Goal: Complete application form: Complete application form

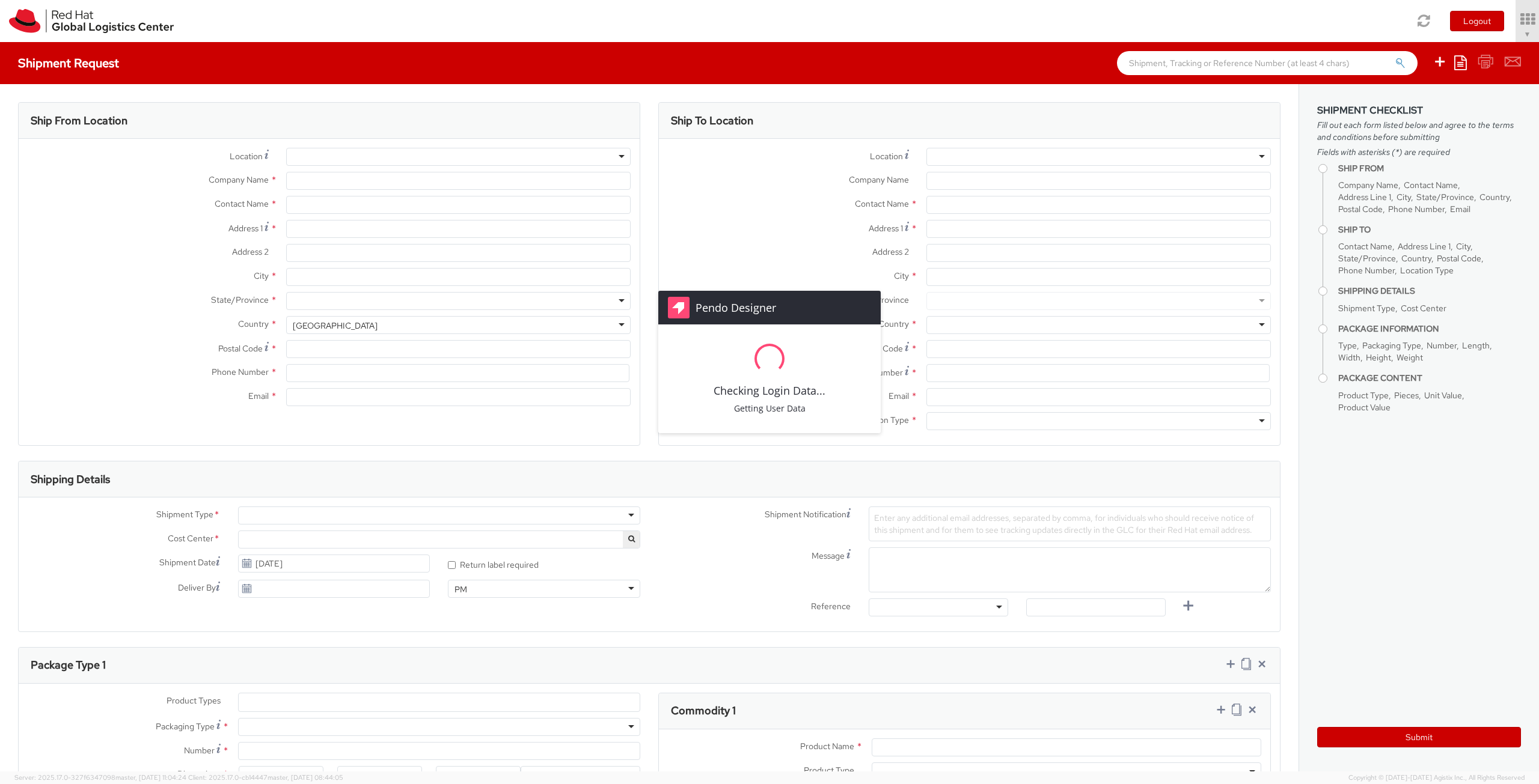
select select "871"
select select
type input "Red Hat"
type input "[PERSON_NAME]"
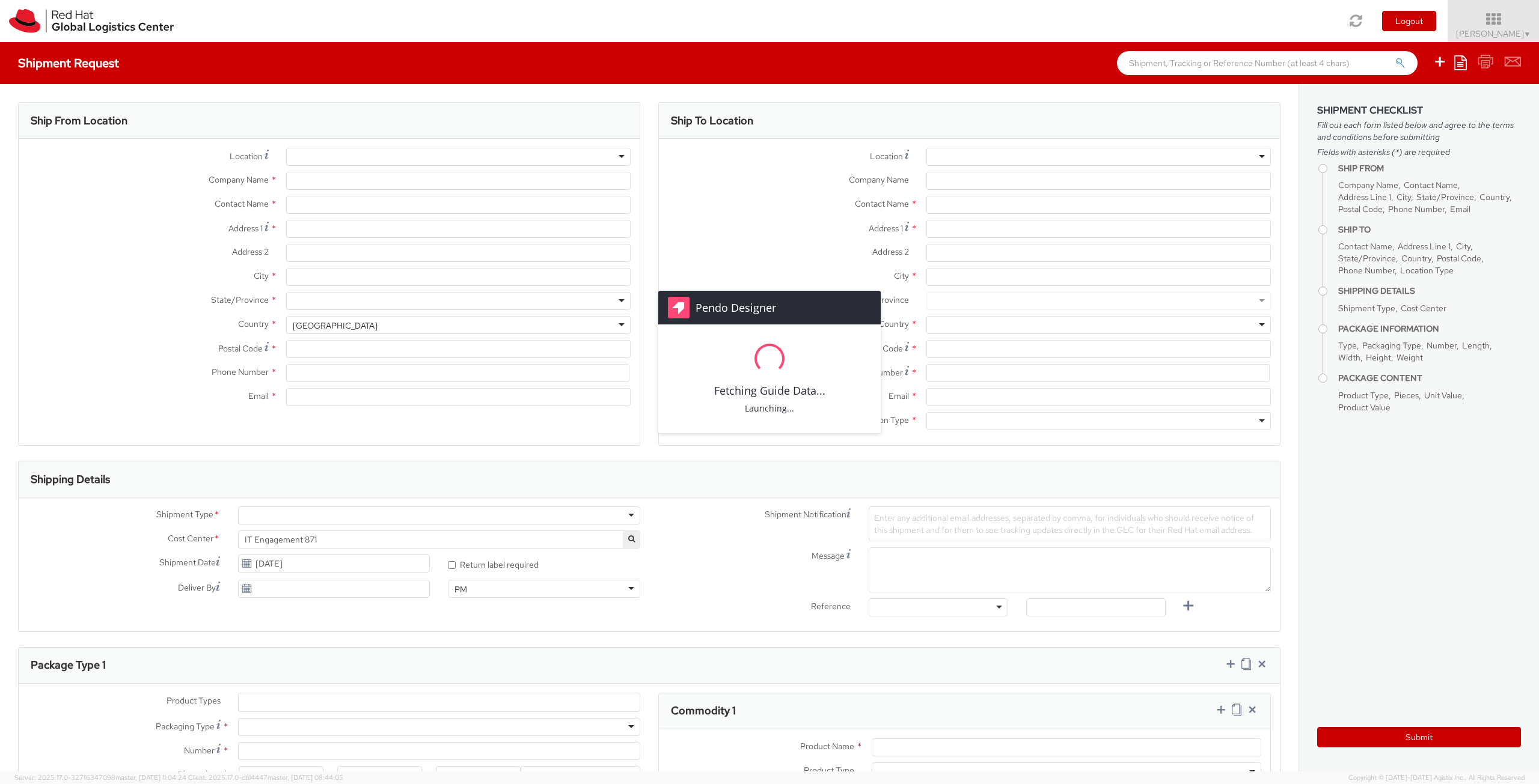
type input "[EMAIL_ADDRESS][DOMAIN_NAME]"
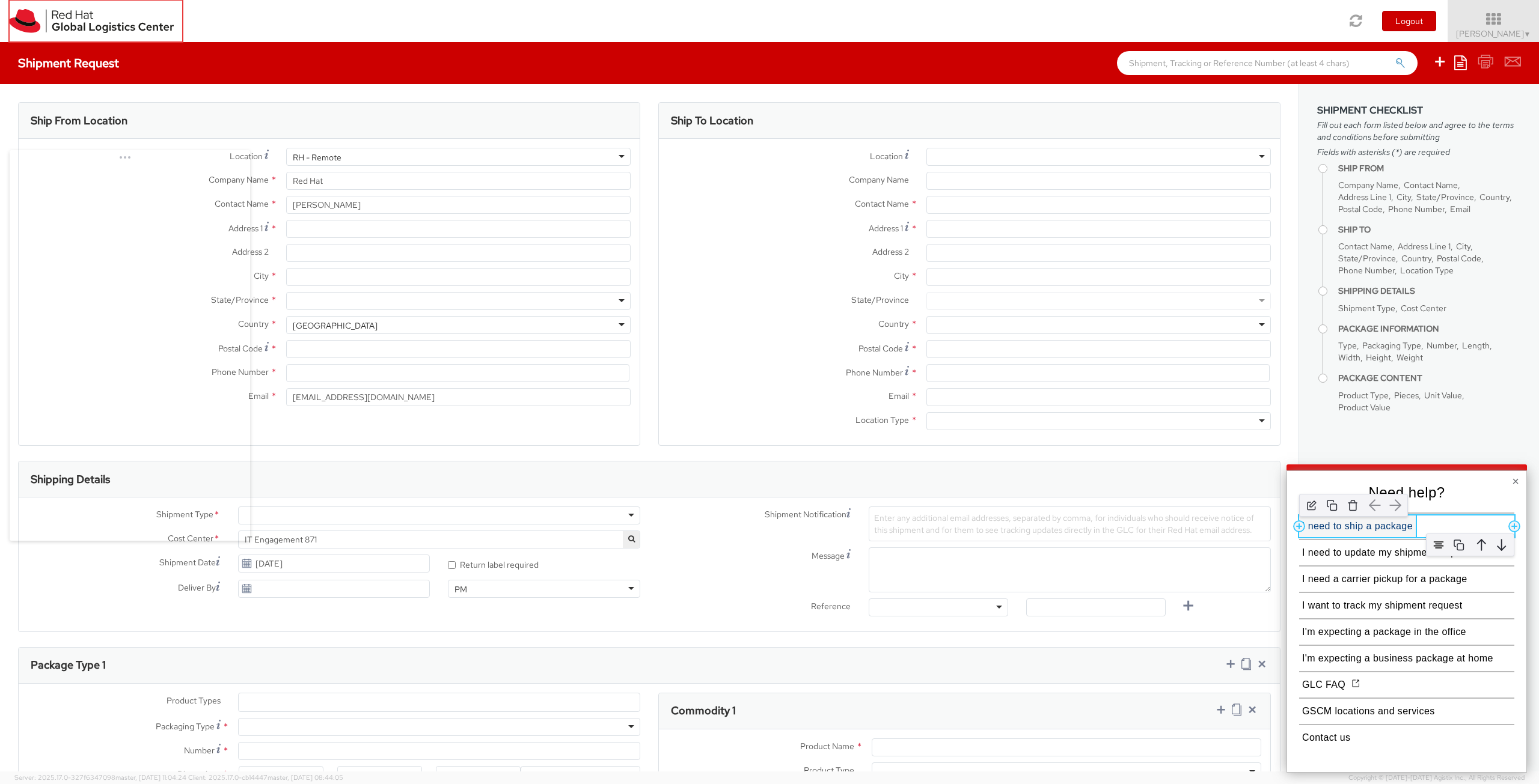
click at [1351, 532] on button "I need to ship a package" at bounding box center [1357, 526] width 116 height 22
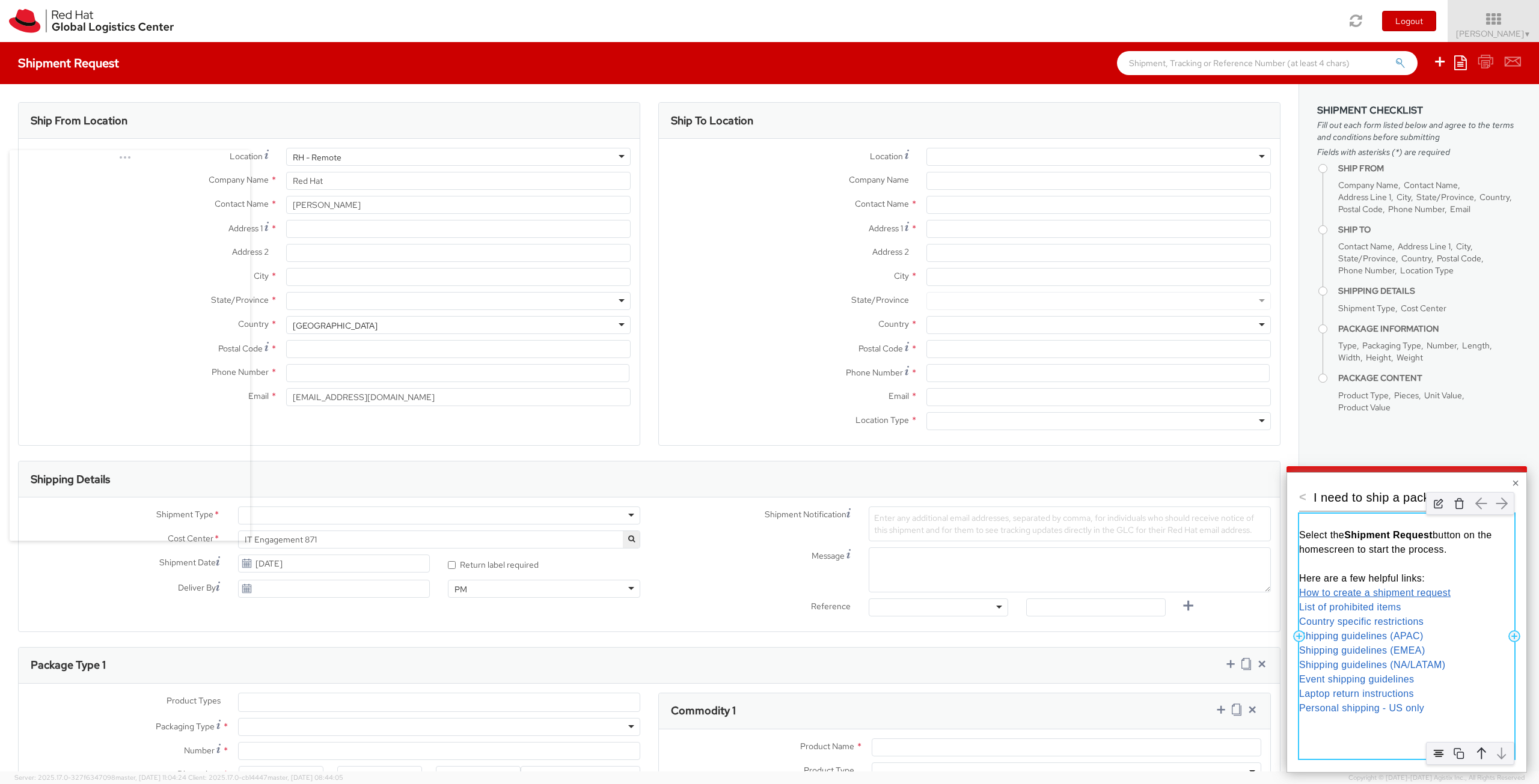
click at [1328, 596] on link "How to create a shipment request" at bounding box center [1375, 593] width 151 height 10
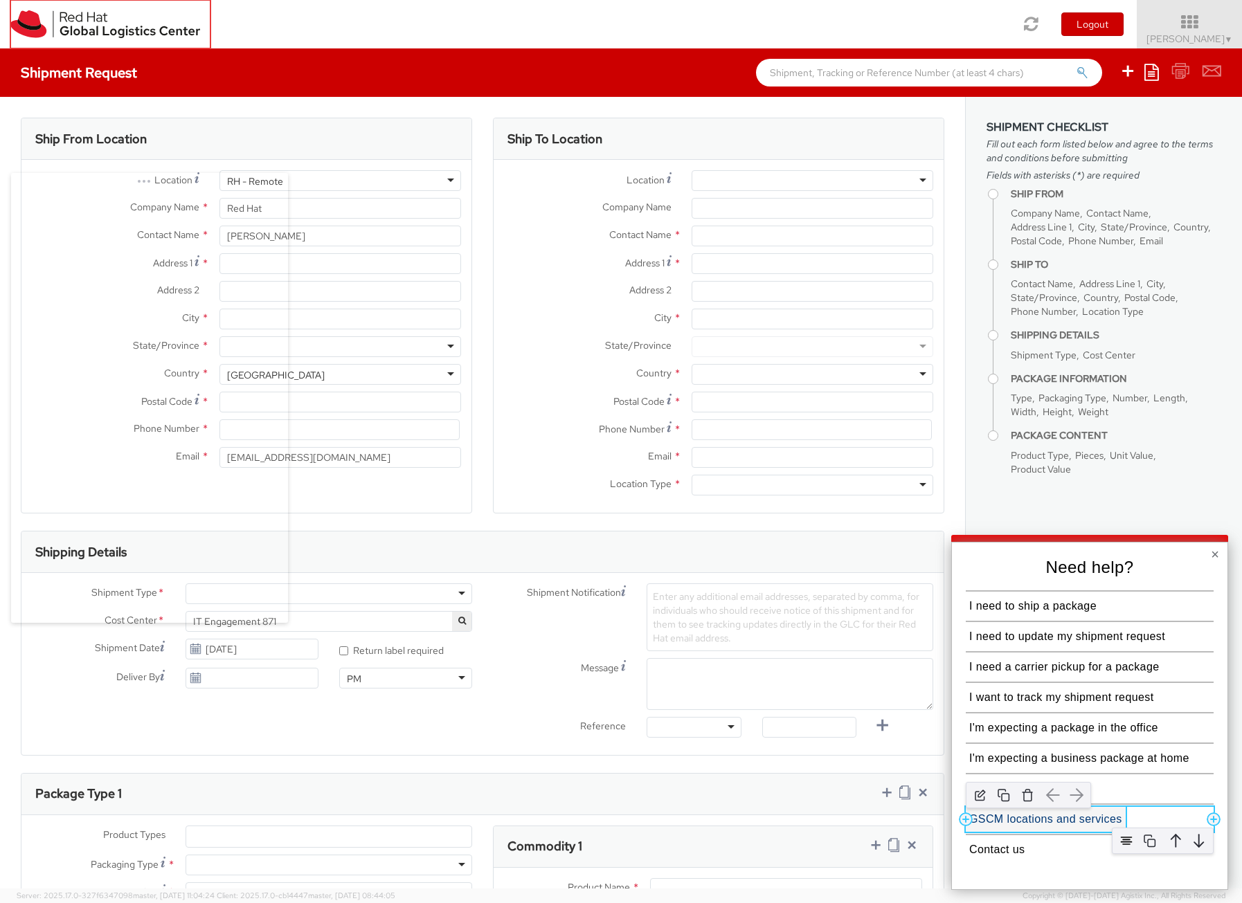
click at [1006, 821] on button "GSCM locations and services" at bounding box center [1046, 819] width 160 height 25
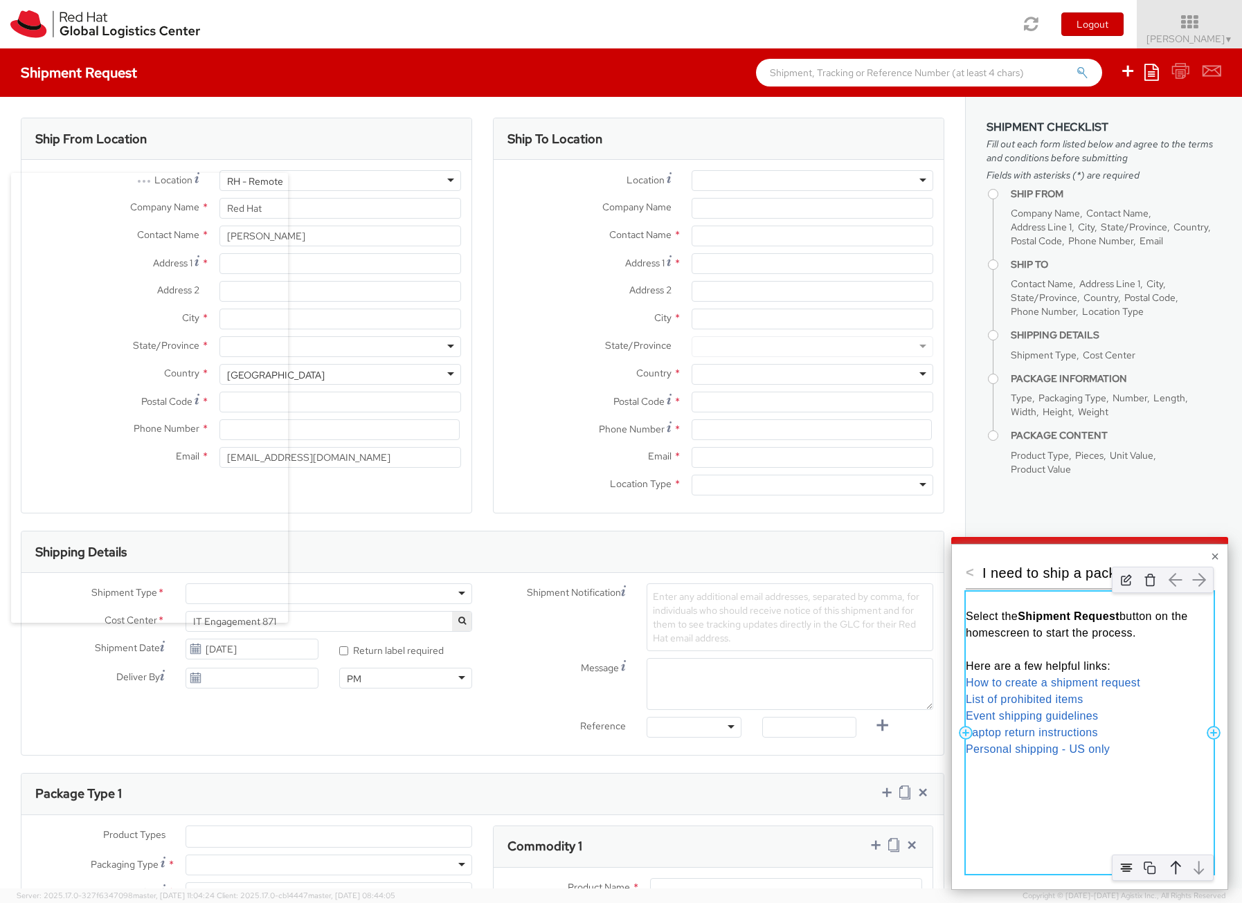
click at [1135, 726] on p "Laptop return instructions" at bounding box center [1090, 733] width 248 height 17
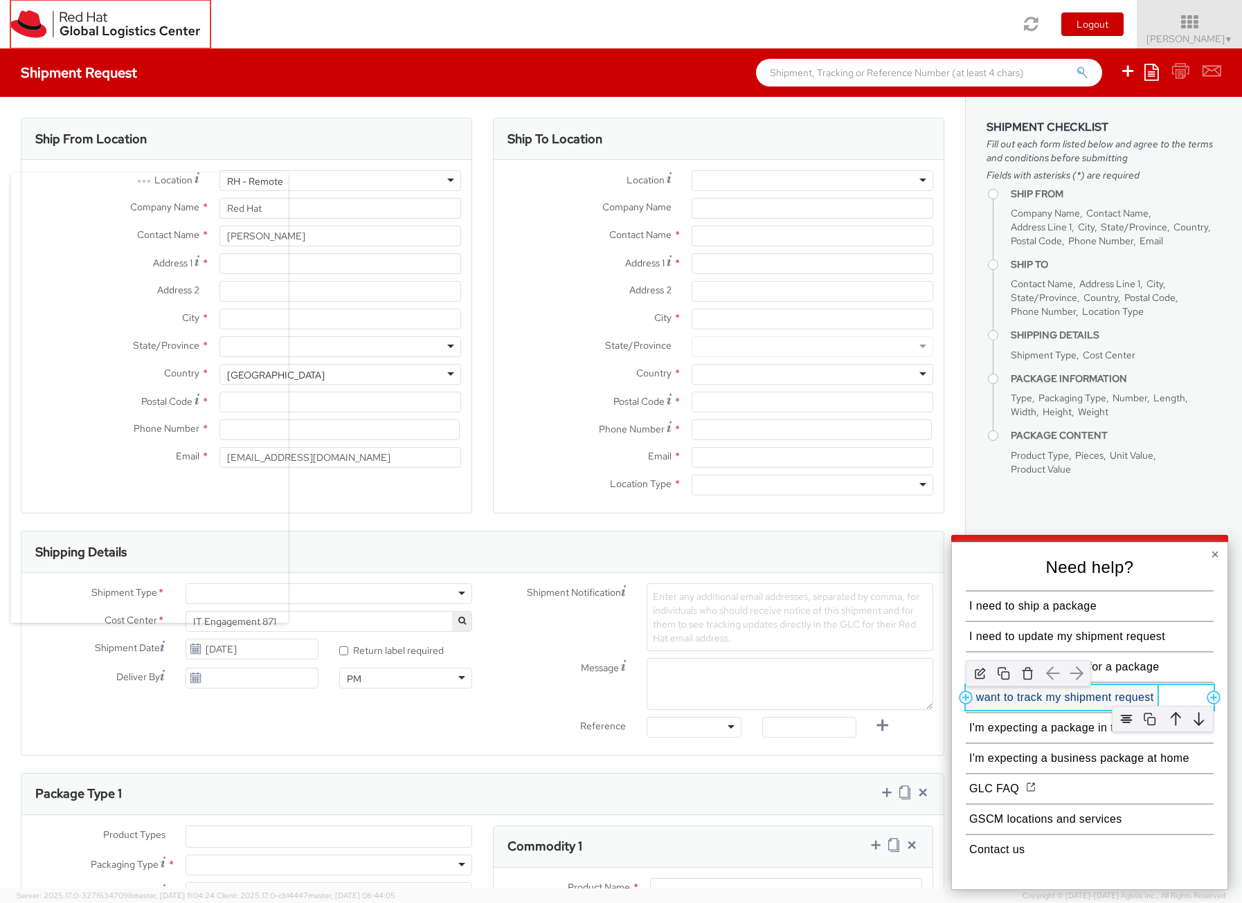
click at [1074, 697] on button "I want to track my shipment request" at bounding box center [1062, 697] width 192 height 25
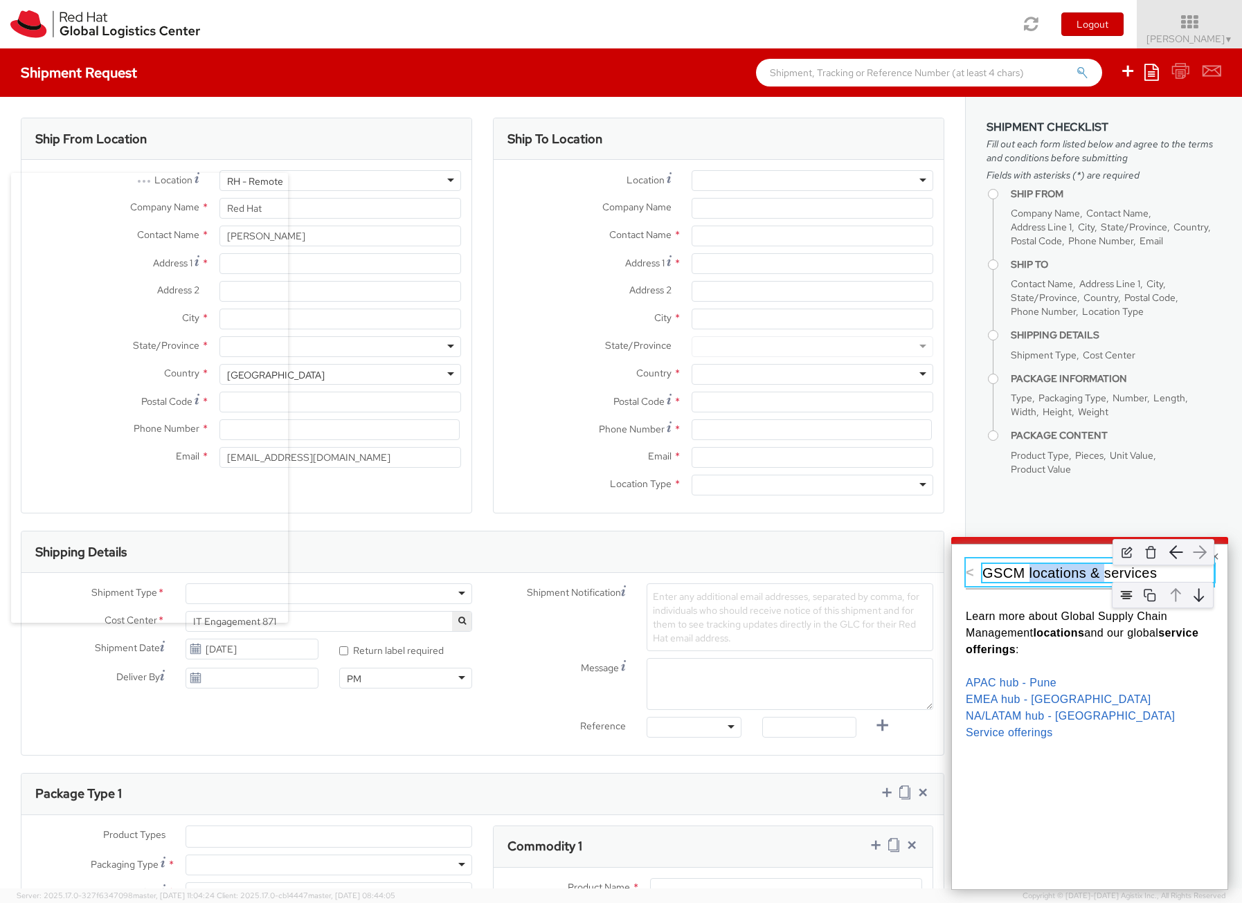
drag, startPoint x: 1103, startPoint y: 574, endPoint x: 1030, endPoint y: 577, distance: 72.7
click at [1030, 577] on p "GSCM locations & services" at bounding box center [1098, 573] width 232 height 18
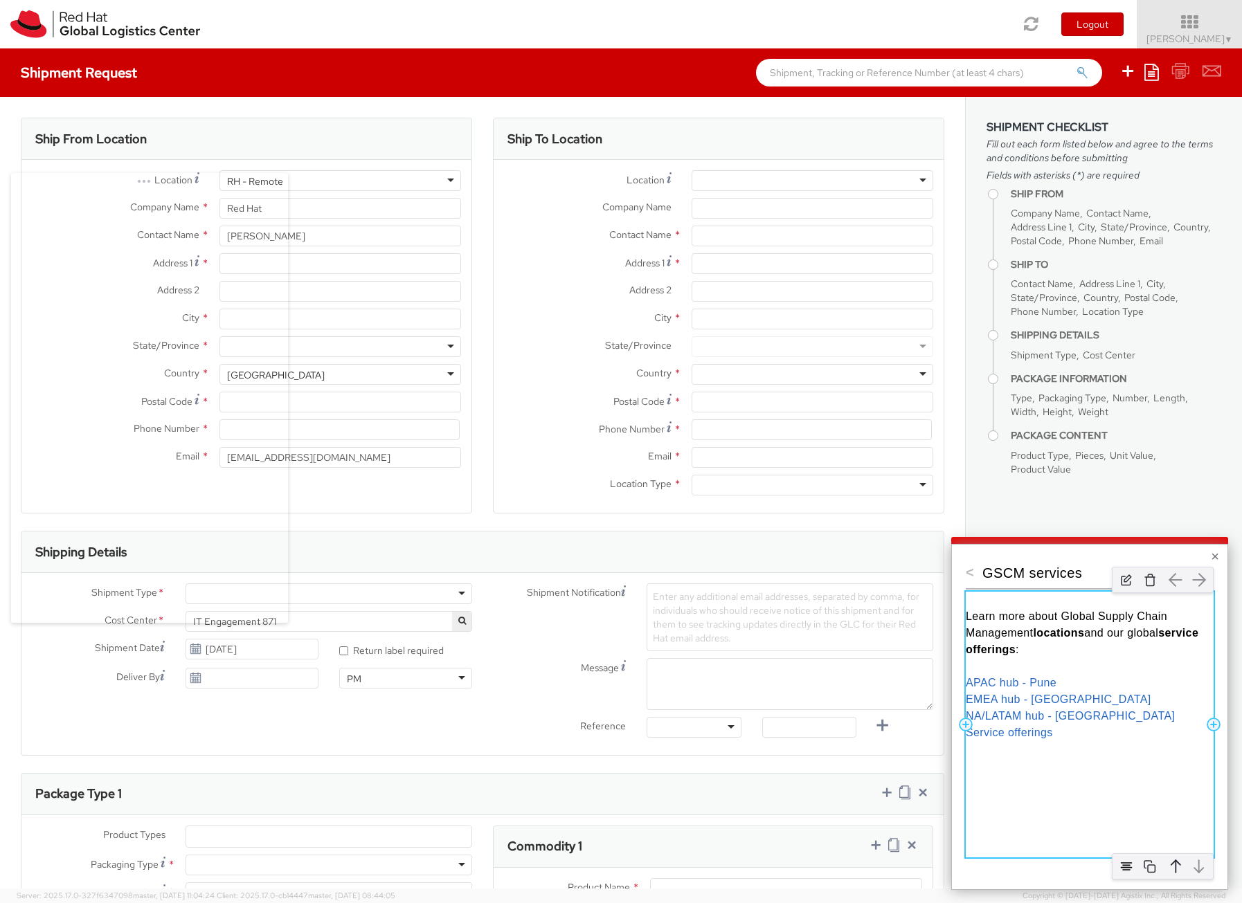
click at [1061, 622] on span "Learn more about Global Supply Chain Management" at bounding box center [1068, 625] width 205 height 28
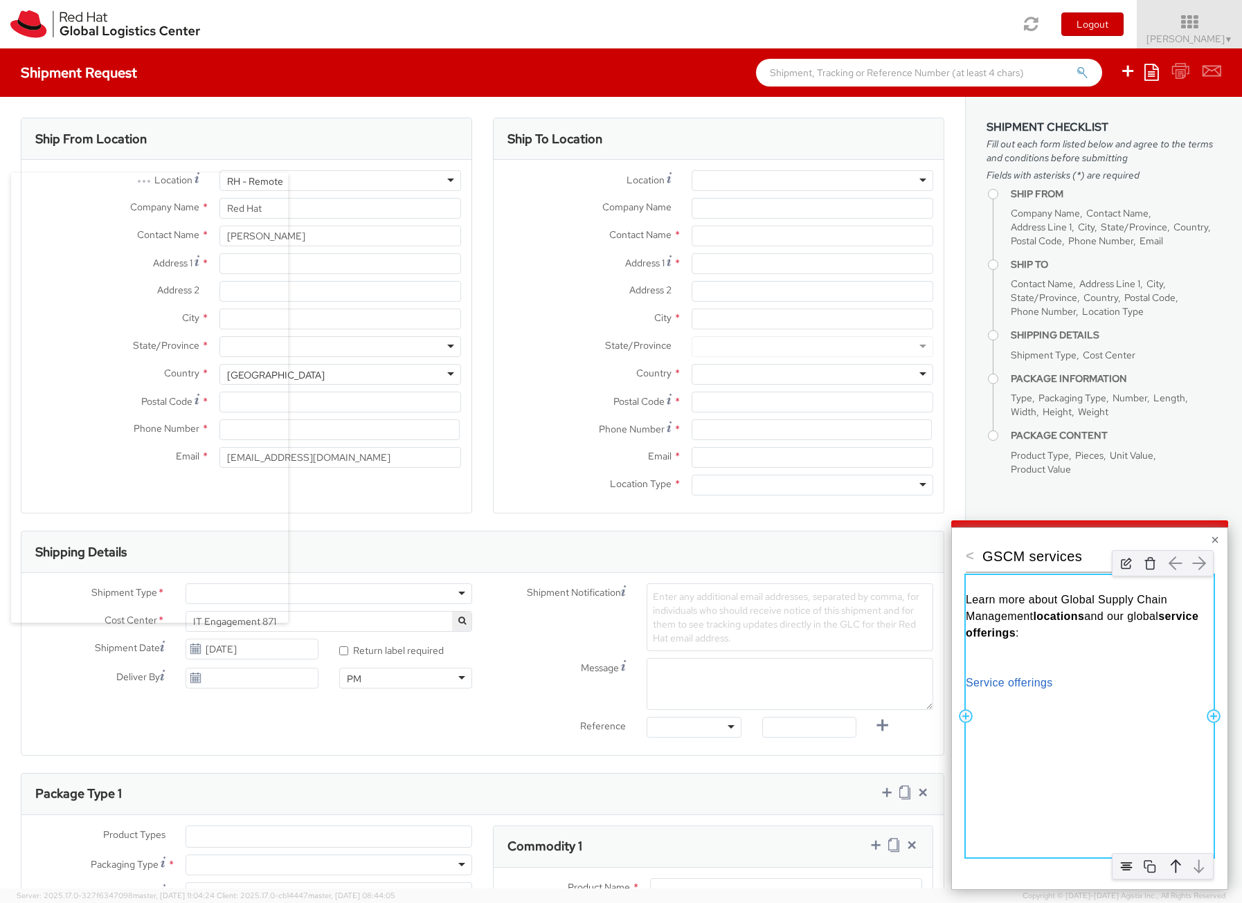
click at [1022, 737] on div "Learn more about Global Supply Chain Management locations and our global servic…" at bounding box center [1090, 716] width 248 height 282
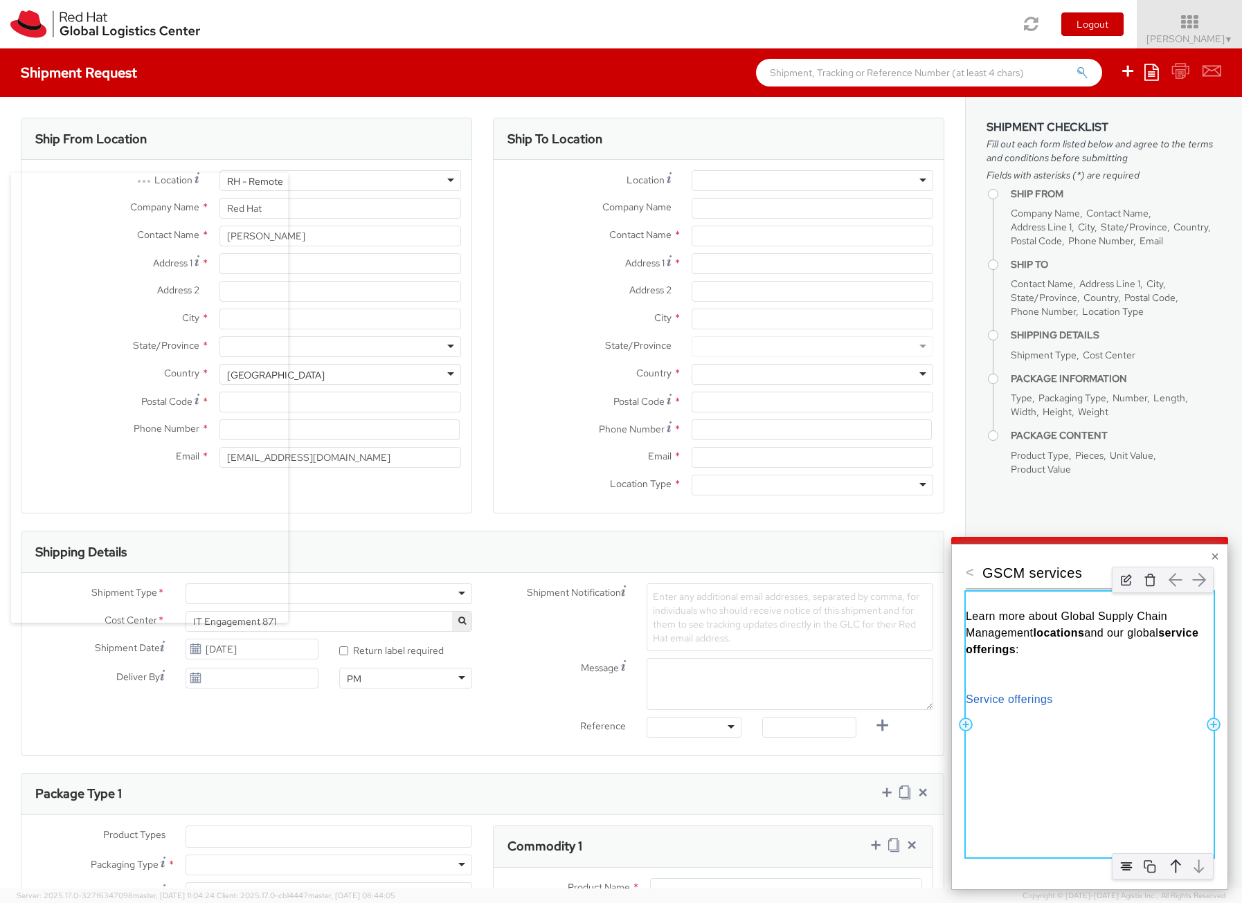
click at [998, 636] on span "Learn more about Global Supply Chain Management" at bounding box center [1068, 625] width 205 height 28
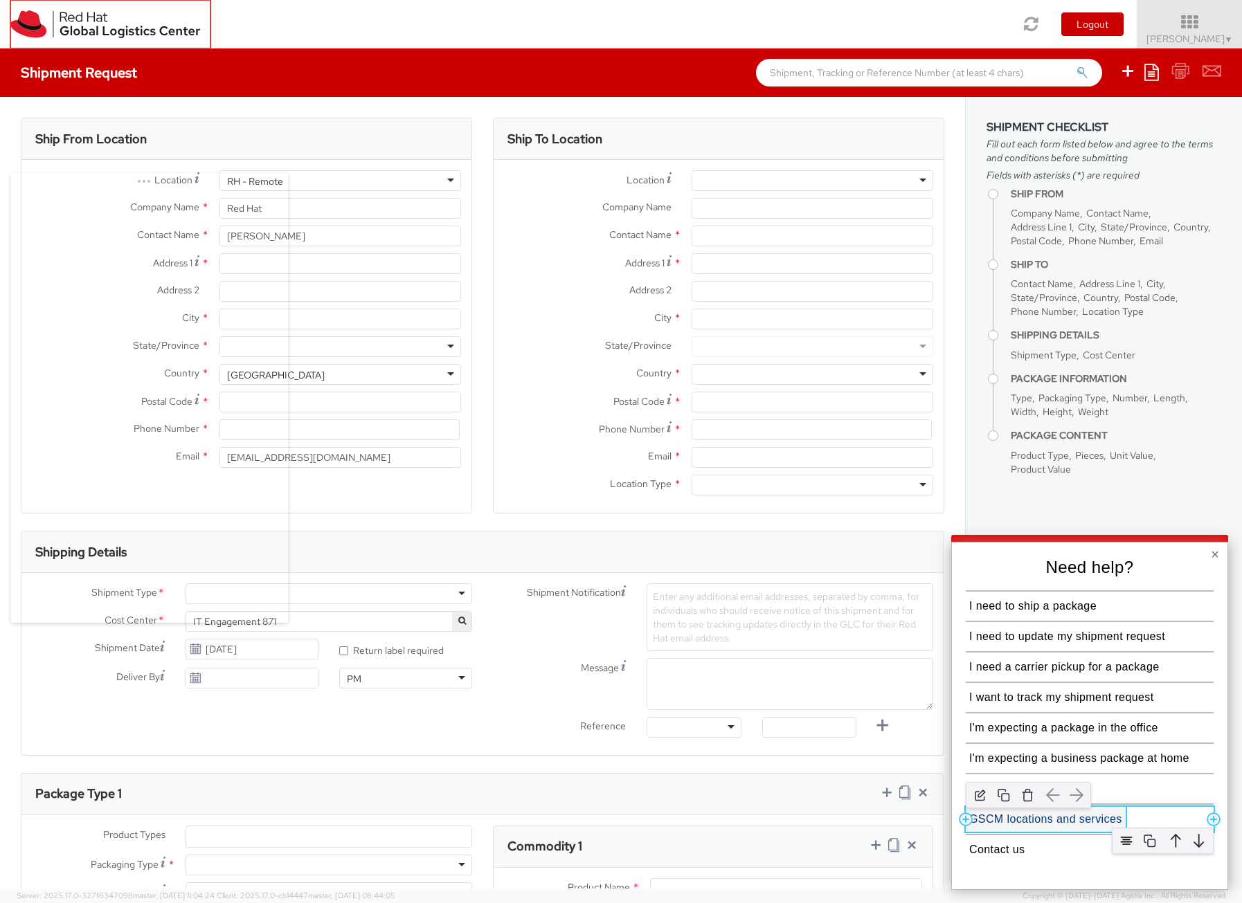
click at [1073, 826] on button "GSCM locations and services" at bounding box center [1046, 819] width 160 height 25
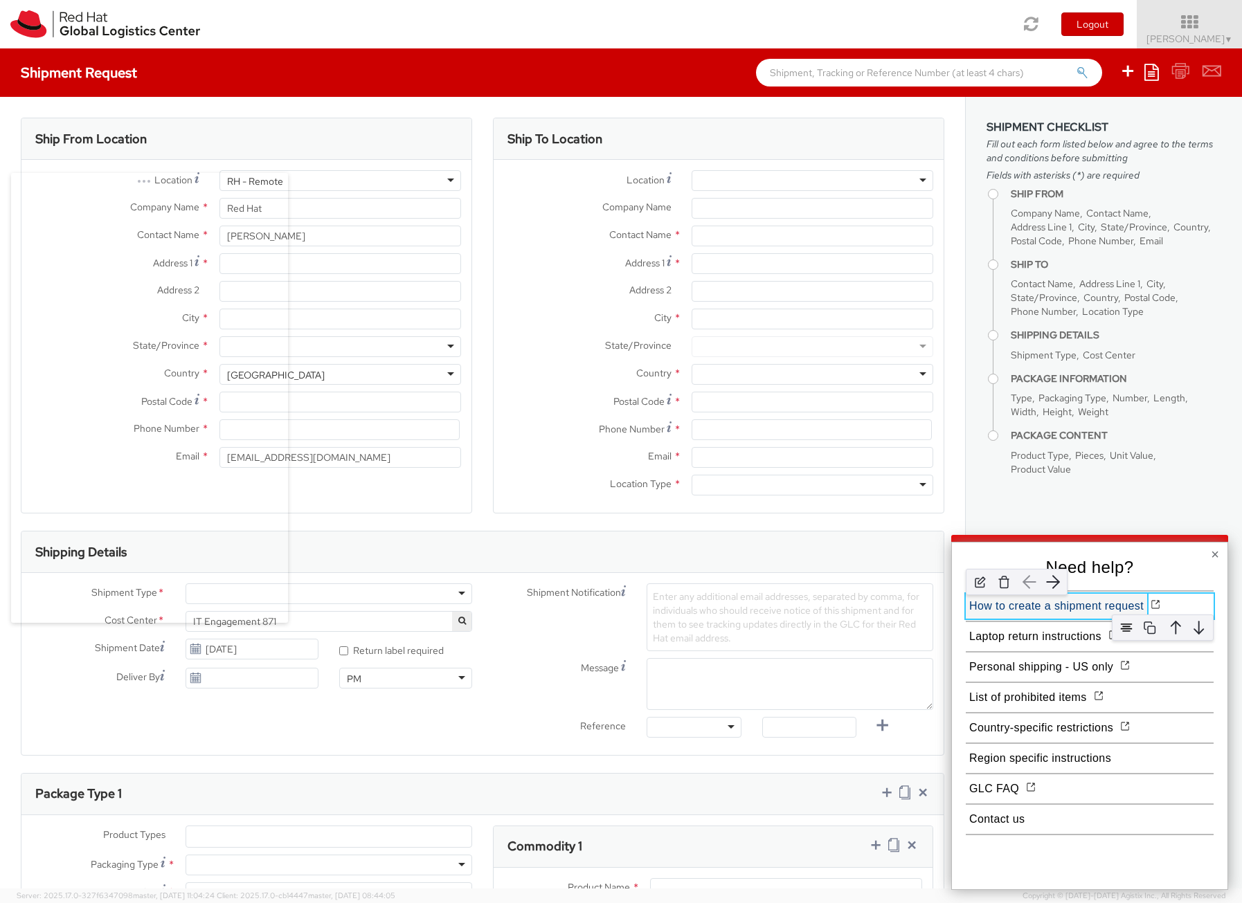
click at [1054, 603] on button "How to create a shipment request" at bounding box center [1056, 606] width 181 height 25
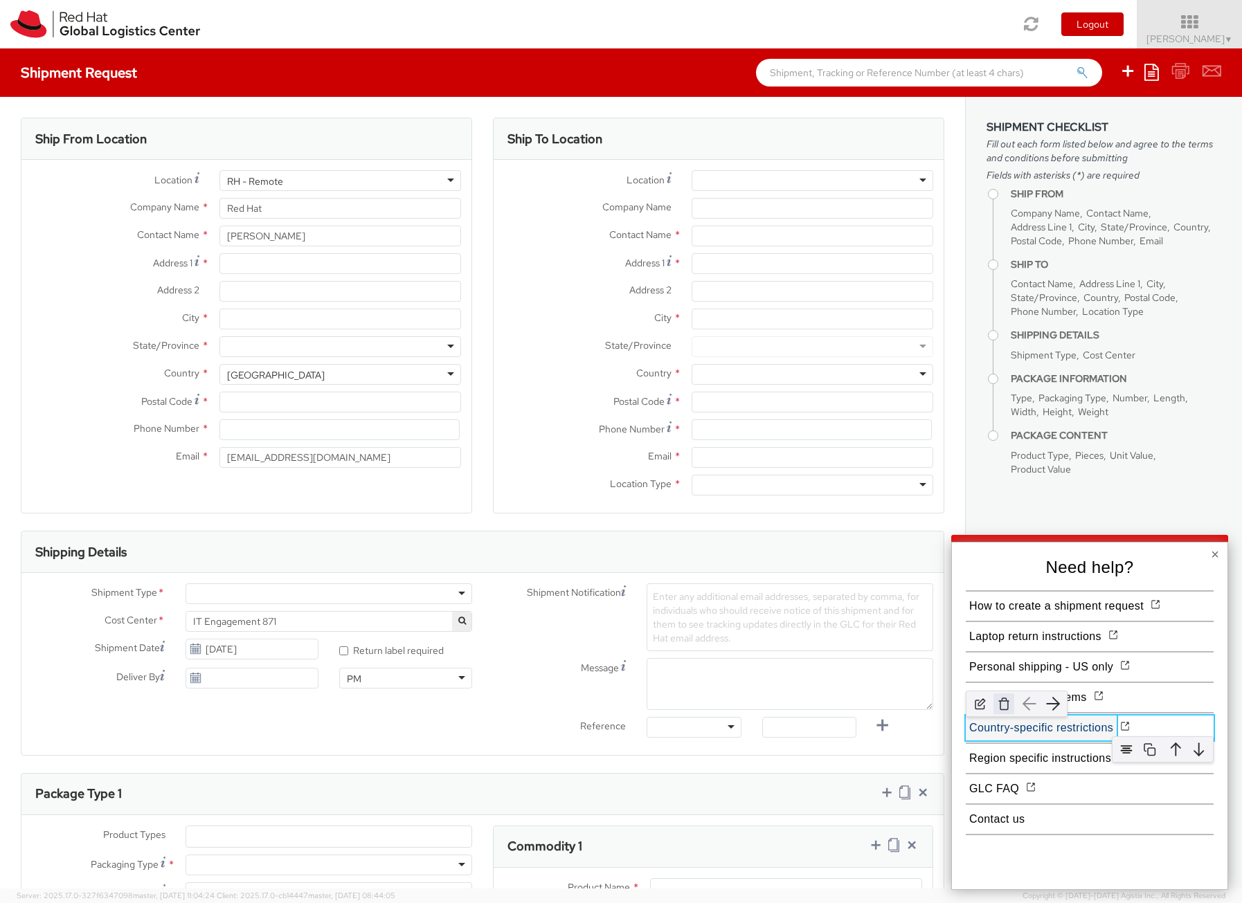
click at [1007, 711] on img "button" at bounding box center [1003, 704] width 21 height 21
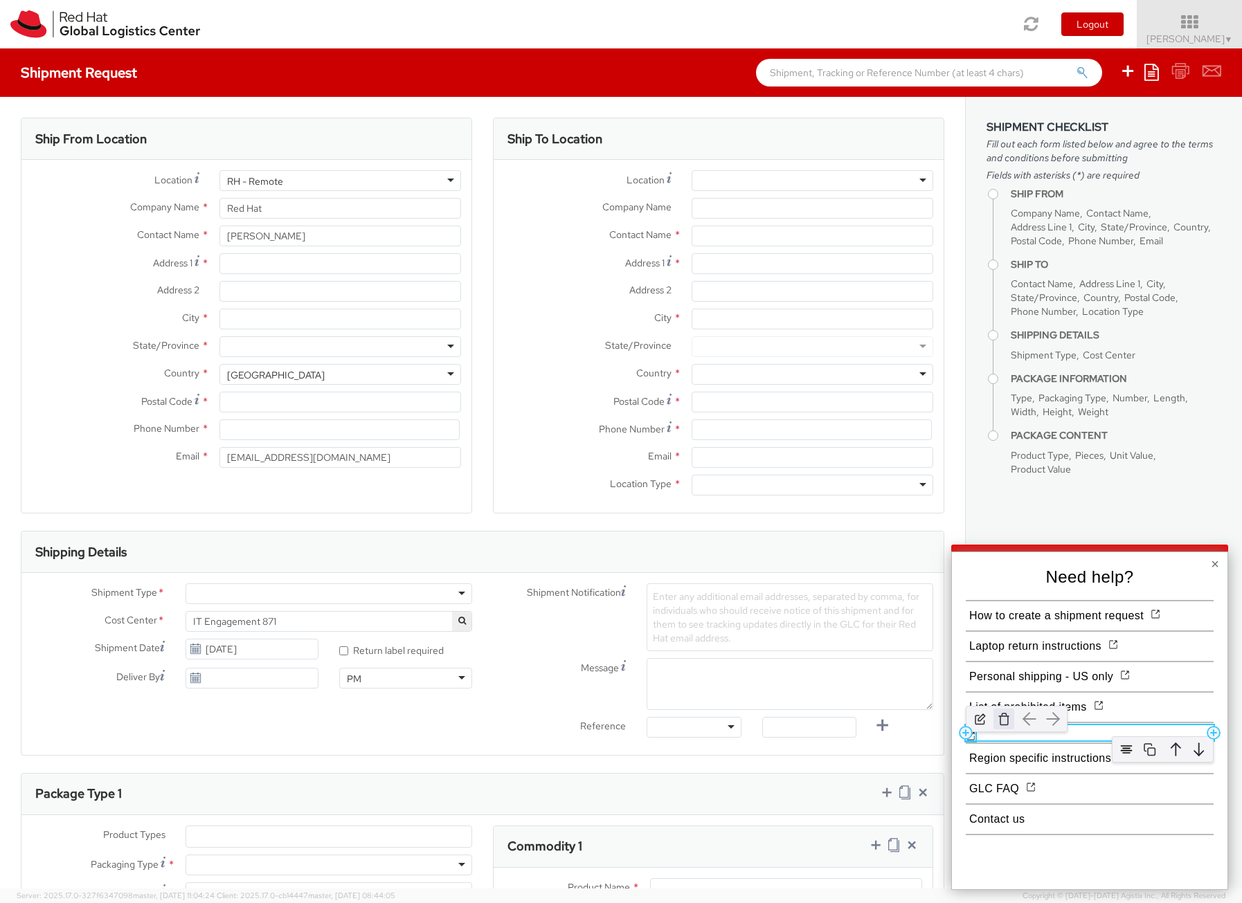
click at [999, 725] on img at bounding box center [1003, 719] width 21 height 21
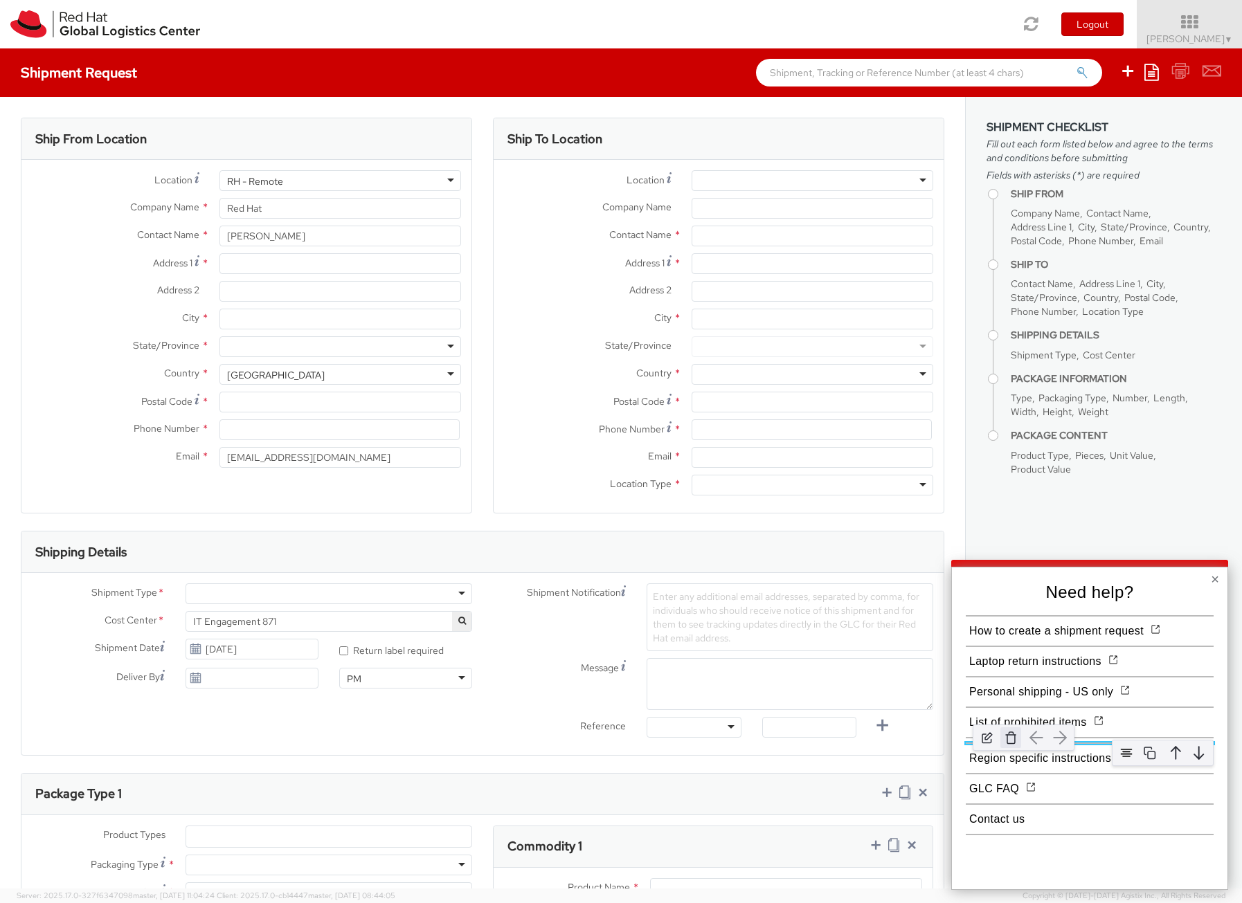
click at [1010, 743] on img at bounding box center [1010, 738] width 21 height 21
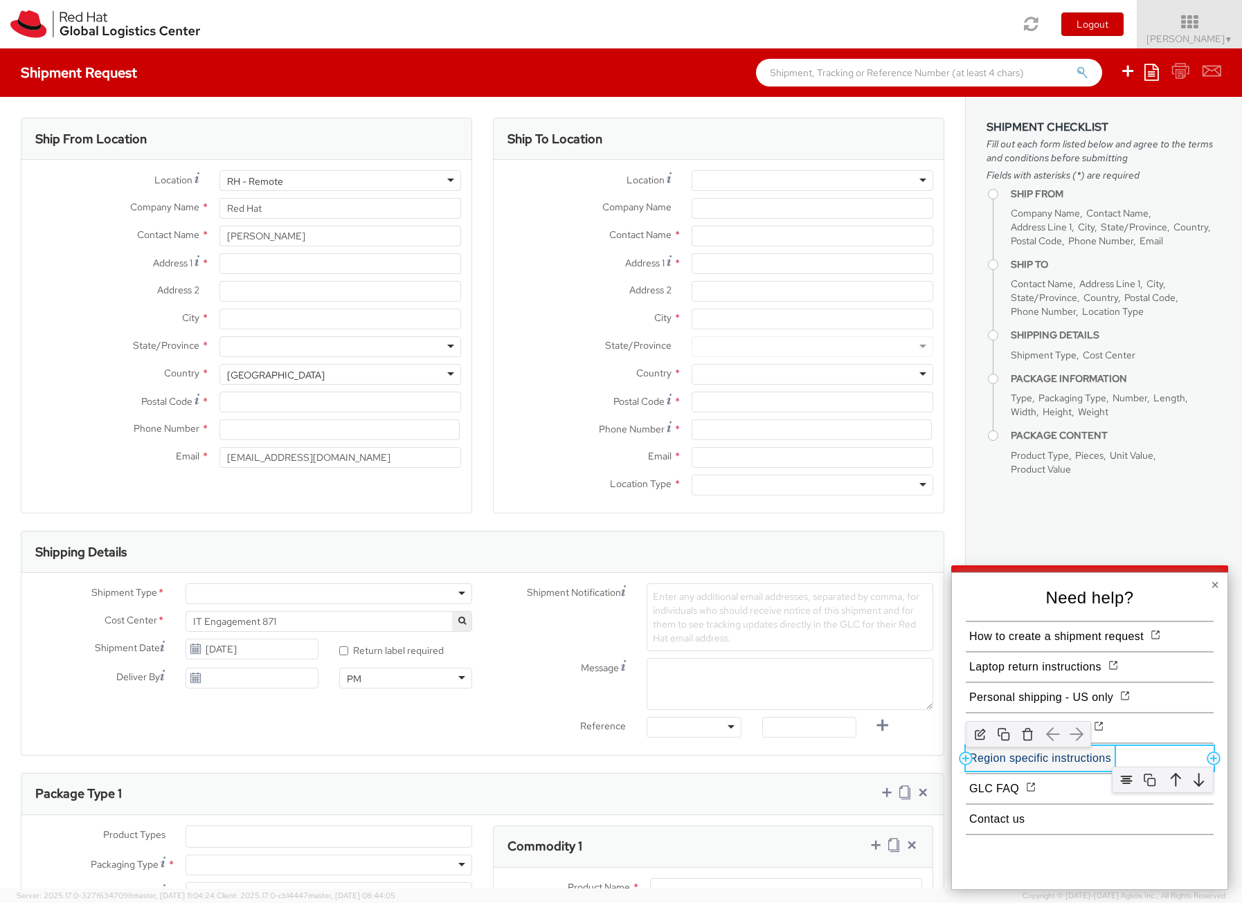
click at [1037, 761] on button "Region specific instructions" at bounding box center [1040, 758] width 149 height 25
click at [1015, 765] on button "Region specific instructions" at bounding box center [1040, 758] width 149 height 25
click at [1097, 727] on div at bounding box center [1053, 710] width 116 height 40
click at [1209, 757] on div "Add Column" at bounding box center [1214, 759] width 14 height 14
click at [1101, 724] on div at bounding box center [1053, 710] width 116 height 40
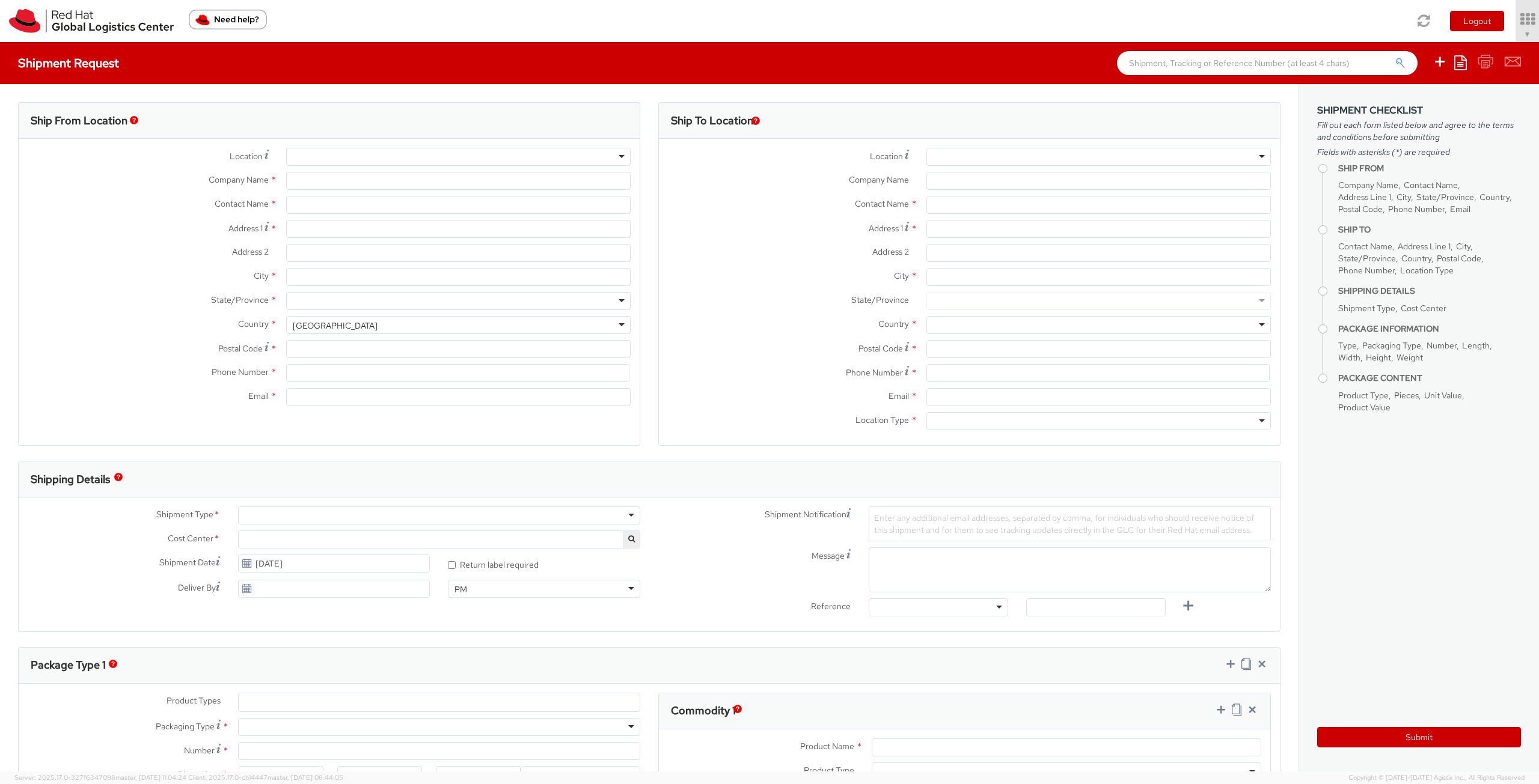
type input "Red Hat"
type input "[PERSON_NAME]"
type input "[EMAIL_ADDRESS][DOMAIN_NAME]"
select select "871"
select select
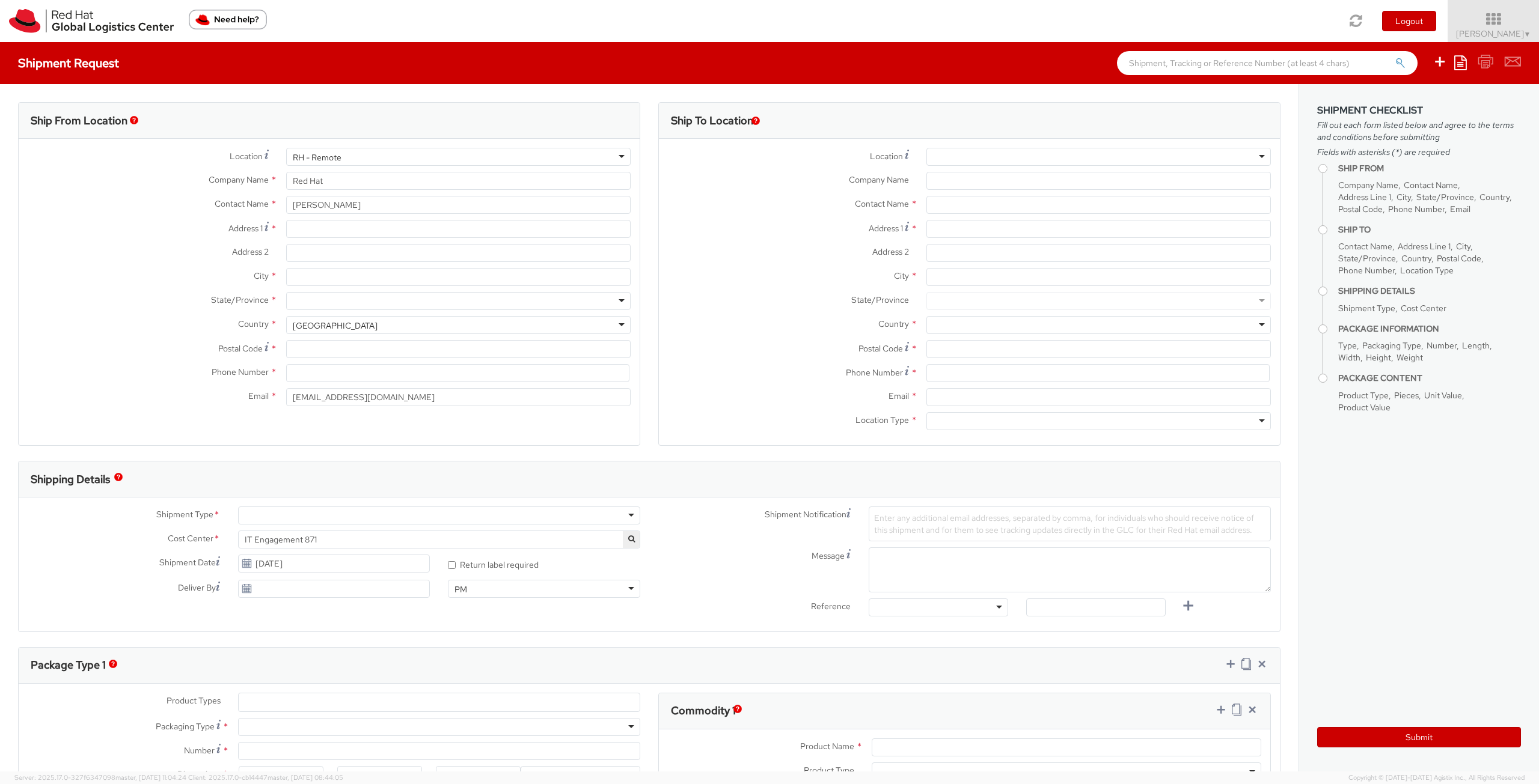
select select
click at [215, 18] on img "Need help?" at bounding box center [228, 19] width 78 height 20
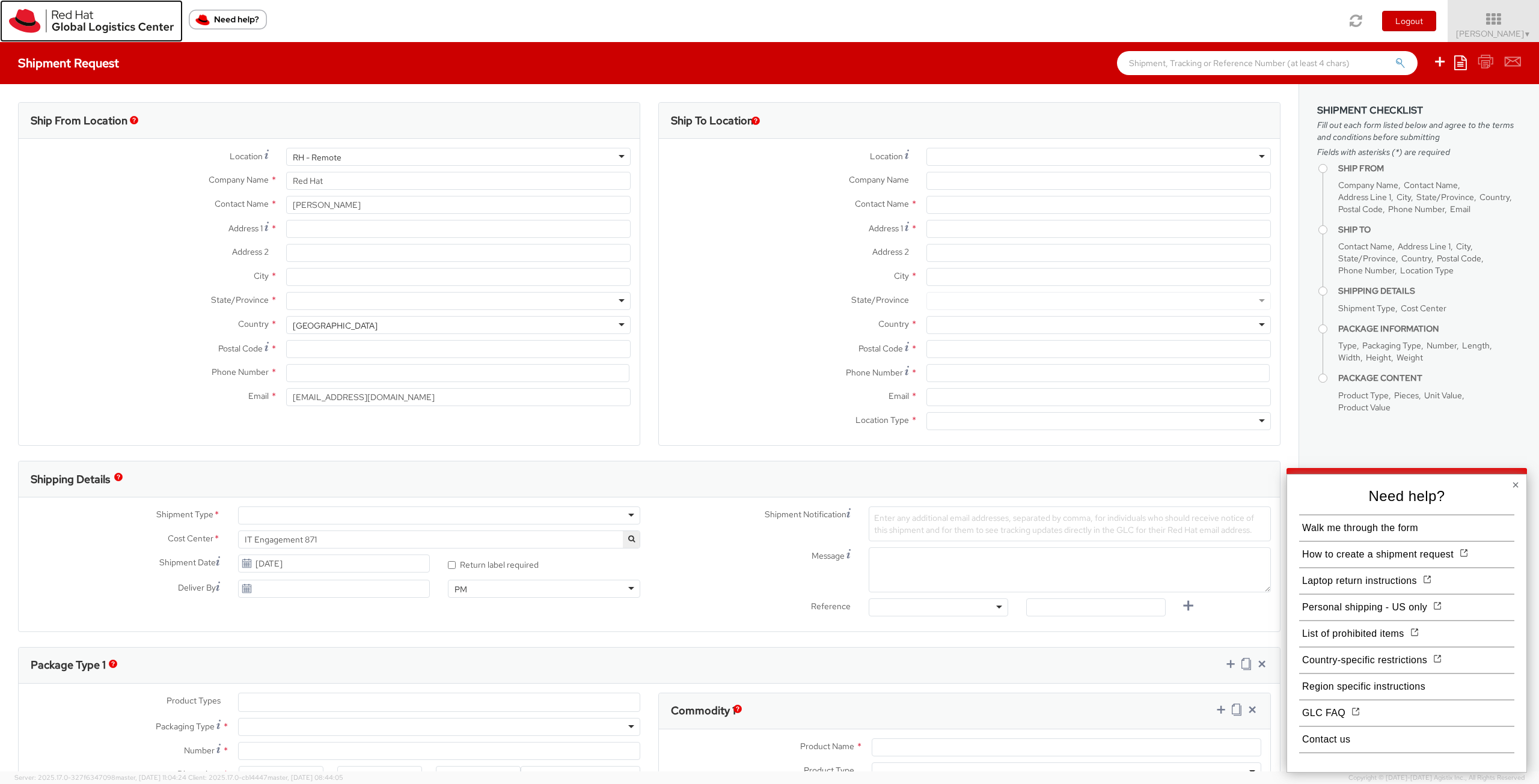
click at [88, 34] on link at bounding box center [91, 21] width 182 height 42
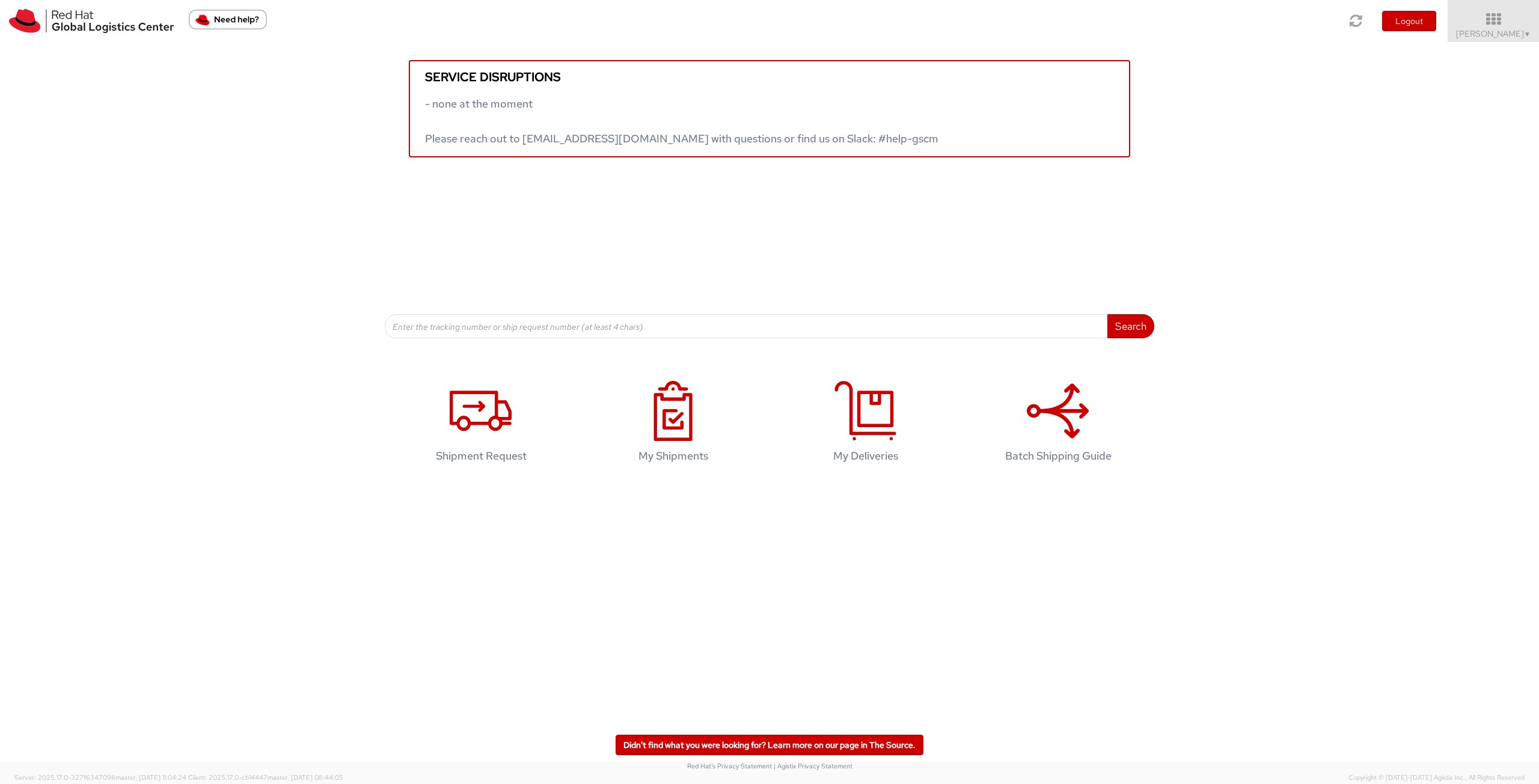
click at [236, 14] on img "Need help?" at bounding box center [228, 19] width 78 height 20
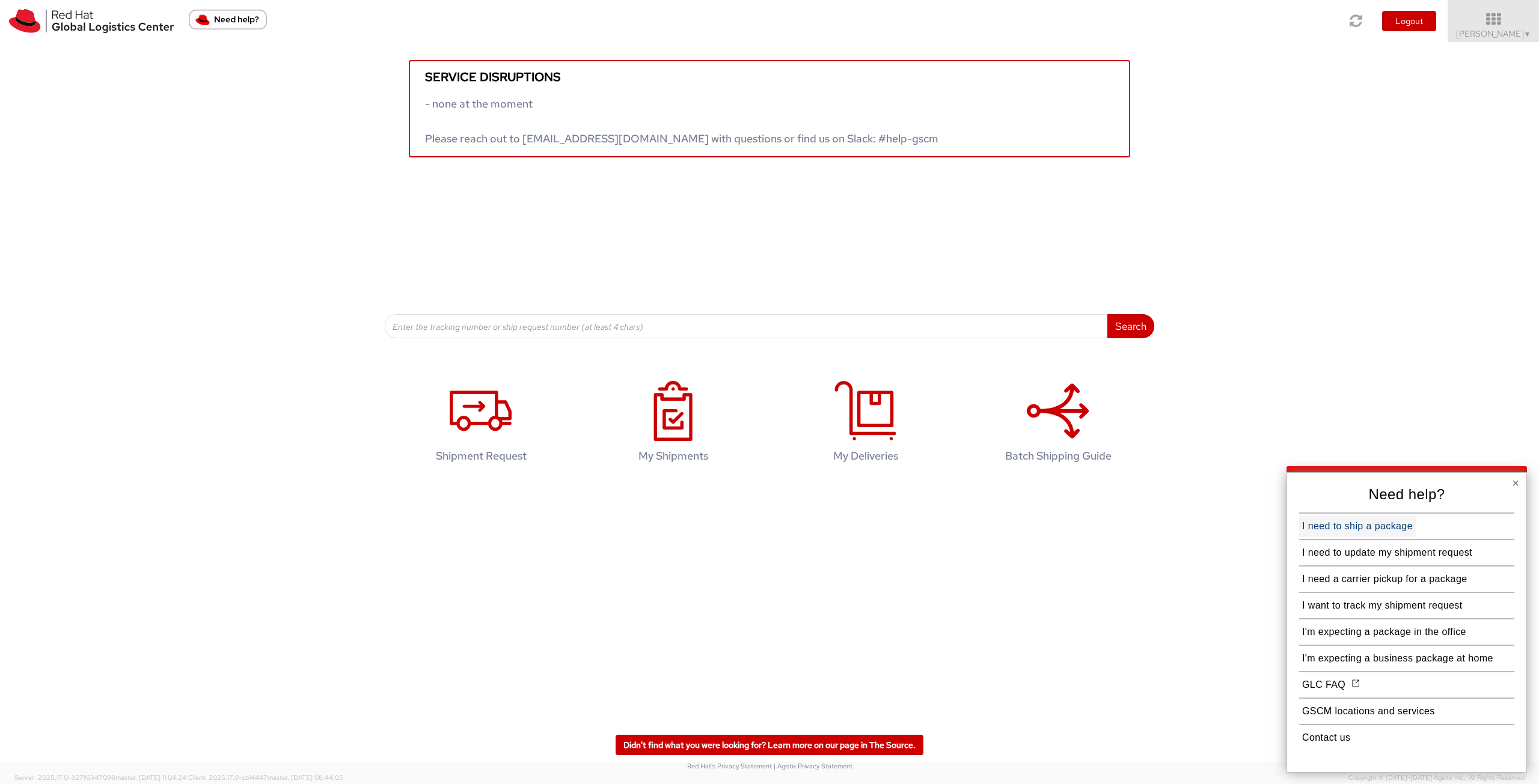
click at [1320, 522] on button "I need to ship a package" at bounding box center [1357, 526] width 116 height 22
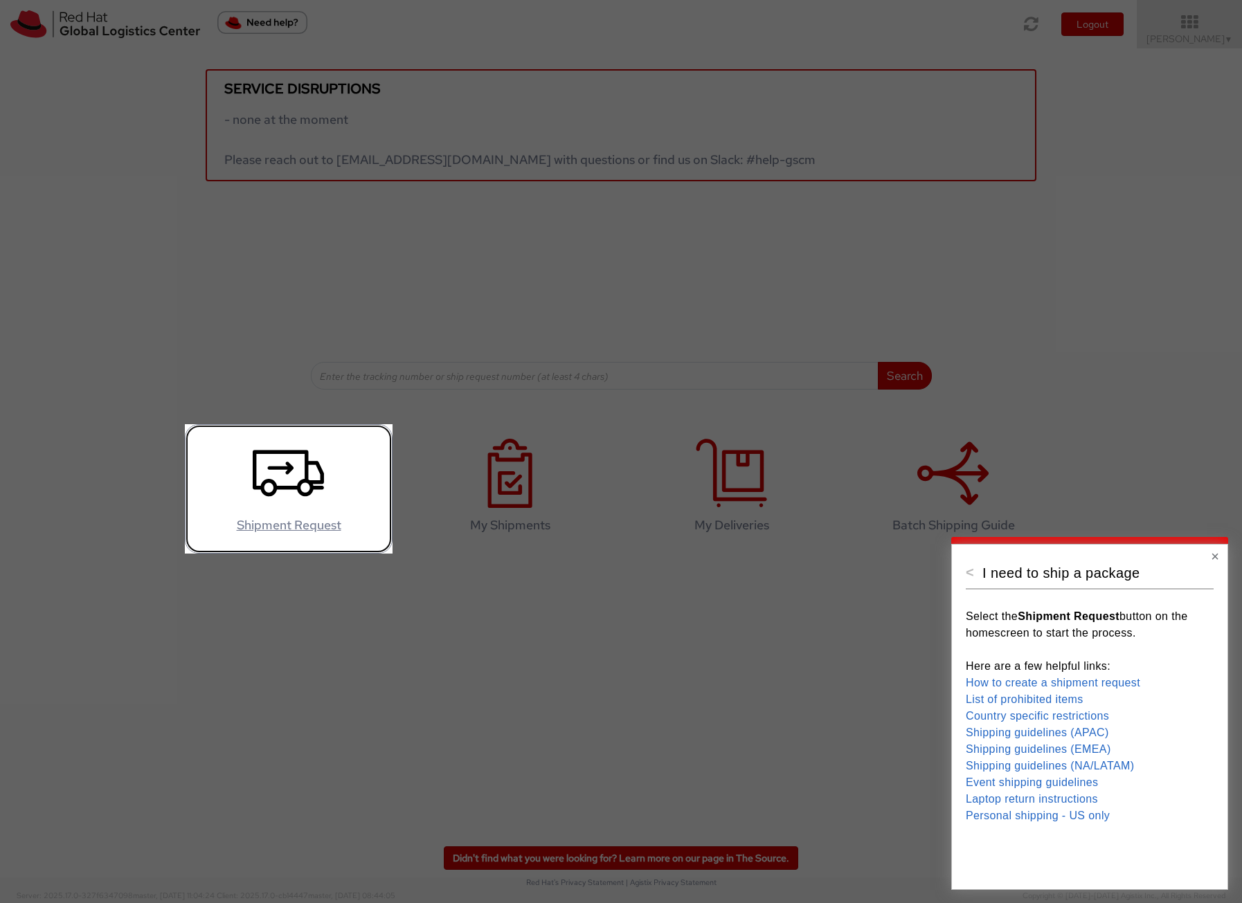
click at [310, 492] on use at bounding box center [288, 474] width 71 height 46
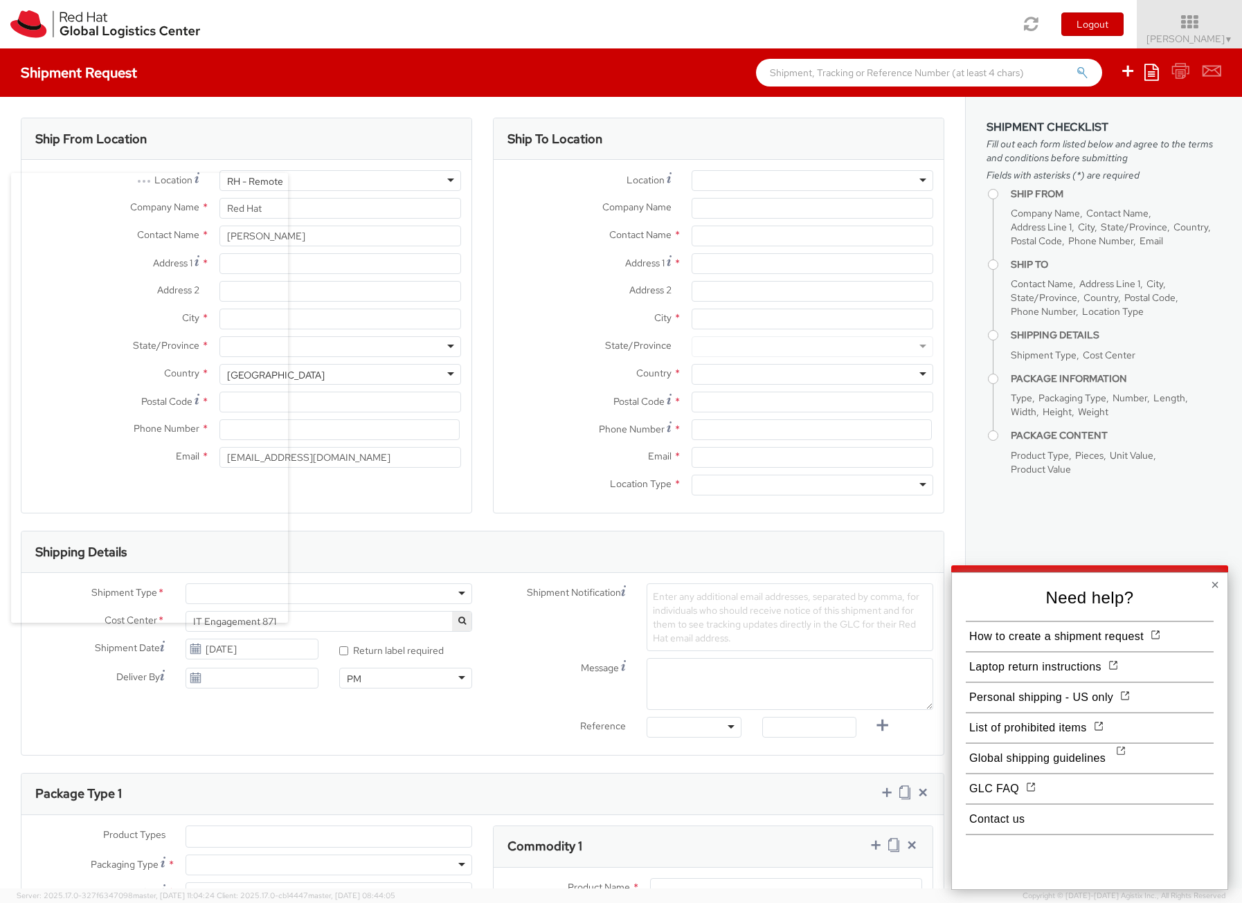
select select
click at [1097, 726] on div at bounding box center [1053, 710] width 116 height 40
click at [1126, 755] on div "Global shipping guidelines" at bounding box center [1090, 758] width 248 height 25
click at [1148, 748] on img at bounding box center [1150, 749] width 21 height 21
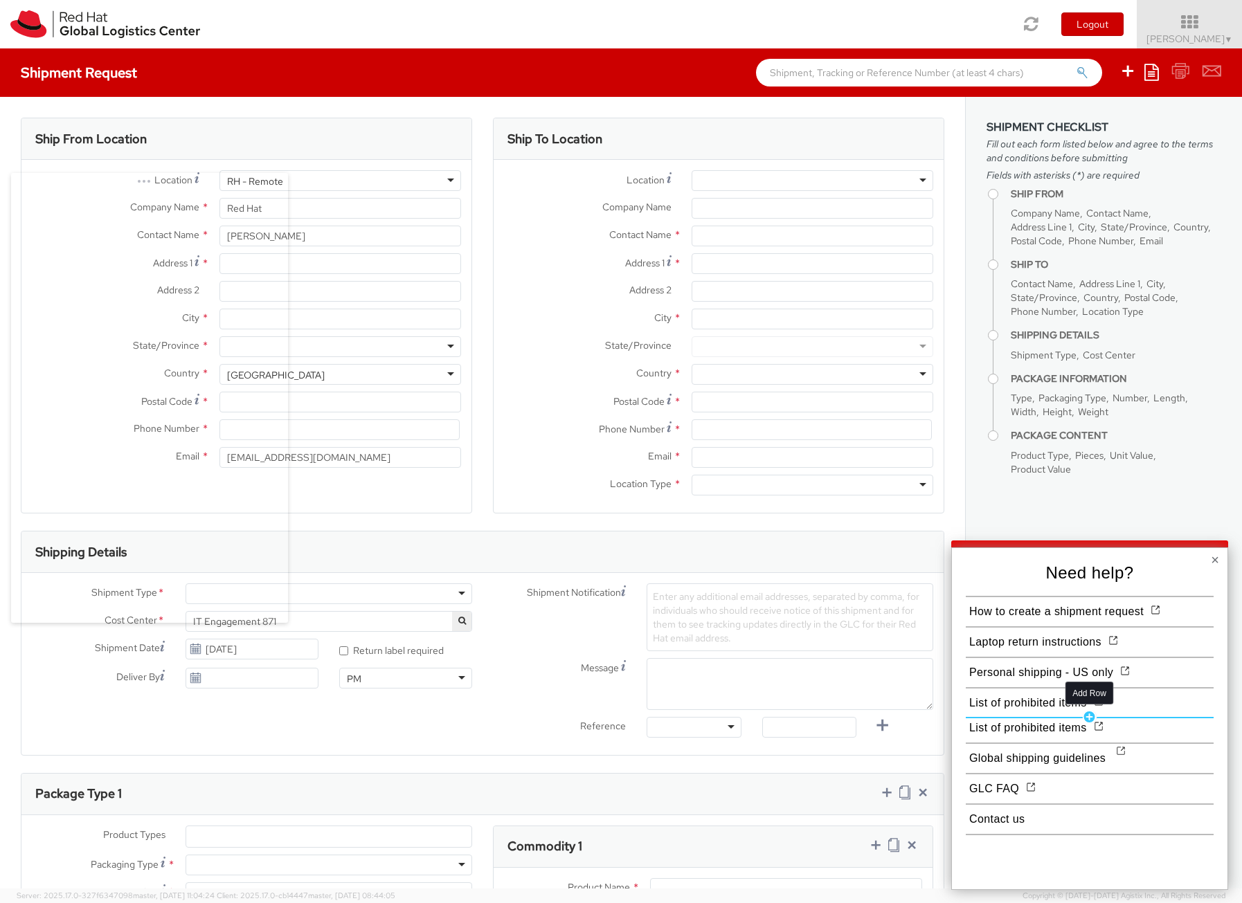
click at [1088, 719] on div "Add Row" at bounding box center [1090, 717] width 15 height 14
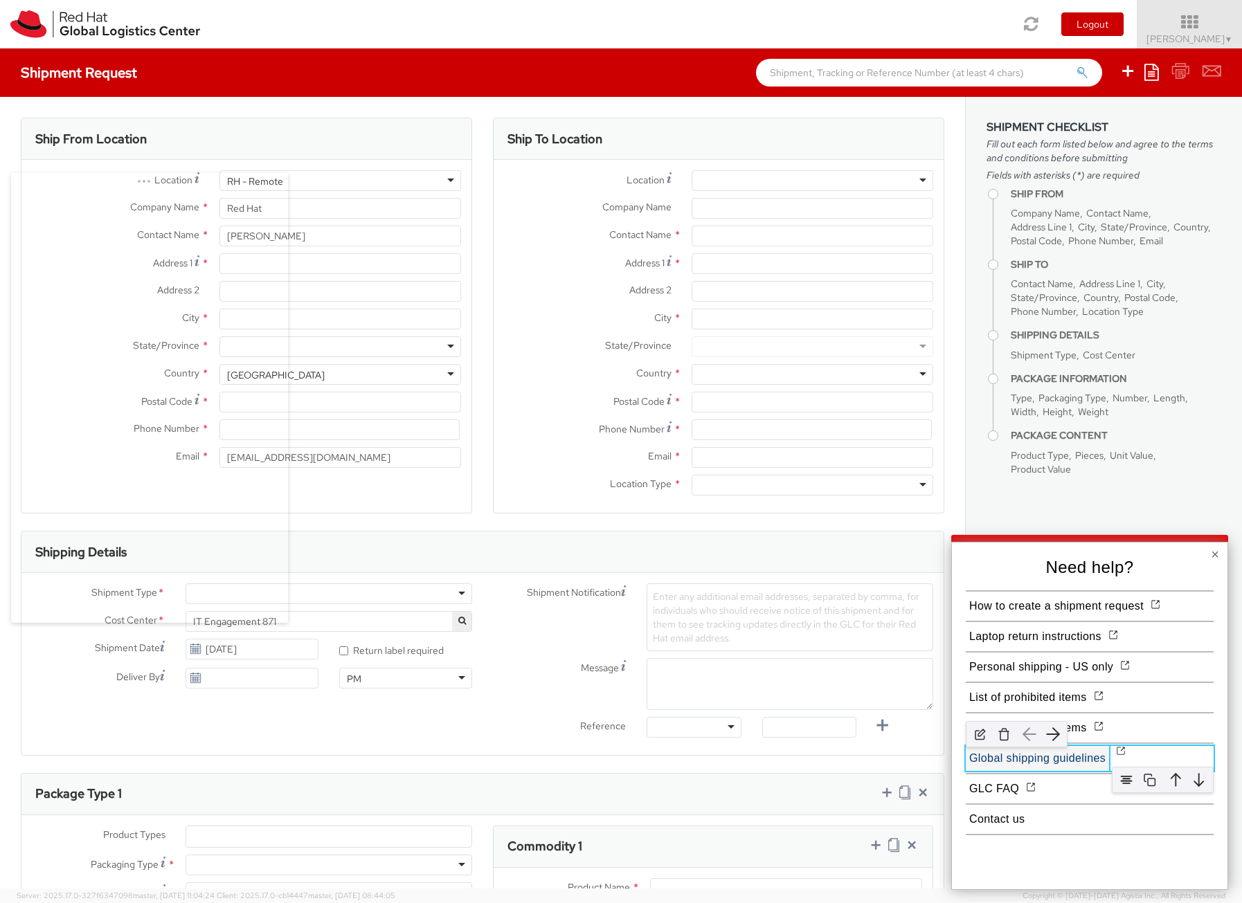
click at [1058, 754] on button "Global shipping guidelines" at bounding box center [1037, 758] width 143 height 25
click at [1074, 729] on button "List of prohibited items" at bounding box center [1028, 728] width 125 height 25
click at [1092, 757] on button "Global shipping guidelines" at bounding box center [1037, 758] width 143 height 25
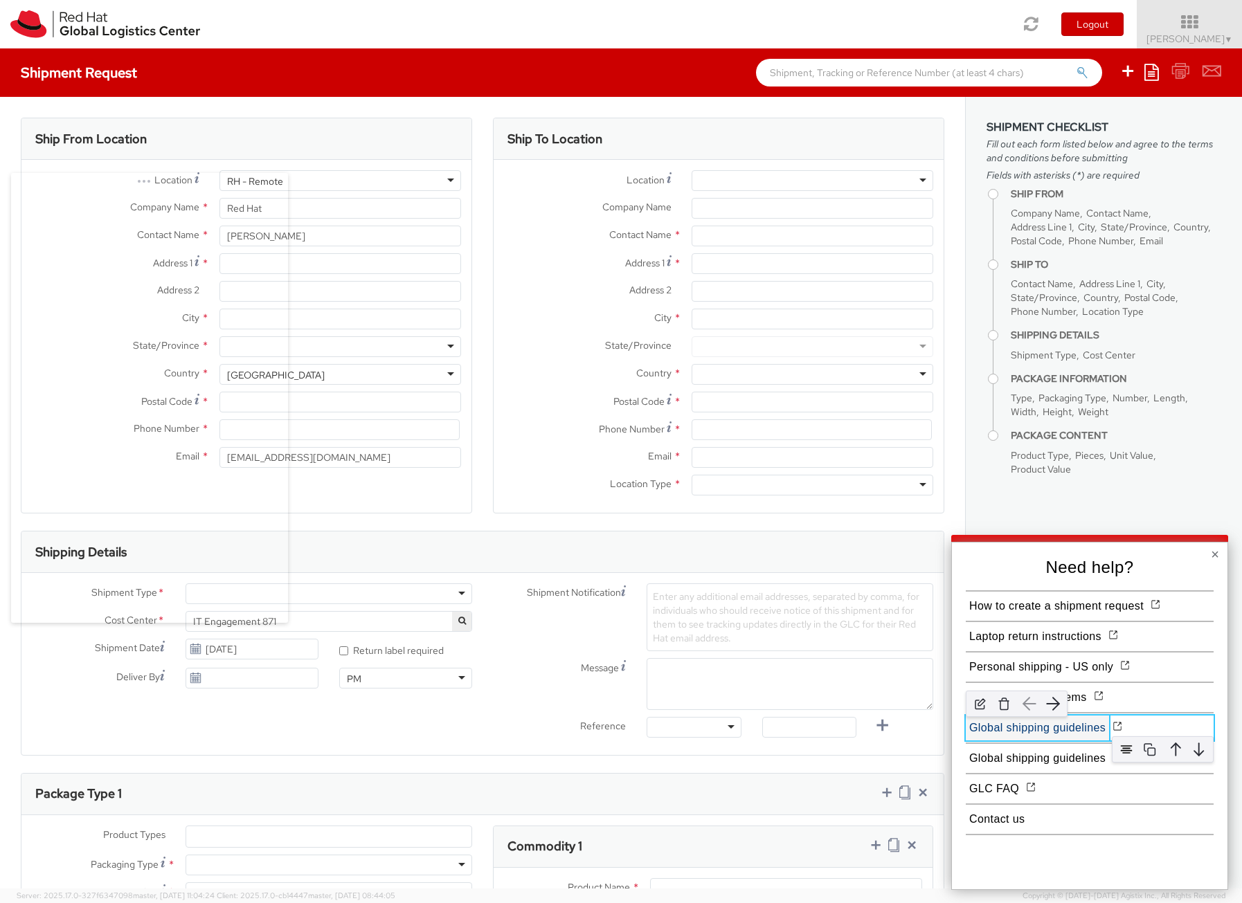
click at [1056, 733] on button "Global shipping guidelines" at bounding box center [1037, 728] width 143 height 25
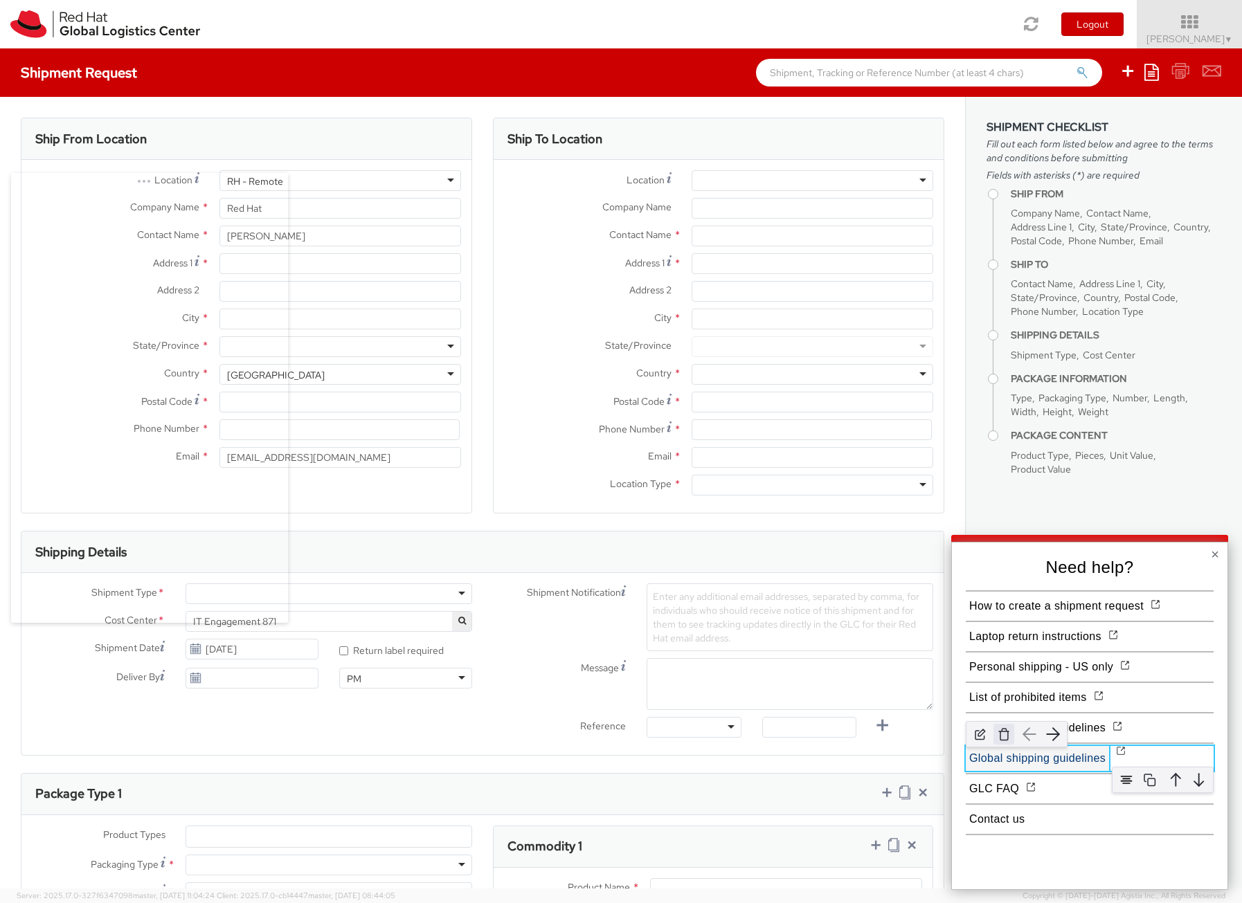
click at [1002, 741] on img "button" at bounding box center [1003, 734] width 21 height 21
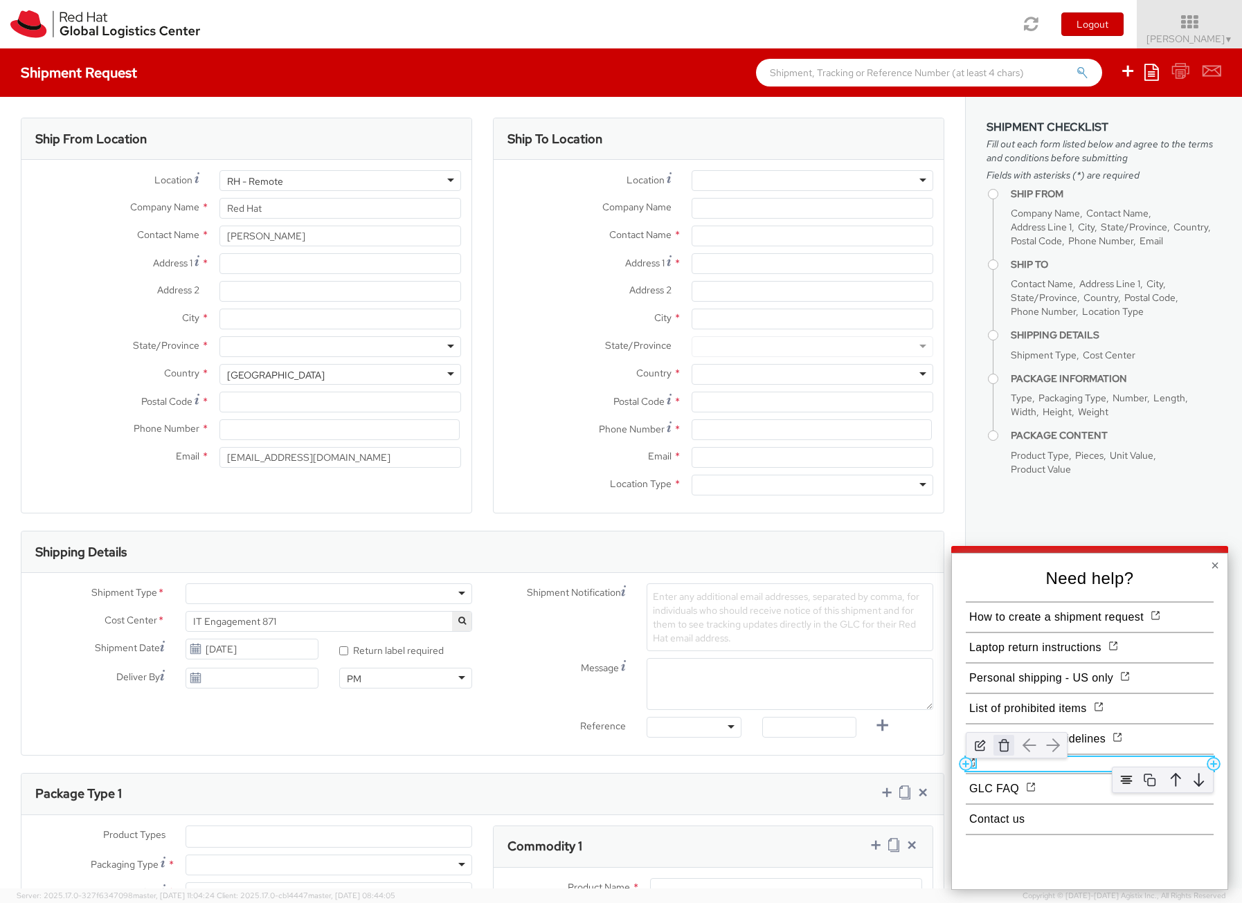
click at [1007, 752] on img at bounding box center [1003, 745] width 21 height 21
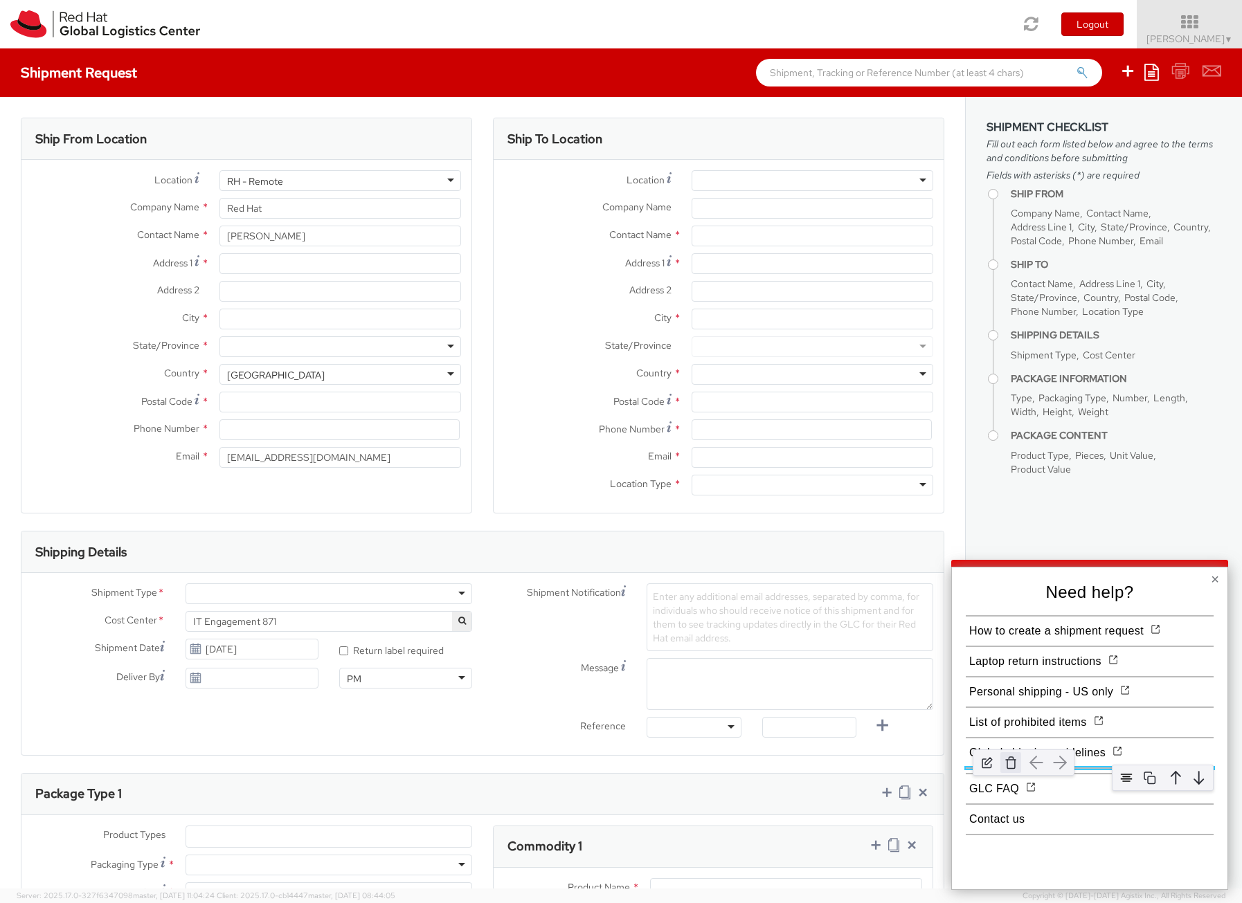
click at [1012, 766] on img at bounding box center [1010, 763] width 21 height 21
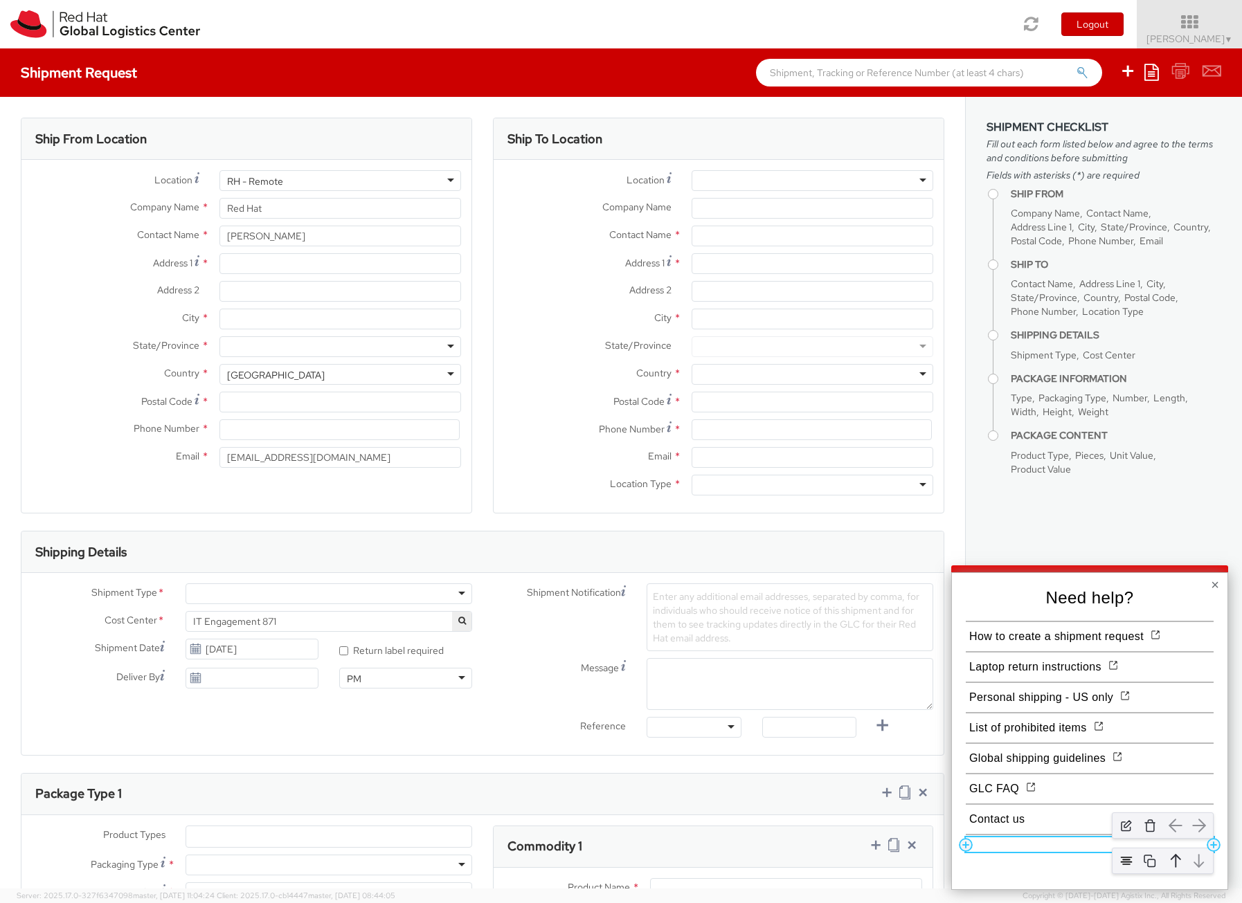
click at [1017, 843] on div at bounding box center [1090, 845] width 248 height 15
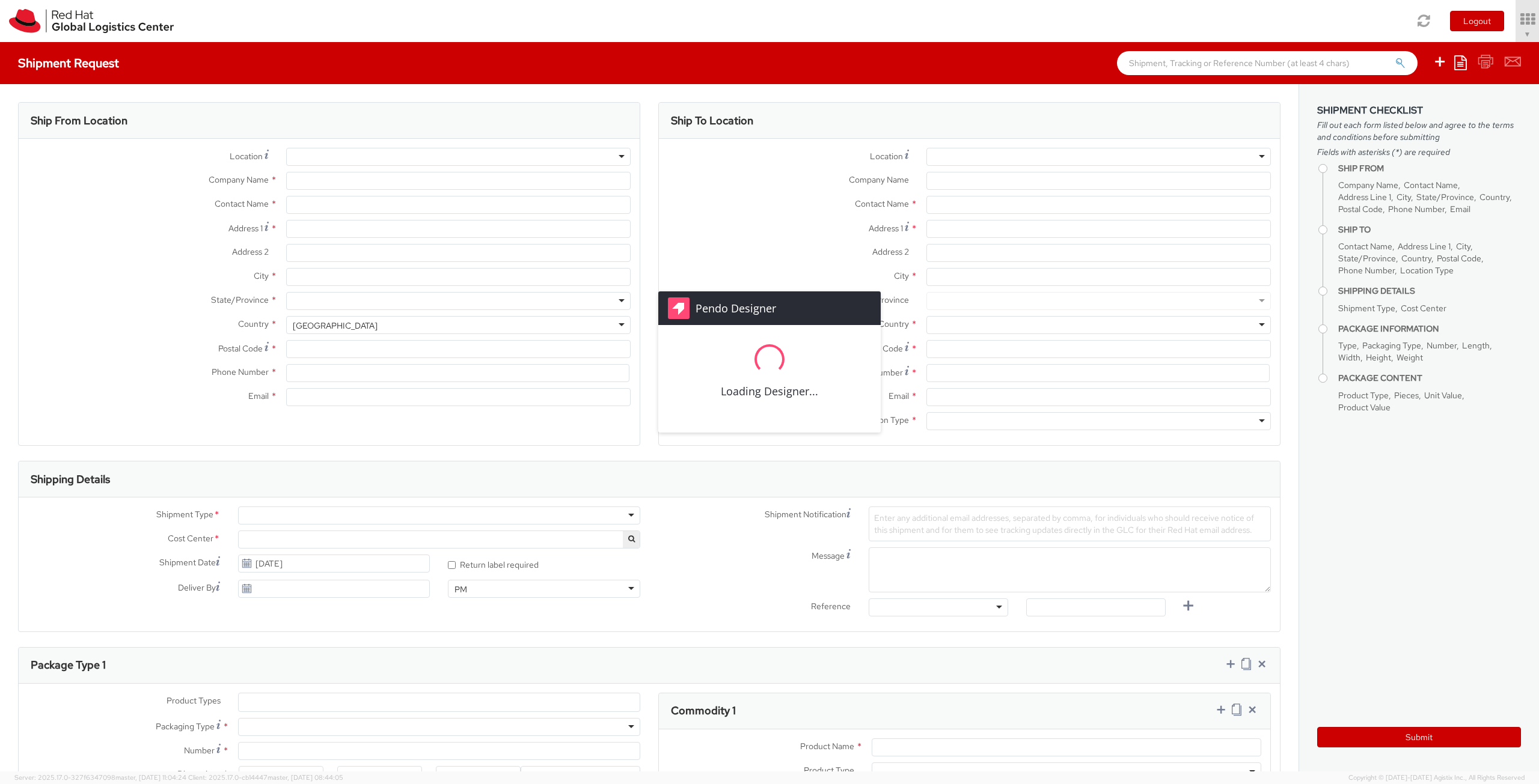
select select "871"
type input "Red Hat"
type input "[PERSON_NAME]"
type input "[EMAIL_ADDRESS][DOMAIN_NAME]"
select select
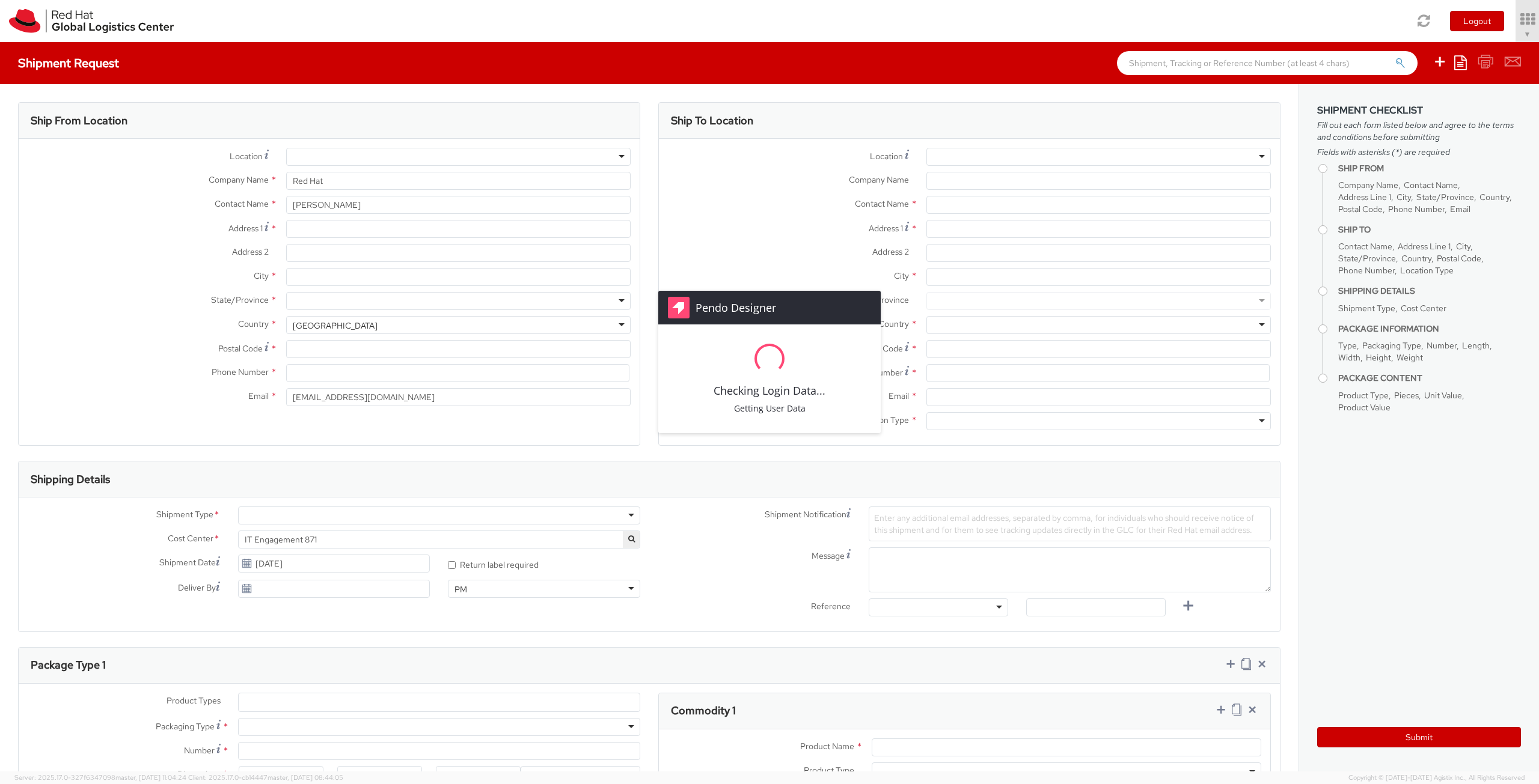
select select
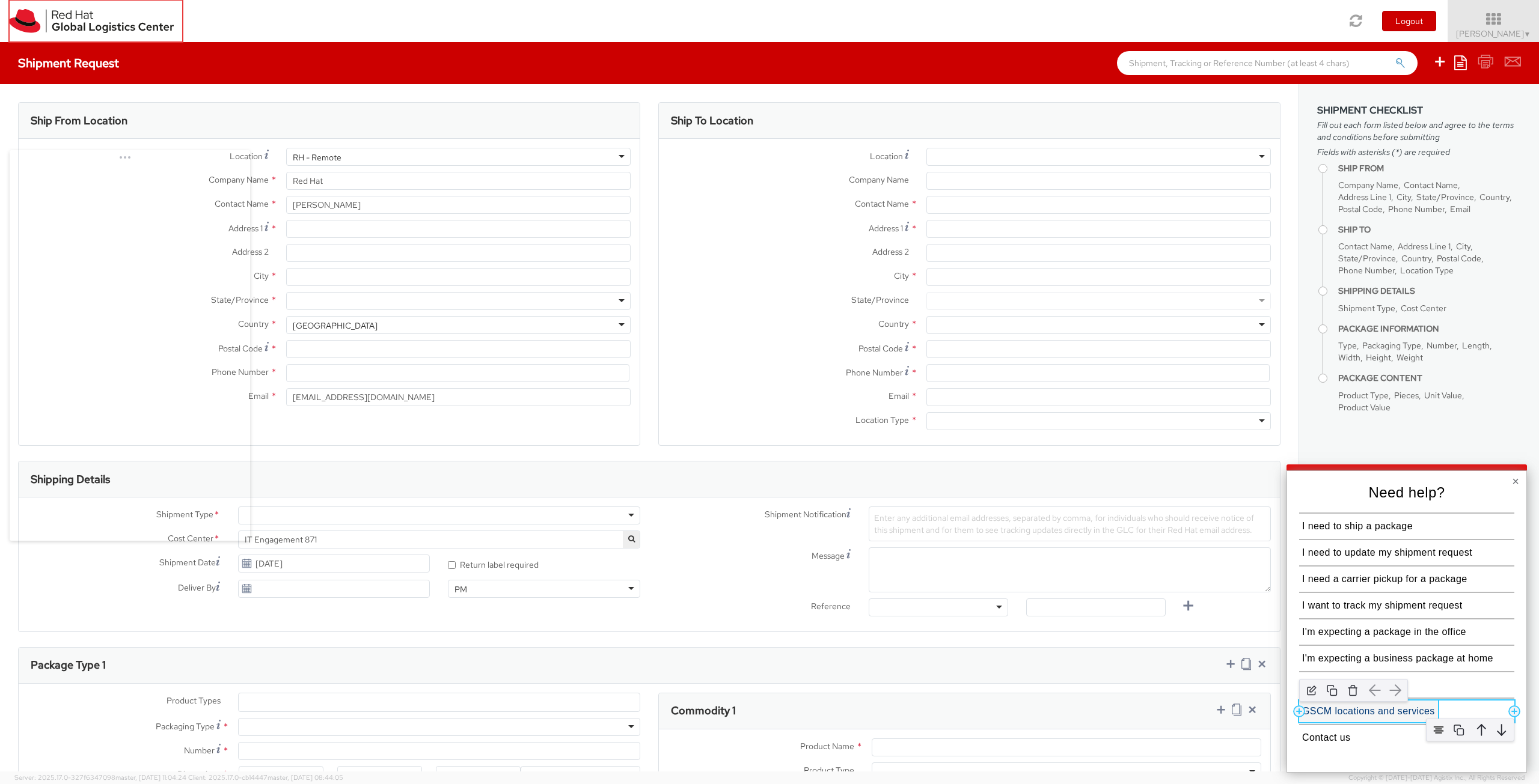
click at [1417, 712] on button "GSCM locations and services" at bounding box center [1369, 711] width 139 height 22
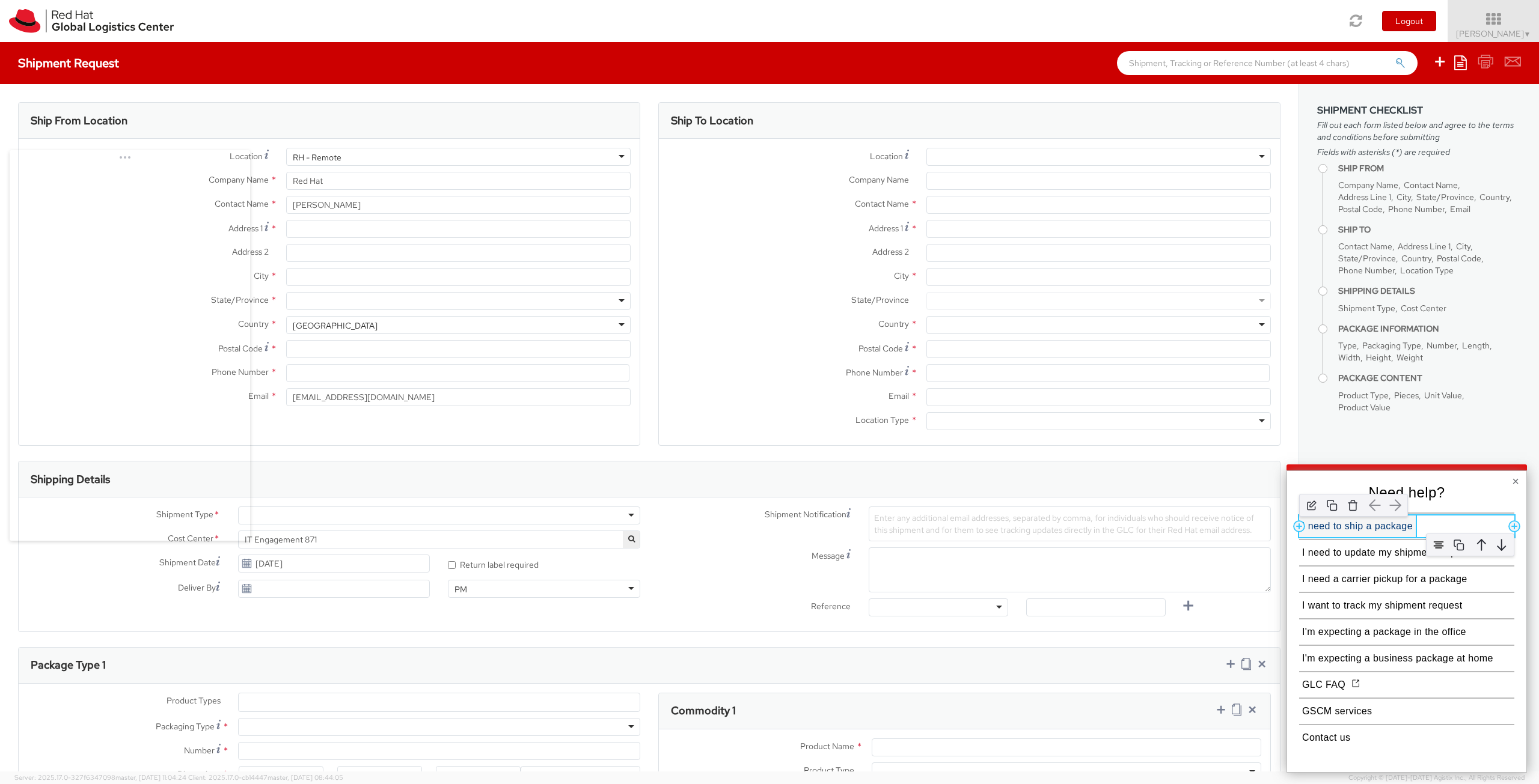
click at [1316, 529] on button "I need to ship a package" at bounding box center [1357, 526] width 116 height 22
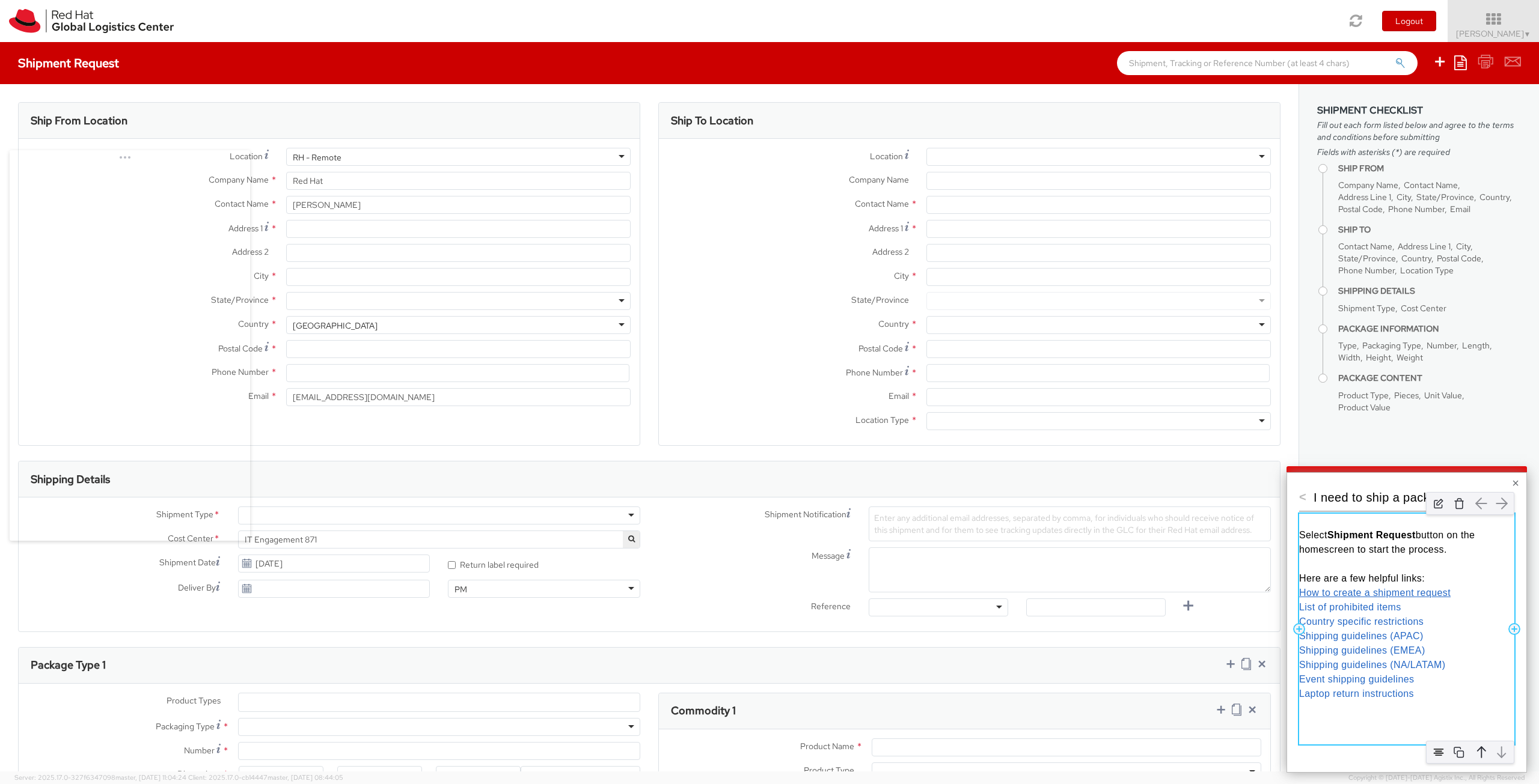
click at [1397, 597] on link "How to create a shipment request" at bounding box center [1375, 593] width 151 height 10
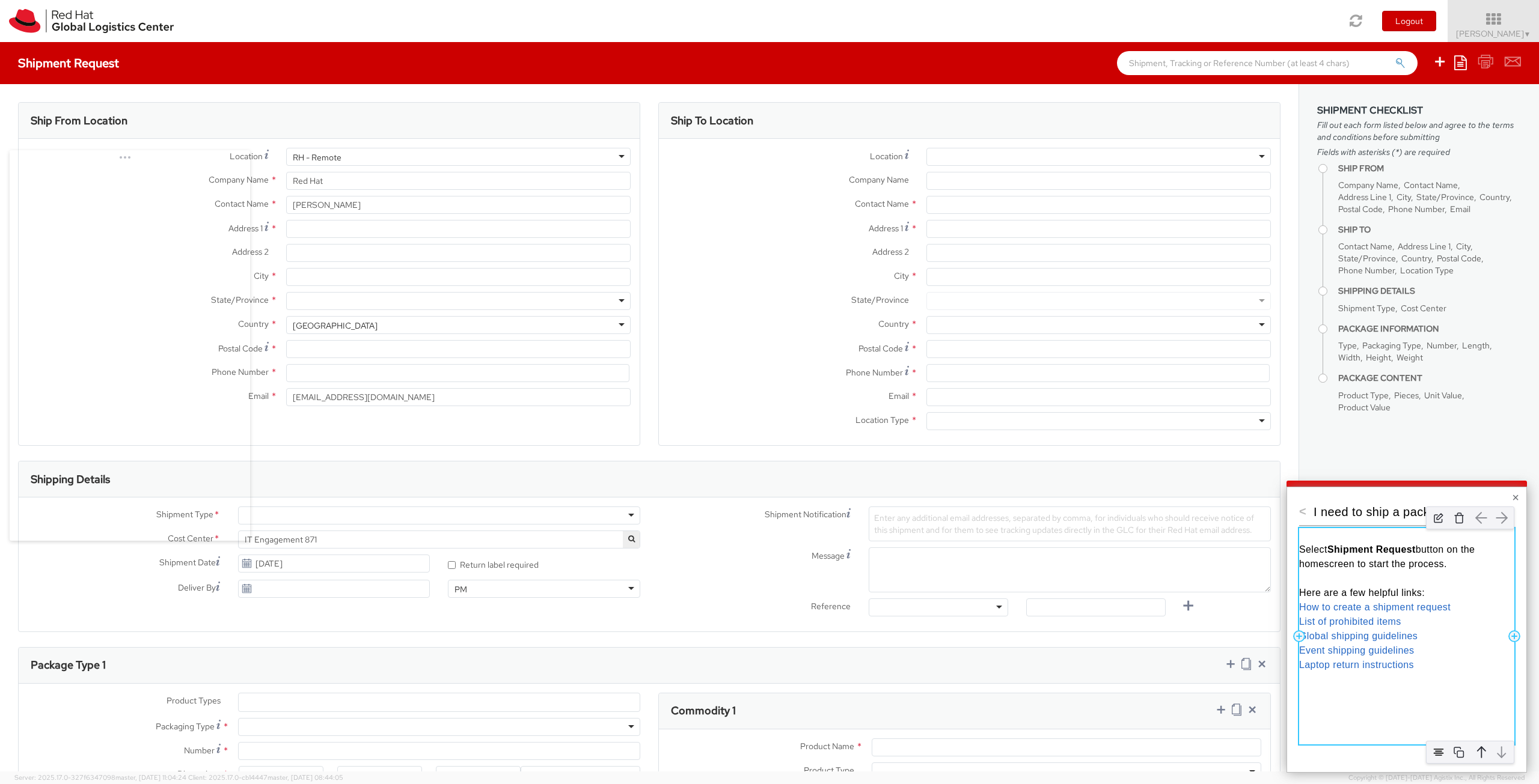
click at [1423, 698] on div "Select Shipment Request button on the homescreen to start the process. Here are…" at bounding box center [1407, 636] width 215 height 216
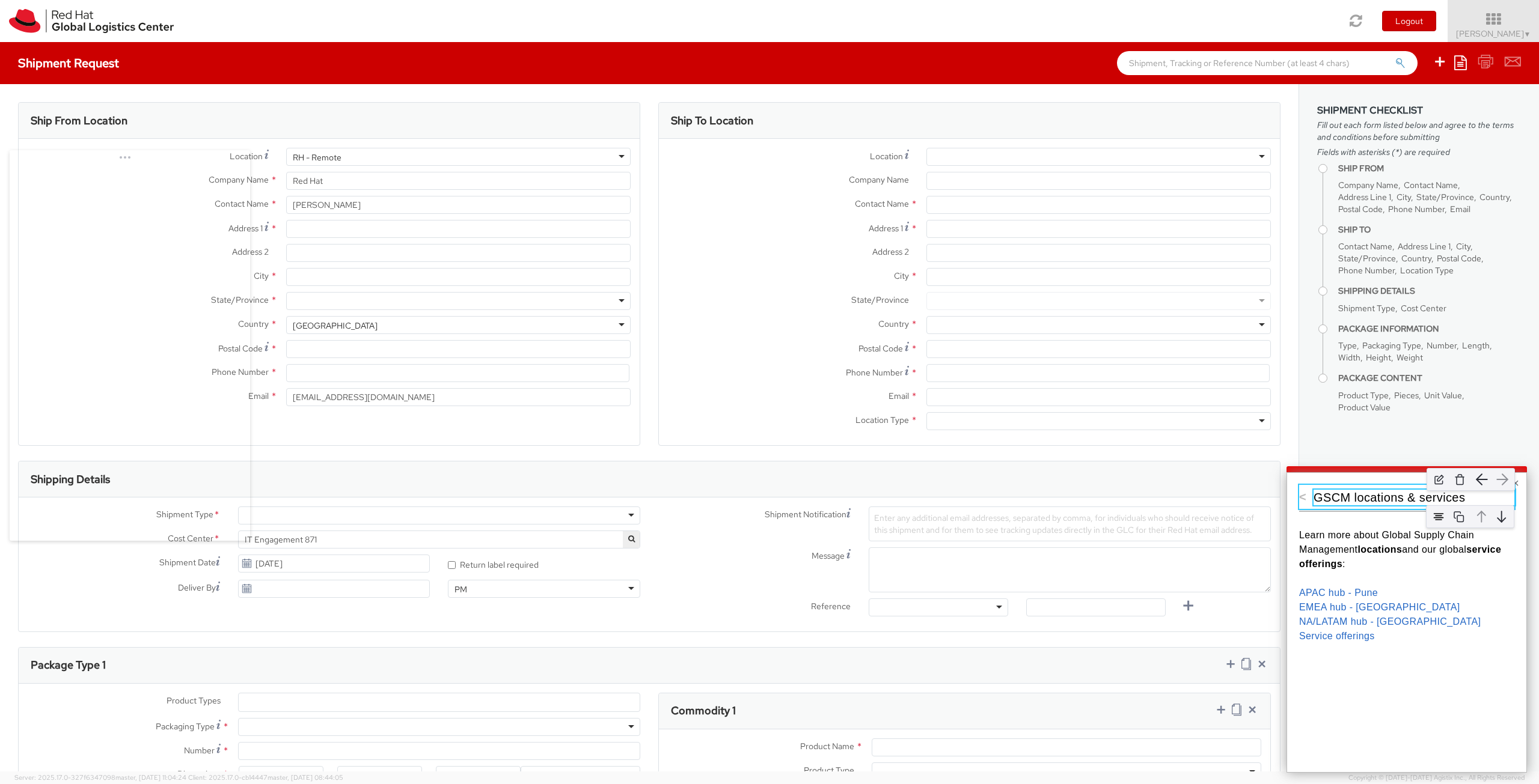
click at [1351, 502] on p "GSCM locations & services" at bounding box center [1415, 497] width 201 height 16
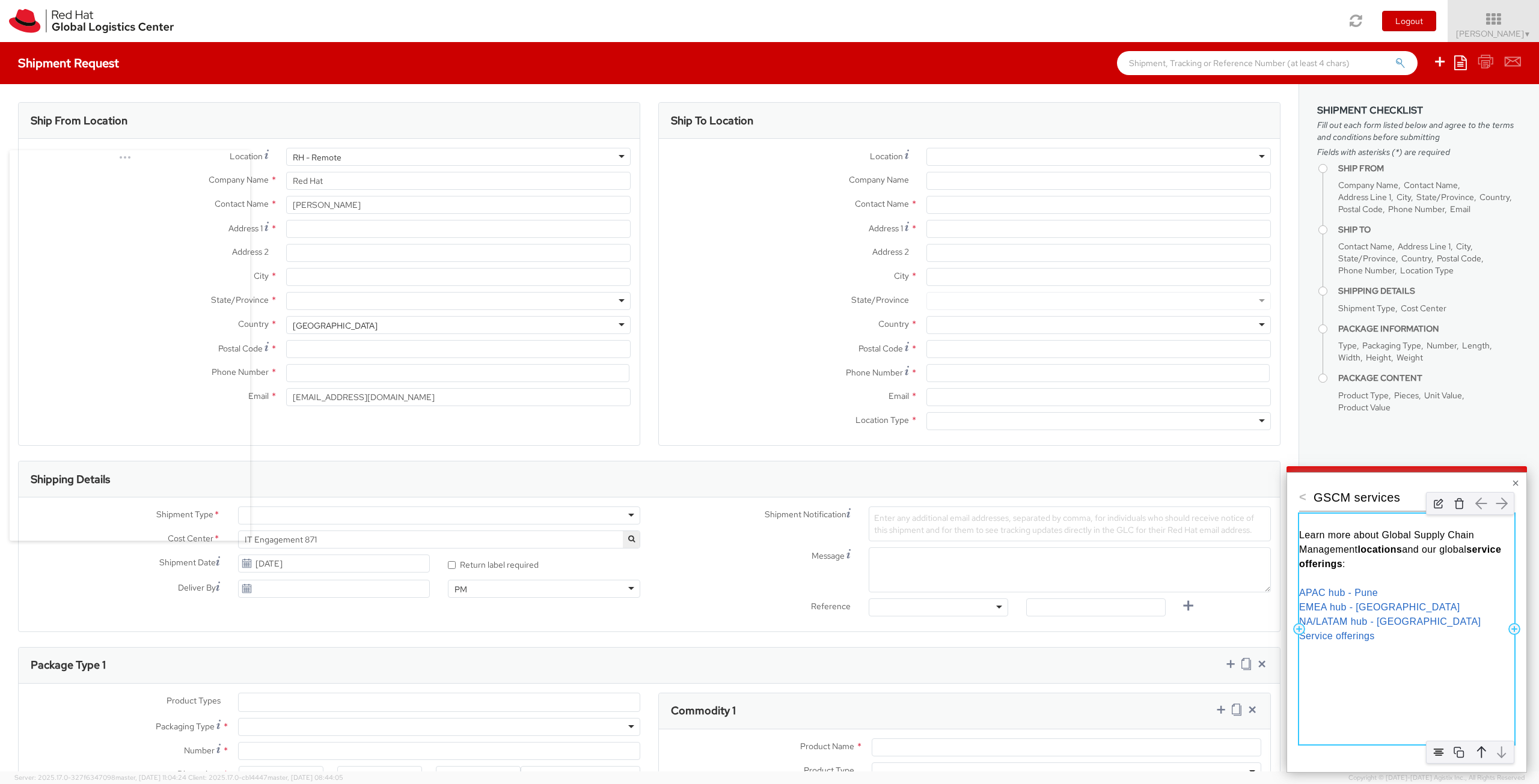
click at [1332, 550] on span "Learn more about Global Supply Chain Management" at bounding box center [1388, 543] width 178 height 24
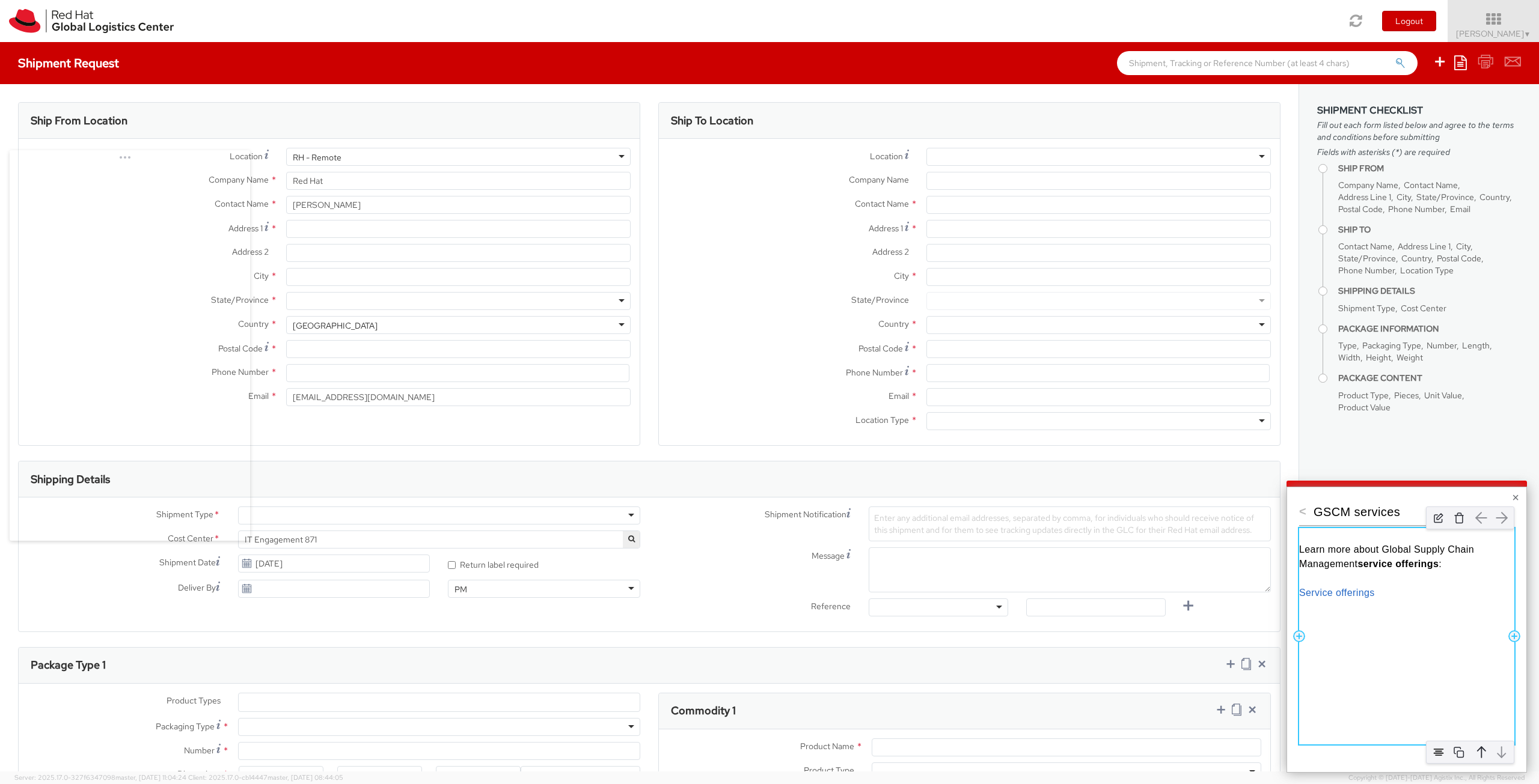
click at [1390, 620] on div "Learn more about Global Supply Chain Management service offerings : Service off…" at bounding box center [1407, 636] width 215 height 216
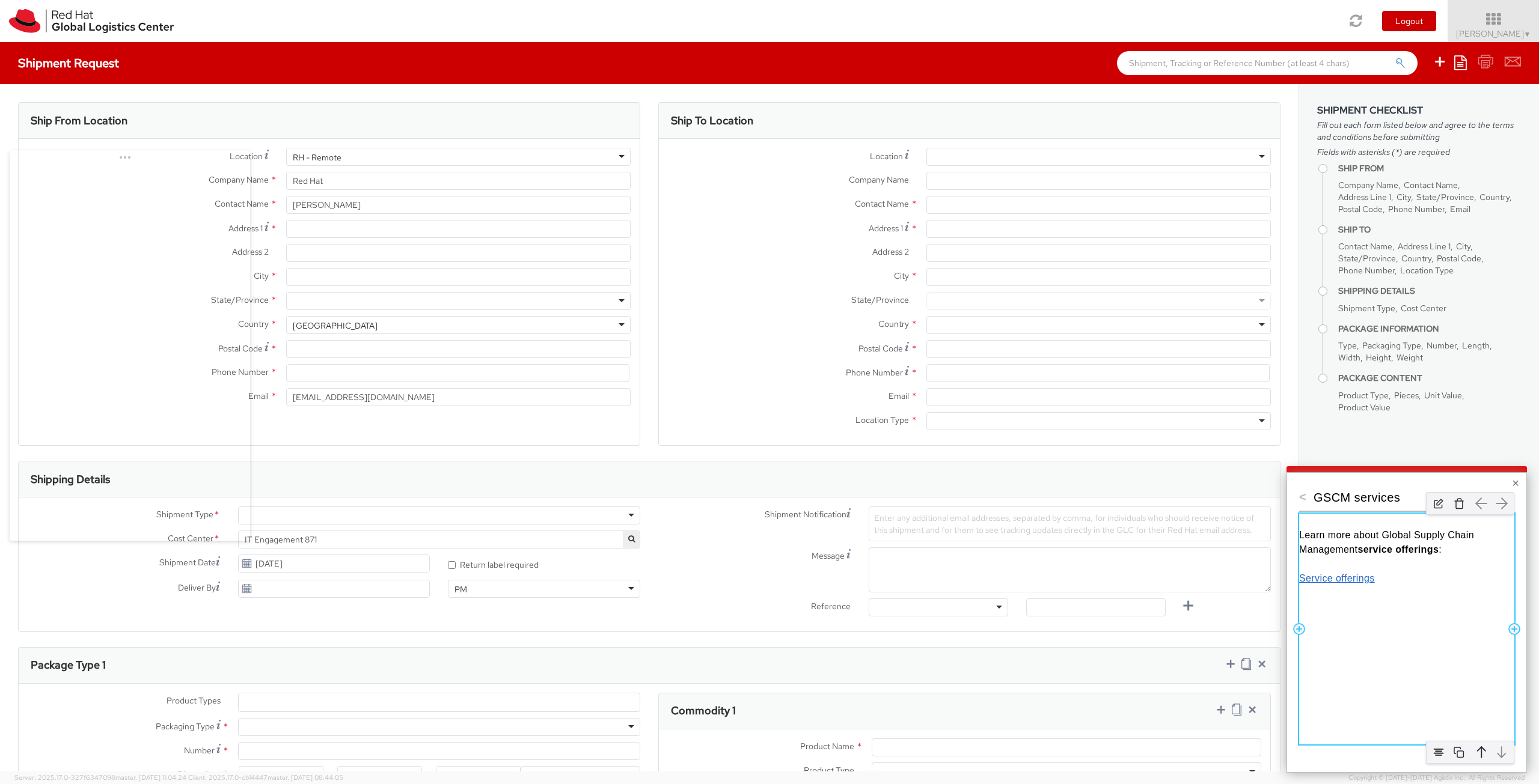
click at [1336, 581] on link "Service offerings" at bounding box center [1337, 578] width 76 height 10
click at [1338, 577] on link "Service offerings" at bounding box center [1337, 578] width 76 height 10
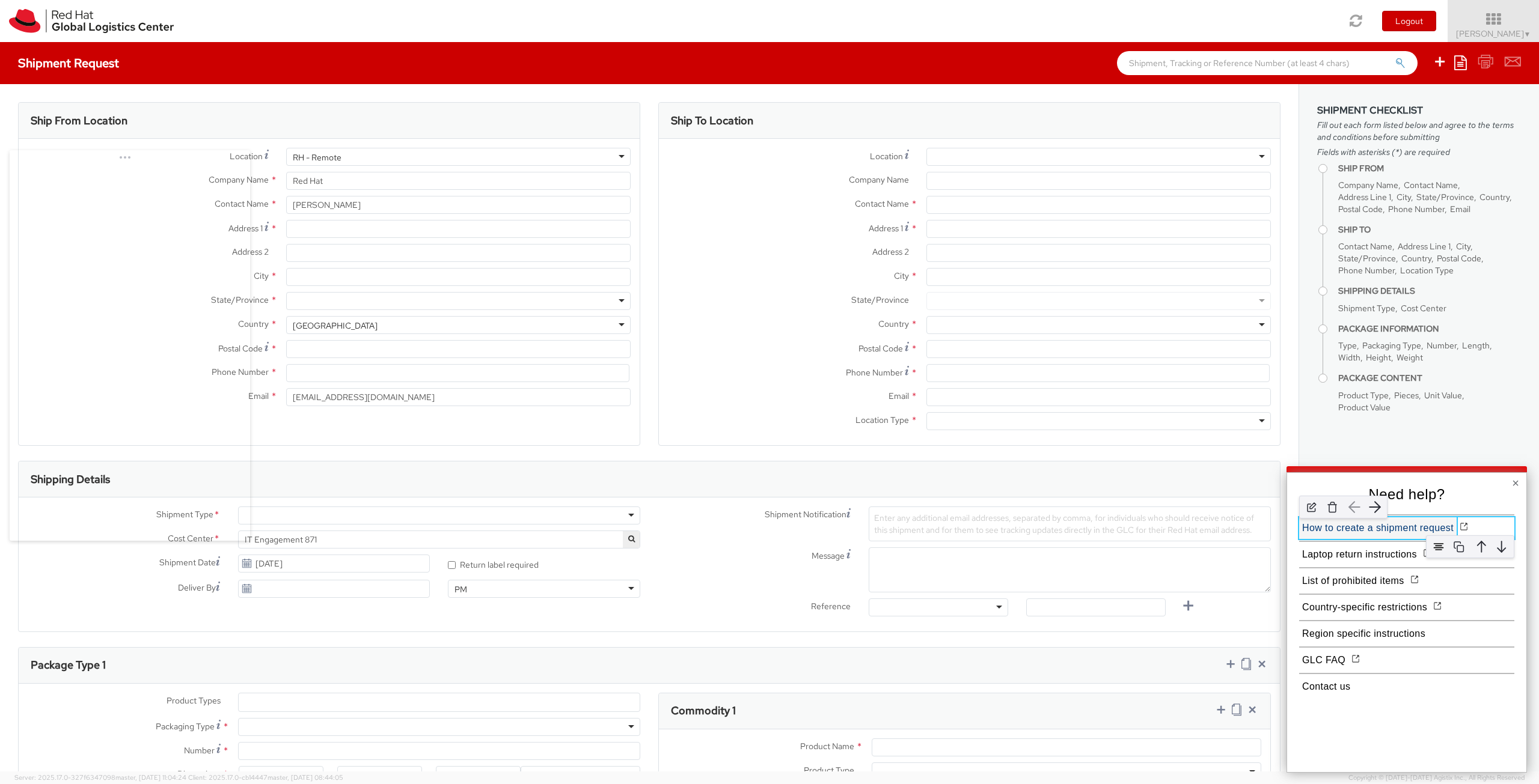
click at [1388, 529] on button "How to create a shipment request" at bounding box center [1377, 528] width 157 height 22
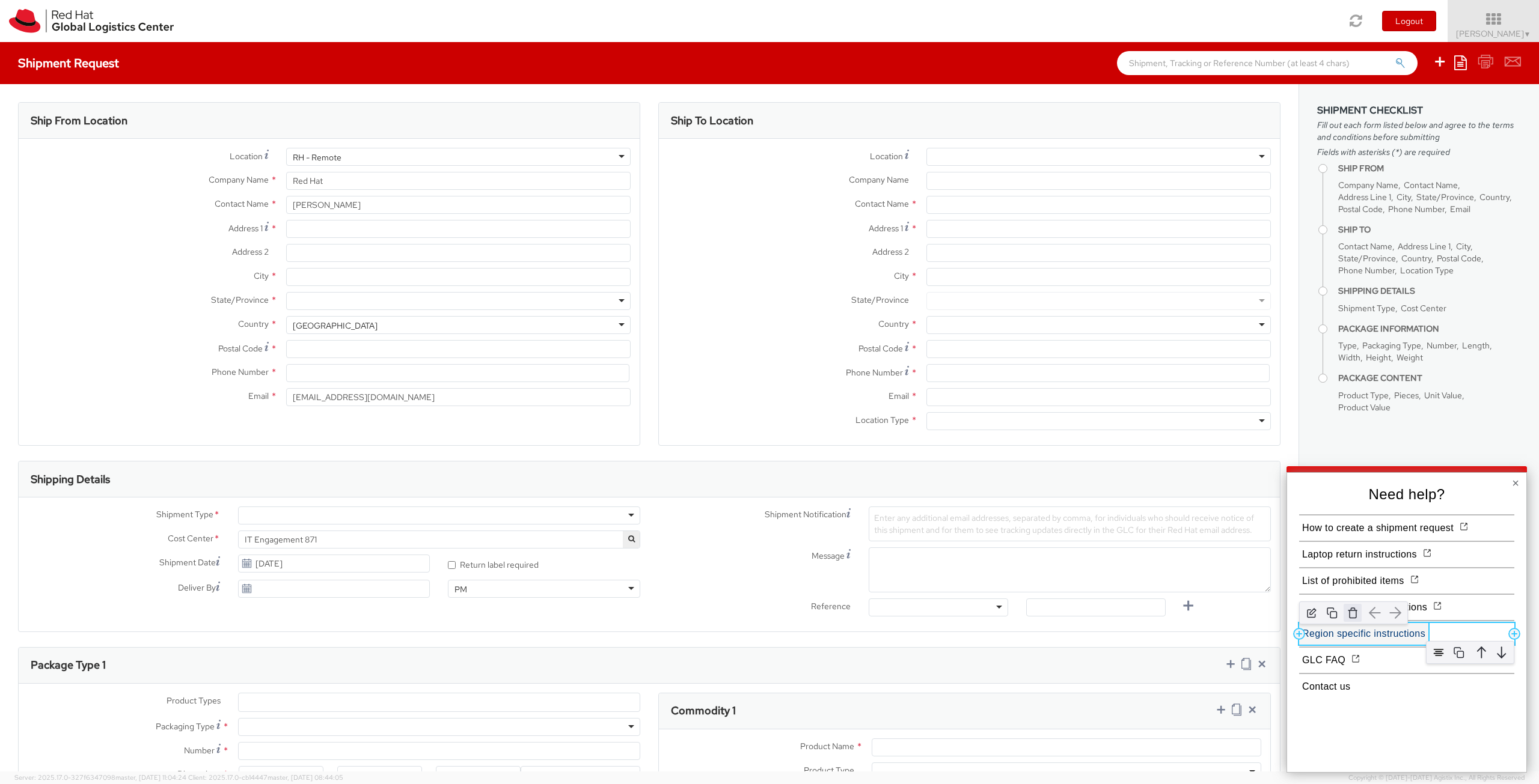
click at [1354, 617] on img "button" at bounding box center [1352, 613] width 18 height 18
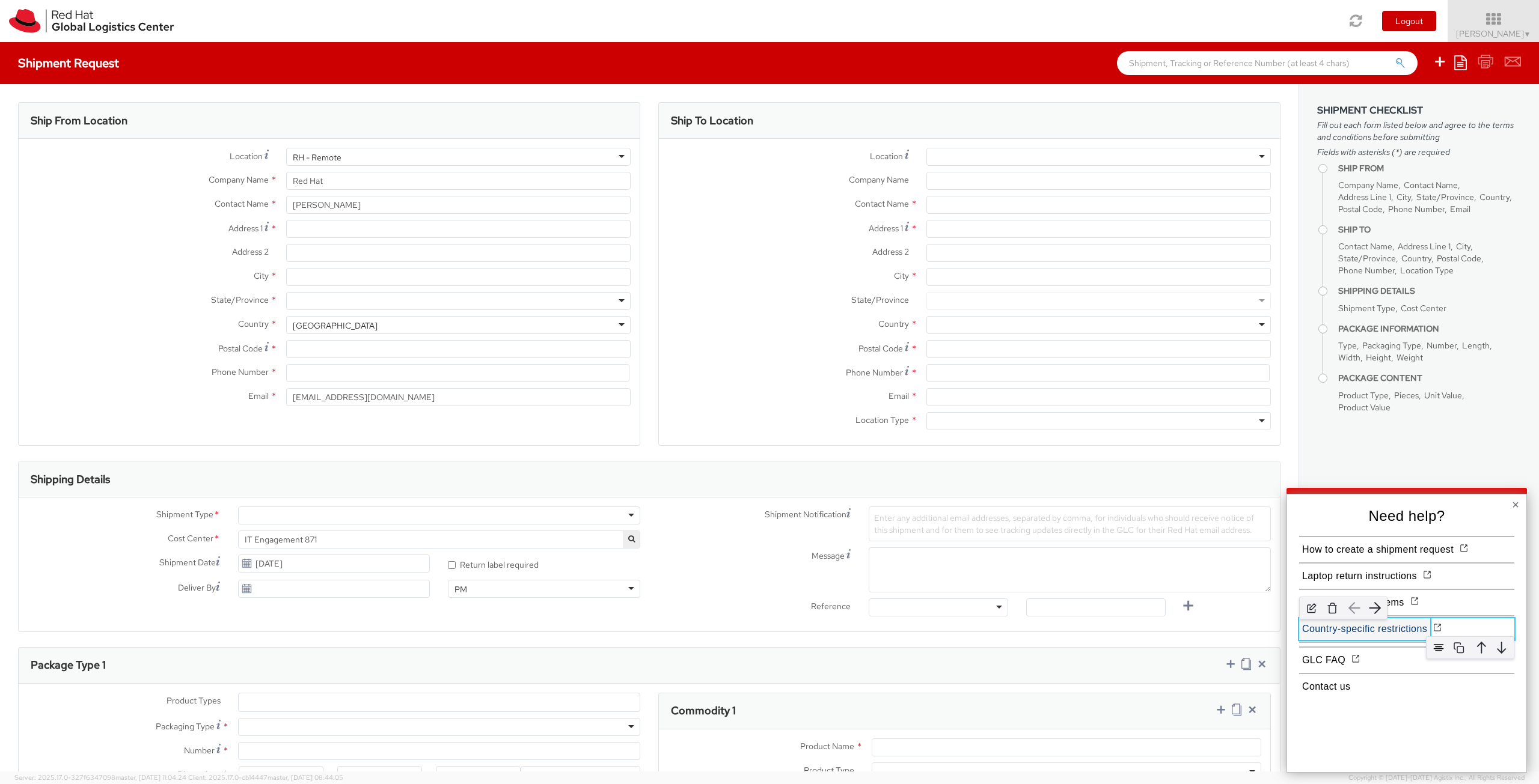
click at [1367, 630] on button "Country-specific restrictions" at bounding box center [1364, 629] width 131 height 22
click at [1342, 650] on img at bounding box center [1338, 642] width 18 height 18
click at [1391, 632] on button "Global shipping guidelines" at bounding box center [1361, 634] width 124 height 22
click at [1364, 634] on button "Global shipping guidelines" at bounding box center [1361, 634] width 124 height 22
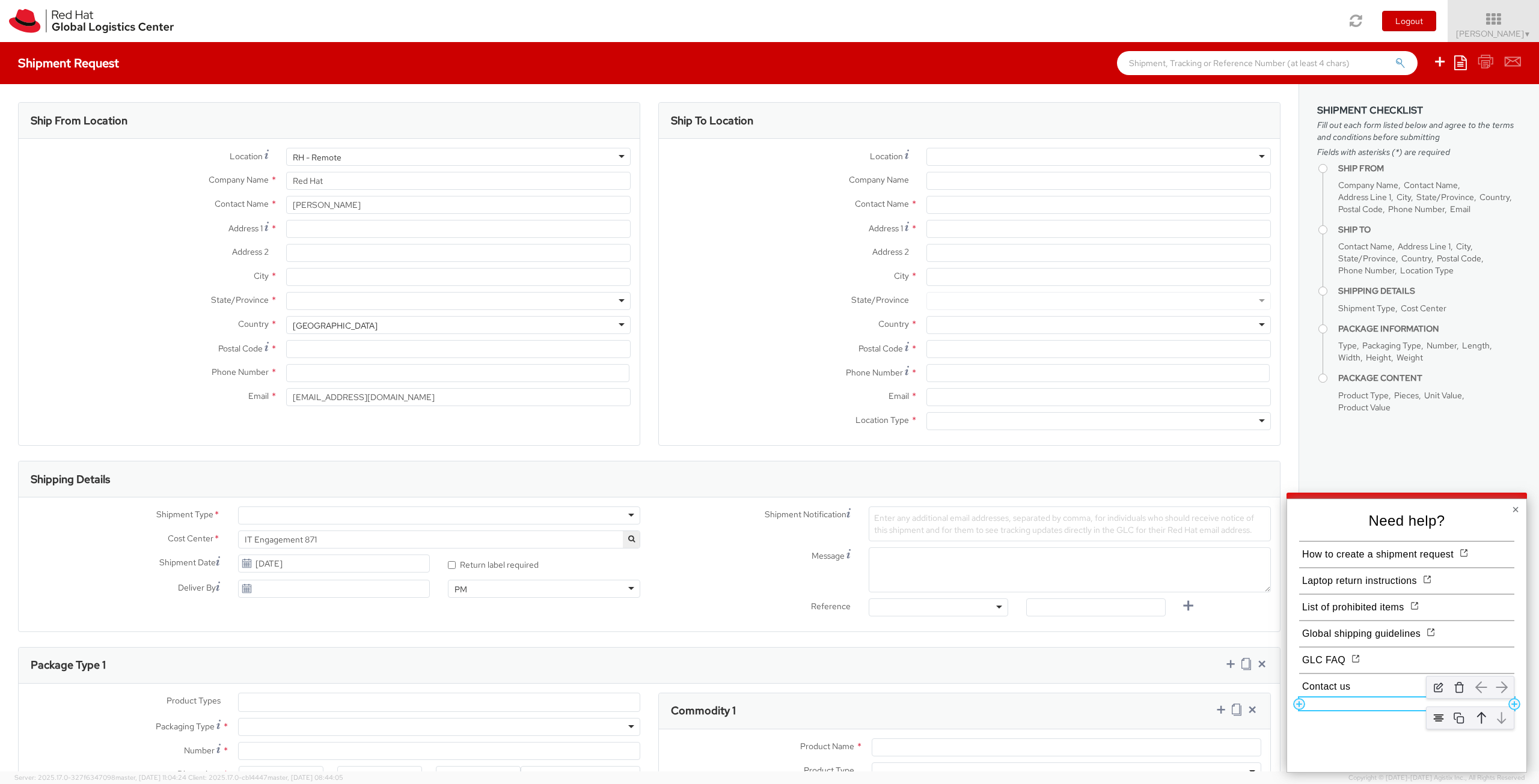
click at [1349, 706] on div at bounding box center [1407, 704] width 215 height 13
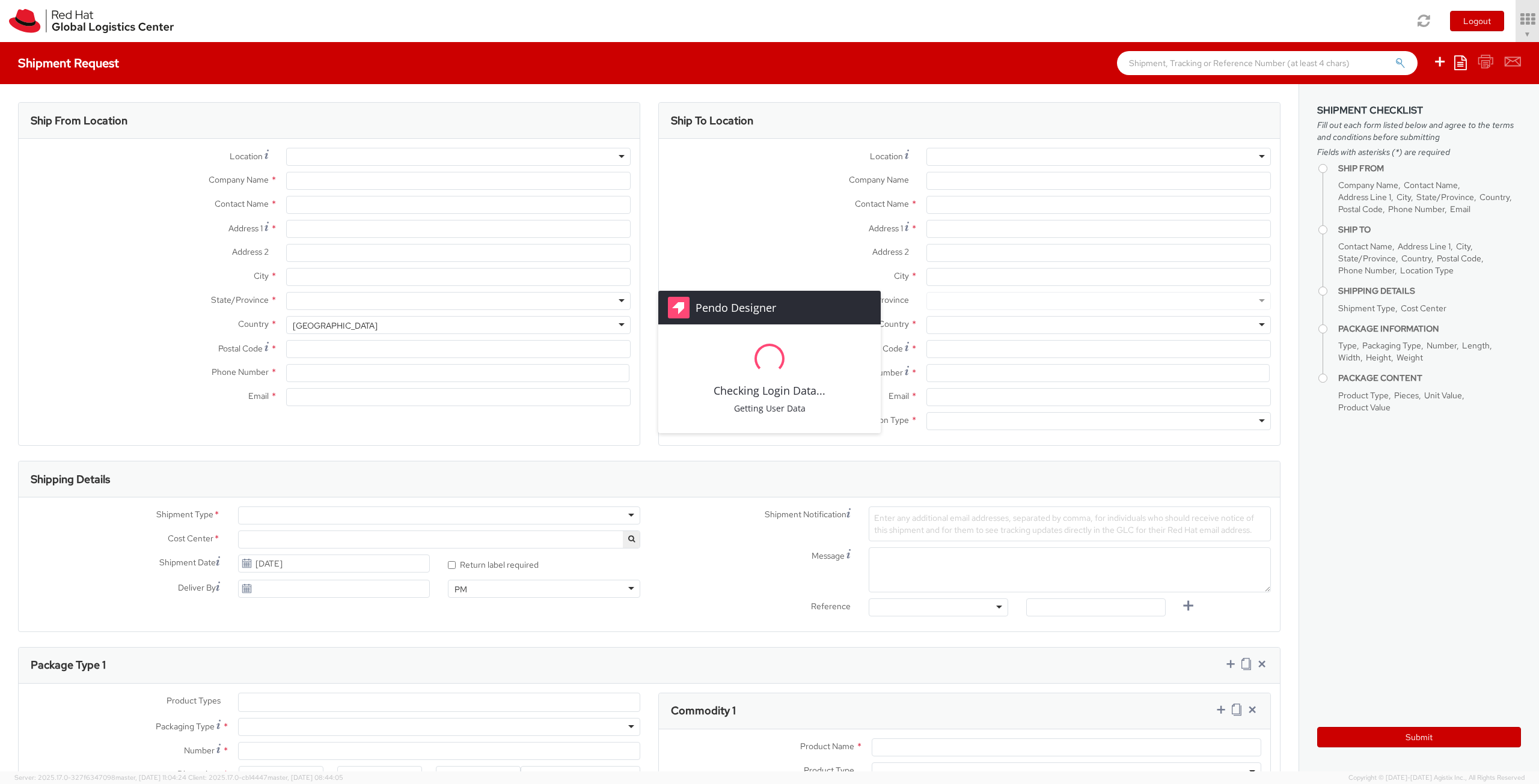
type input "Red Hat"
type input "[PERSON_NAME]"
type input "[EMAIL_ADDRESS][DOMAIN_NAME]"
select select "871"
select select
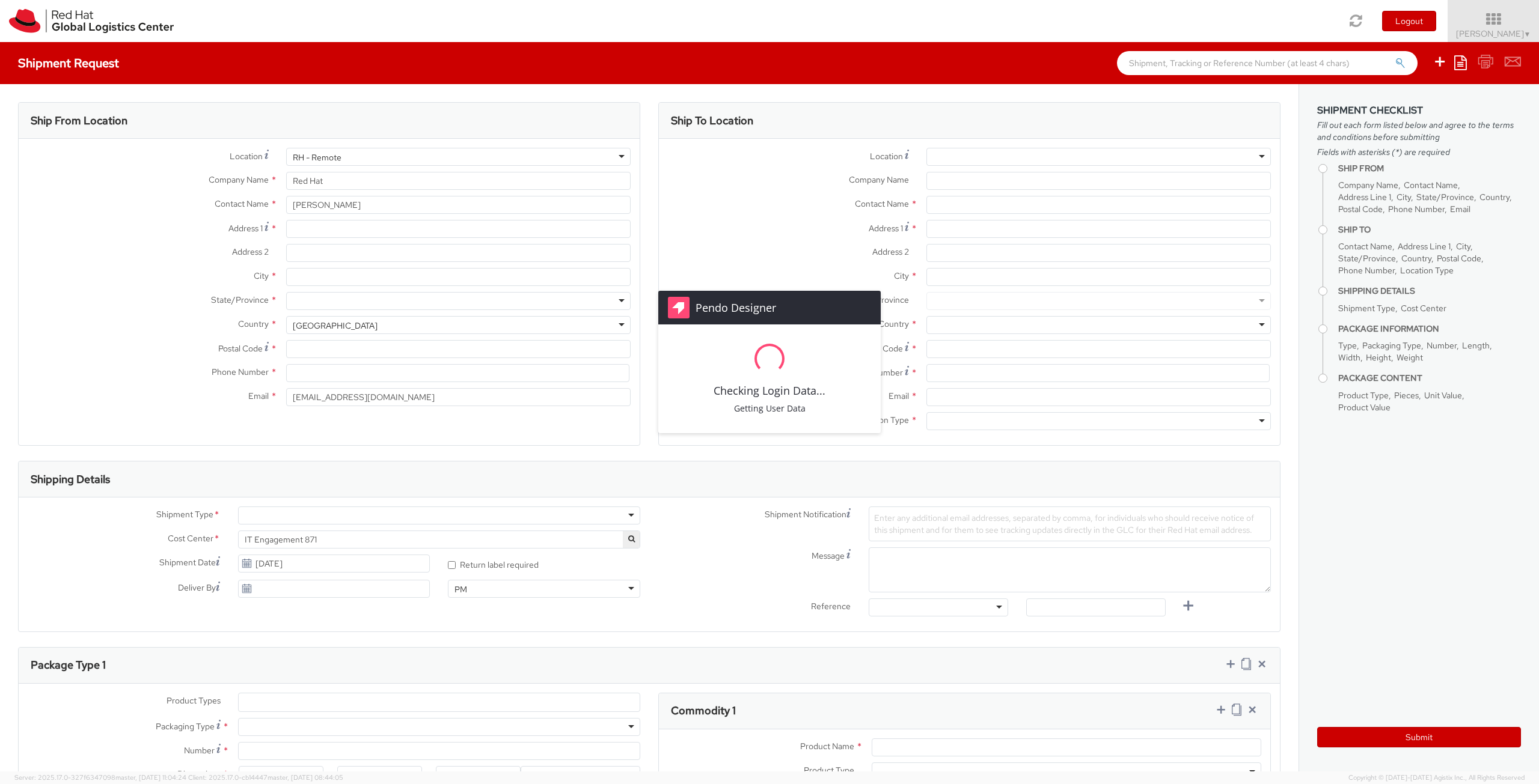
select select
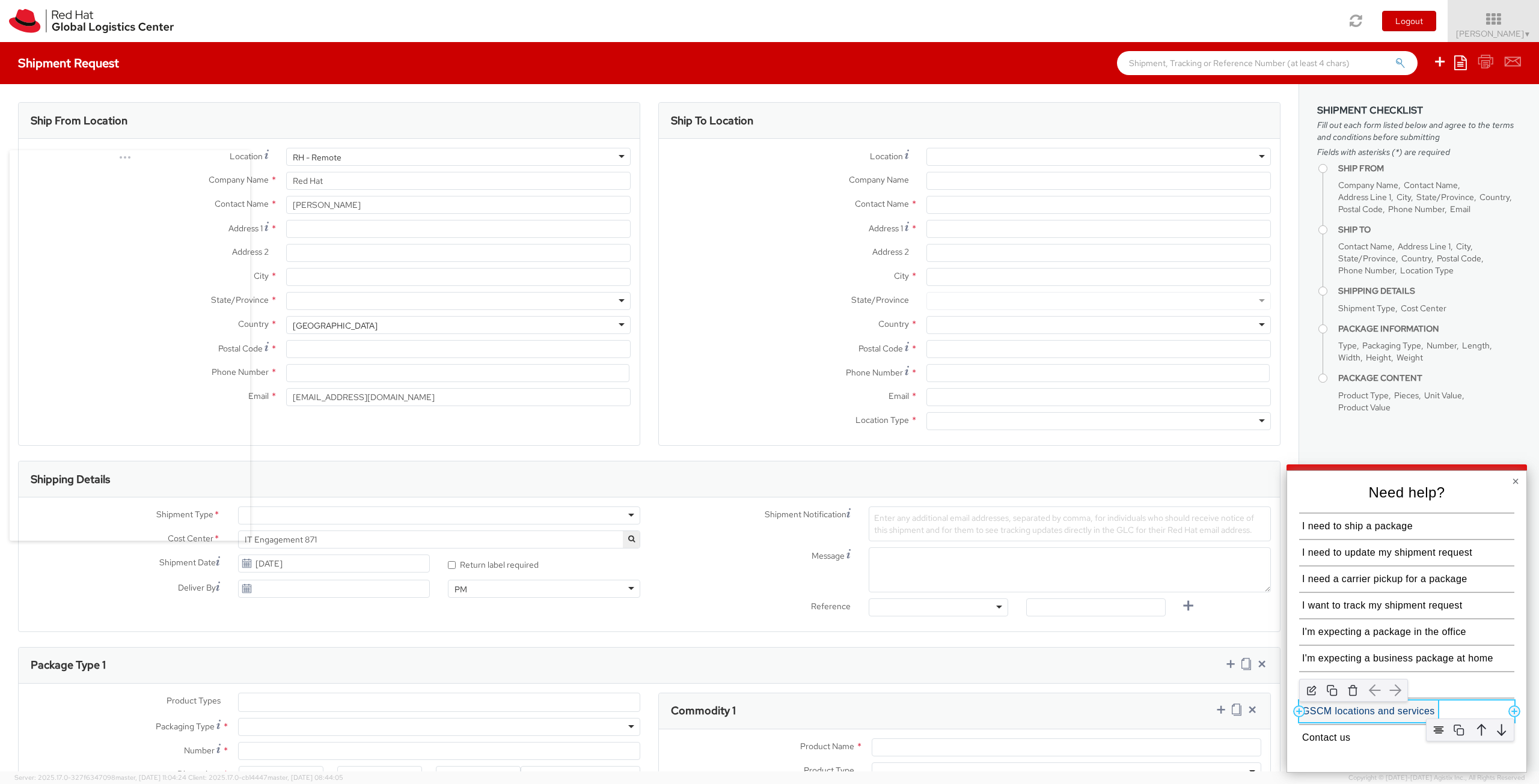
click at [1413, 713] on button "GSCM locations and services" at bounding box center [1369, 711] width 139 height 22
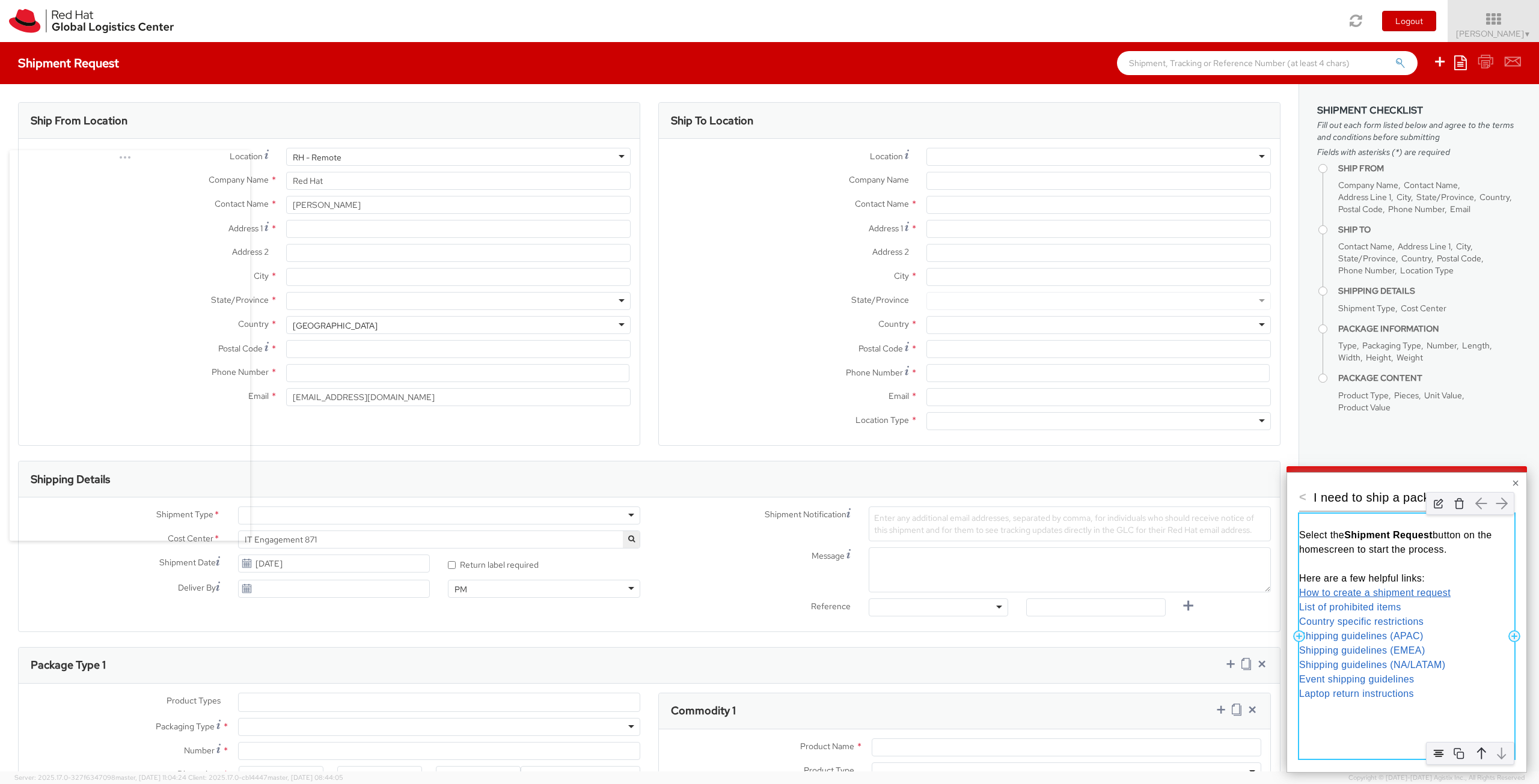
click at [1317, 593] on link "How to create a shipment request" at bounding box center [1375, 593] width 151 height 10
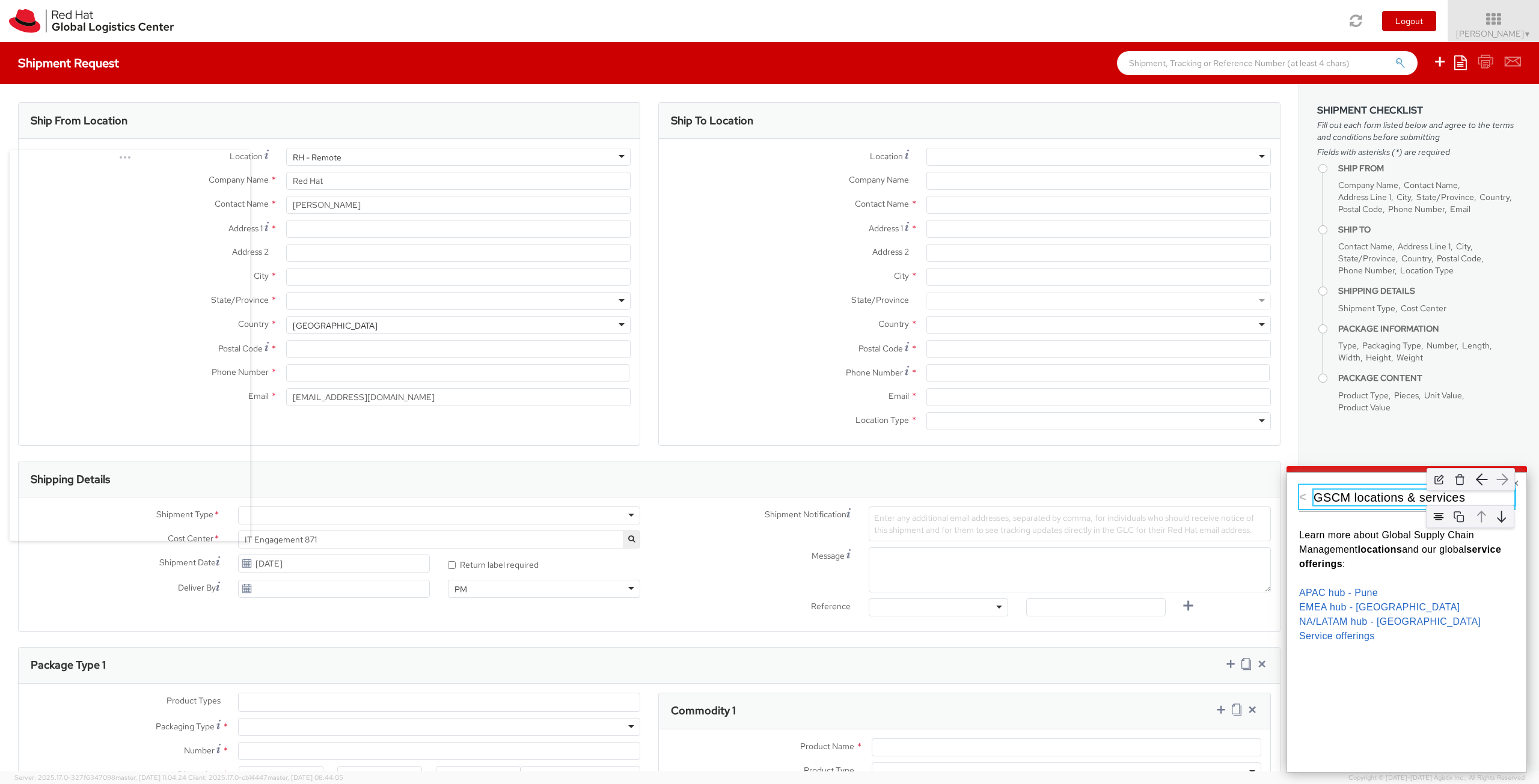
click at [1351, 501] on p "GSCM locations & services" at bounding box center [1415, 497] width 201 height 16
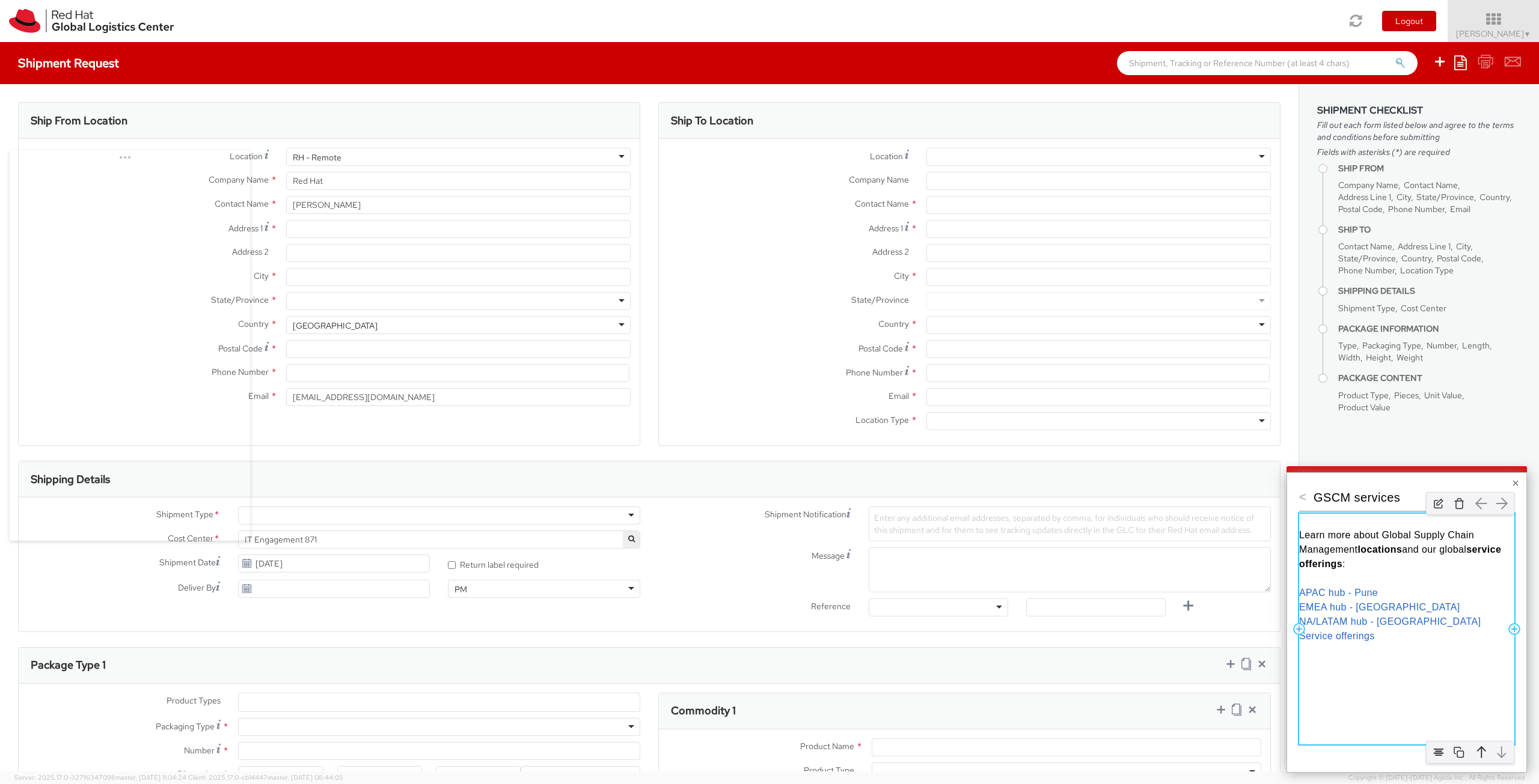
click at [1328, 539] on span "Learn more about Global Supply Chain Management" at bounding box center [1388, 543] width 178 height 24
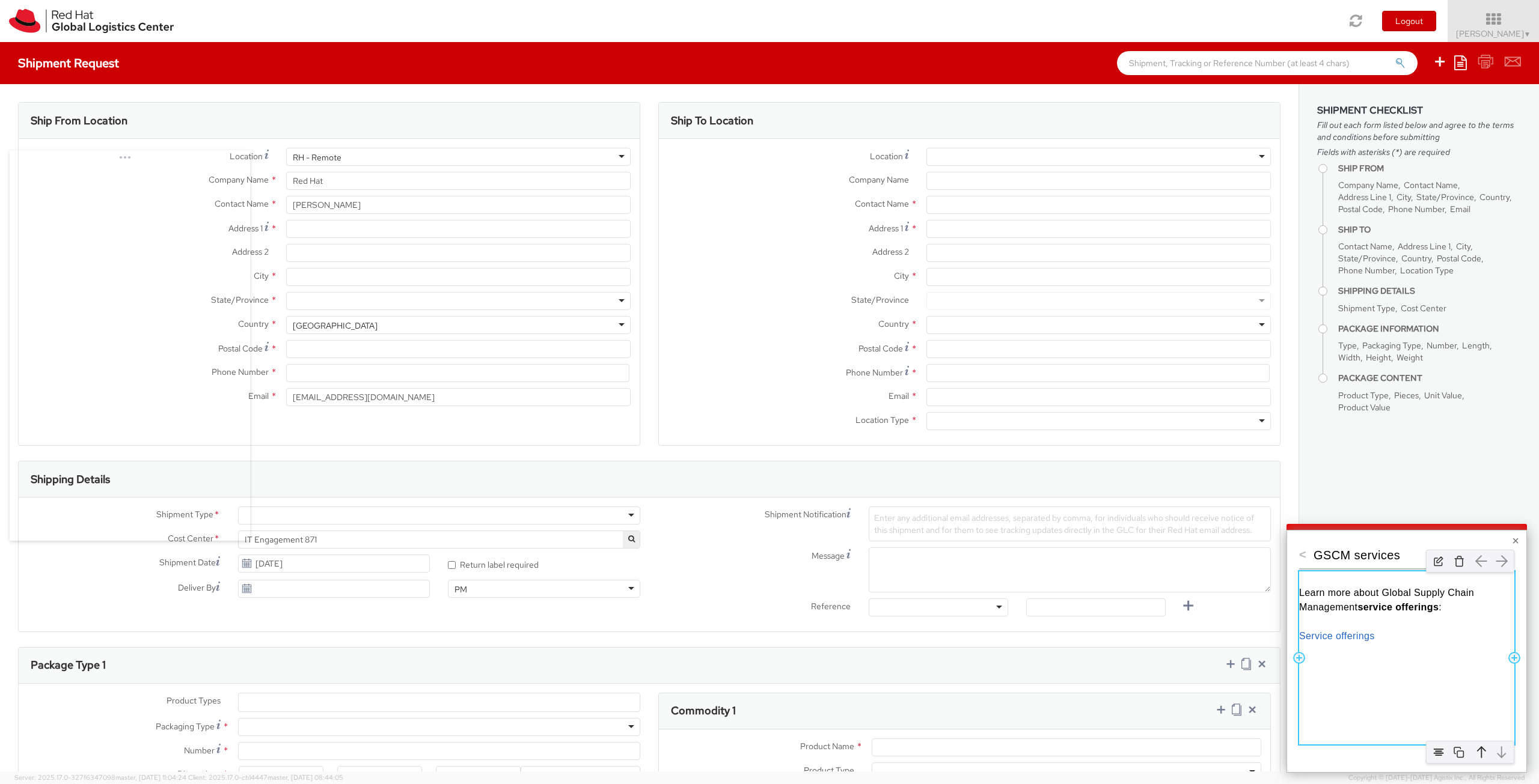
click at [1318, 646] on div "Learn more about Global Supply Chain Management service offerings : Service off…" at bounding box center [1407, 657] width 215 height 173
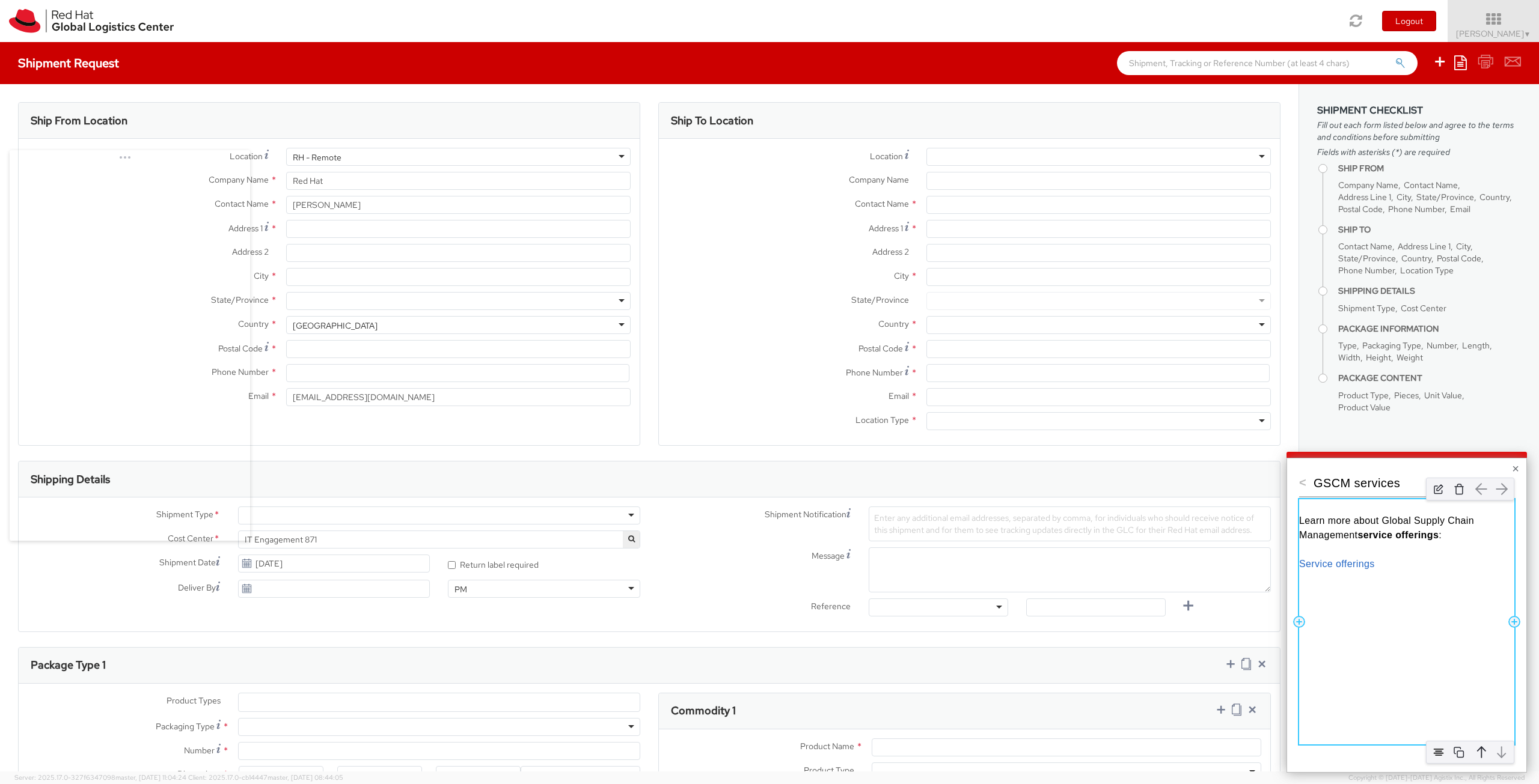
click at [1404, 645] on div "Learn more about Global Supply Chain Management service offerings : Service off…" at bounding box center [1407, 622] width 215 height 245
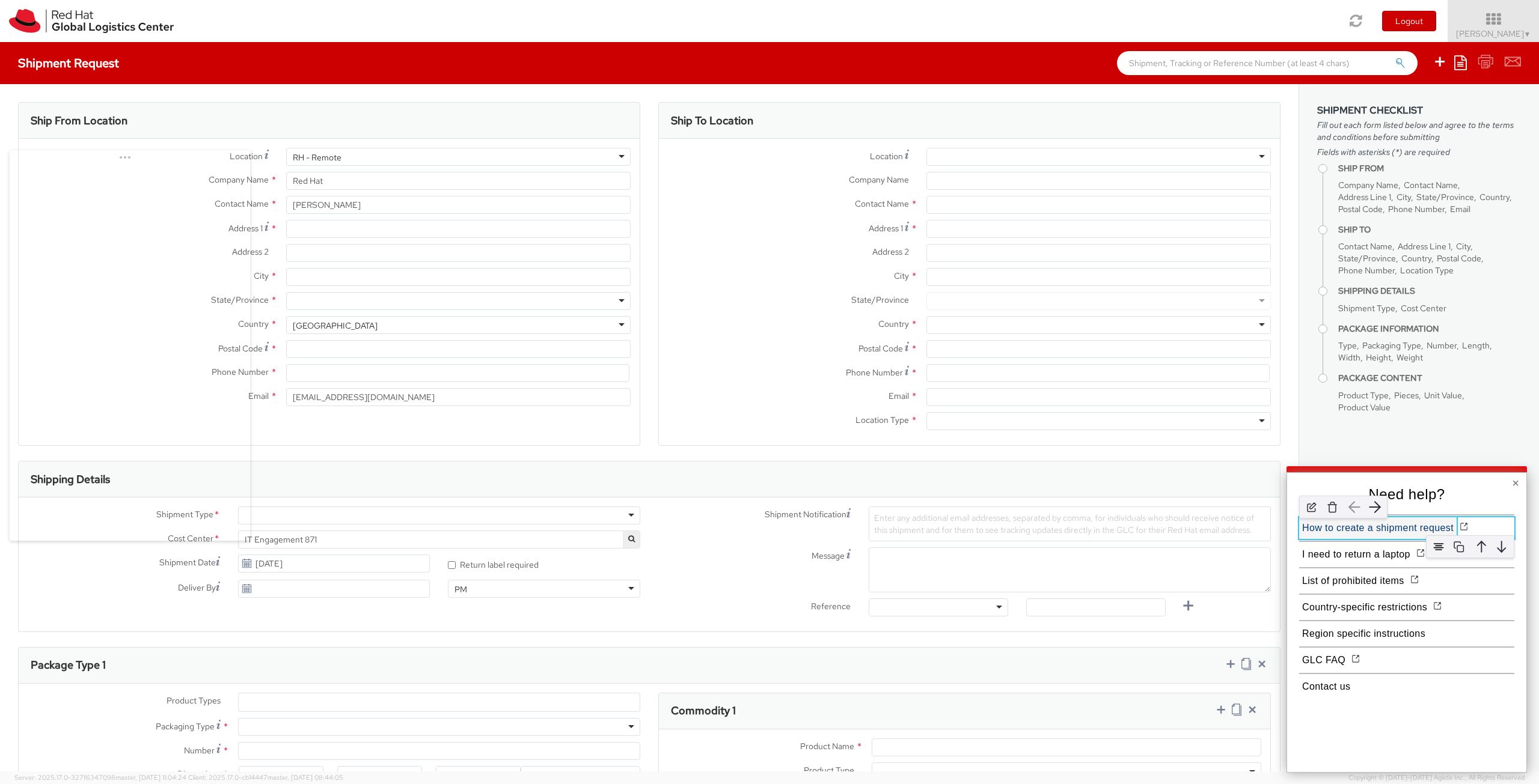
click at [1391, 530] on button "How to create a shipment request" at bounding box center [1377, 528] width 157 height 22
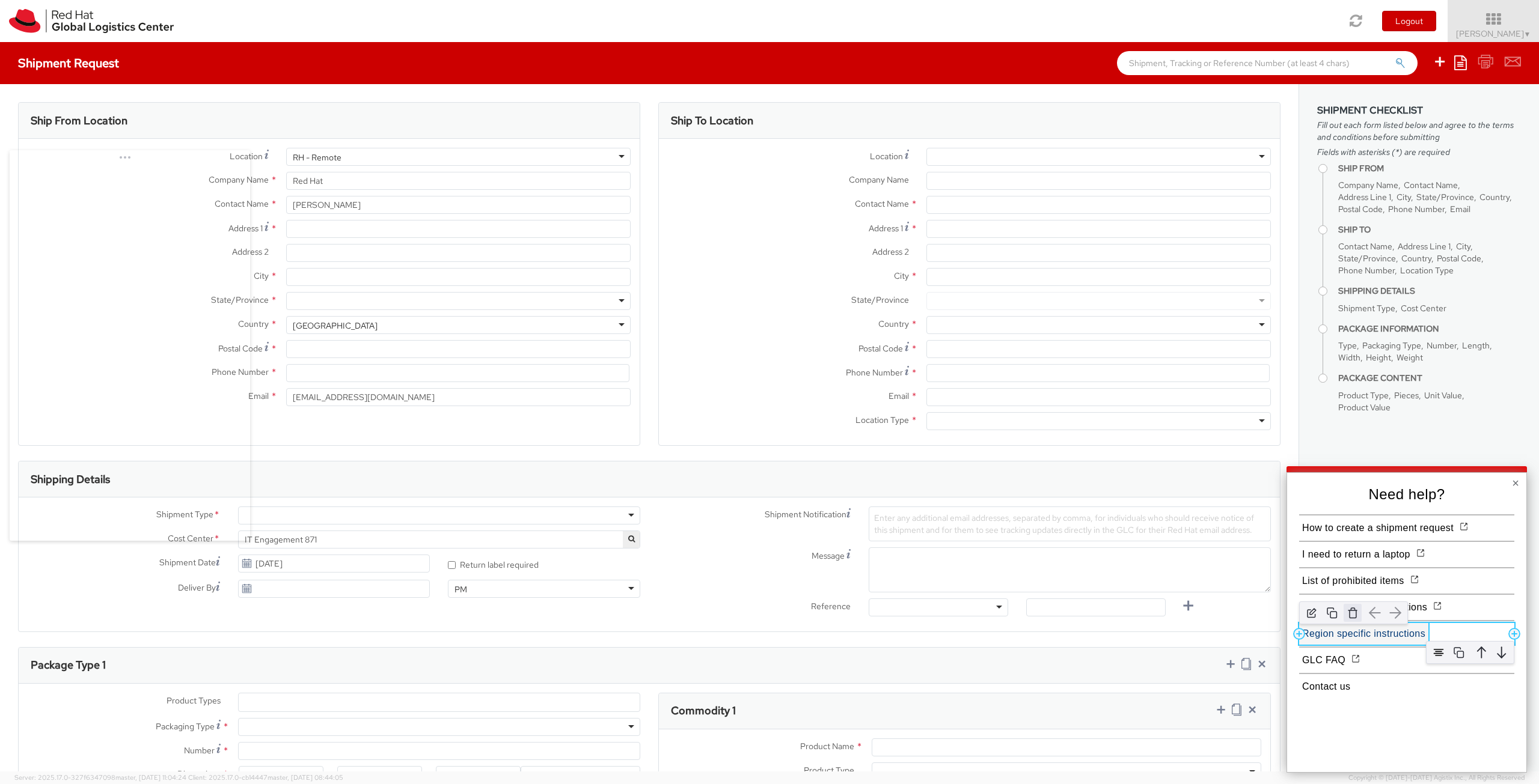
click at [1351, 615] on img "button" at bounding box center [1352, 613] width 18 height 18
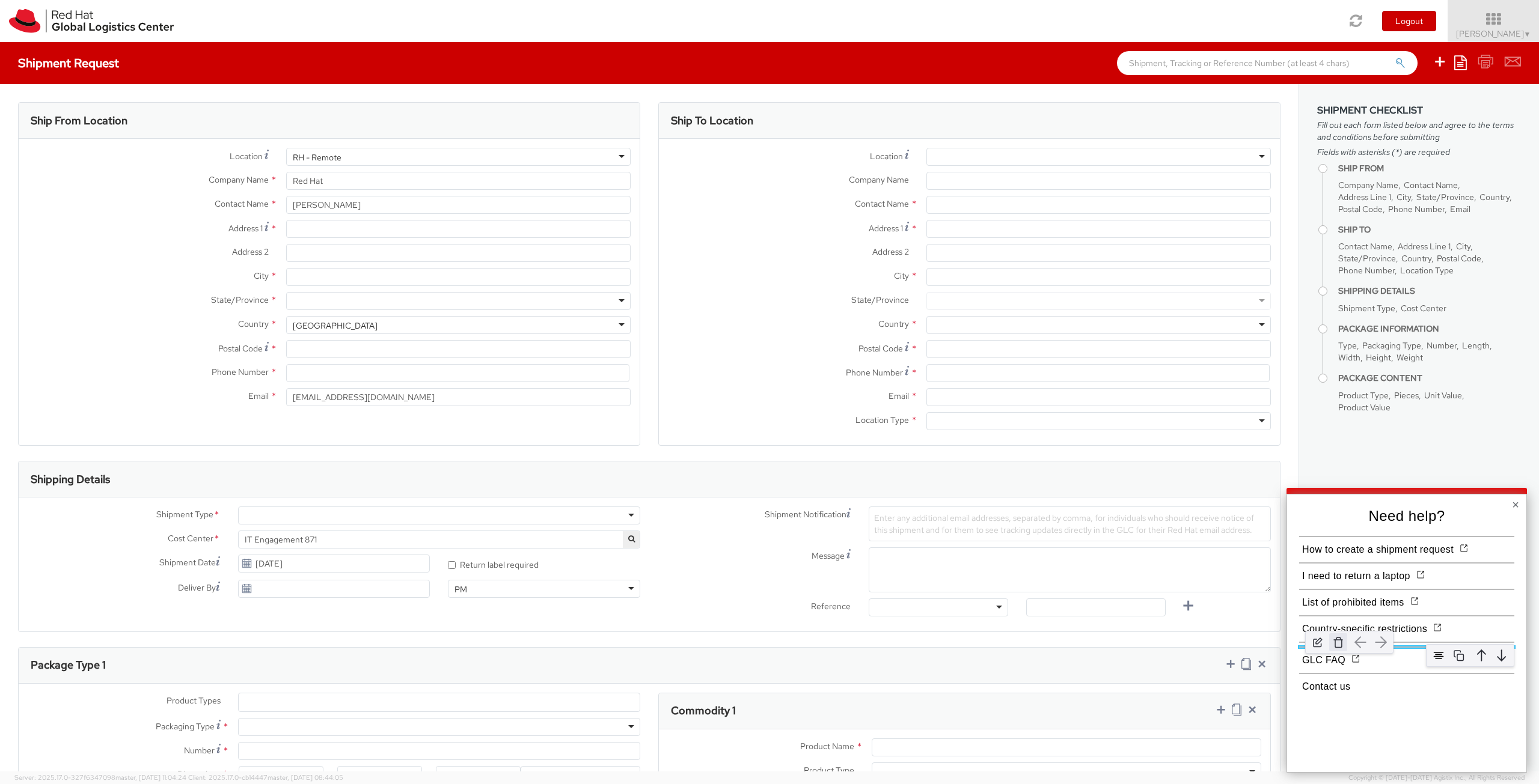
click at [1344, 644] on img at bounding box center [1338, 642] width 18 height 18
click at [1359, 636] on button "Country-specific restrictions" at bounding box center [1364, 634] width 131 height 22
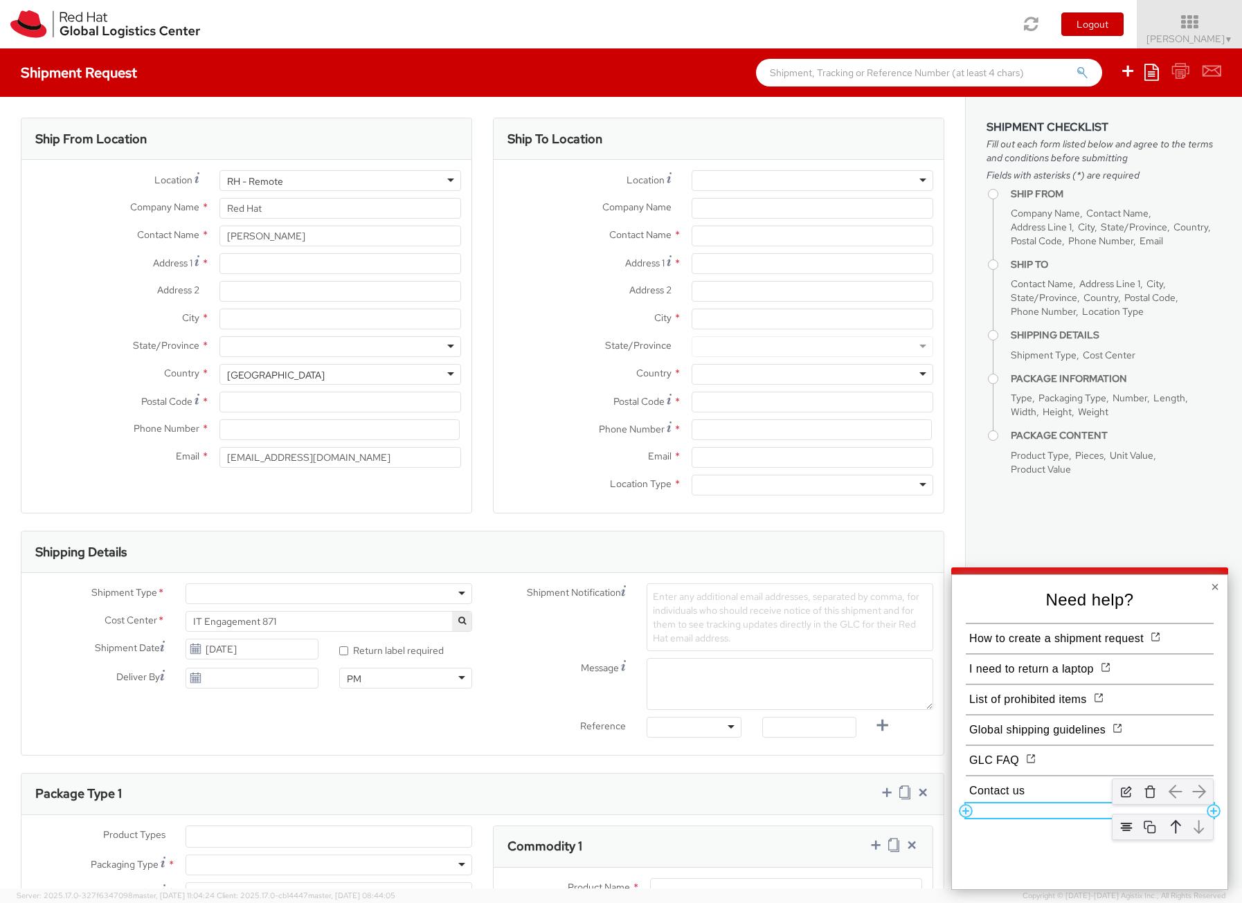
click at [999, 809] on div at bounding box center [1090, 811] width 248 height 15
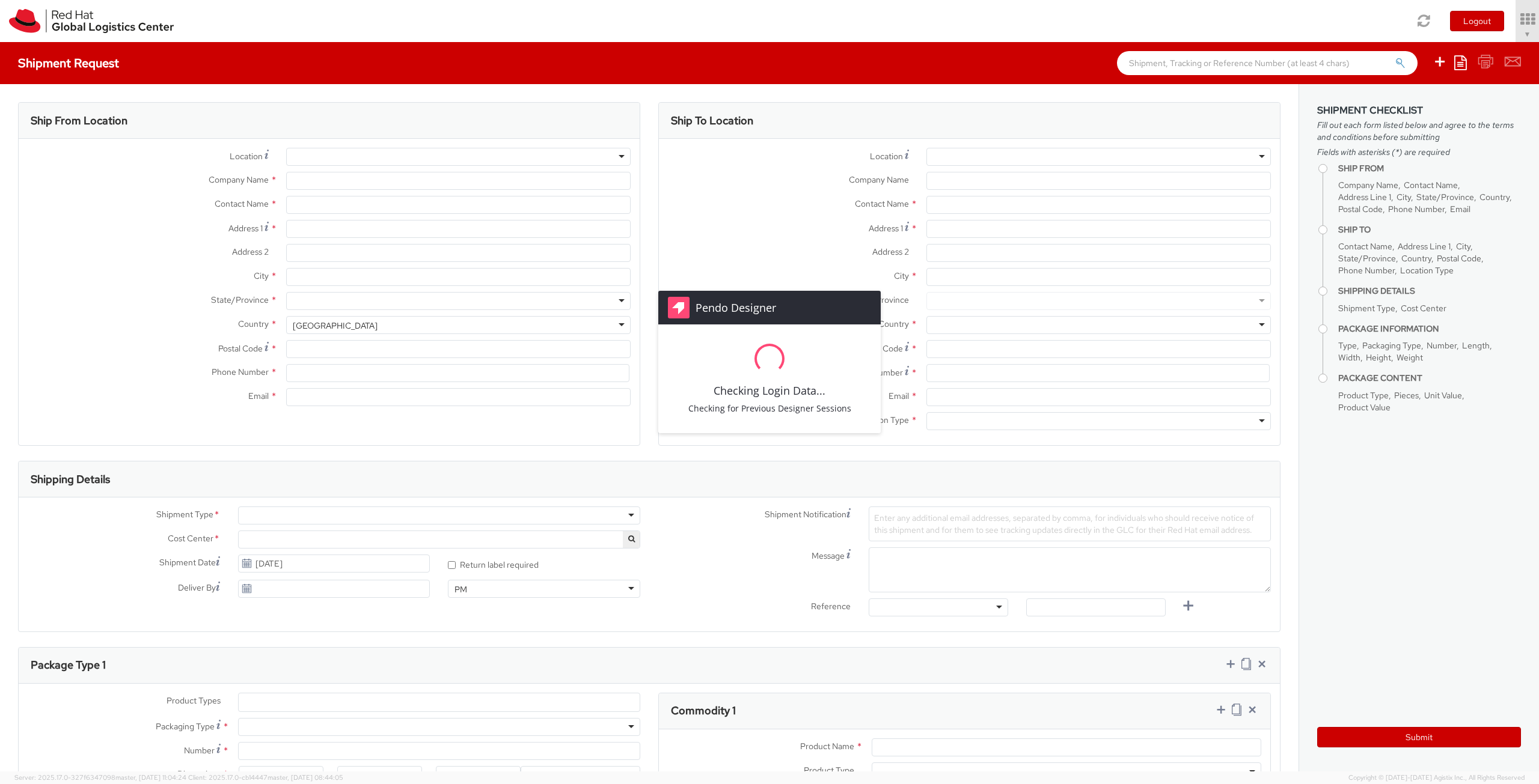
type input "Red Hat"
type input "[PERSON_NAME]"
type input "[EMAIL_ADDRESS][DOMAIN_NAME]"
select select "871"
select select
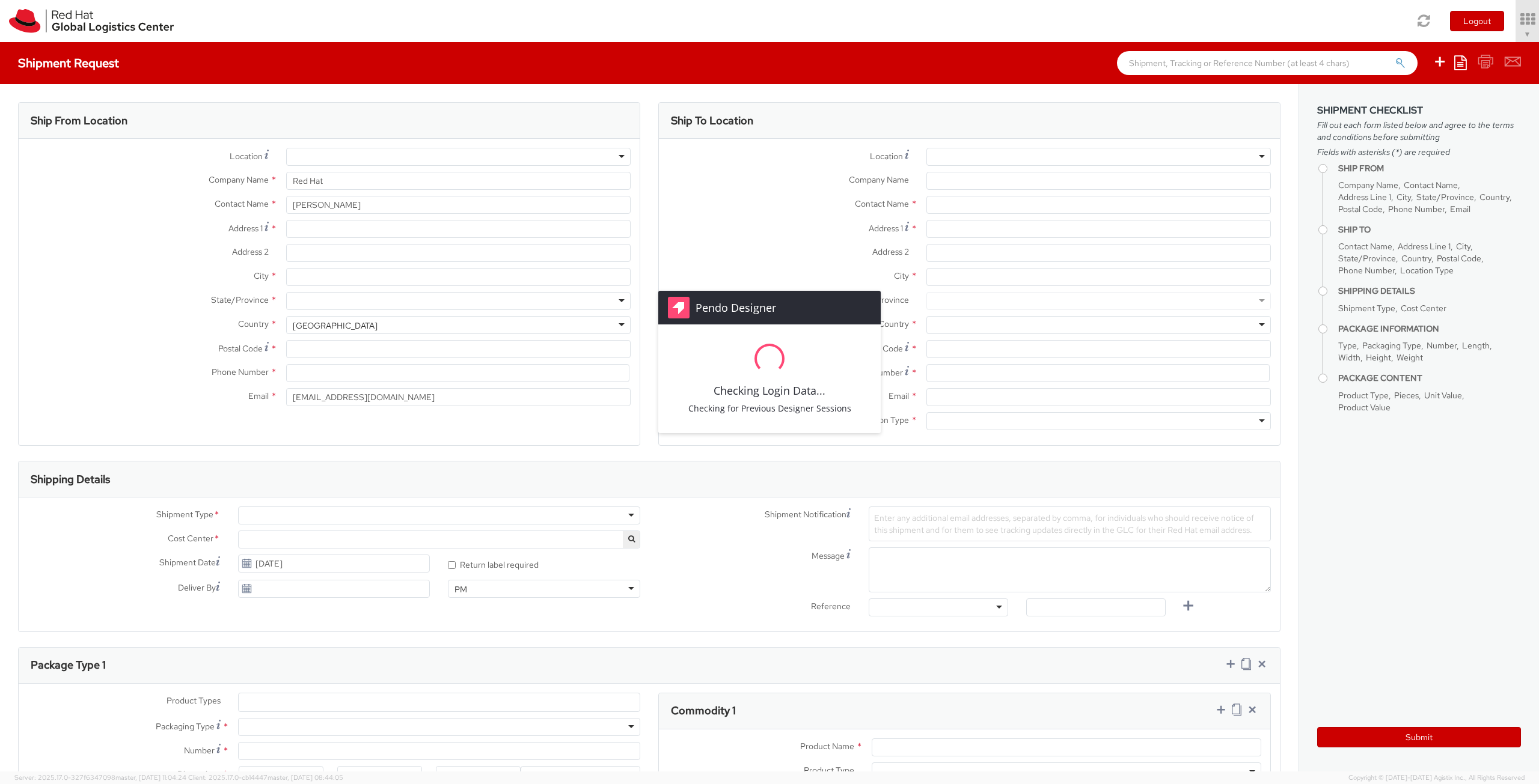
select select
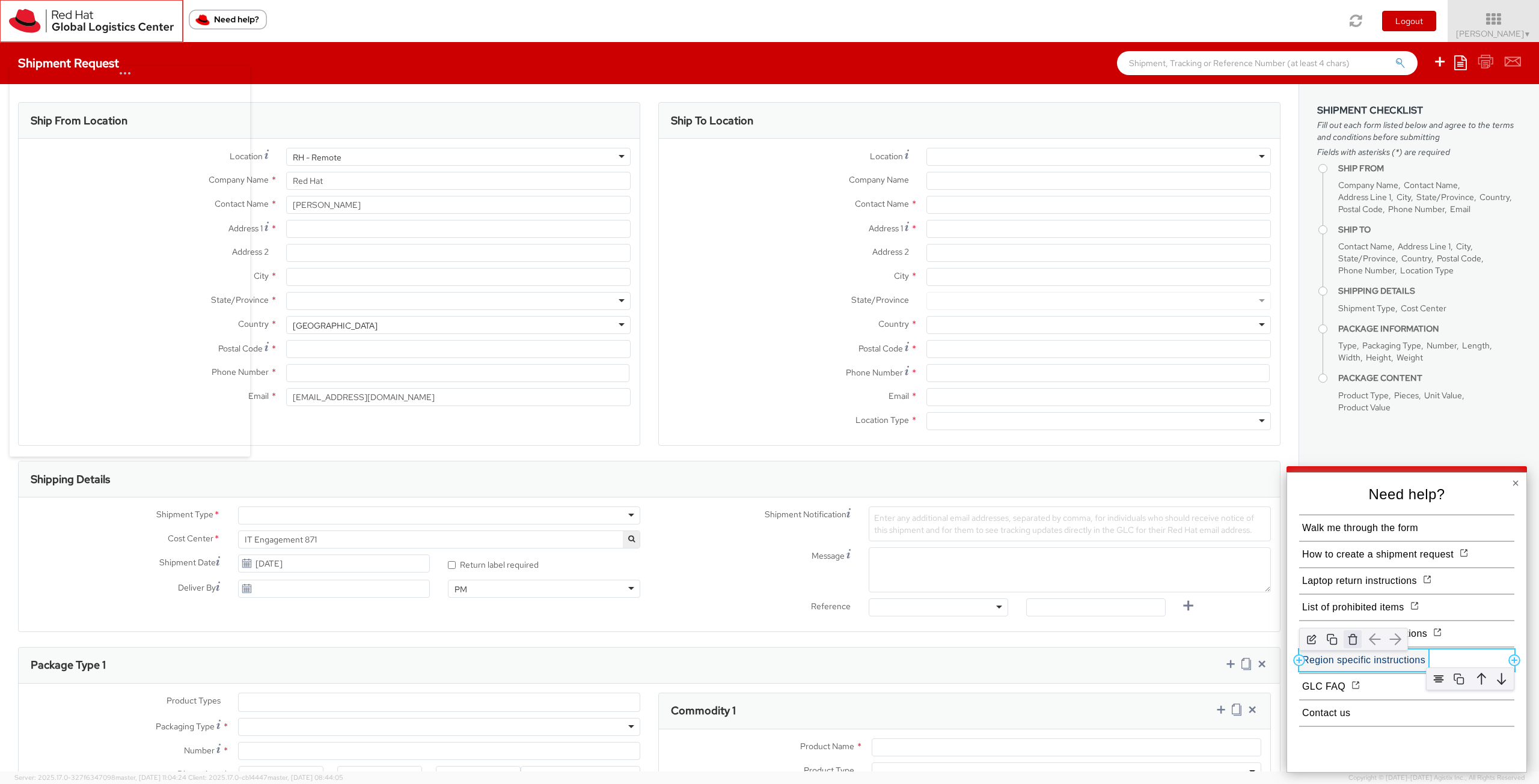
click at [1351, 642] on img "button" at bounding box center [1352, 639] width 18 height 18
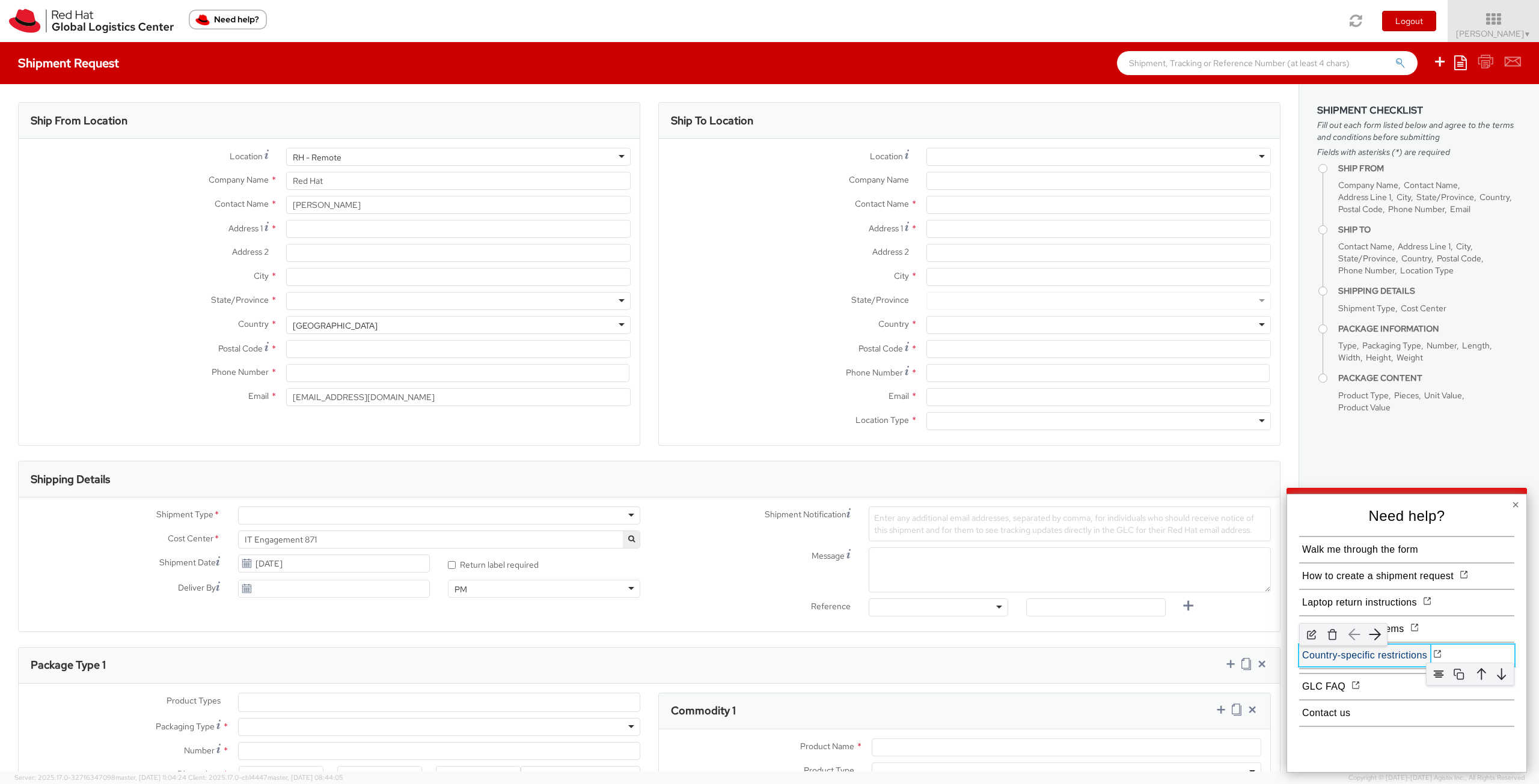
click at [1357, 657] on button "Country-specific restrictions" at bounding box center [1364, 656] width 131 height 22
click at [1344, 673] on img at bounding box center [1338, 669] width 18 height 18
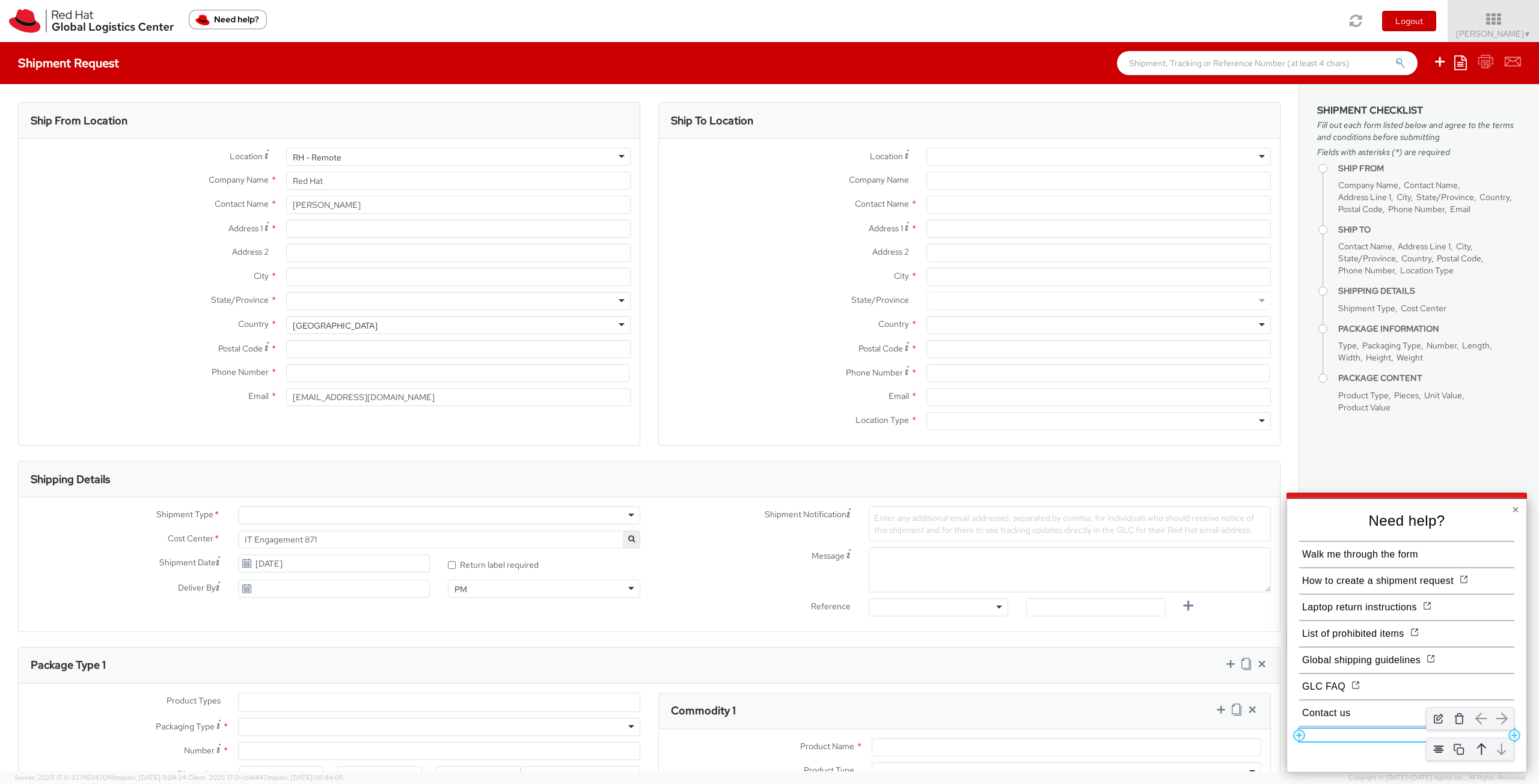
click at [1357, 733] on div at bounding box center [1407, 735] width 215 height 13
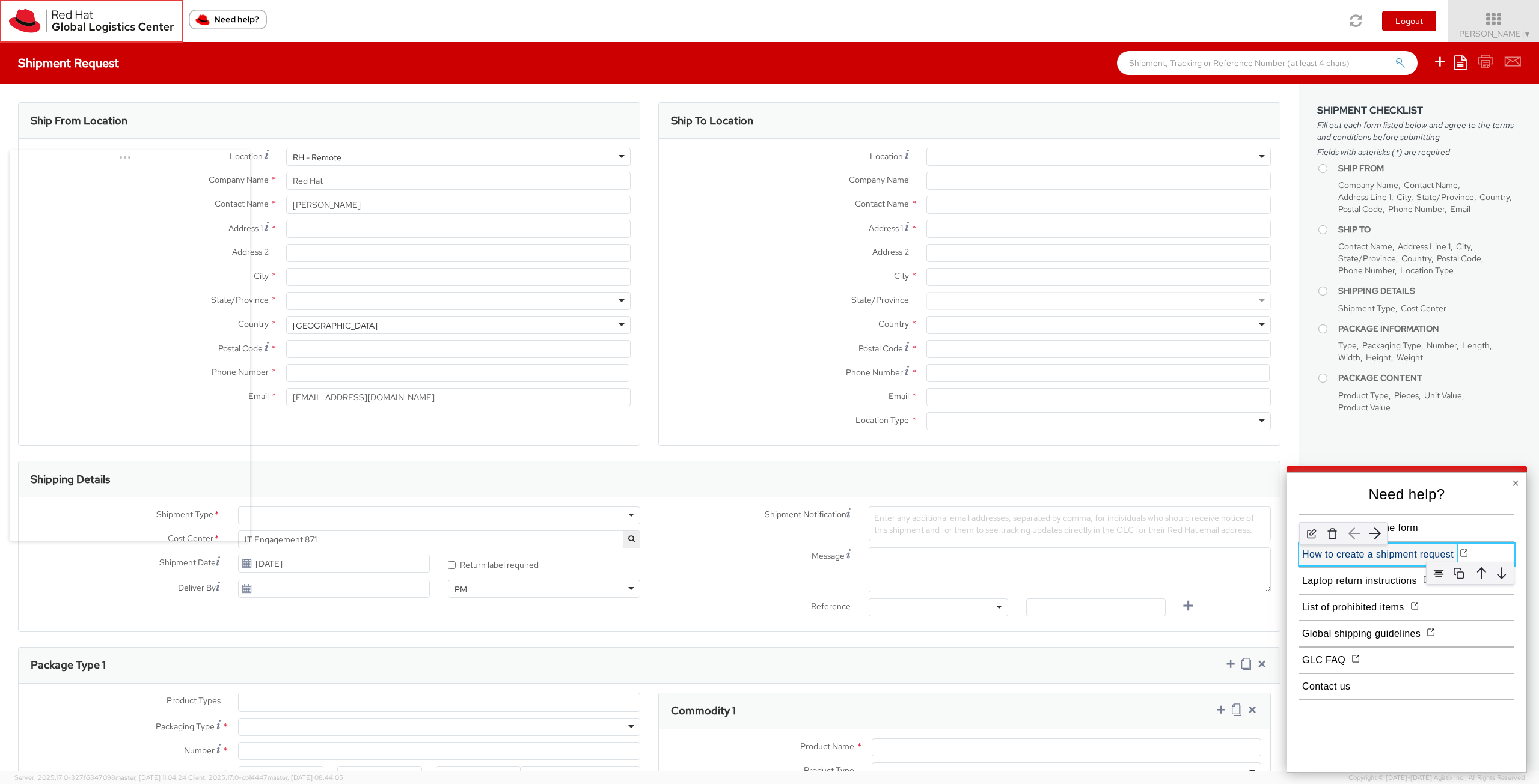
click at [1338, 557] on button "How to create a shipment request" at bounding box center [1377, 555] width 157 height 22
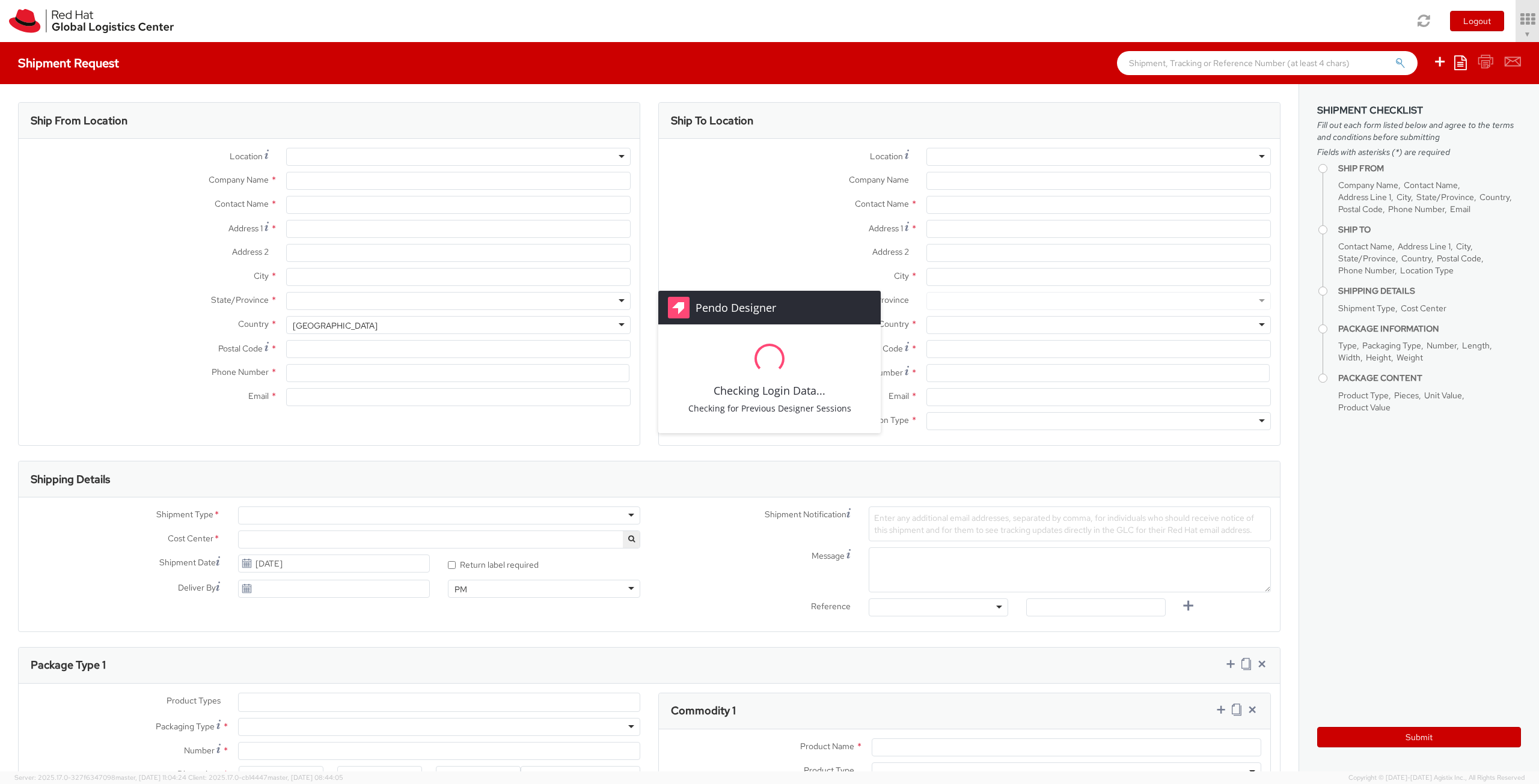
type input "Red Hat"
type input "[PERSON_NAME]"
type input "[EMAIL_ADDRESS][DOMAIN_NAME]"
select select "871"
select select
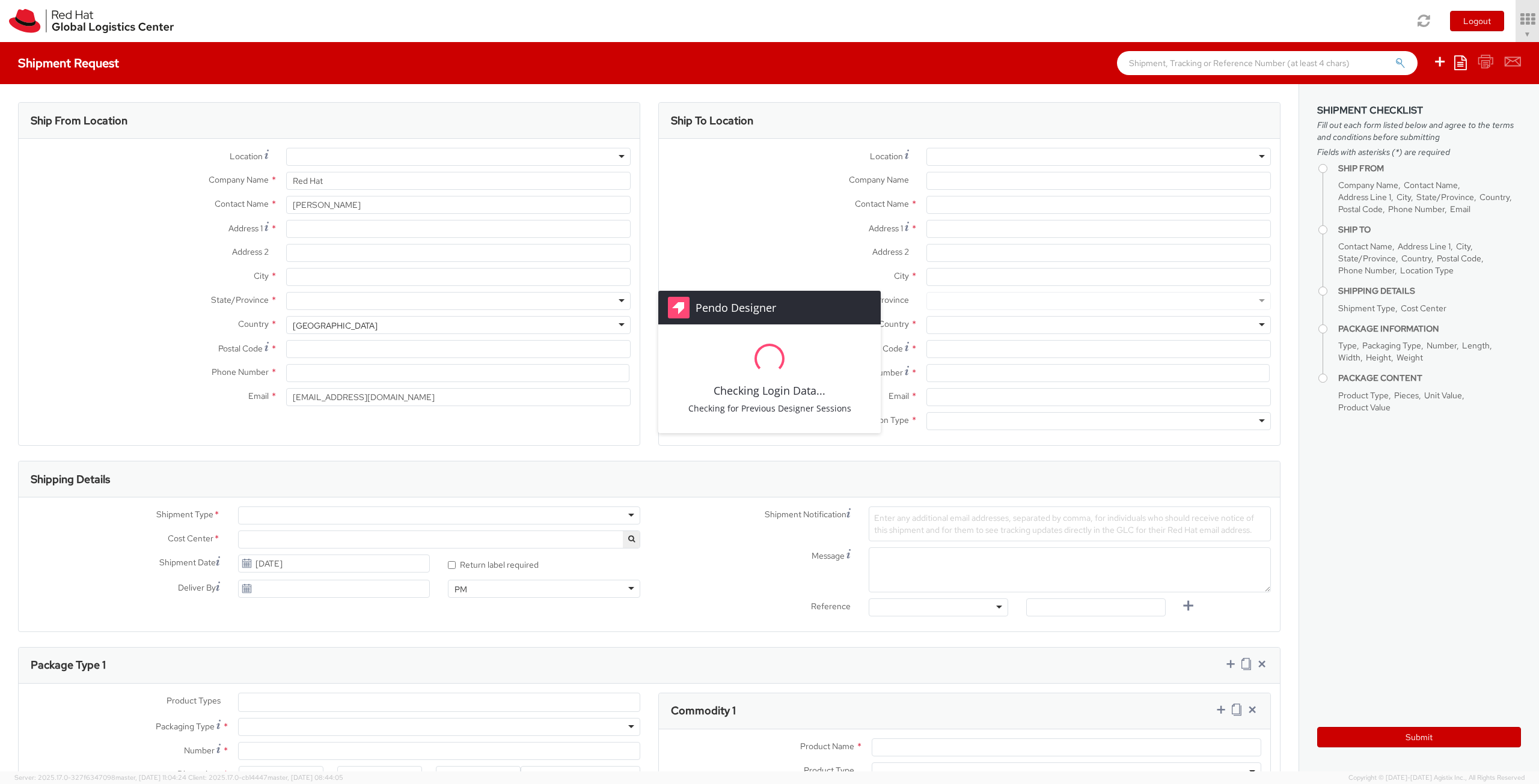
select select
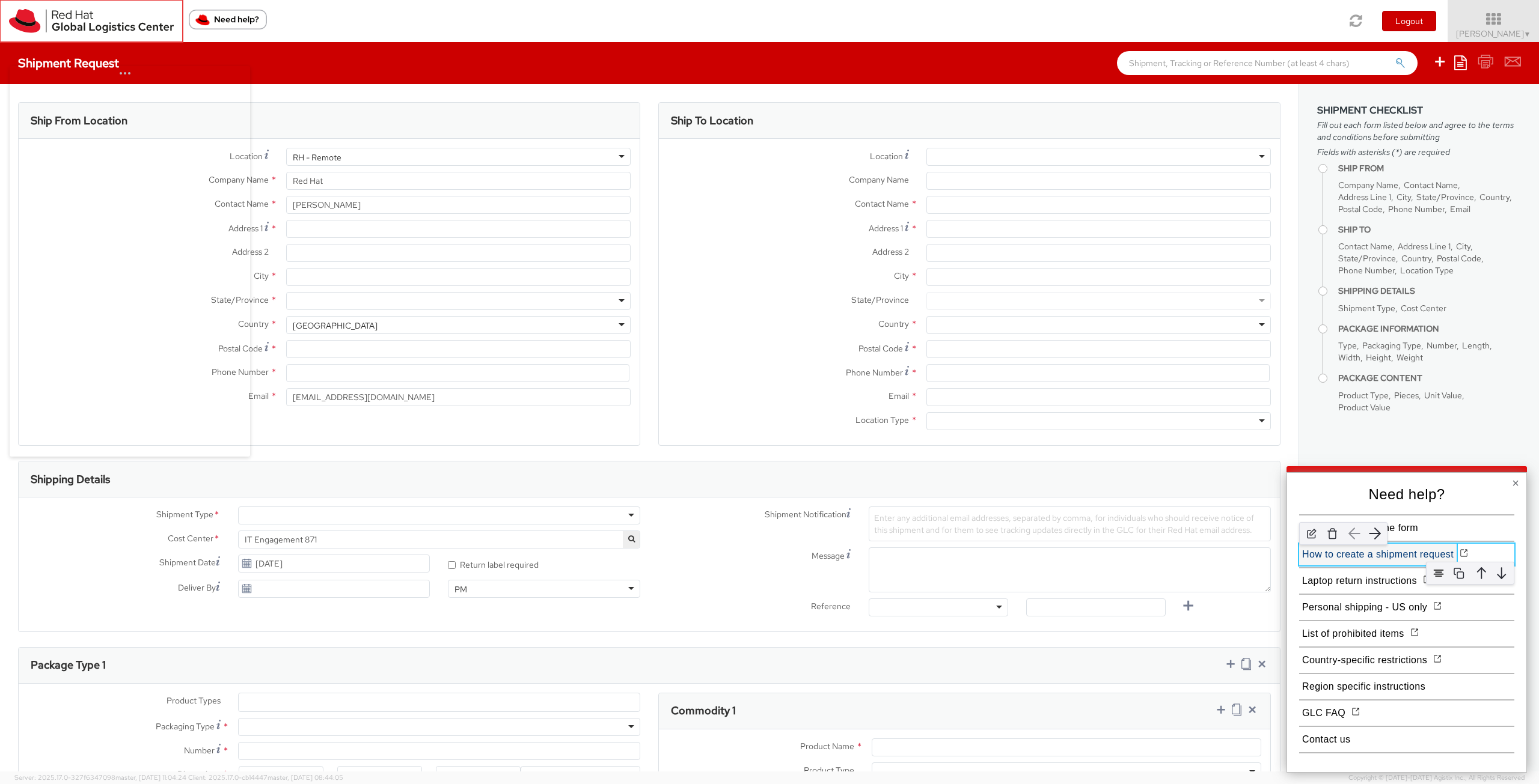
click at [1355, 558] on button "How to create a shipment request" at bounding box center [1377, 555] width 157 height 22
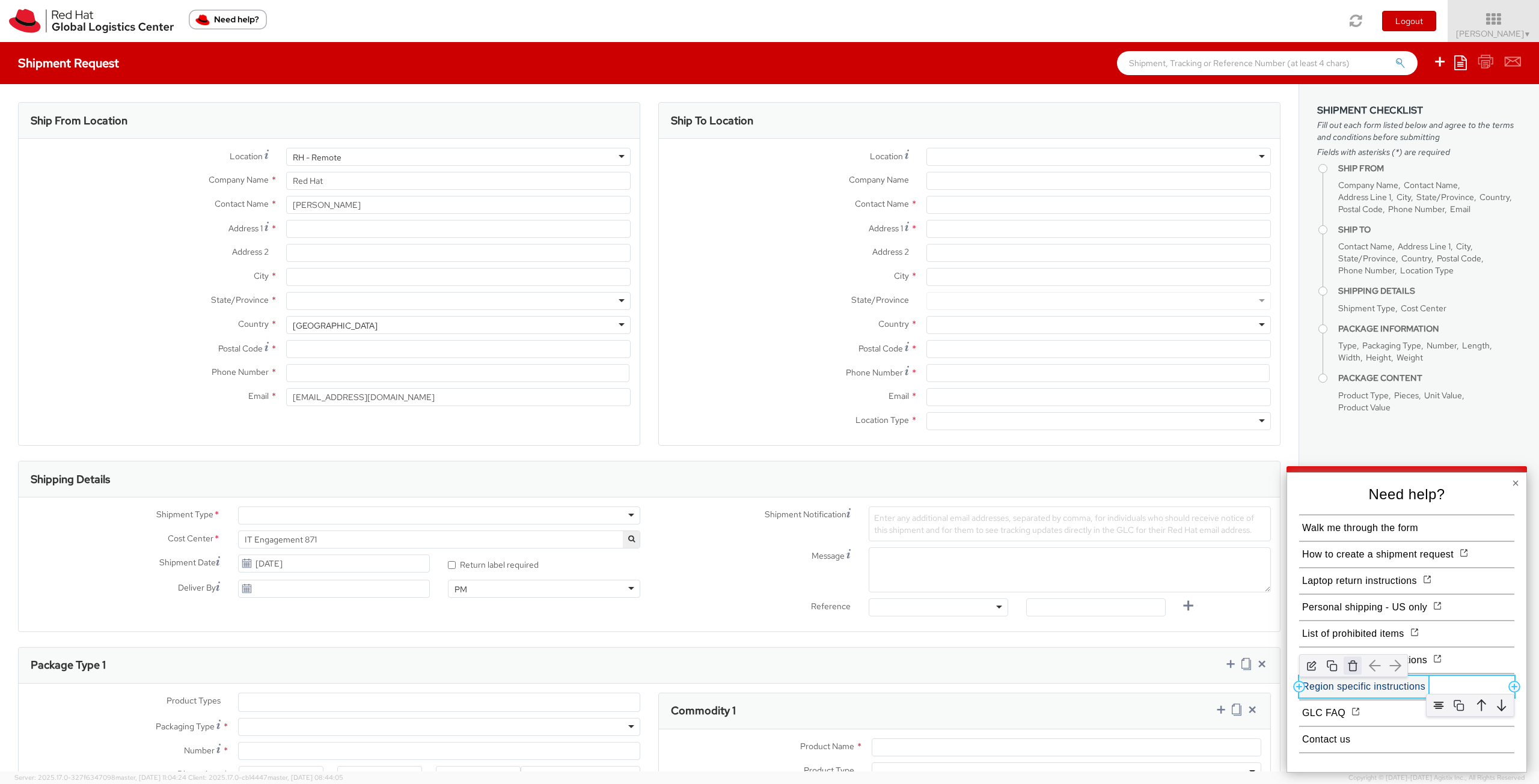
click at [1355, 663] on img "button" at bounding box center [1352, 666] width 18 height 18
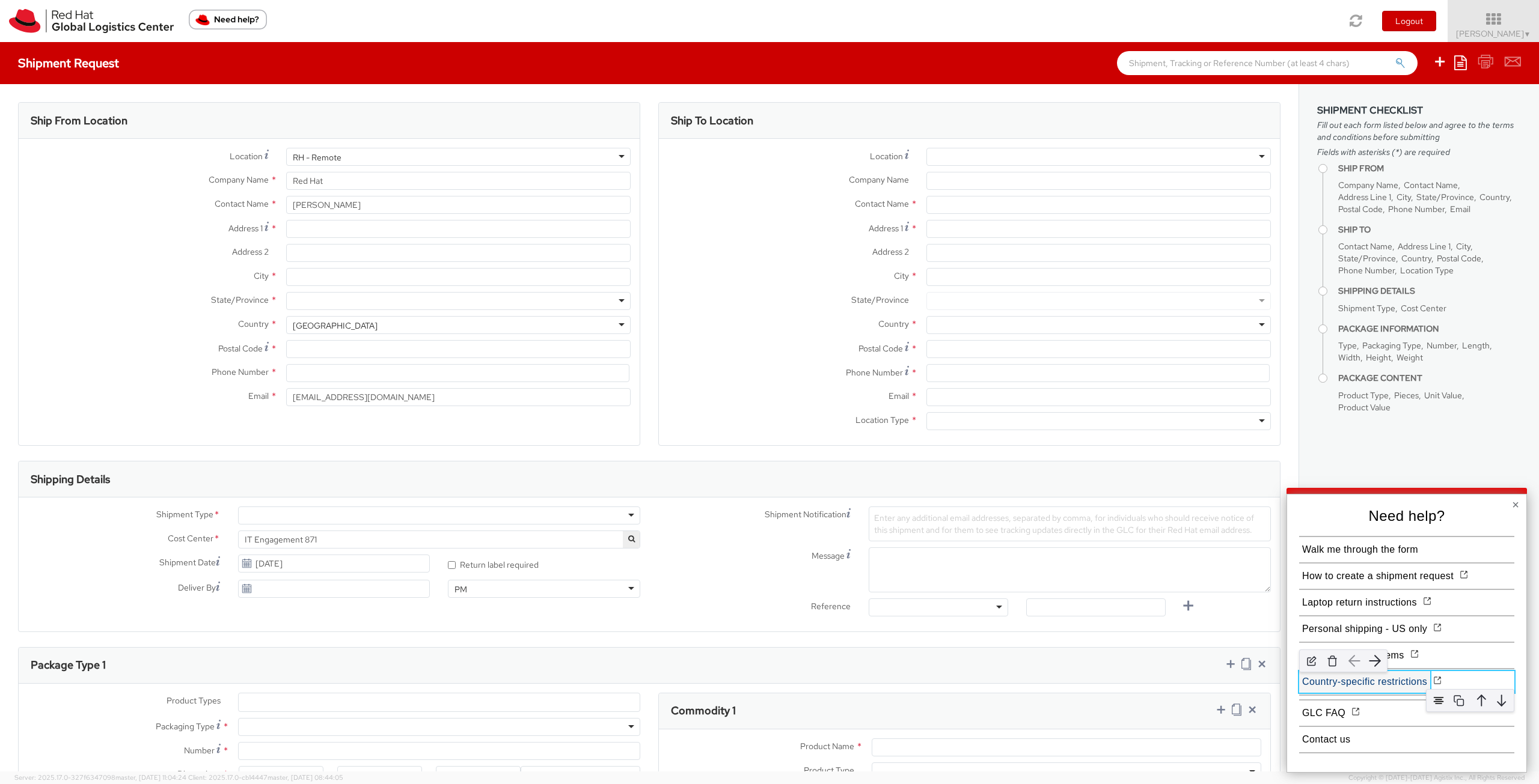
click at [1371, 682] on button "Country-specific restrictions" at bounding box center [1364, 682] width 131 height 22
click at [1344, 695] on img at bounding box center [1338, 690] width 18 height 18
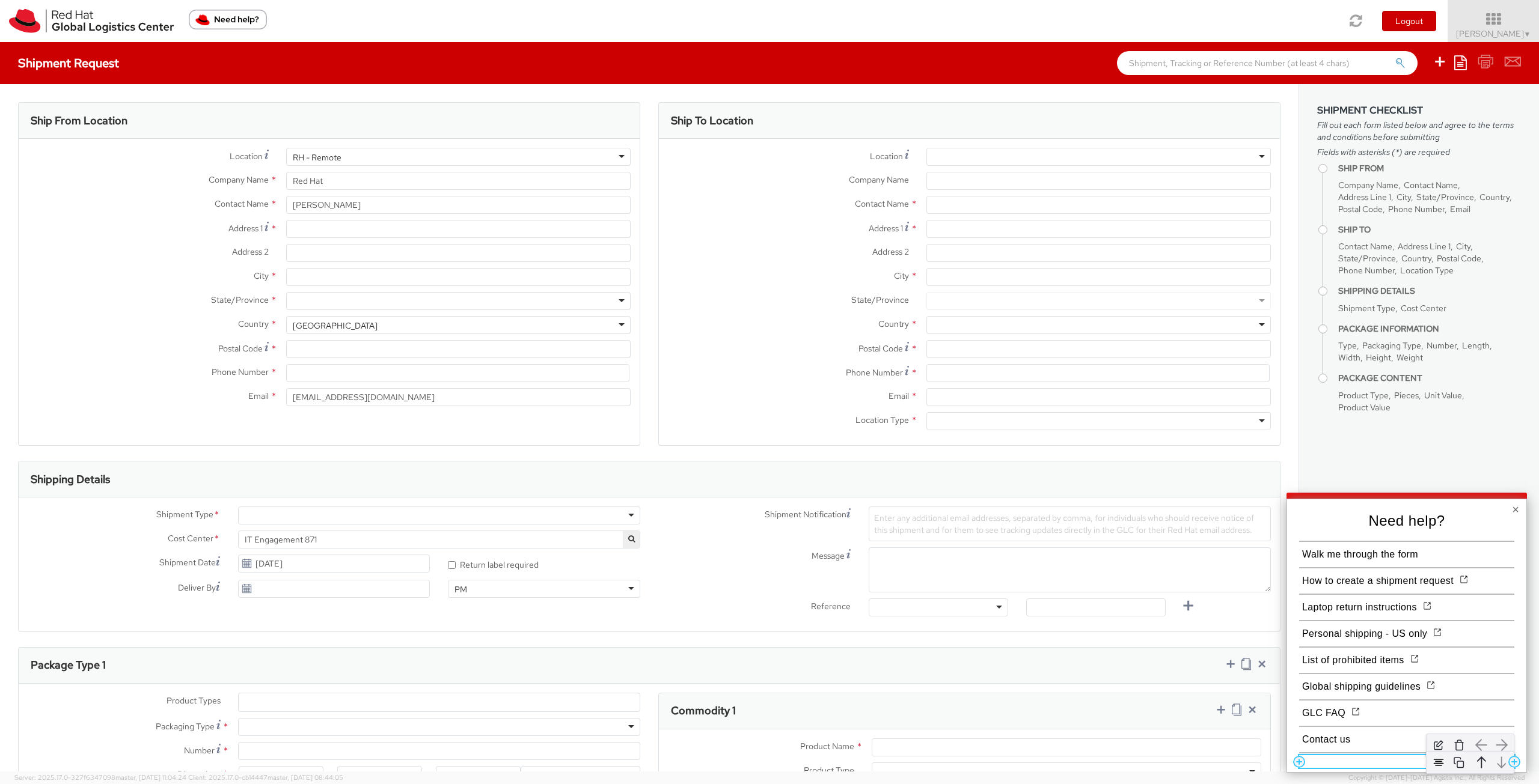
click at [1353, 761] on div at bounding box center [1407, 761] width 215 height 13
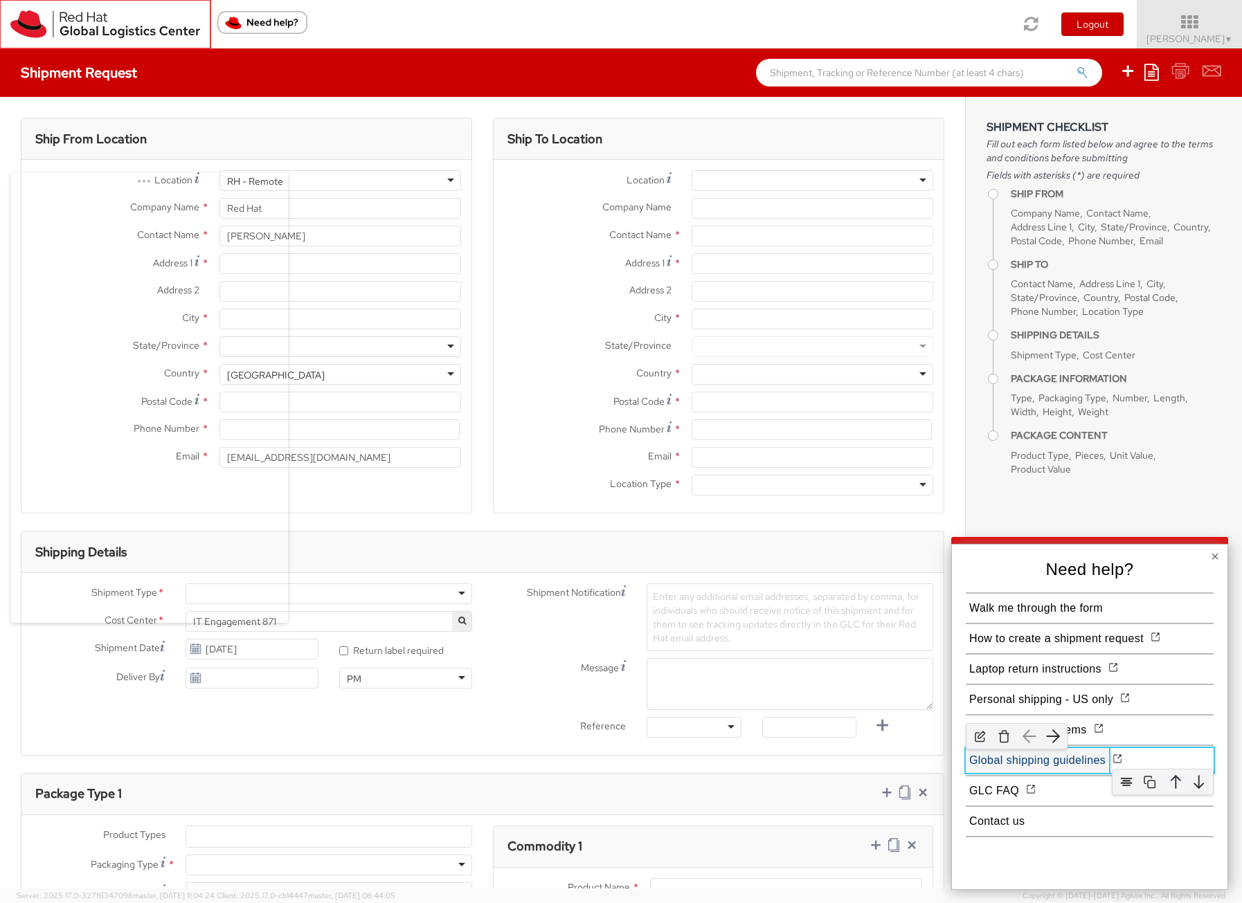
click at [1077, 759] on button "Global shipping guidelines" at bounding box center [1037, 760] width 143 height 25
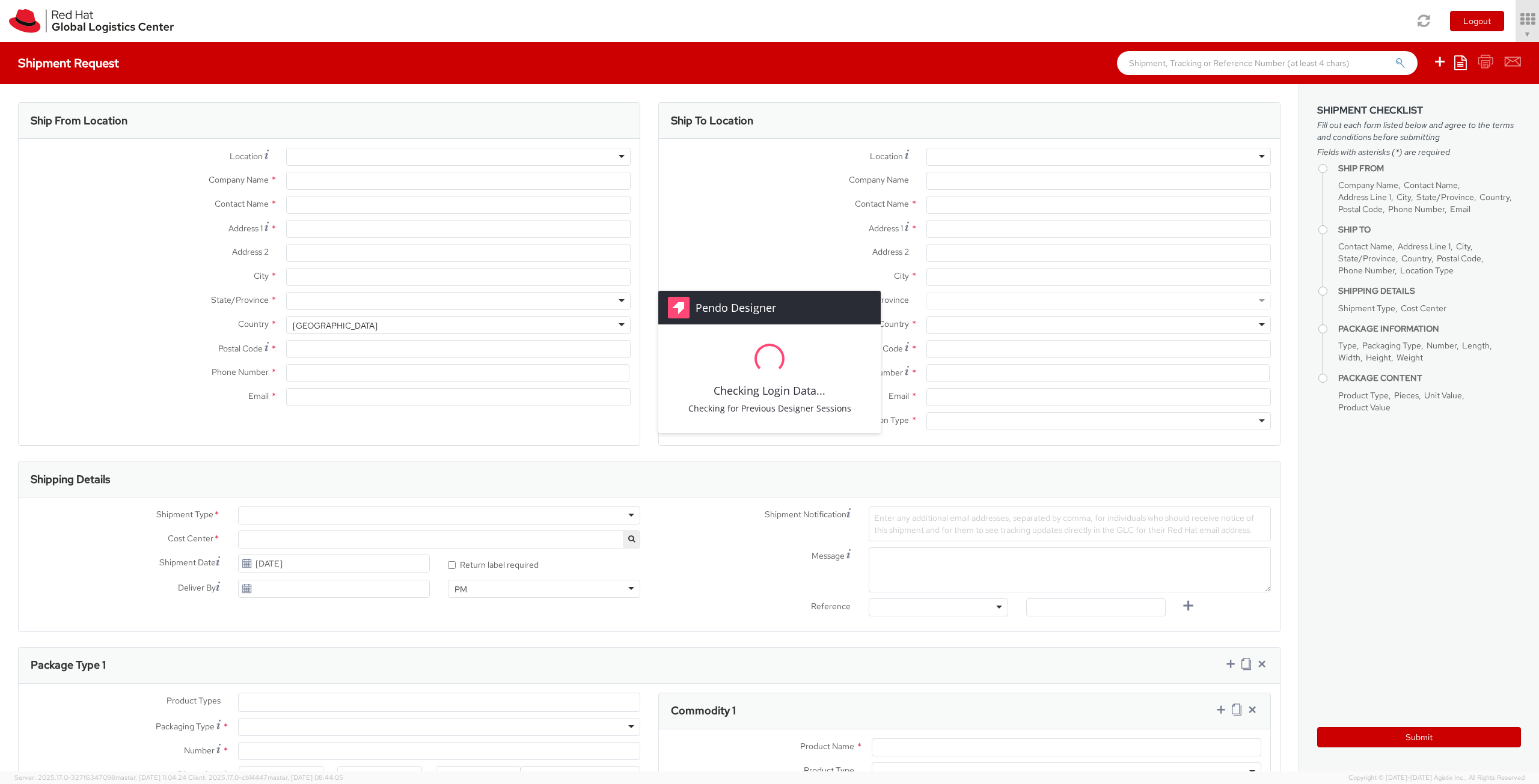
type input "Red Hat"
type input "[PERSON_NAME]"
type input "[EMAIL_ADDRESS][DOMAIN_NAME]"
select select "871"
select select
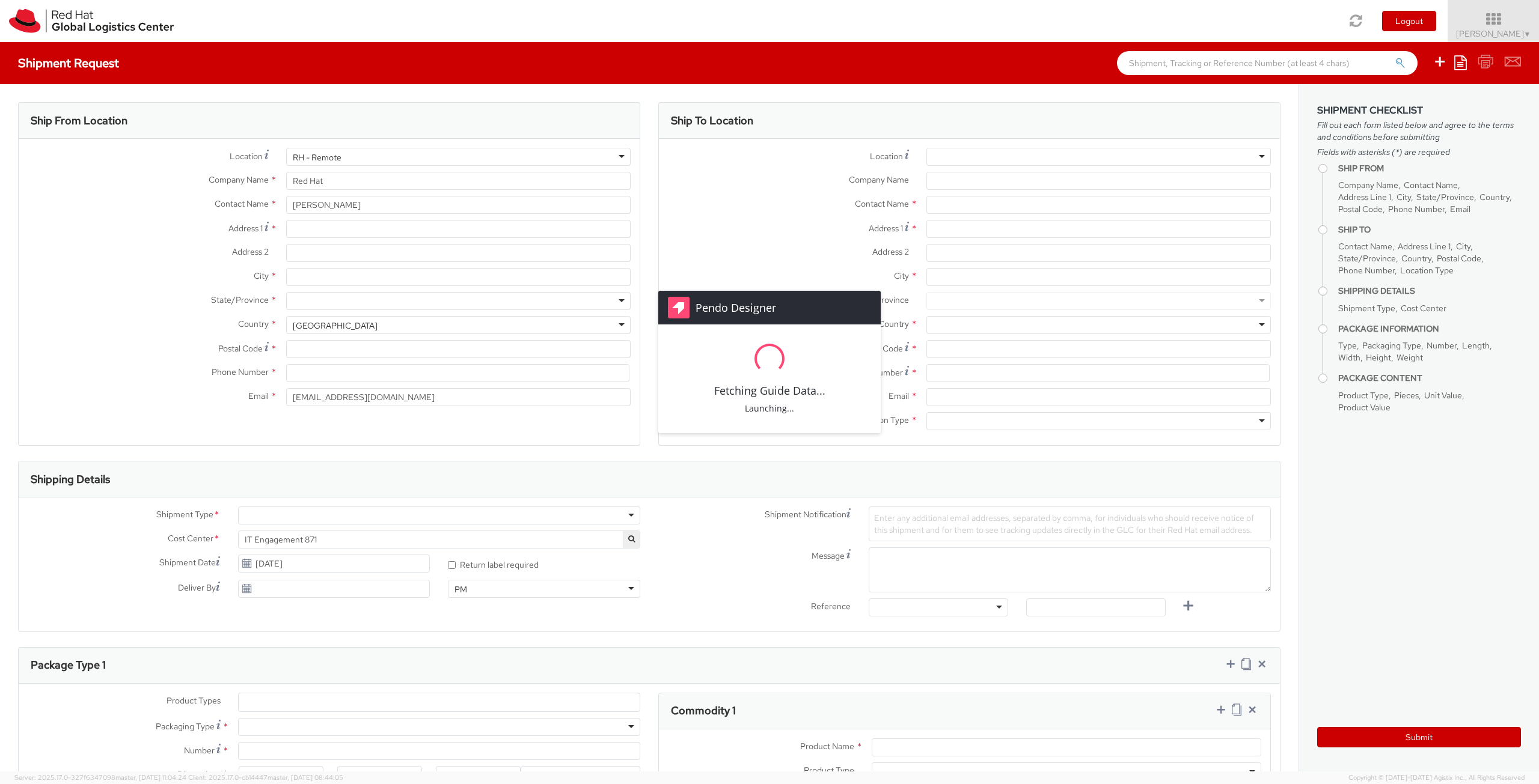
select select
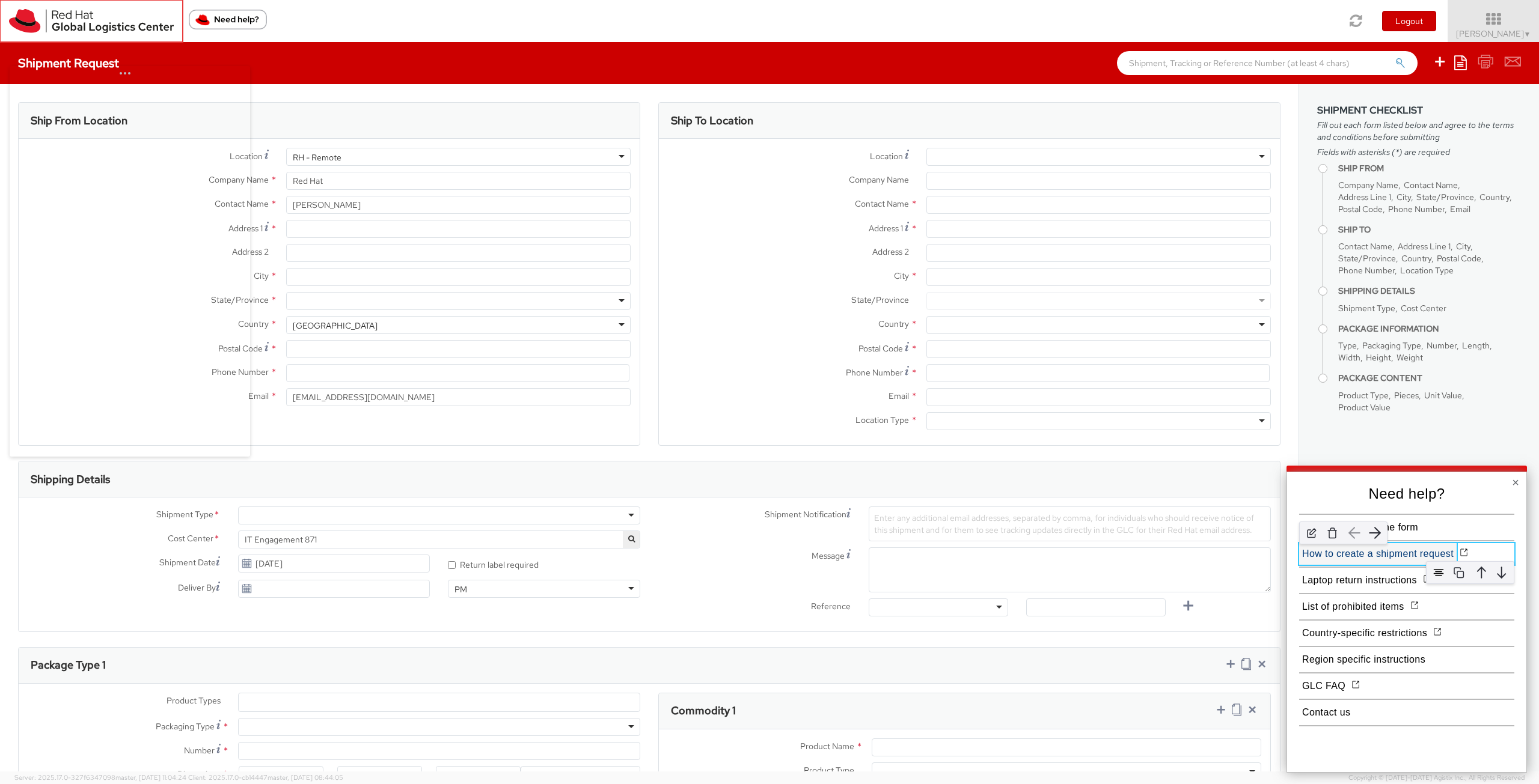
click at [1364, 557] on button "How to create a shipment request" at bounding box center [1377, 554] width 157 height 22
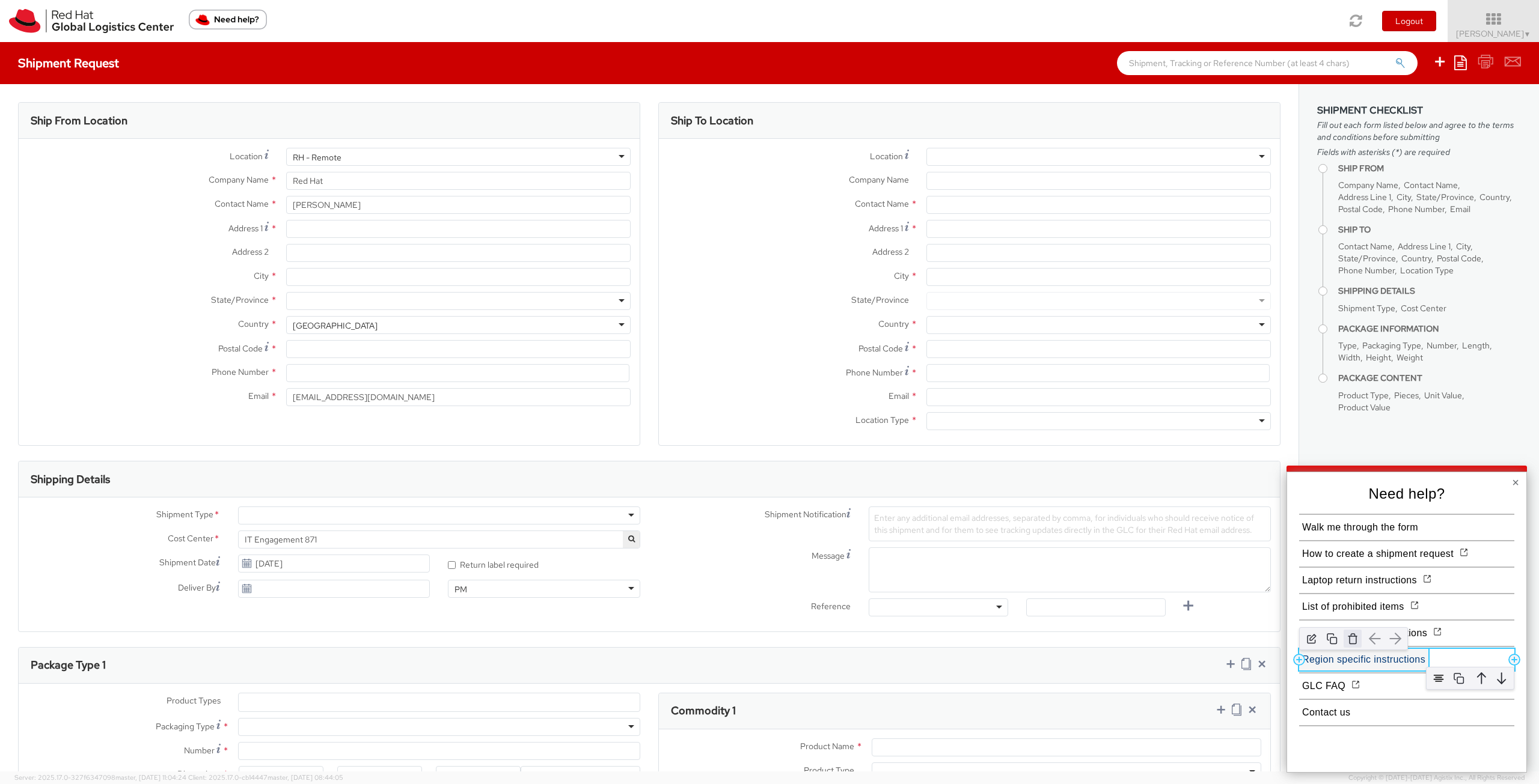
click at [1359, 639] on img "button" at bounding box center [1352, 639] width 18 height 18
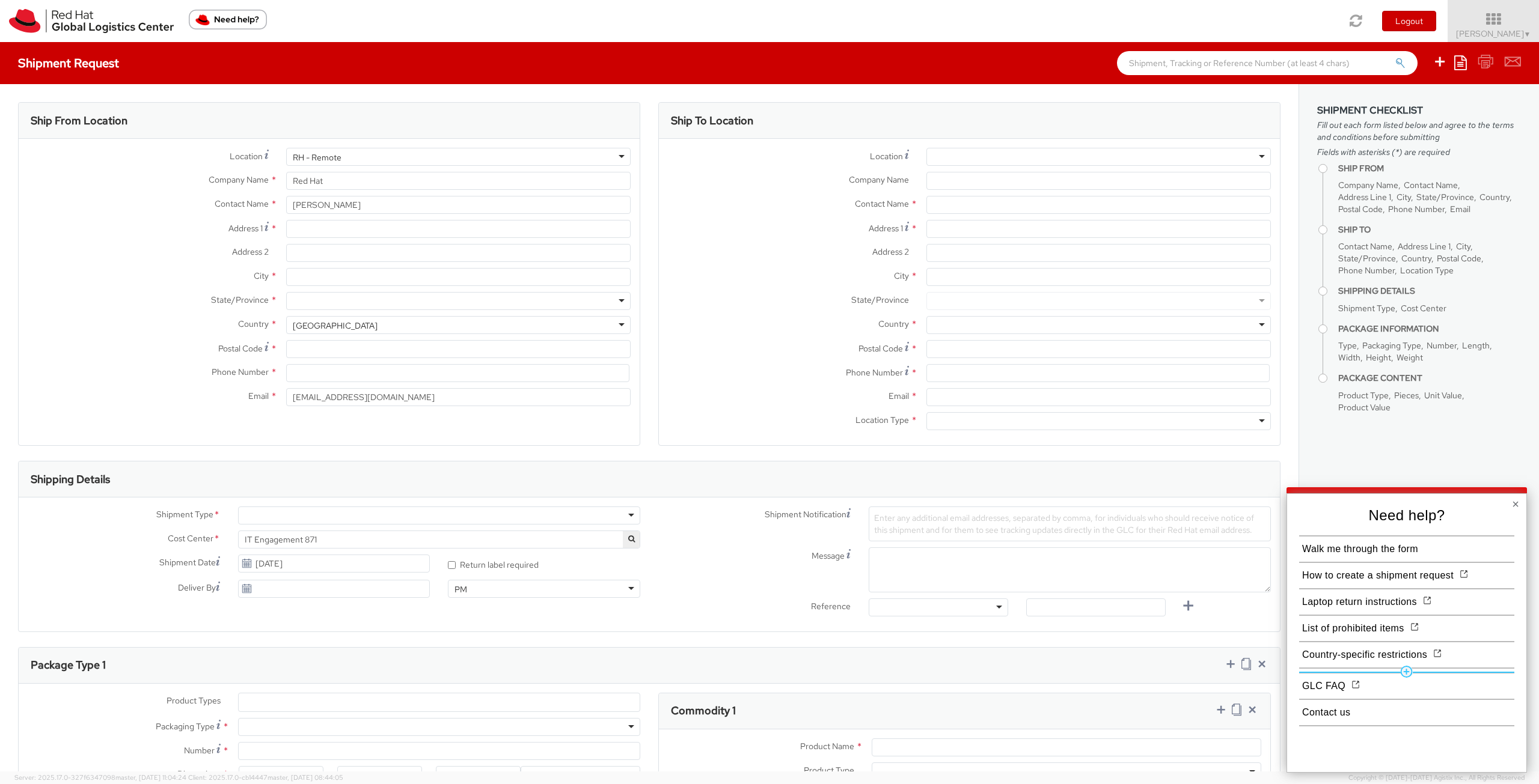
click at [1376, 672] on hr at bounding box center [1407, 672] width 215 height 1
click at [1344, 673] on img at bounding box center [1338, 668] width 18 height 18
click at [1353, 663] on button "Country-specific restrictions" at bounding box center [1364, 660] width 131 height 22
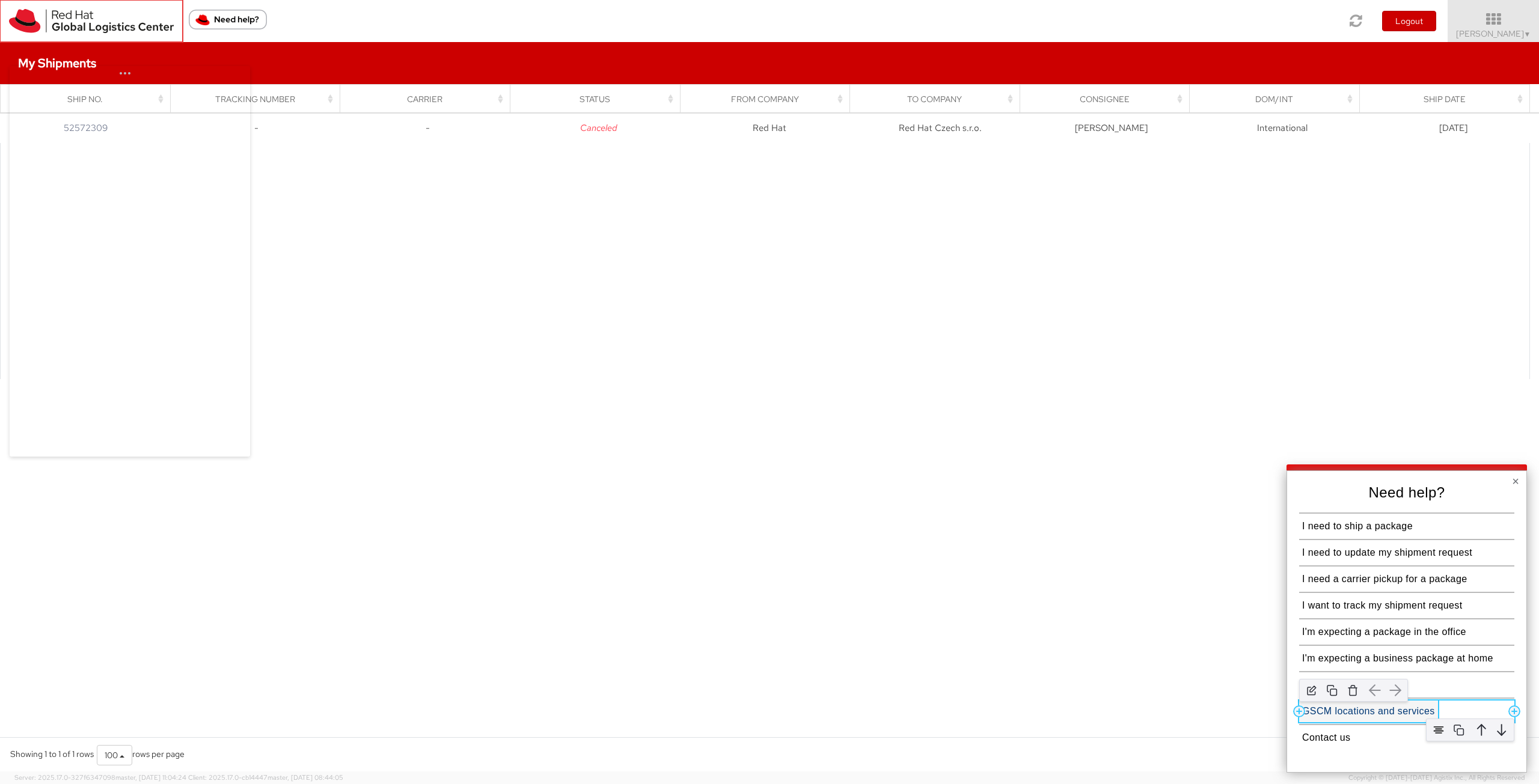
click at [1344, 714] on button "GSCM locations and services" at bounding box center [1369, 711] width 139 height 22
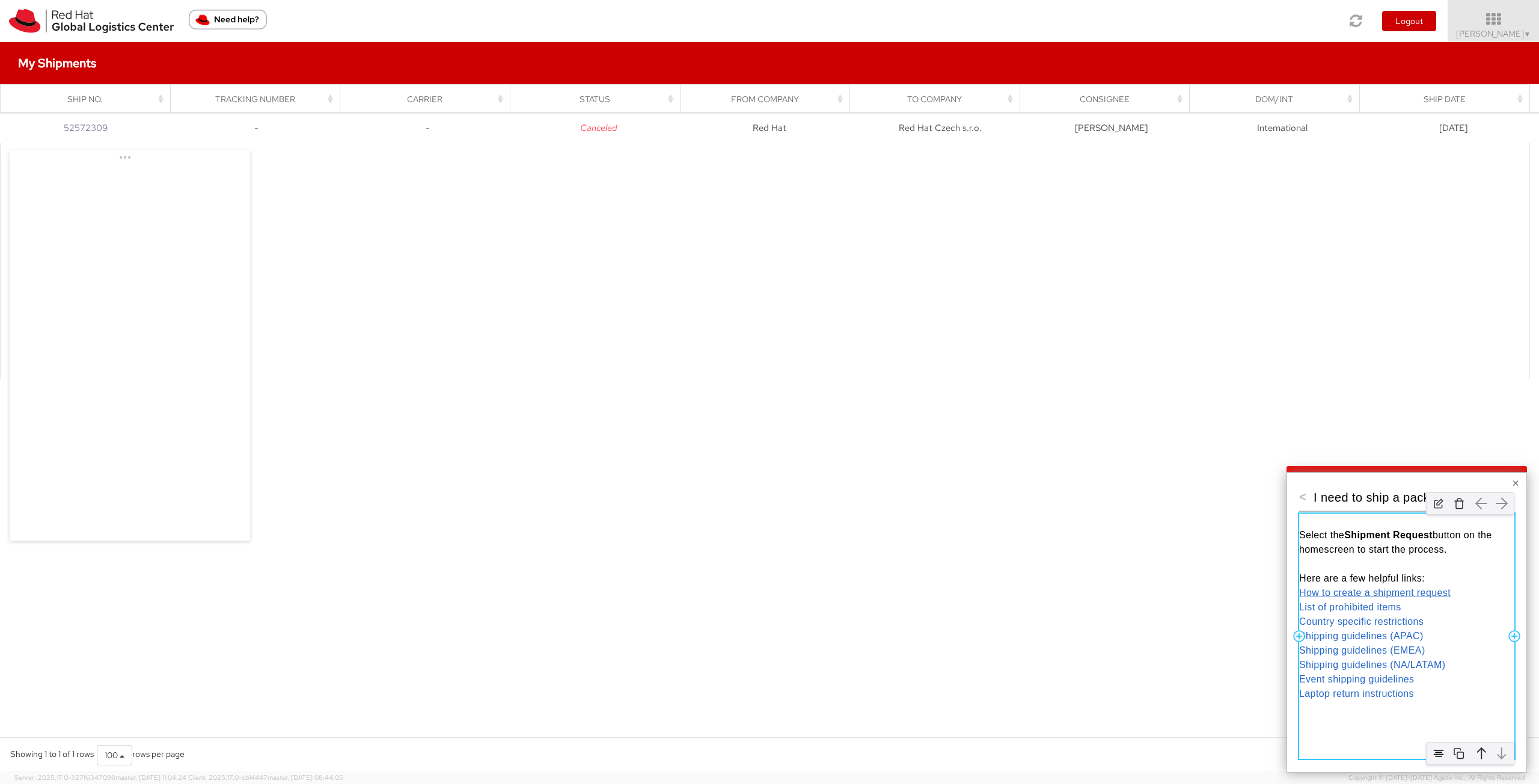
click at [1340, 598] on link "How to create a shipment request" at bounding box center [1375, 593] width 151 height 10
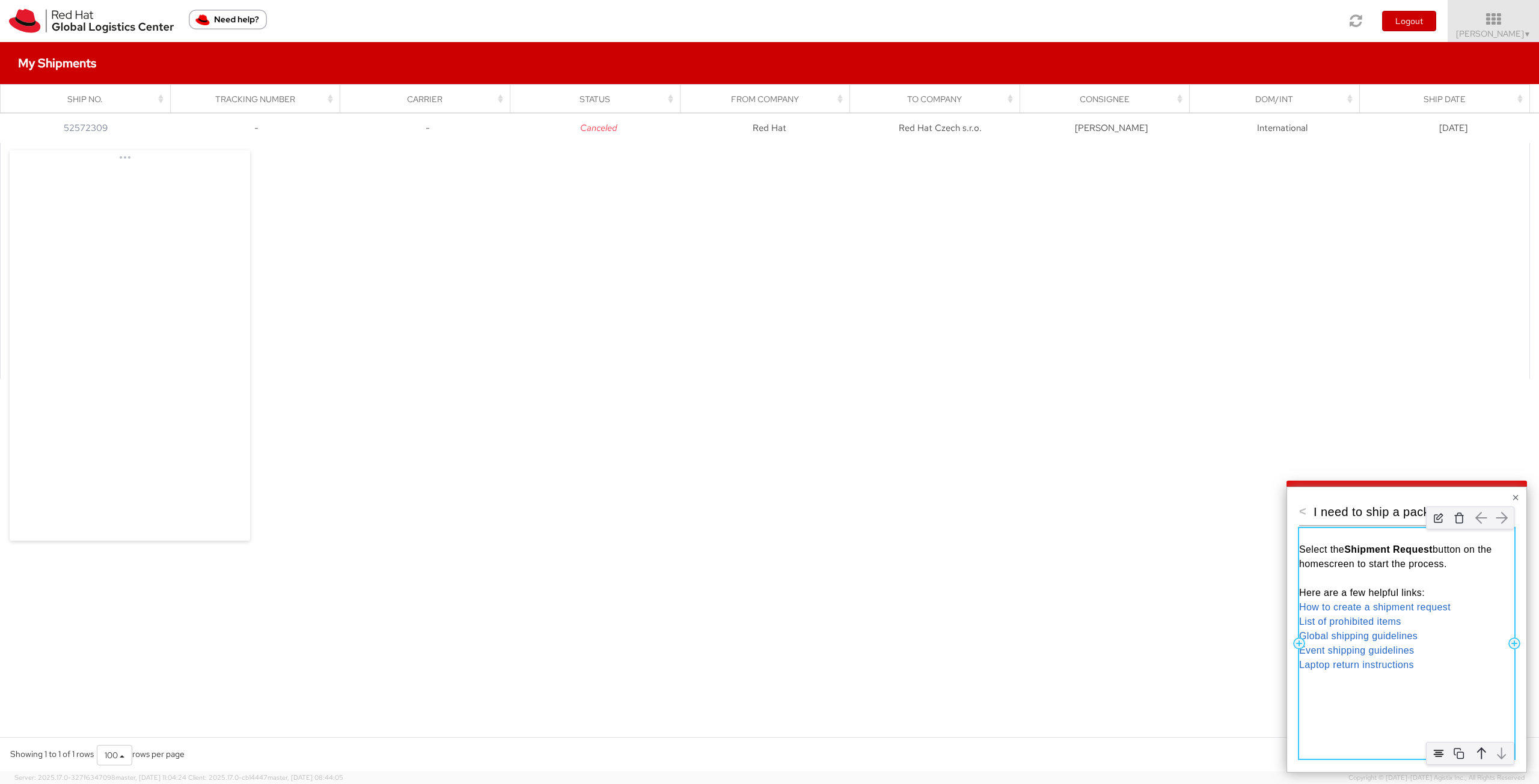
click at [1411, 701] on div "Select the Shipment Request button on the homescreen to start the process. Here…" at bounding box center [1407, 644] width 215 height 231
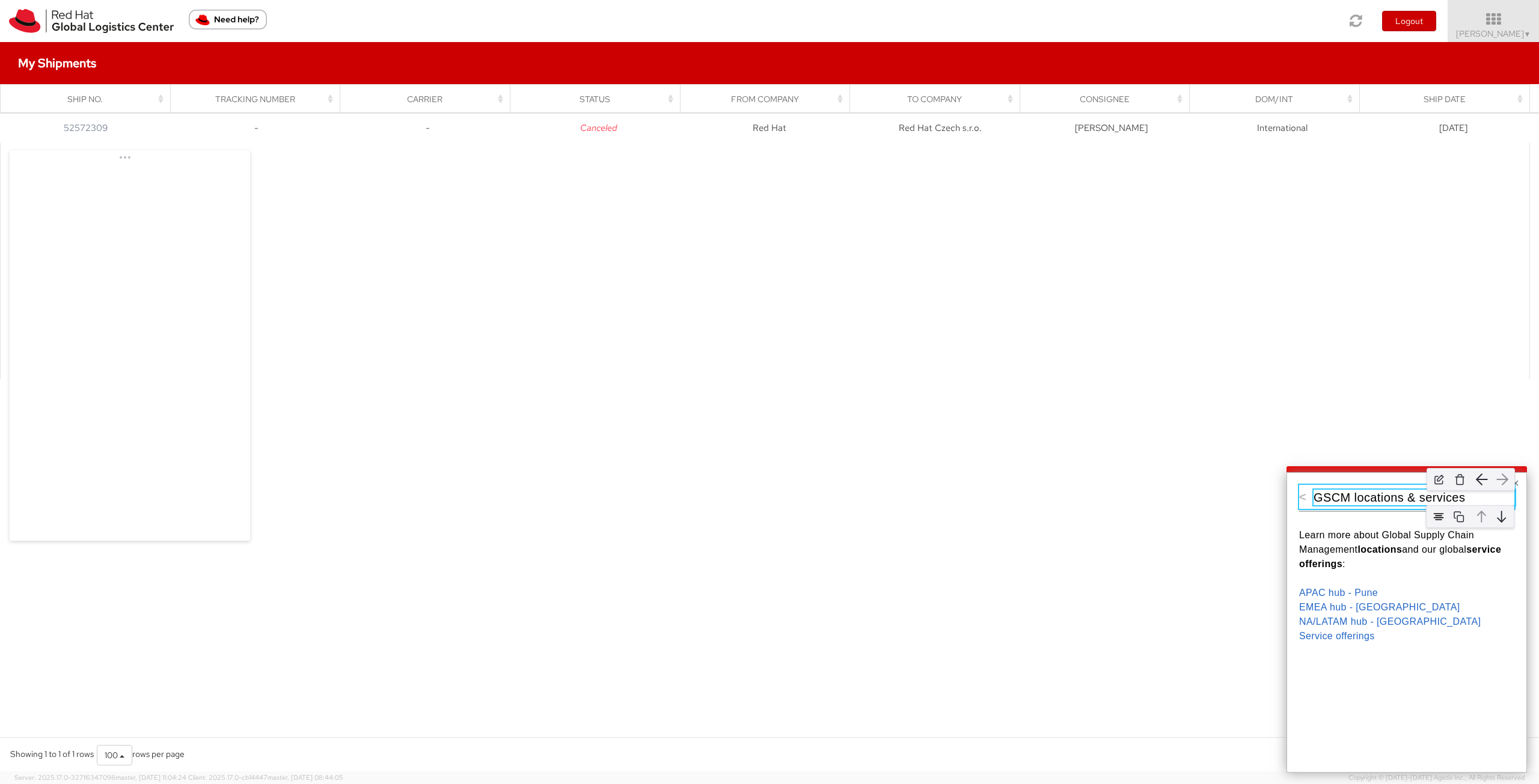
click at [1404, 497] on p "GSCM locations & services" at bounding box center [1415, 497] width 201 height 16
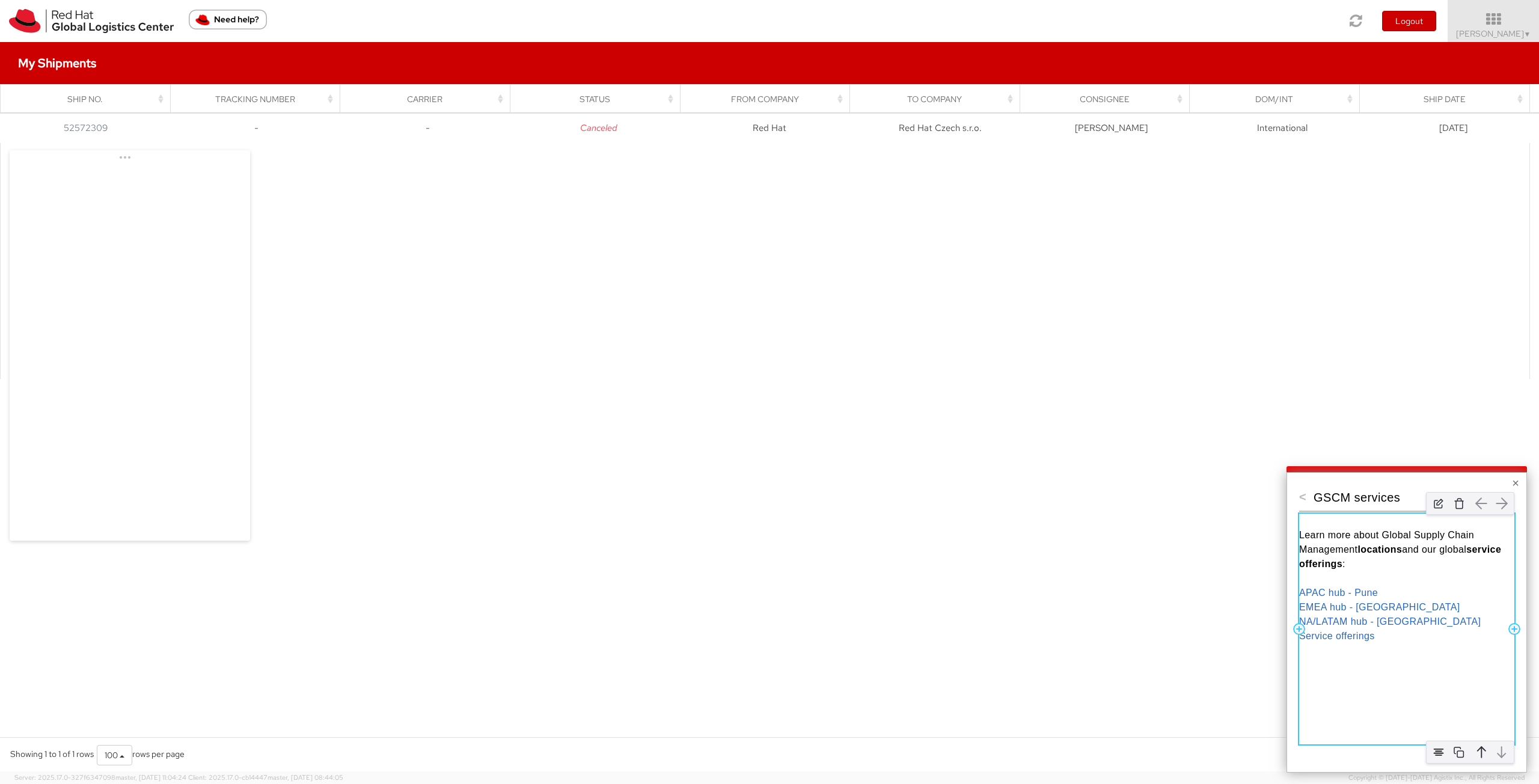
click at [1351, 552] on span "Learn more about Global Supply Chain Management" at bounding box center [1388, 543] width 178 height 24
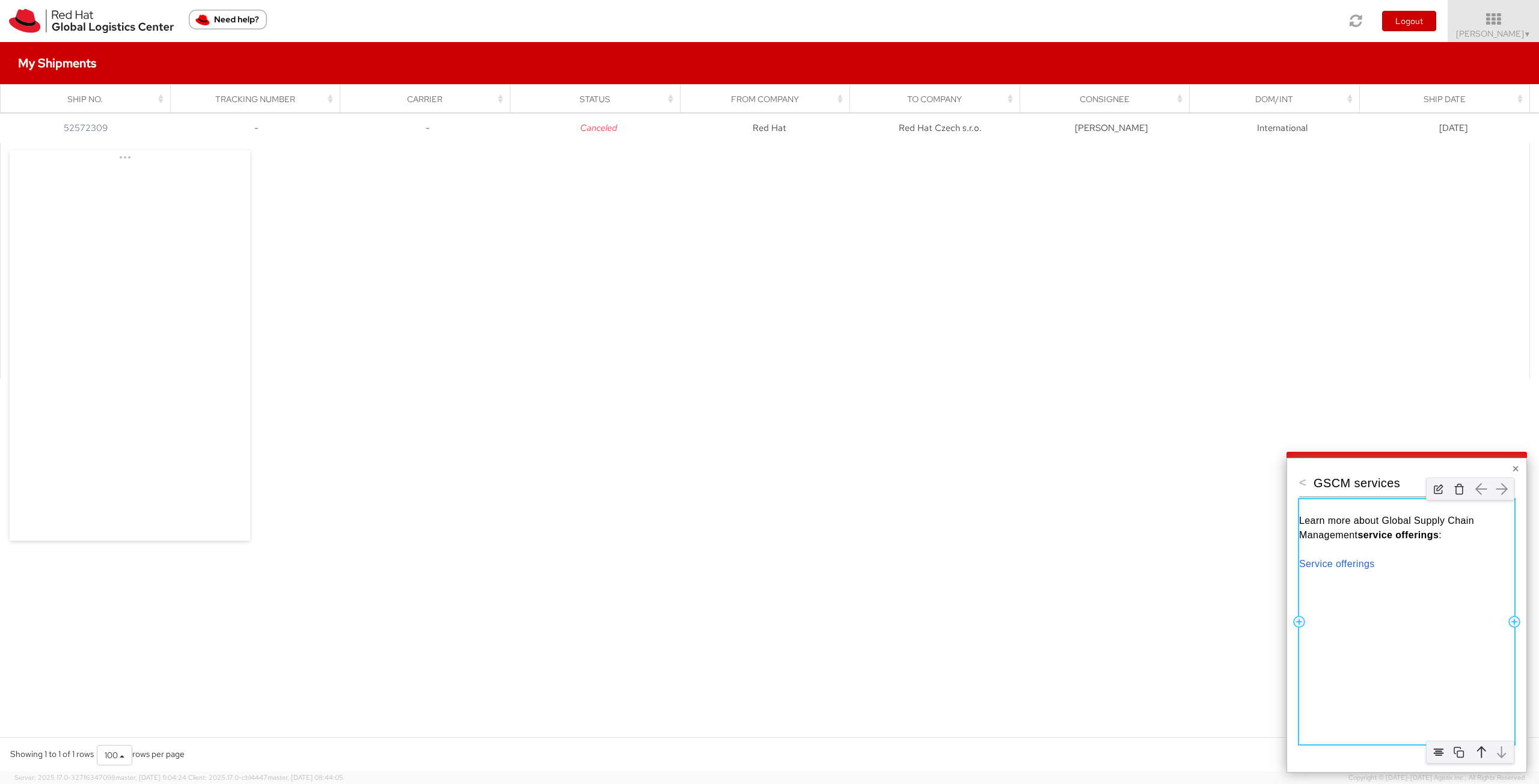
click at [1367, 636] on div "Learn more about Global Supply Chain Management service offerings : Service off…" at bounding box center [1407, 622] width 215 height 245
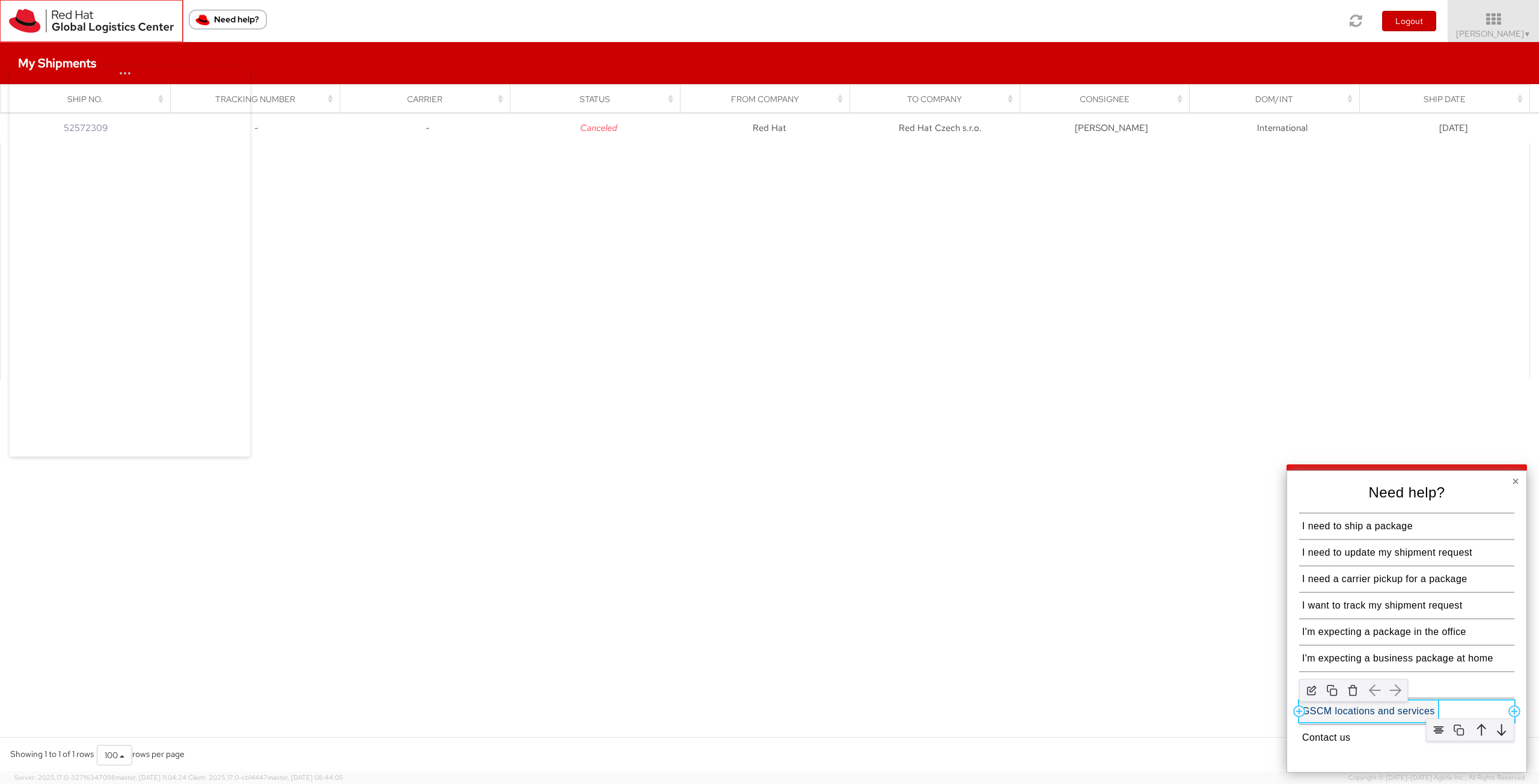
click at [1413, 711] on button "GSCM locations and services" at bounding box center [1369, 711] width 139 height 22
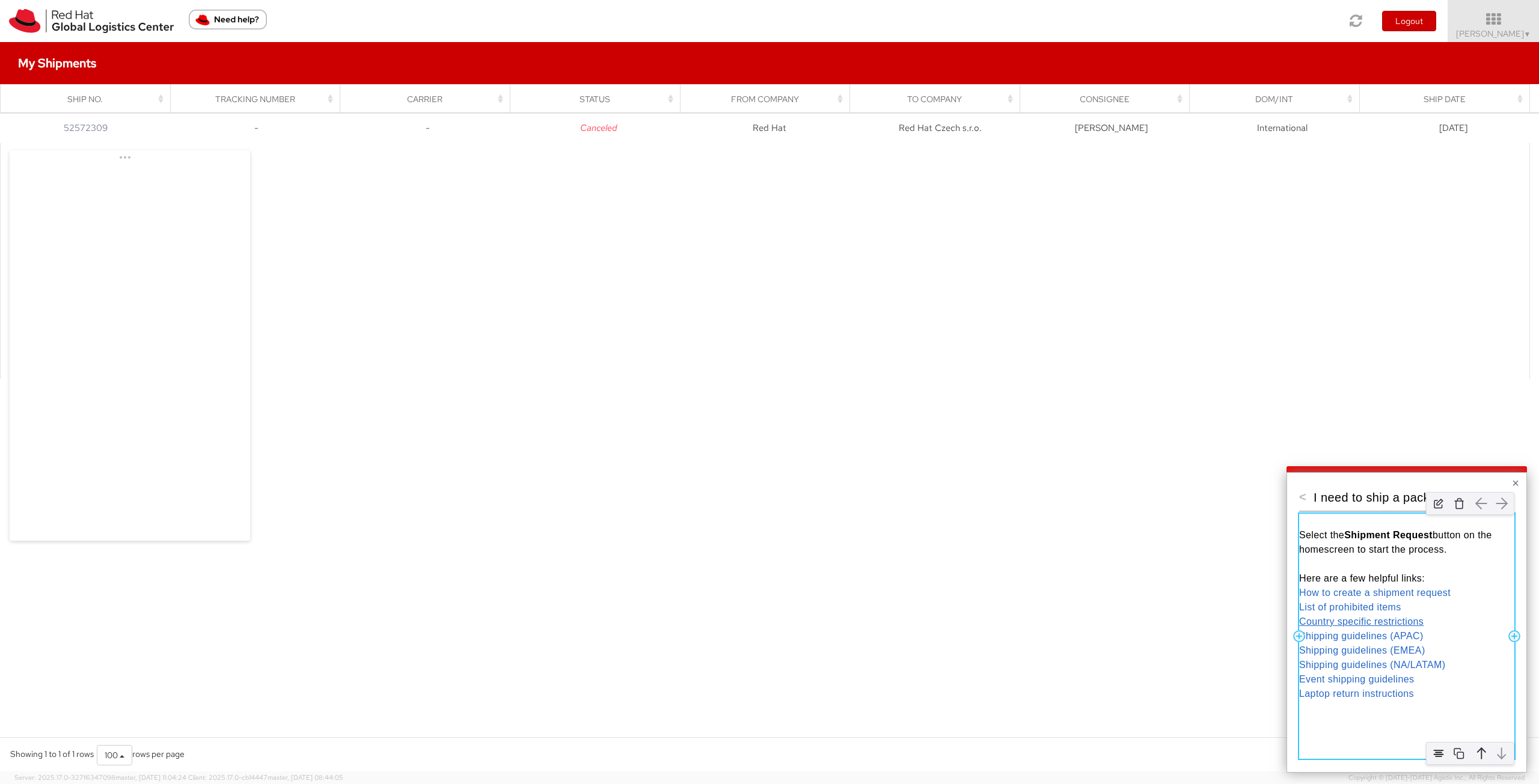
click at [1363, 622] on link "Country specific restrictions" at bounding box center [1361, 622] width 124 height 10
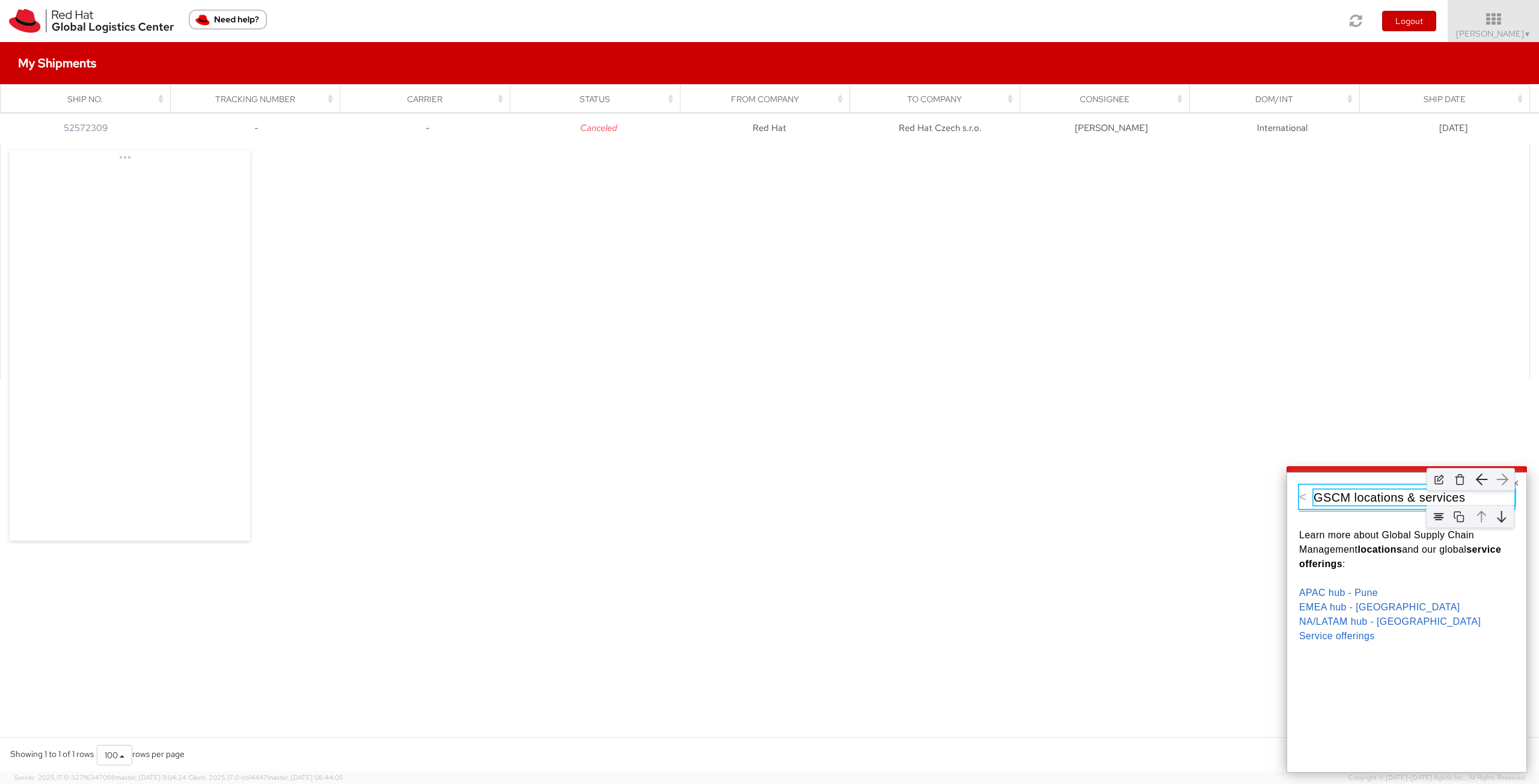
click at [1379, 496] on p "GSCM locations & services" at bounding box center [1415, 497] width 201 height 16
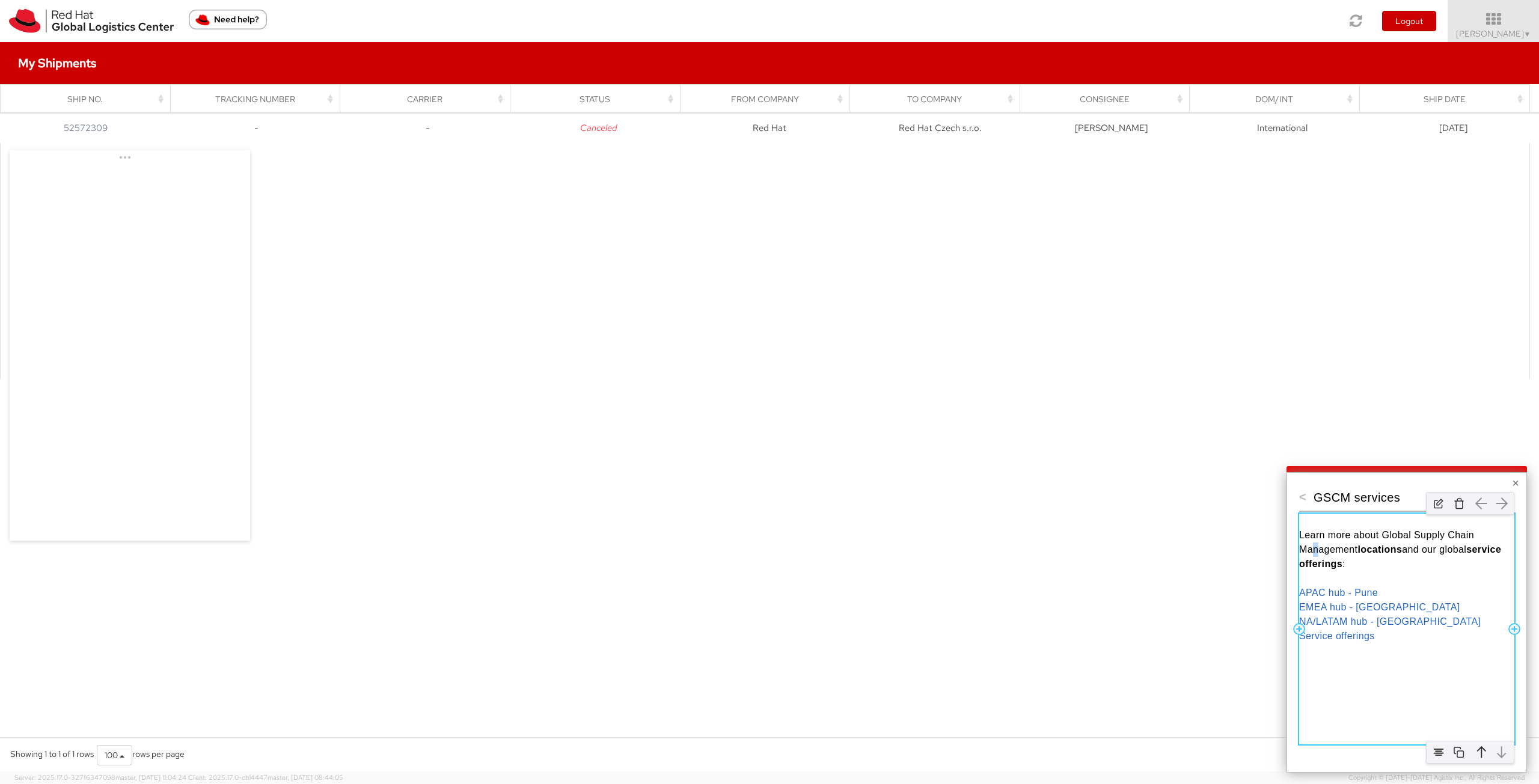
click at [1316, 552] on span "Learn more about Global Supply Chain Management" at bounding box center [1388, 543] width 178 height 24
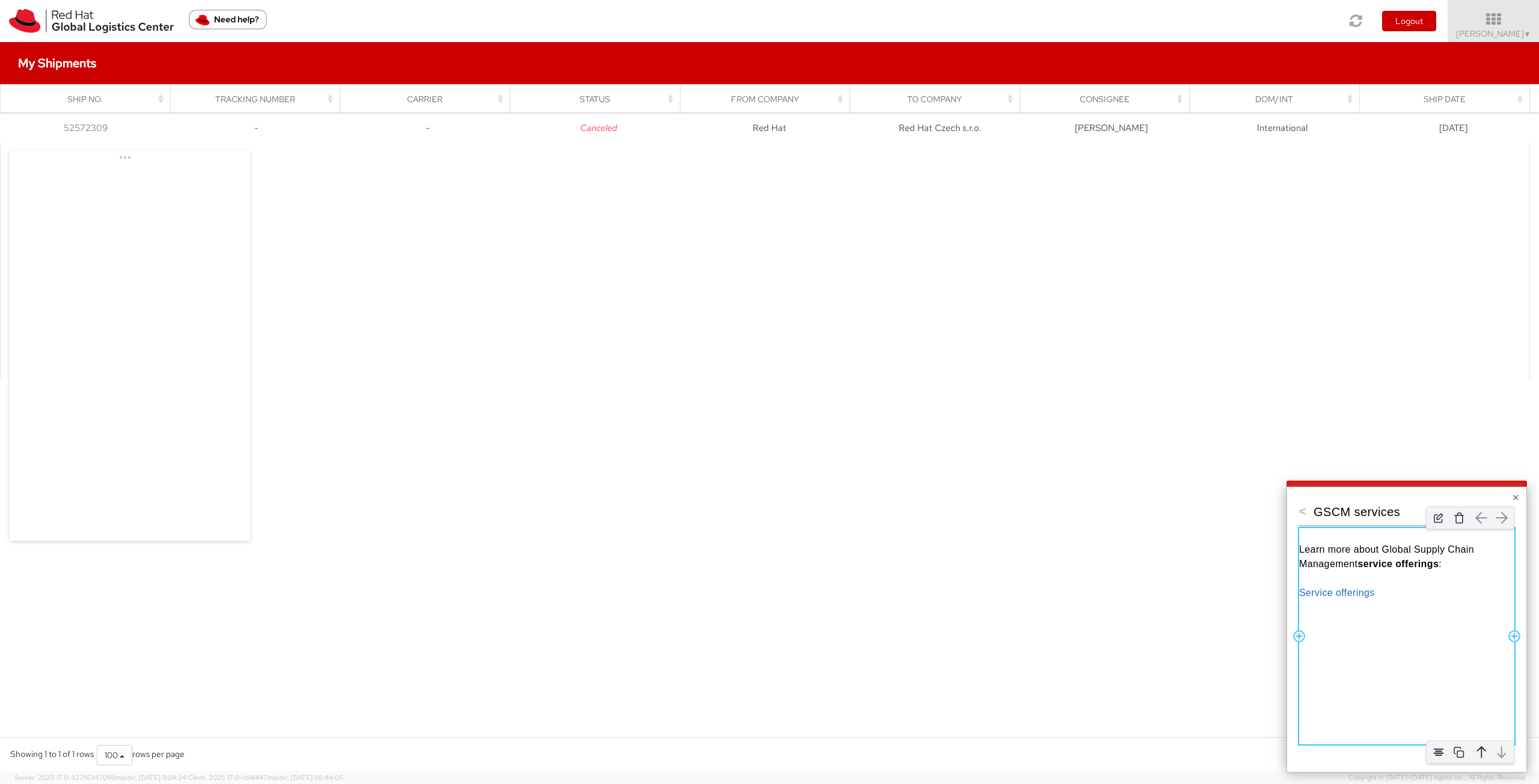
click at [1342, 642] on div "Learn more about Global Supply Chain Management service offerings : Service off…" at bounding box center [1407, 636] width 215 height 216
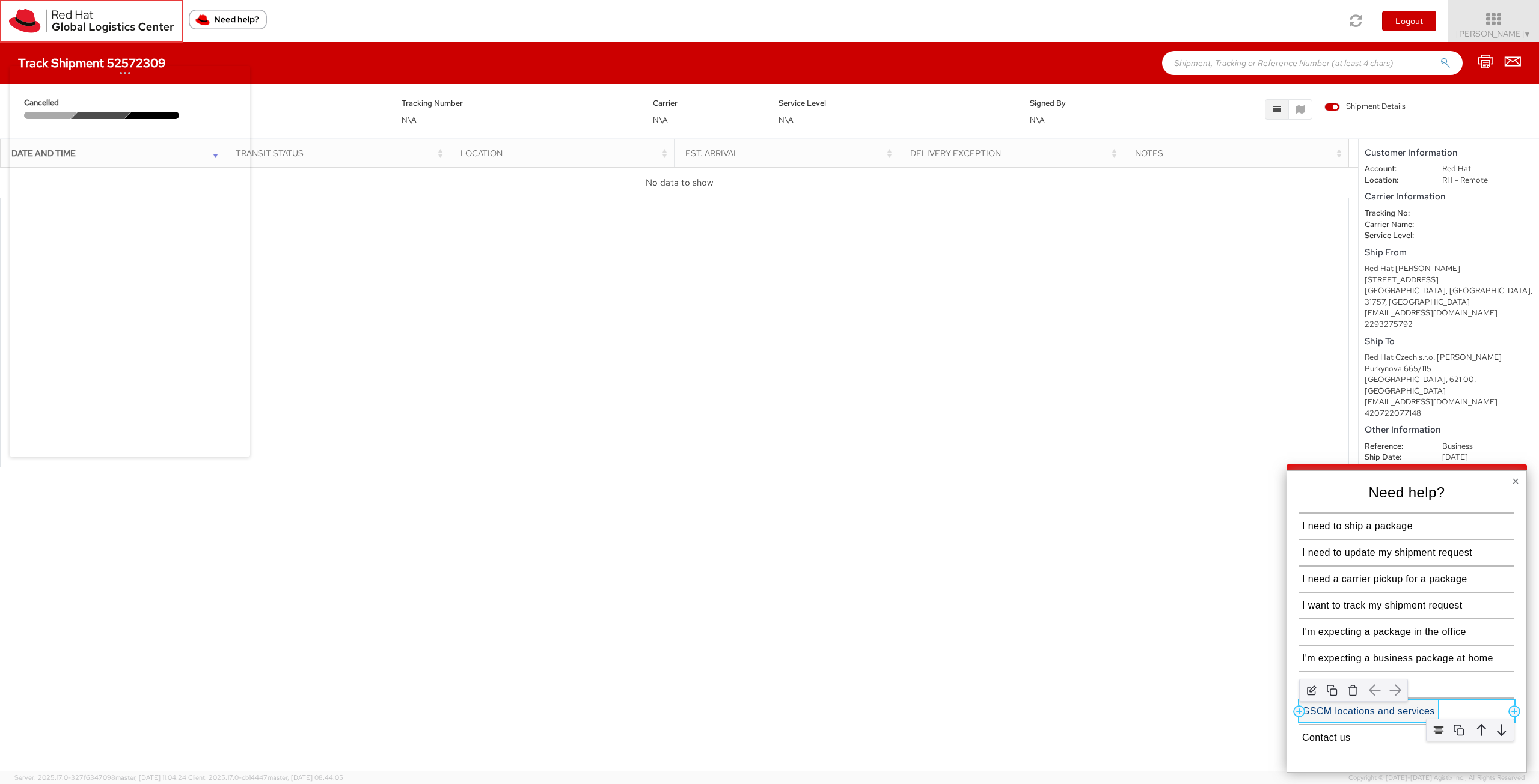
click at [1408, 711] on button "GSCM locations and services" at bounding box center [1369, 711] width 139 height 22
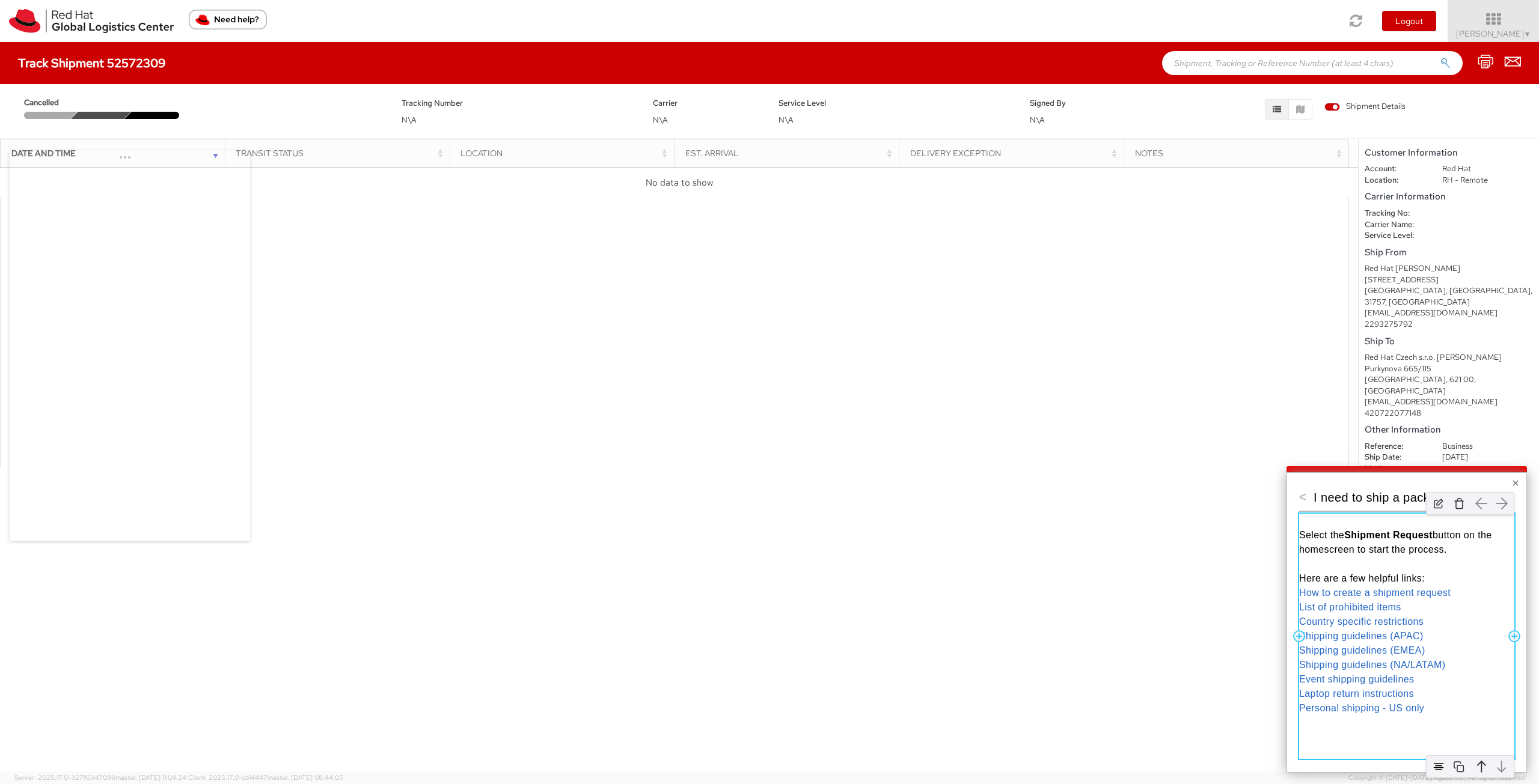
click at [1364, 601] on p "List of prohibited items" at bounding box center [1407, 608] width 215 height 15
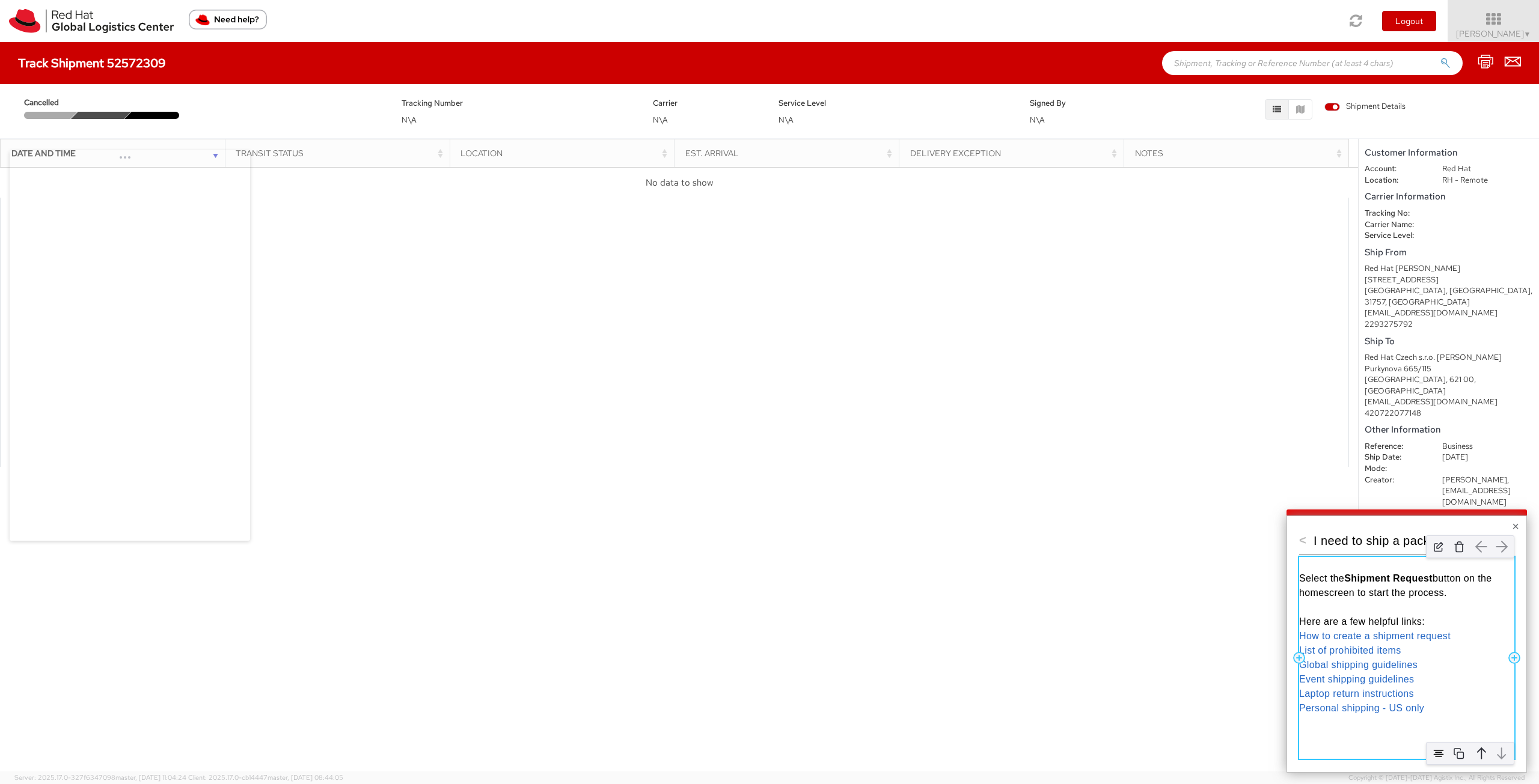
click at [1351, 725] on div "Select the Shipment Request button on the homescreen to start the process. Here…" at bounding box center [1407, 658] width 215 height 202
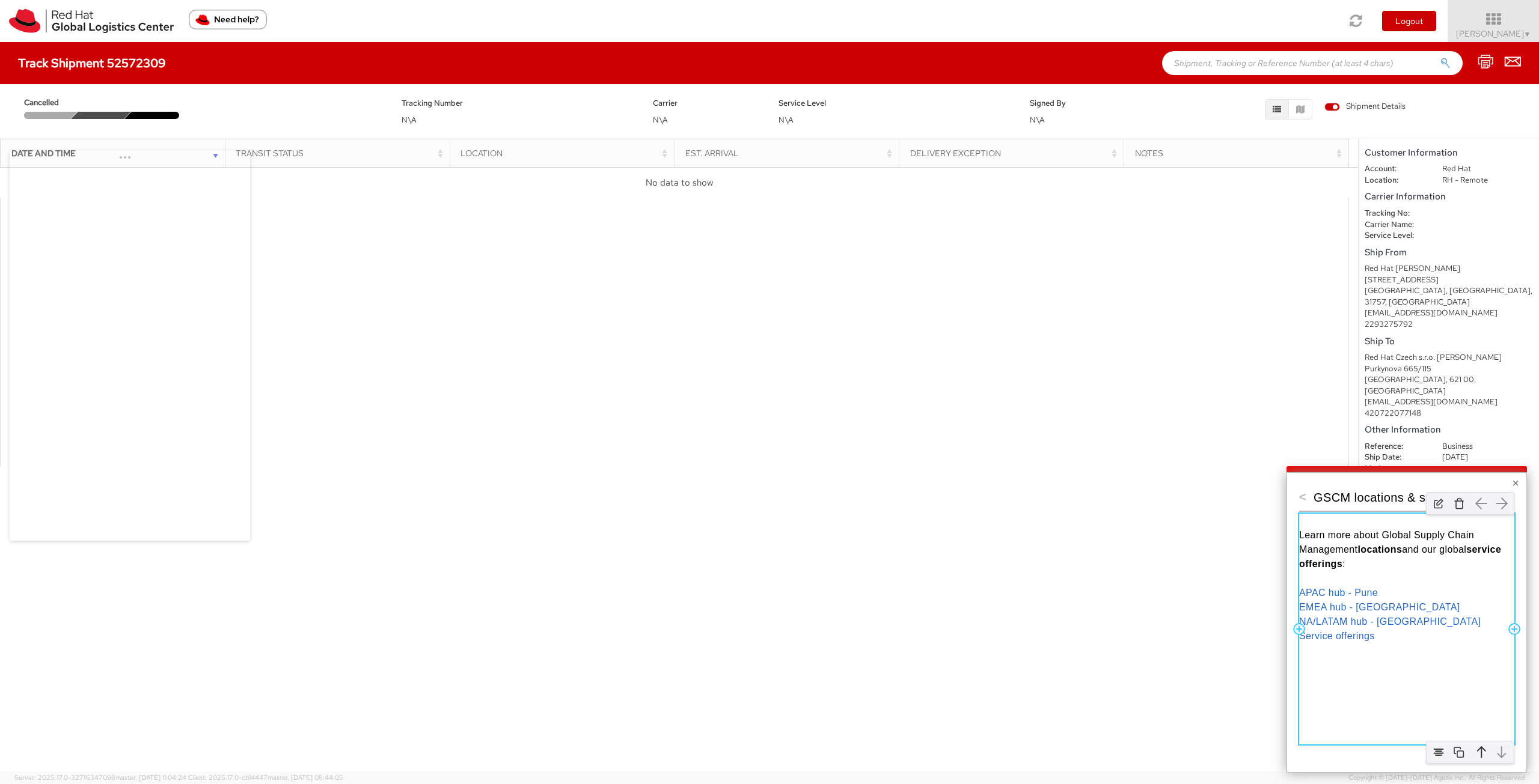
click at [1351, 671] on div "Learn more about Global Supply Chain Management locations and our global servic…" at bounding box center [1407, 629] width 215 height 231
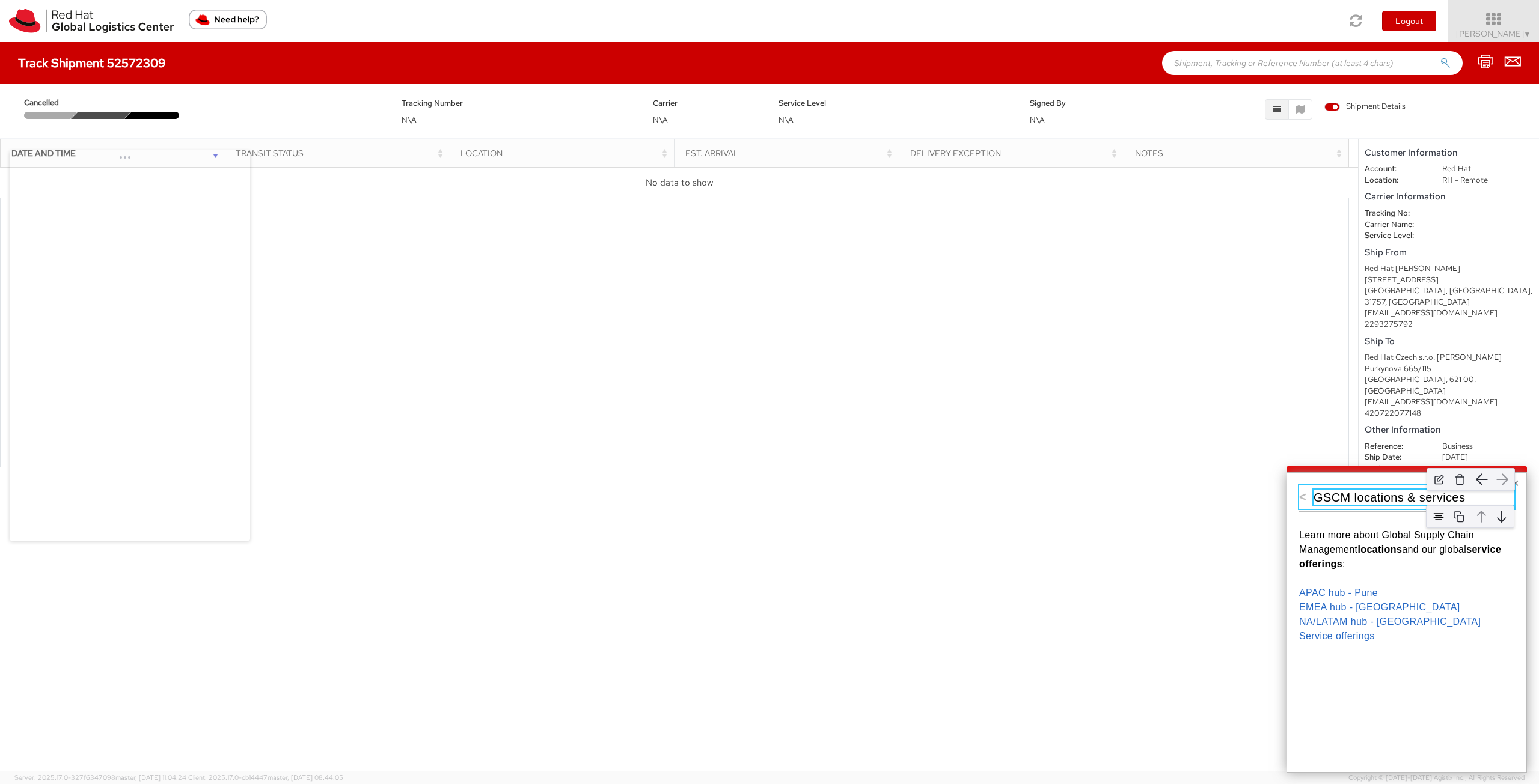
click at [1357, 497] on p "GSCM locations & services" at bounding box center [1415, 497] width 201 height 16
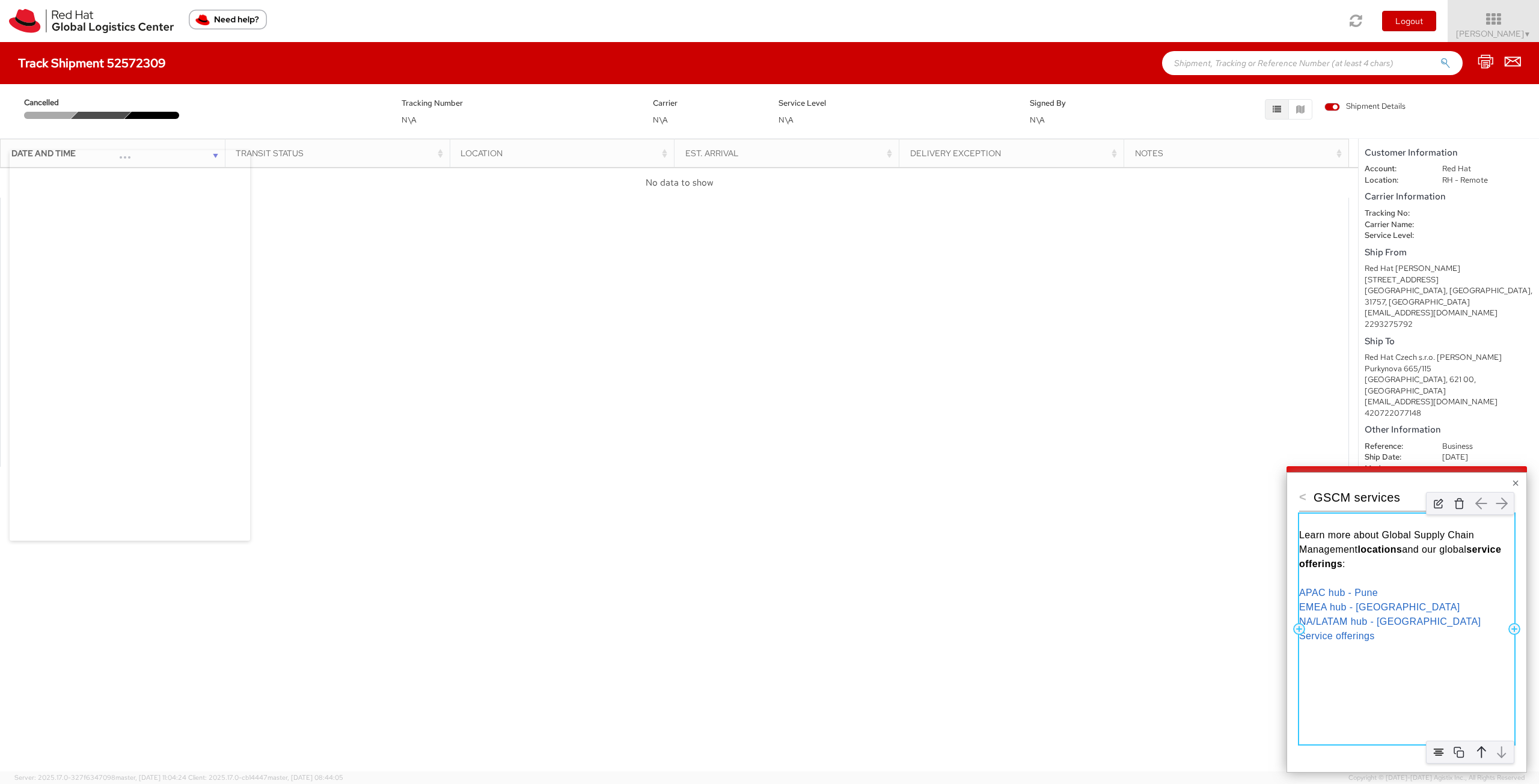
click at [1357, 540] on span "Learn more about Global Supply Chain Management" at bounding box center [1388, 543] width 178 height 24
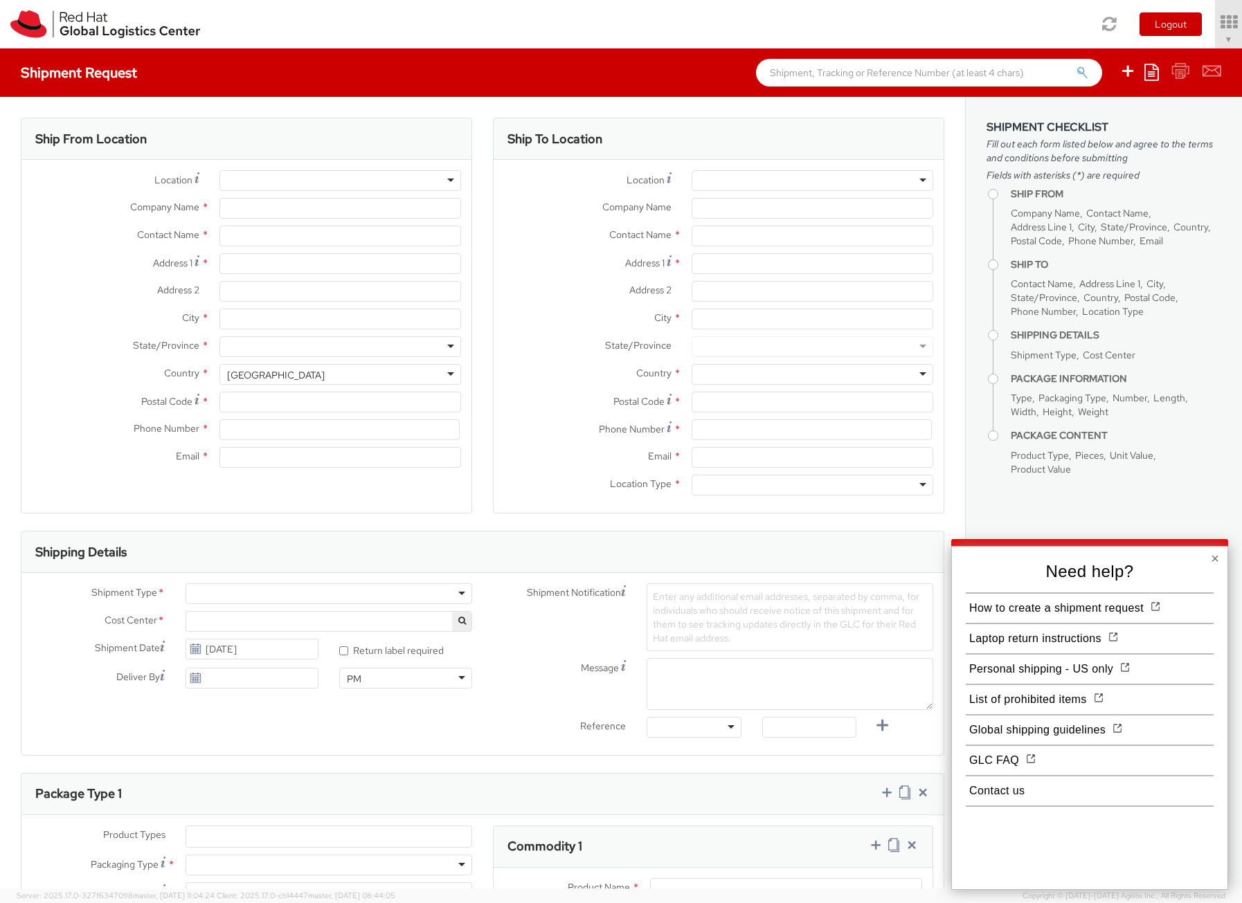
select select "871"
type input "Red Hat"
type input "[PERSON_NAME]"
type input "[EMAIL_ADDRESS][DOMAIN_NAME]"
select select
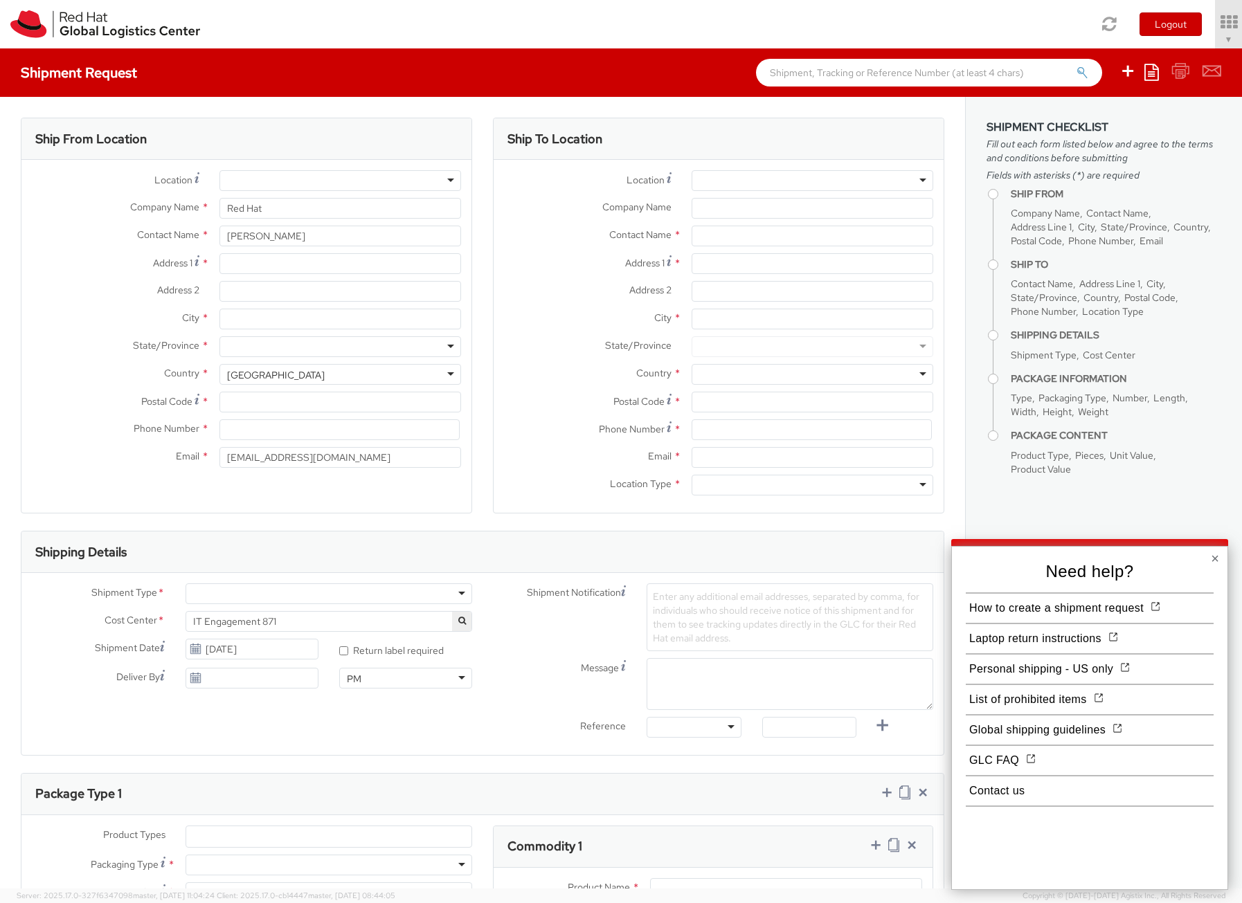
select select
click at [1218, 555] on button "×" at bounding box center [1215, 559] width 8 height 14
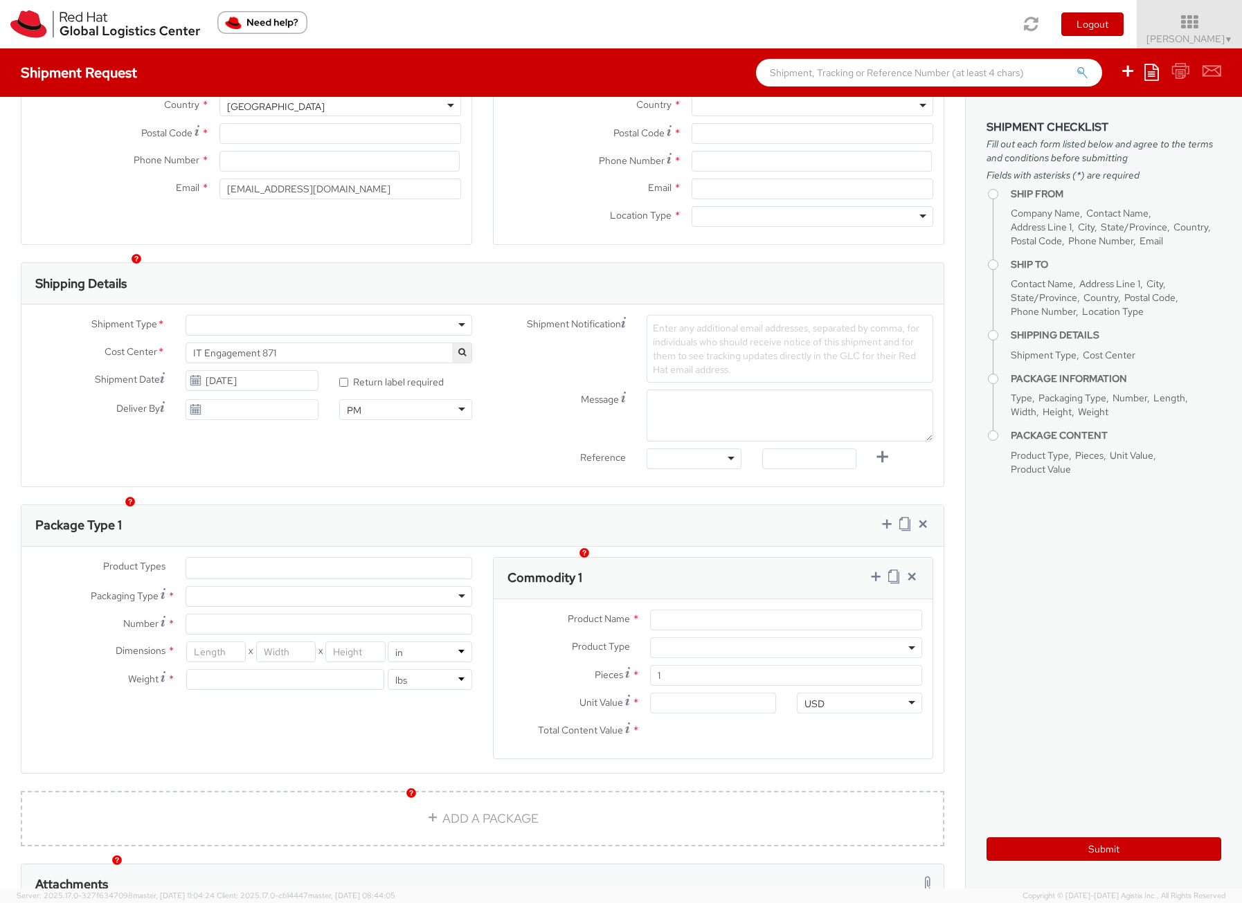
scroll to position [246, 0]
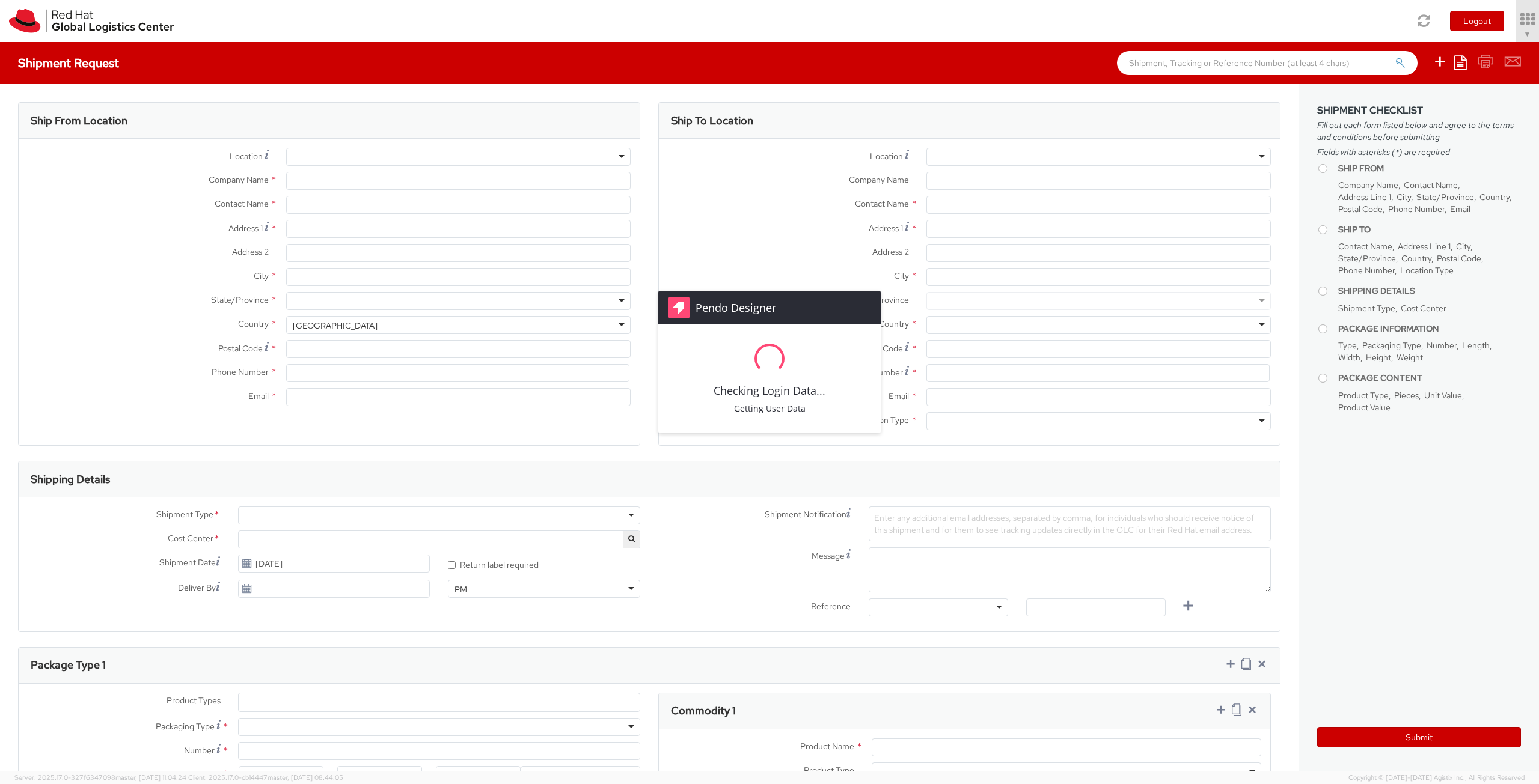
type input "Red Hat"
type input "[PERSON_NAME]"
type input "[EMAIL_ADDRESS][DOMAIN_NAME]"
select select "871"
select select
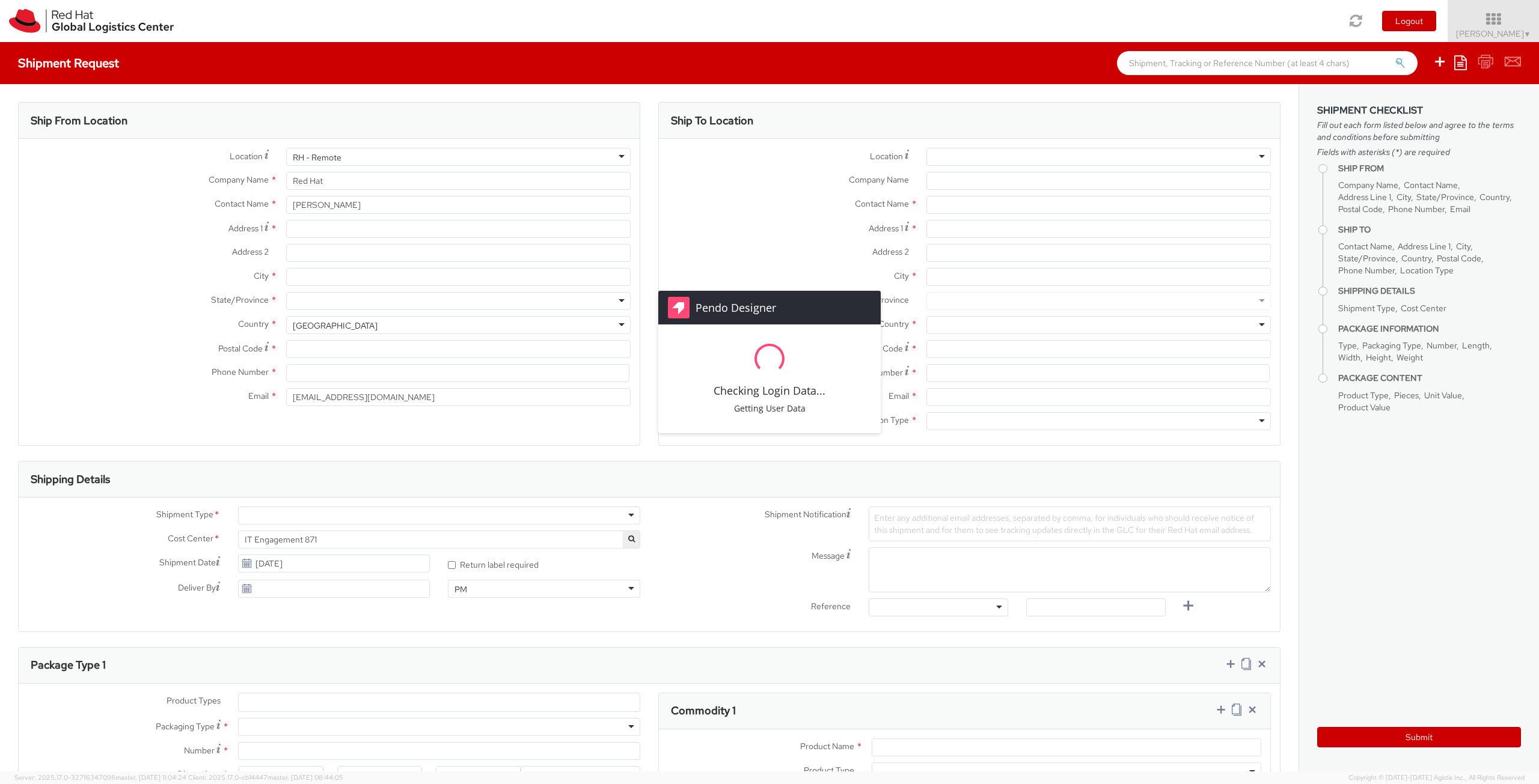
select select
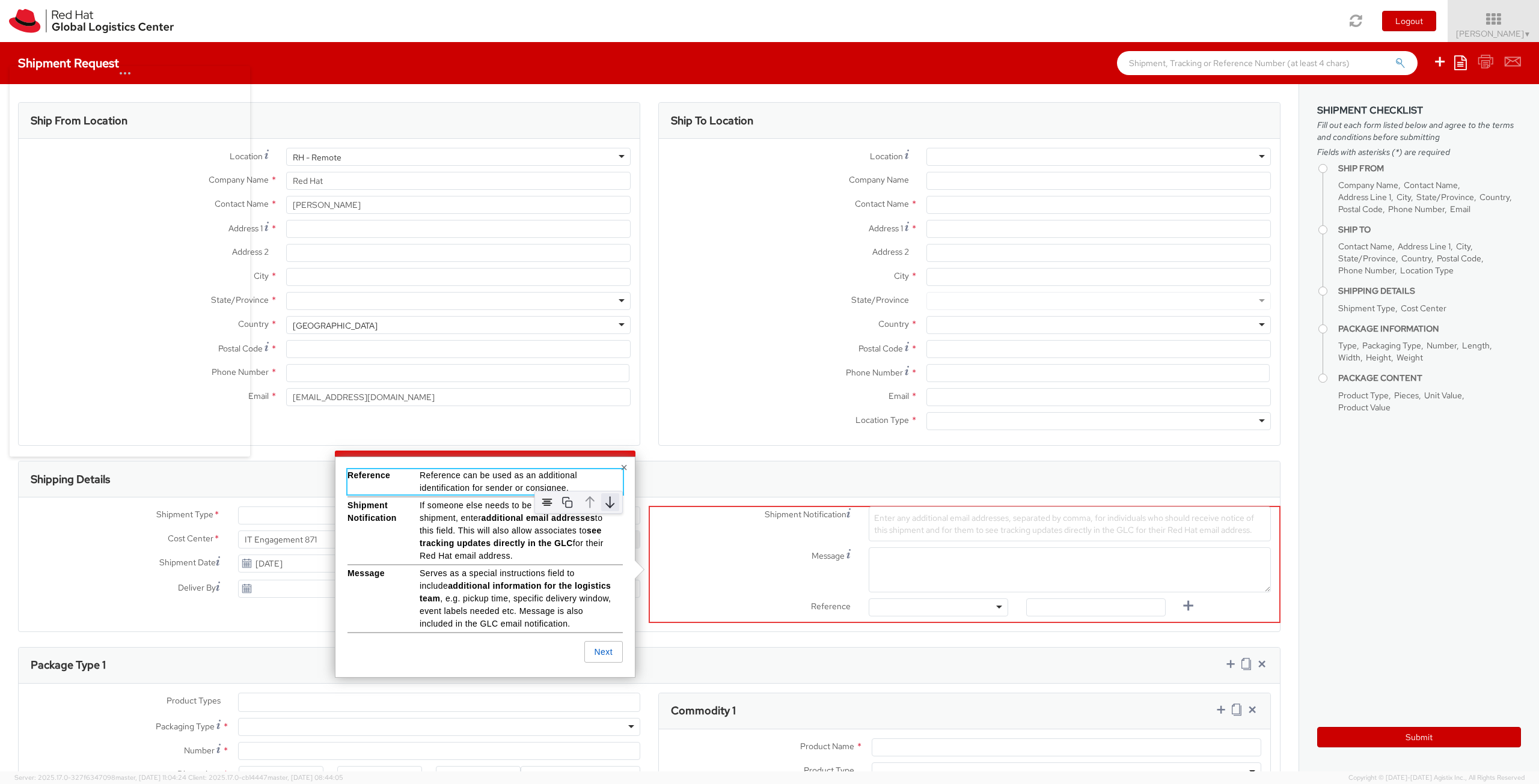
click at [614, 504] on img at bounding box center [610, 502] width 18 height 18
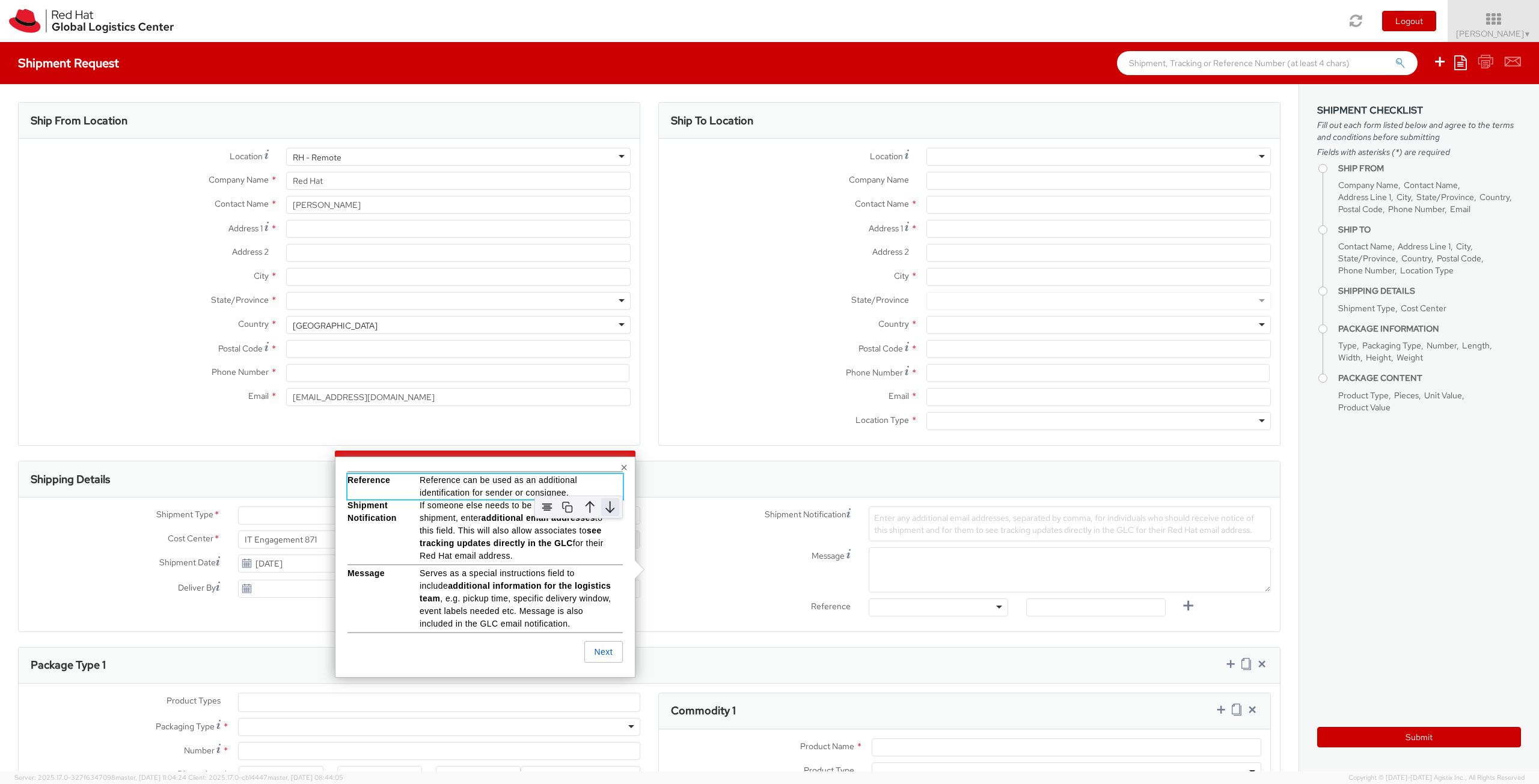
click at [604, 505] on img at bounding box center [610, 507] width 18 height 18
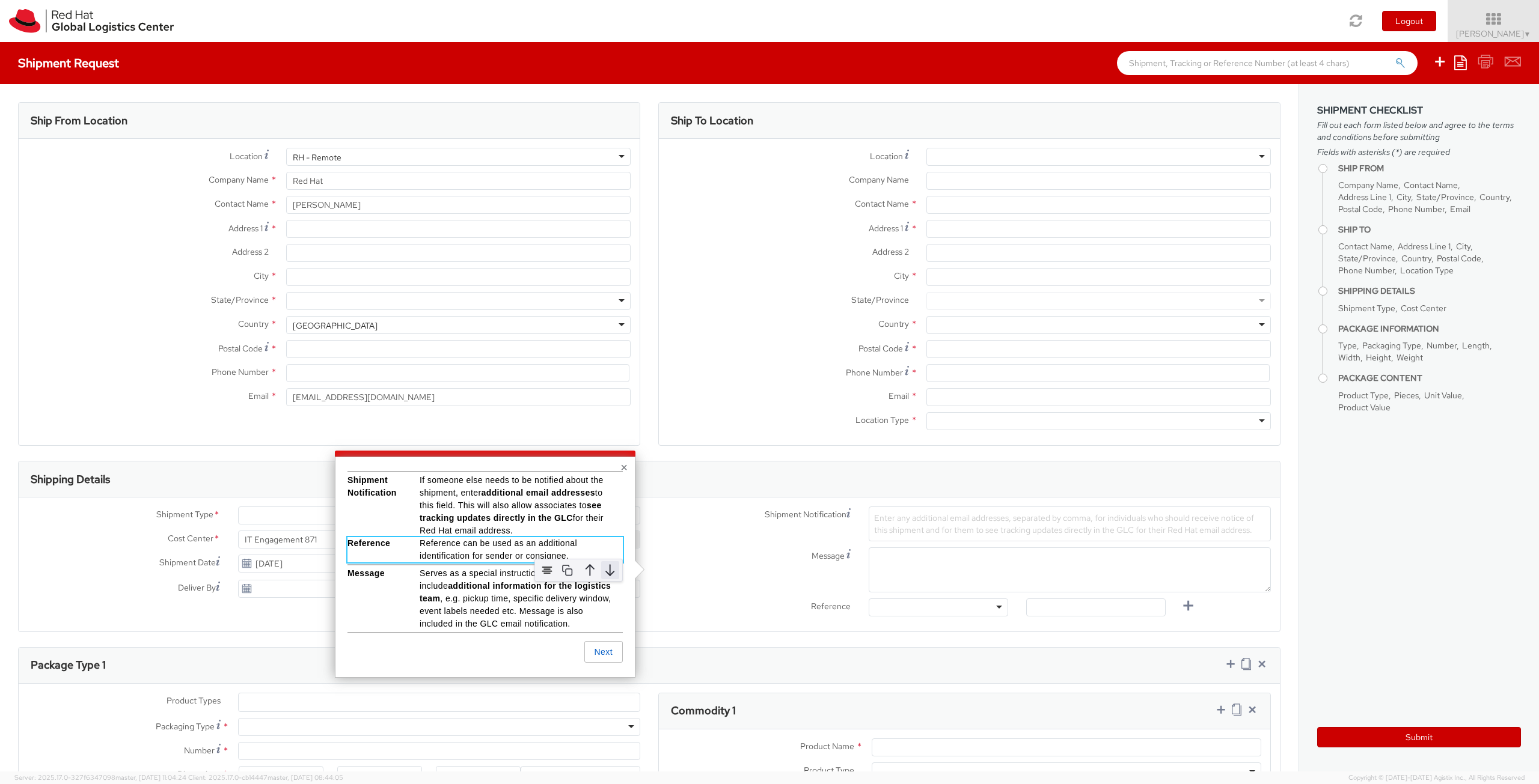
click at [608, 568] on img at bounding box center [610, 570] width 18 height 18
click at [606, 570] on img at bounding box center [610, 575] width 18 height 18
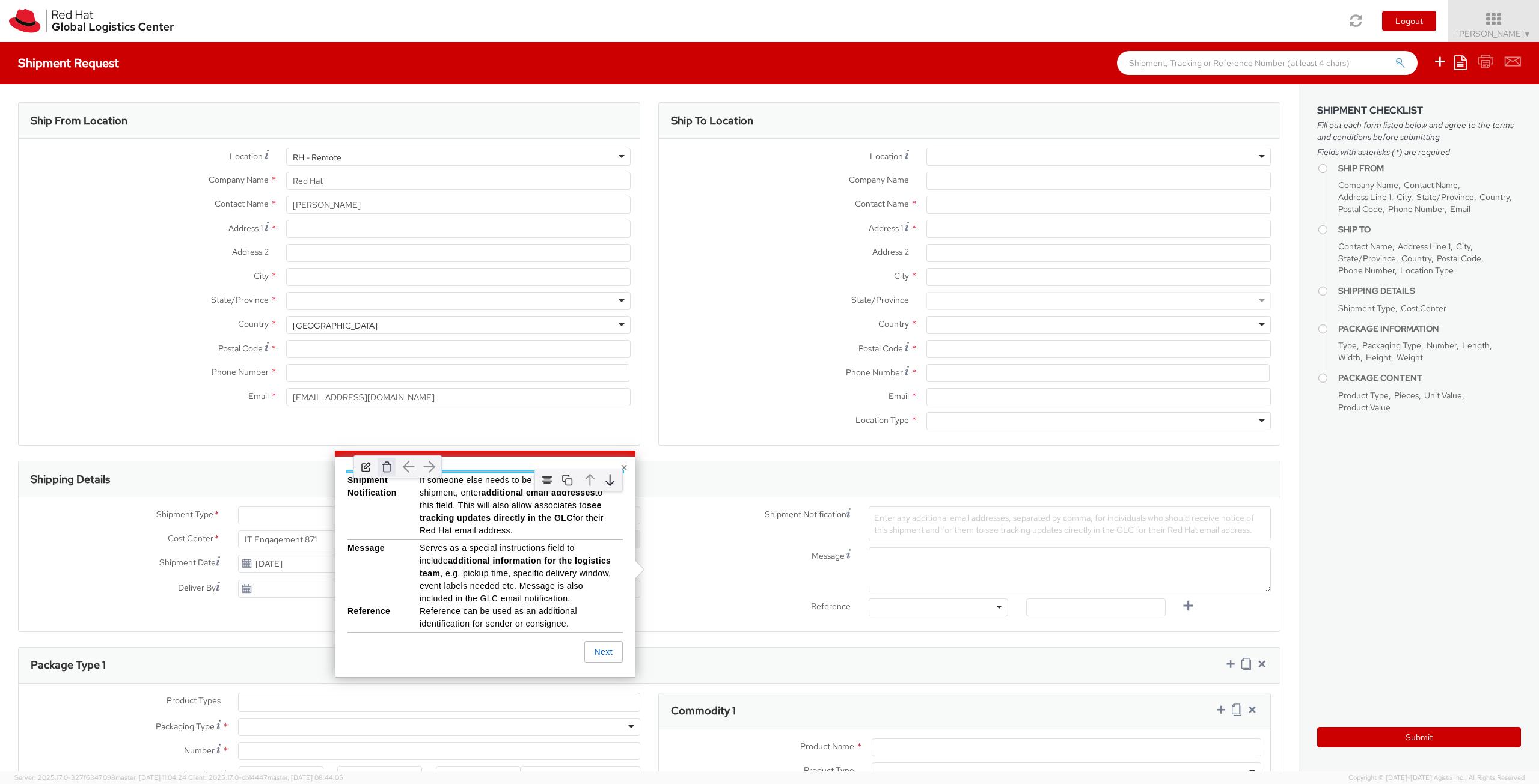
click at [385, 468] on img at bounding box center [386, 467] width 18 height 18
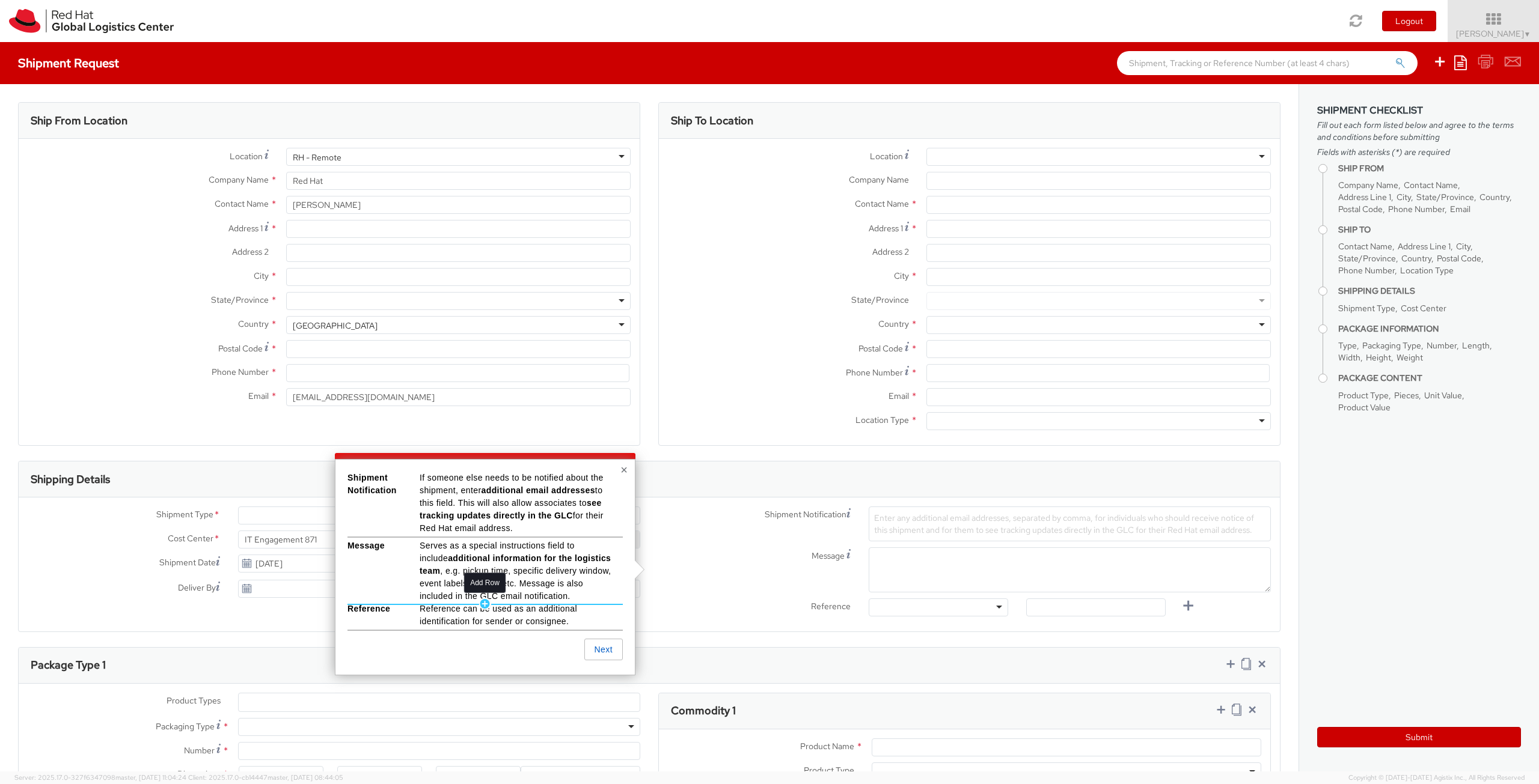
click at [487, 603] on div "Add Row" at bounding box center [485, 604] width 13 height 12
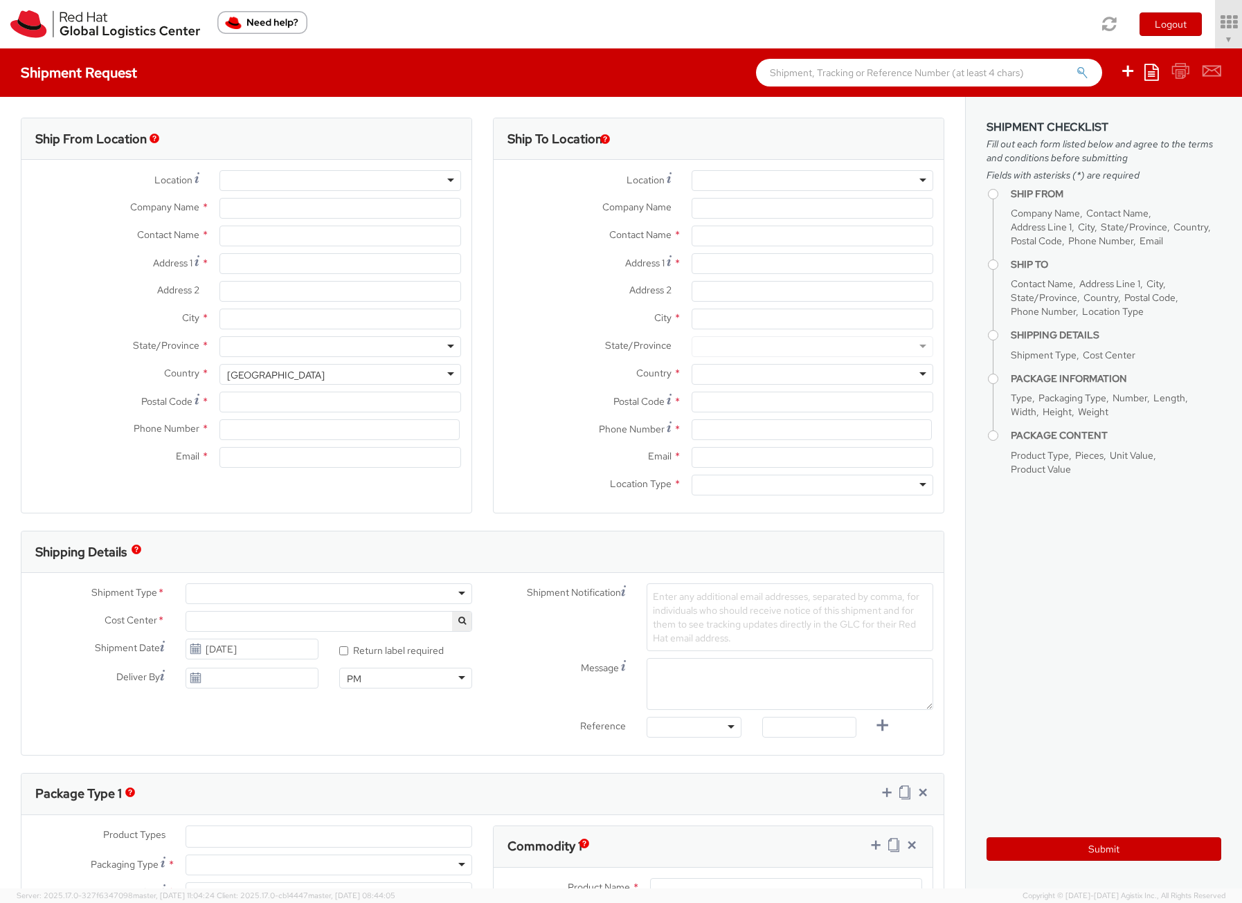
type input "Red Hat"
type input "[PERSON_NAME]"
type input "[EMAIL_ADDRESS][DOMAIN_NAME]"
select select "871"
select select
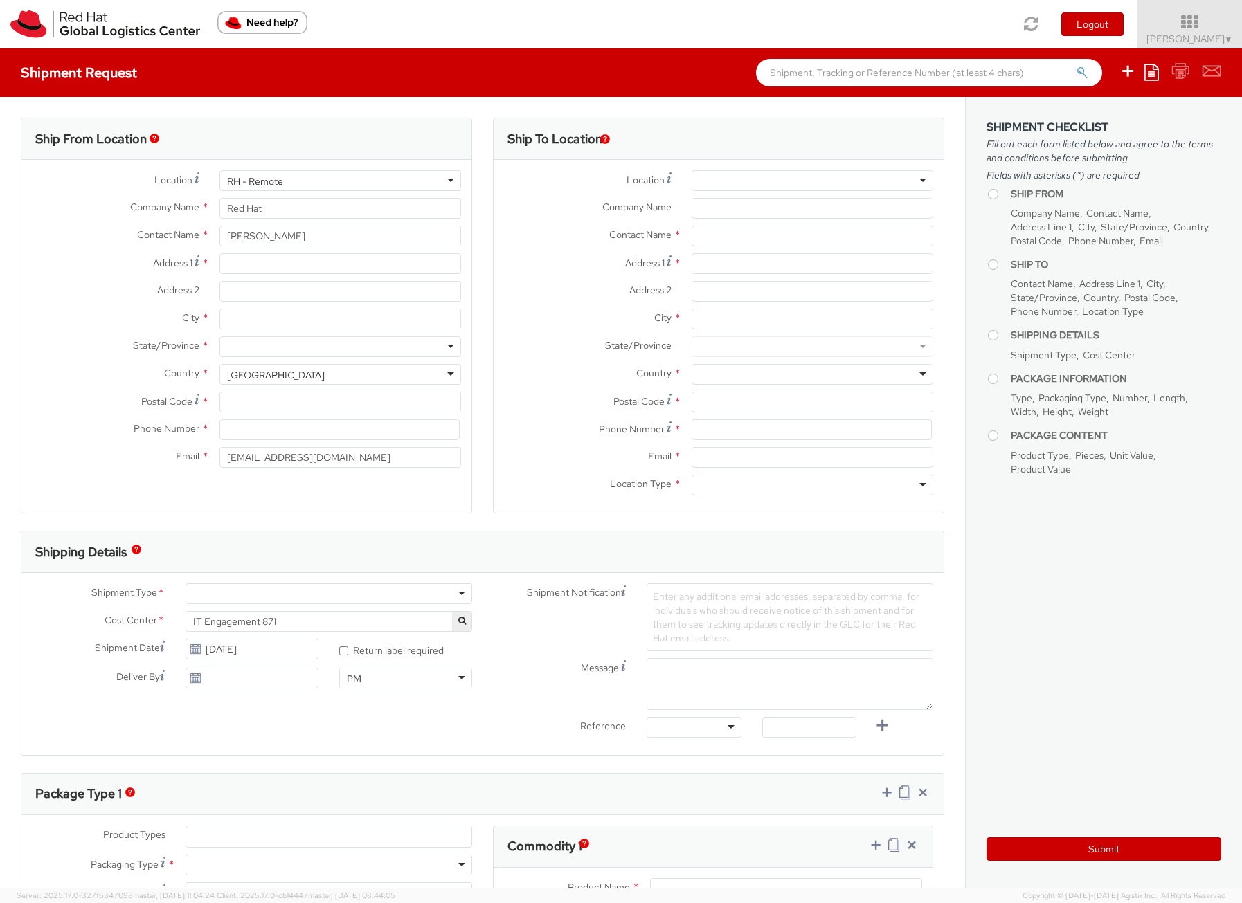
select select
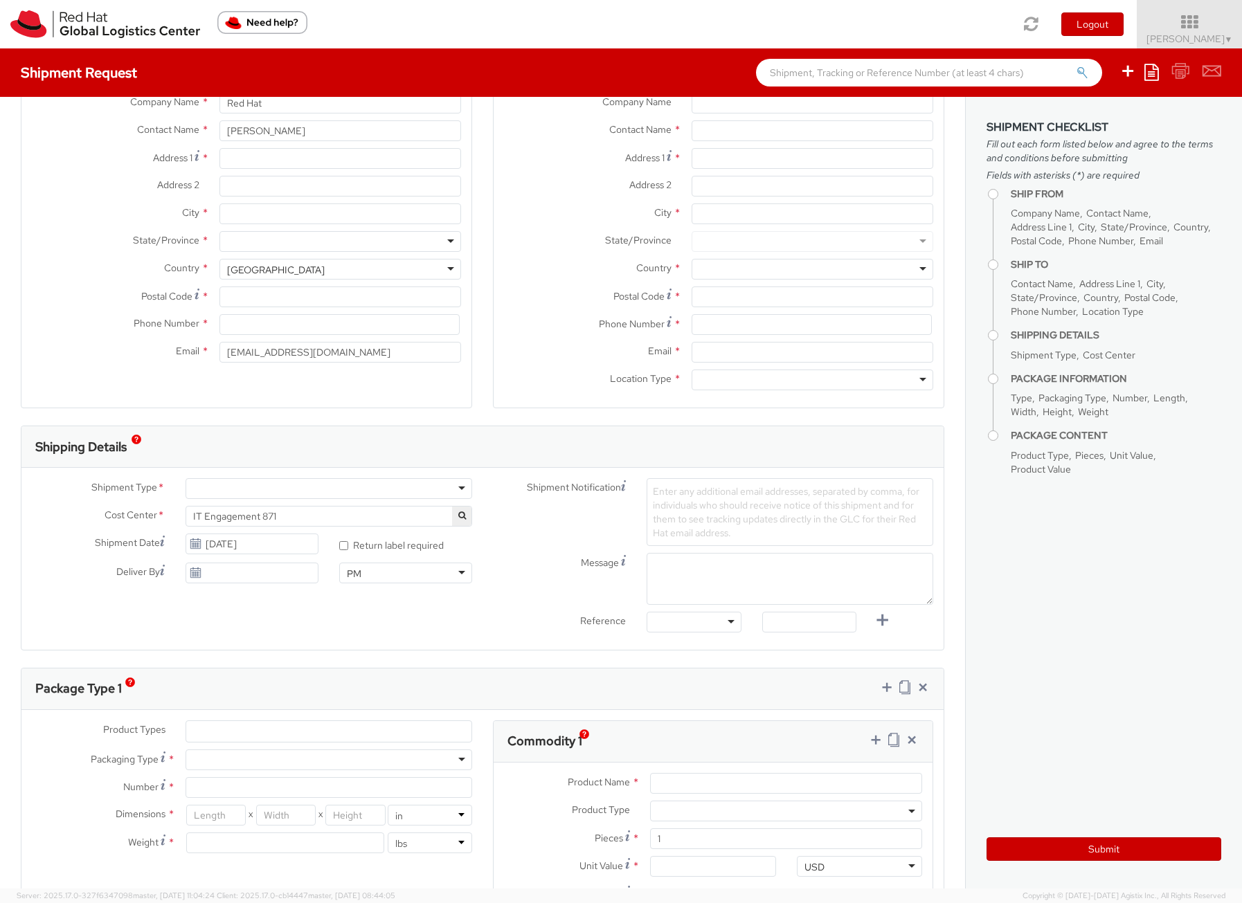
scroll to position [104, 0]
click at [138, 442] on img "button" at bounding box center [137, 445] width 10 height 10
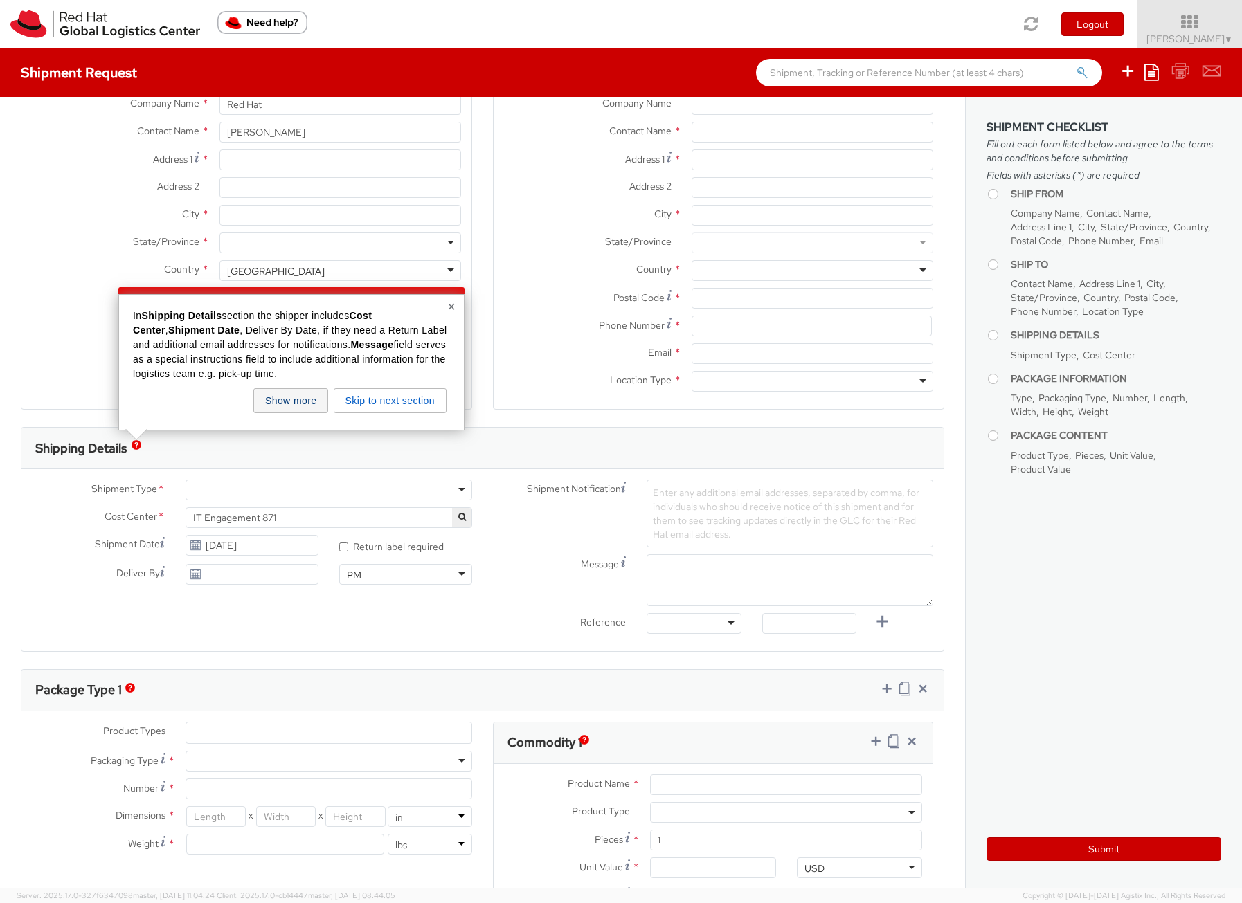
click at [313, 403] on button "Show more" at bounding box center [290, 400] width 75 height 25
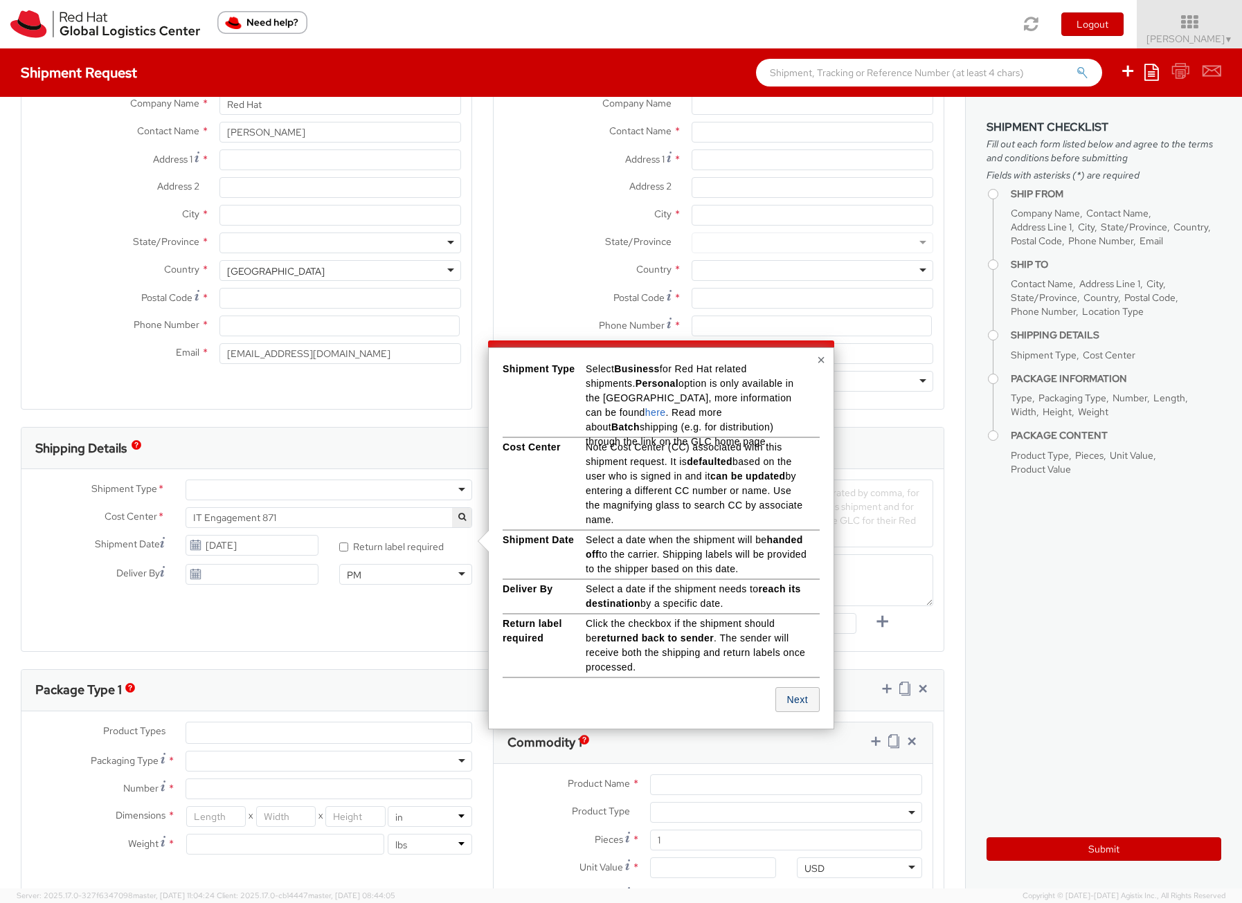
click at [800, 701] on button "Next" at bounding box center [797, 699] width 44 height 25
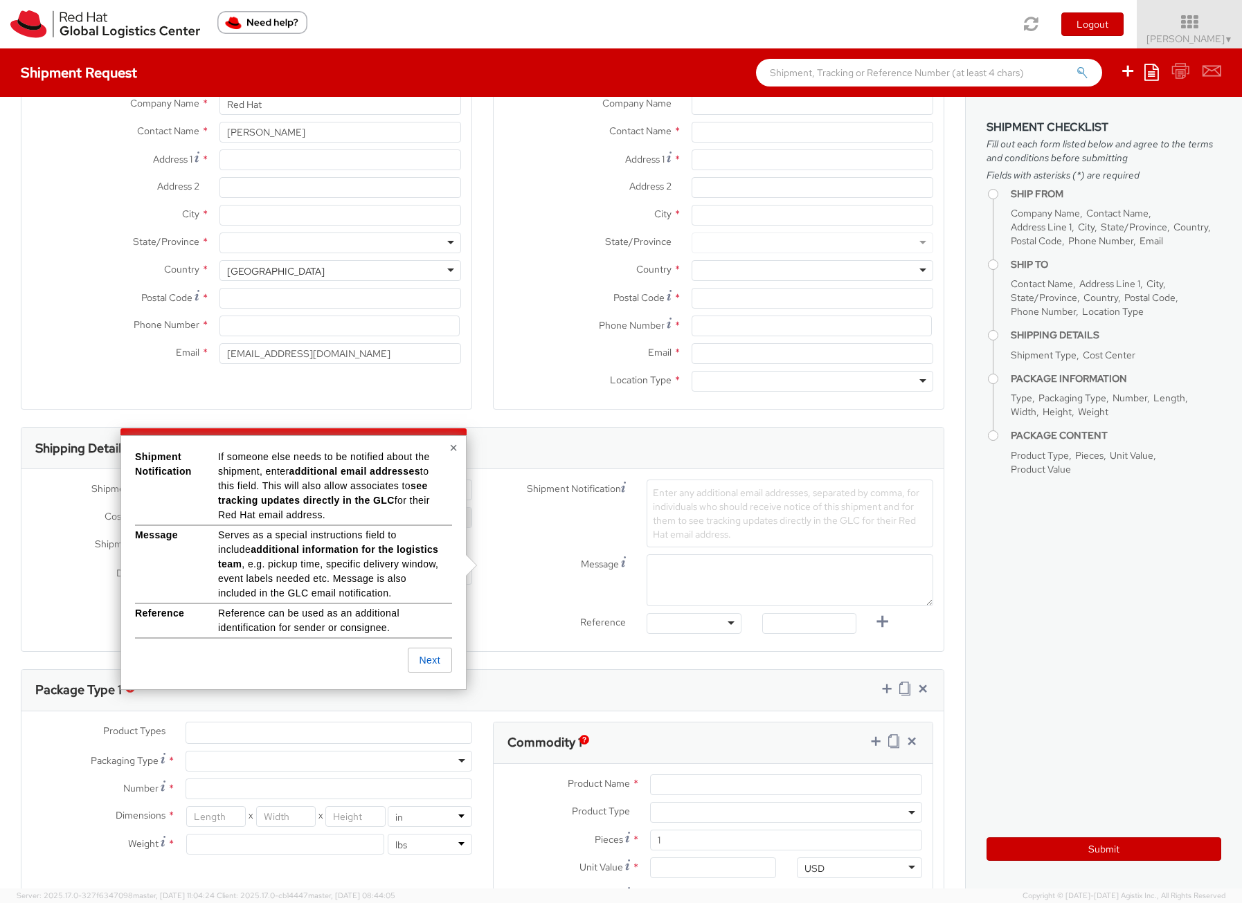
click at [451, 447] on button "×" at bounding box center [453, 448] width 8 height 14
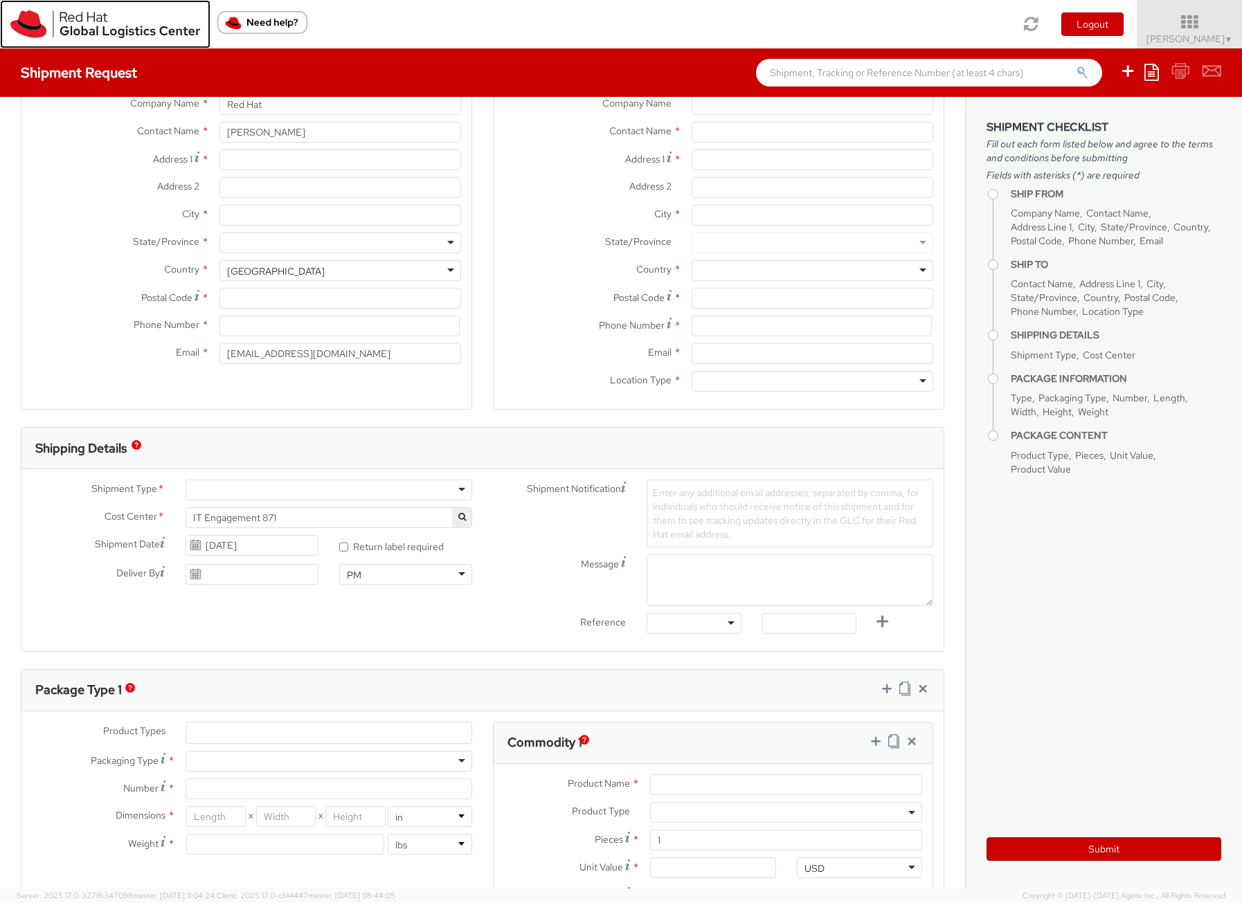
click at [83, 26] on img at bounding box center [105, 24] width 190 height 28
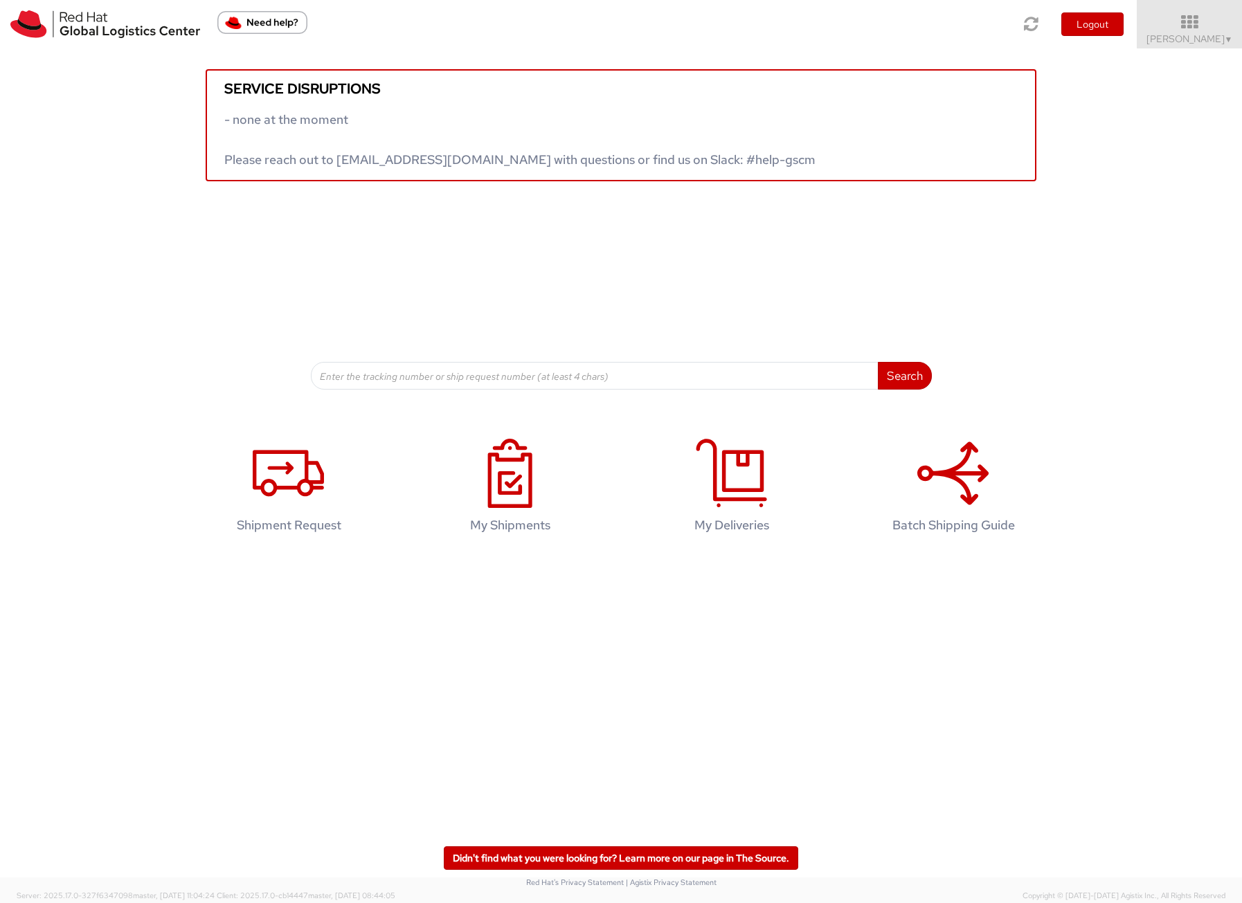
click at [238, 28] on img "Need help?" at bounding box center [262, 22] width 90 height 23
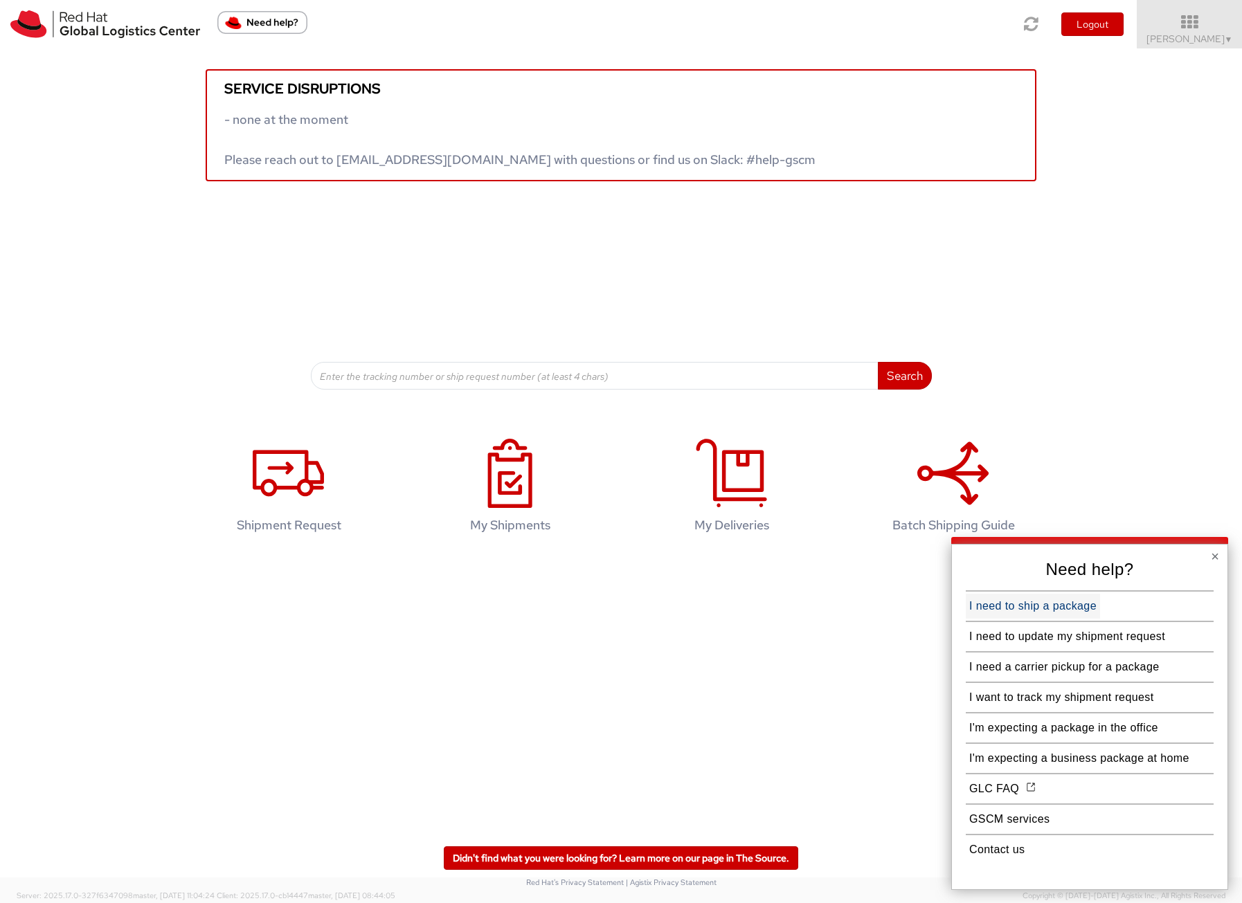
click at [1049, 602] on button "I need to ship a package" at bounding box center [1033, 606] width 134 height 25
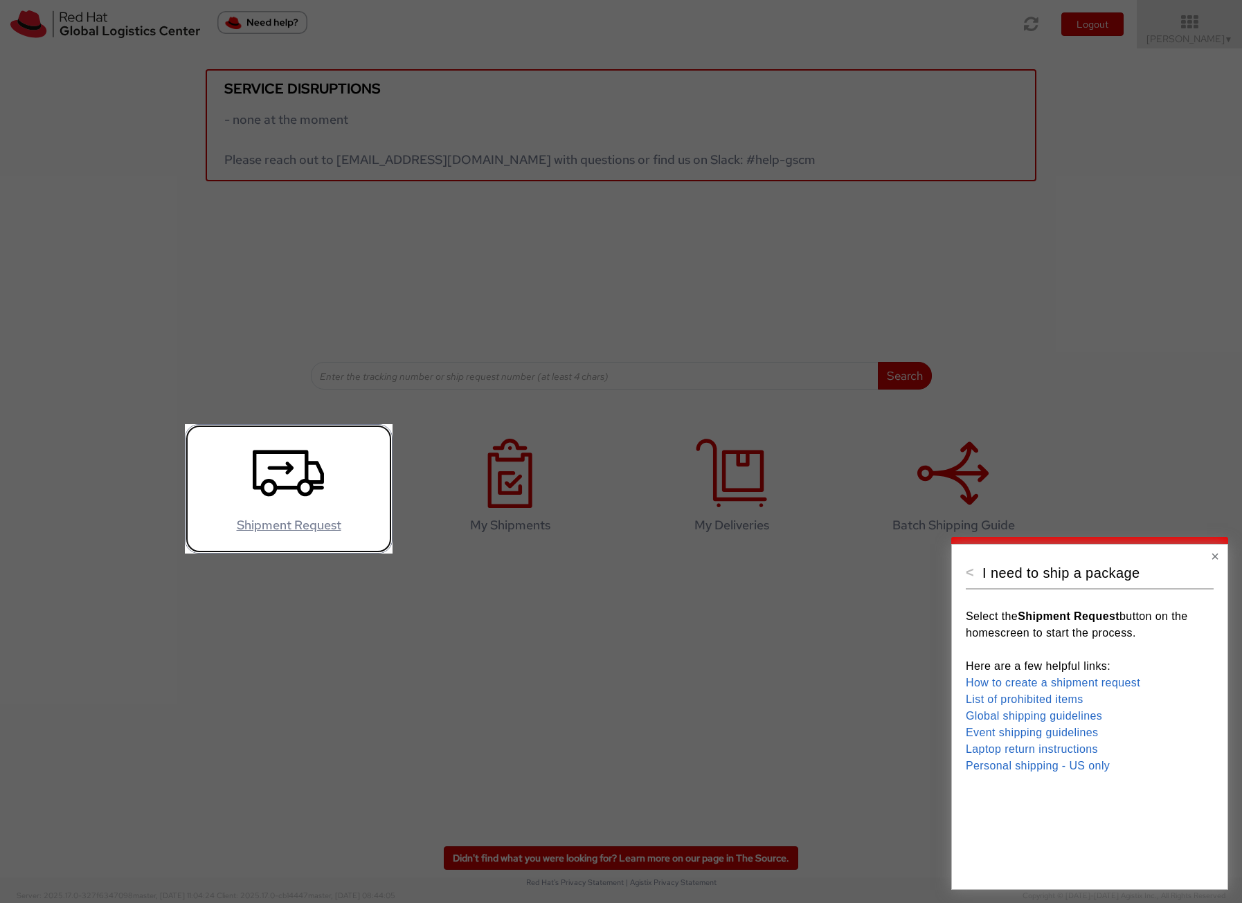
click at [283, 485] on icon at bounding box center [288, 473] width 71 height 69
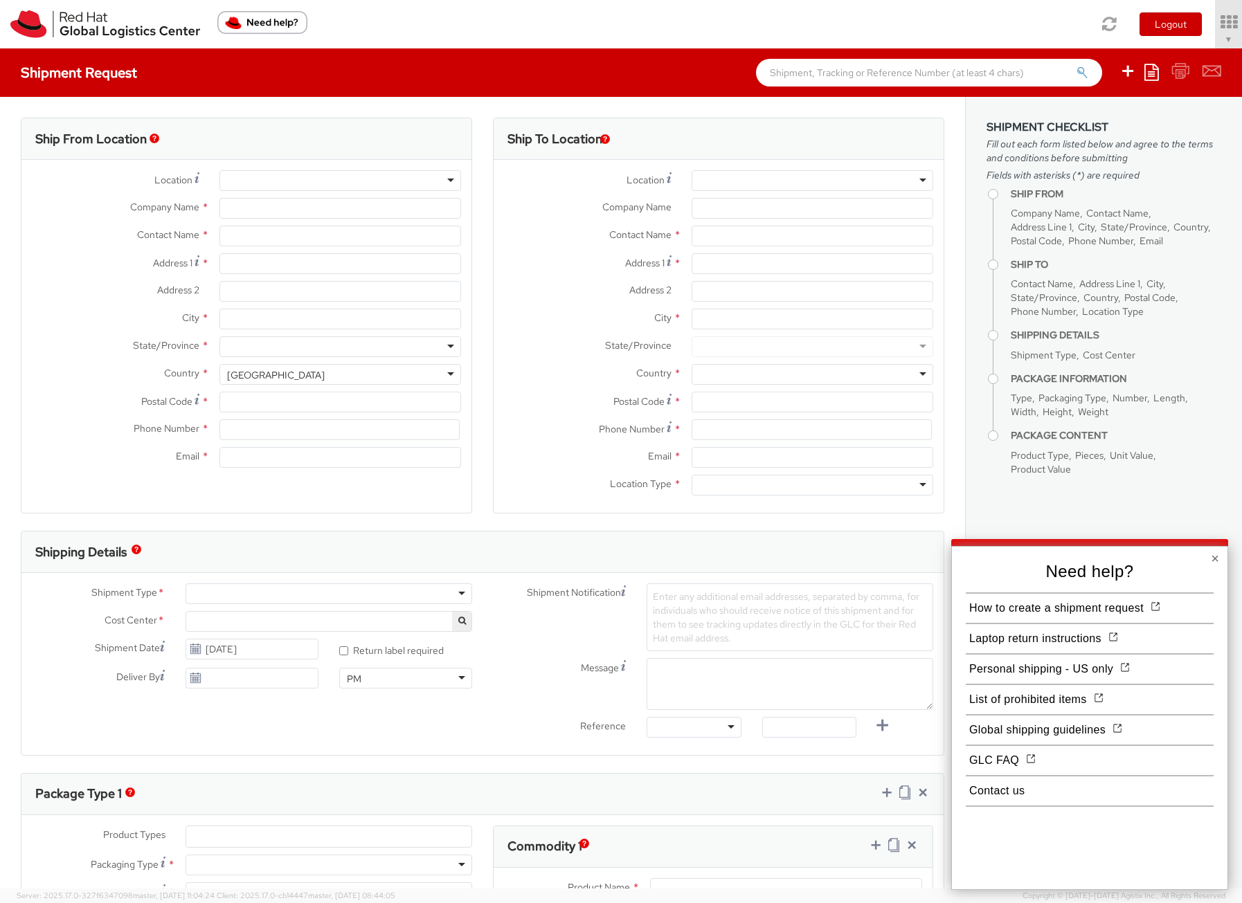
select select "871"
type input "Red Hat"
type input "[PERSON_NAME]"
type input "[EMAIL_ADDRESS][DOMAIN_NAME]"
select select
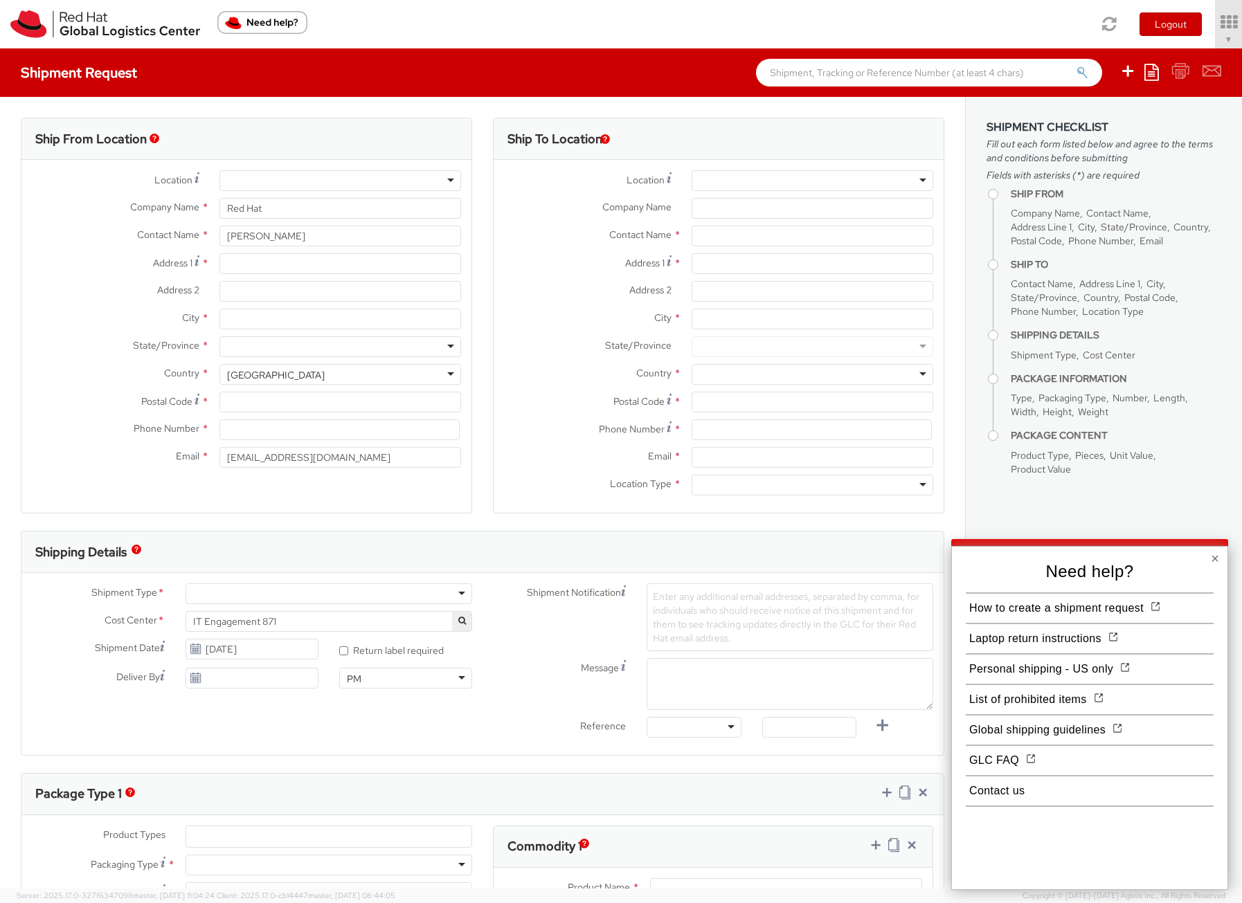
select select
click at [1216, 556] on button "×" at bounding box center [1215, 559] width 8 height 14
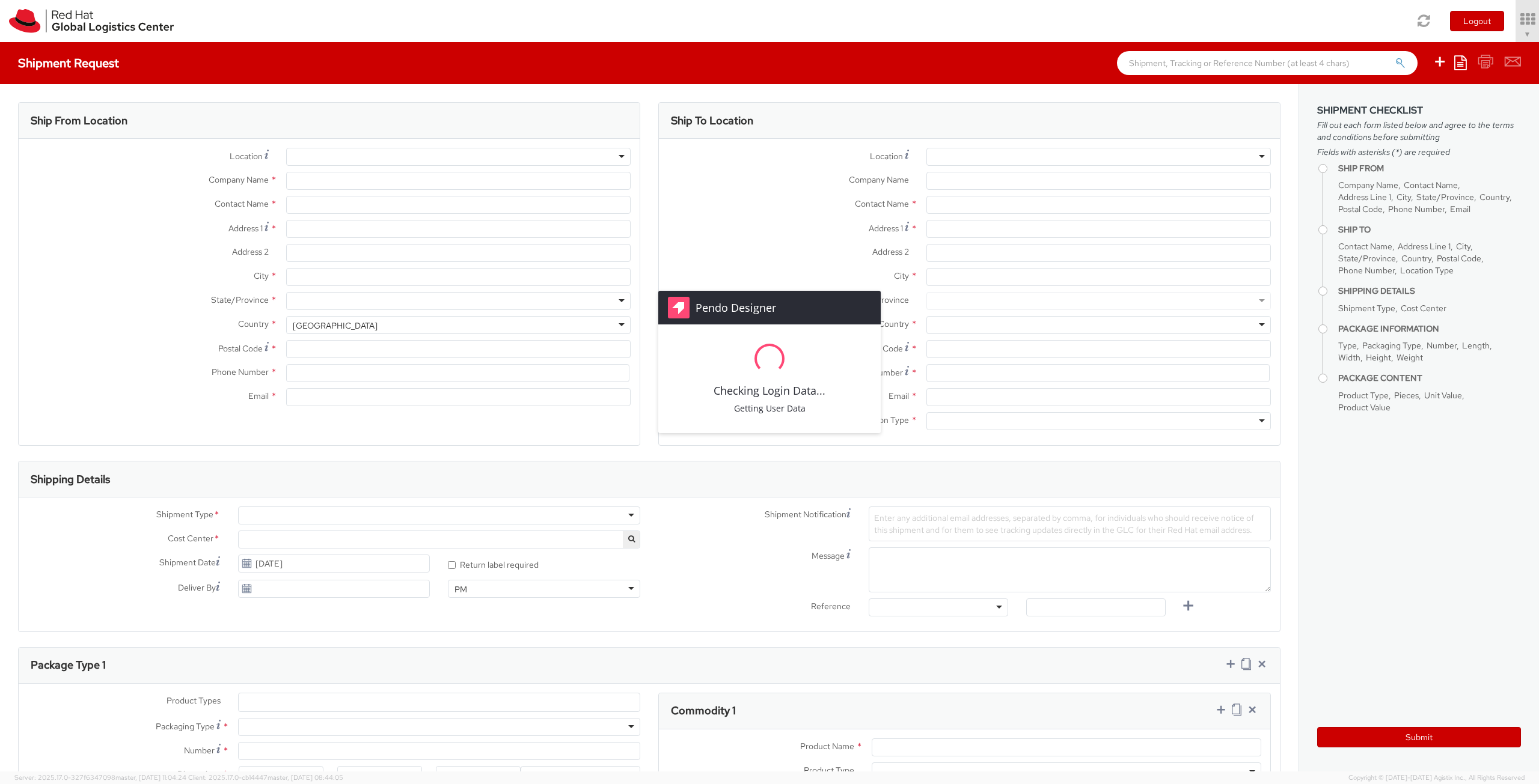
type input "Red Hat"
type input "[PERSON_NAME]"
type input "japoole@redhat.com"
select select "871"
select select
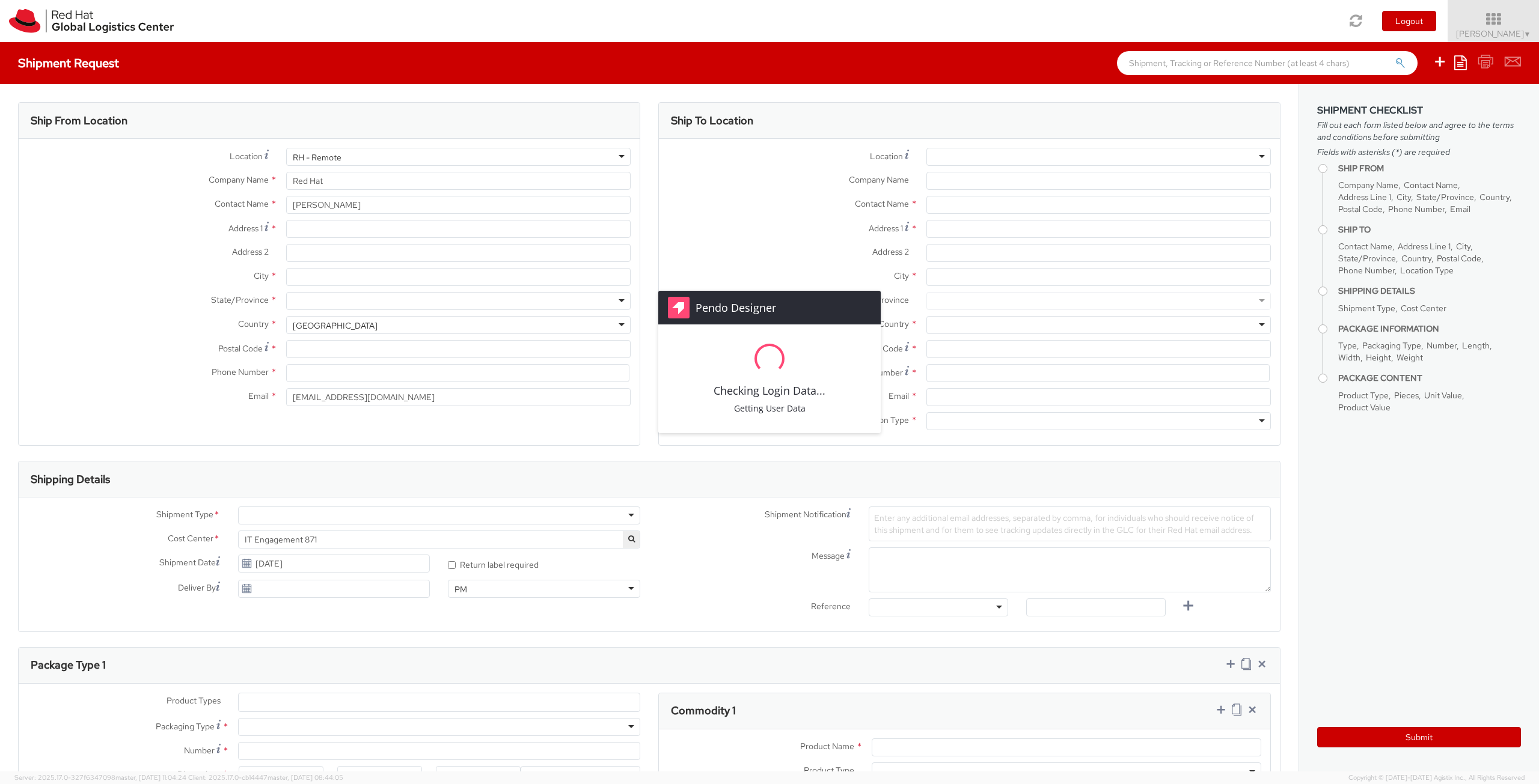
select select
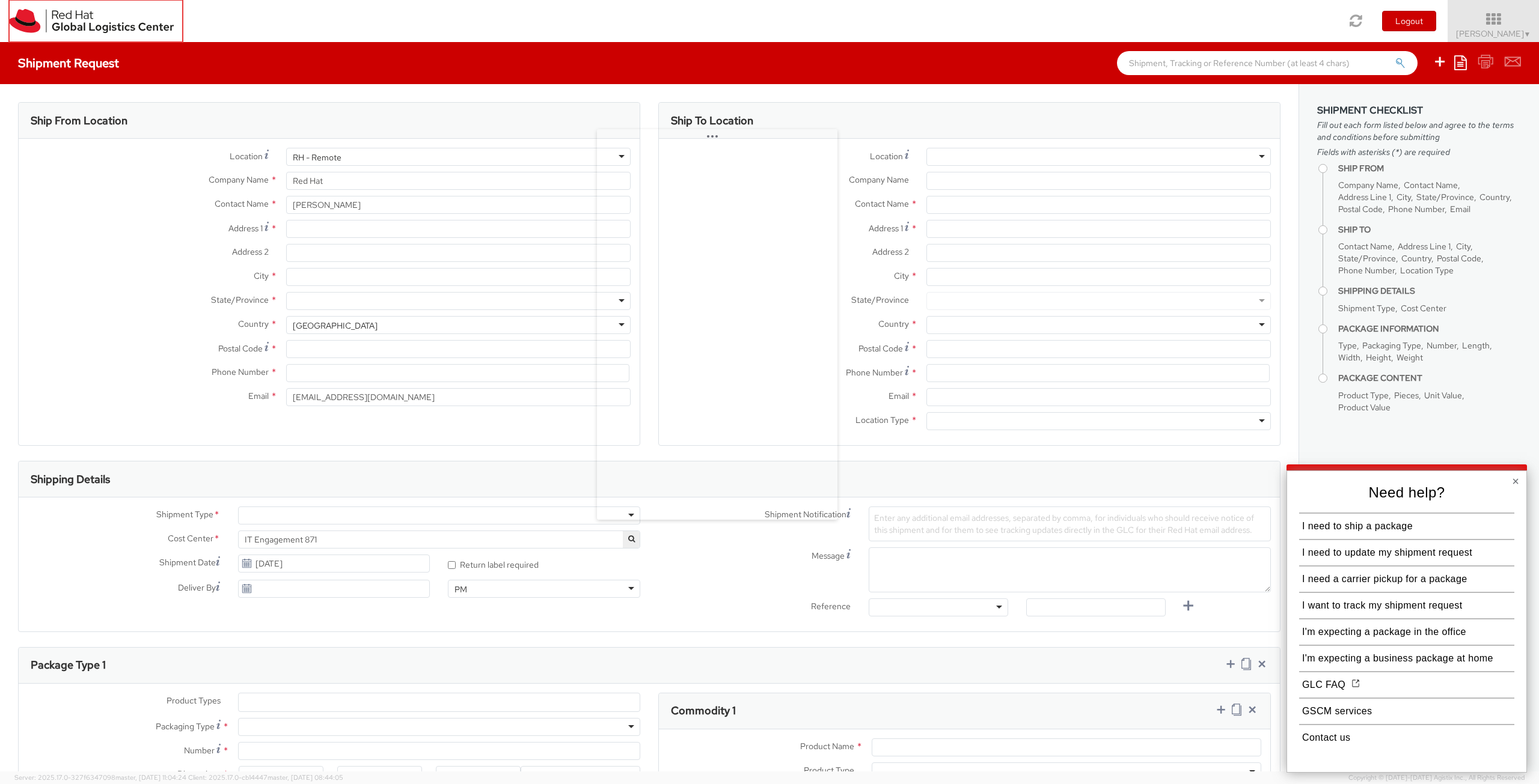
drag, startPoint x: 154, startPoint y: 82, endPoint x: 743, endPoint y: 147, distance: 592.6
click at [743, 147] on body "annexa Batch Shipping Guide Created with Sketch. calendar Created with Sketch." at bounding box center [770, 392] width 1539 height 784
click at [84, 13] on img at bounding box center [91, 21] width 165 height 24
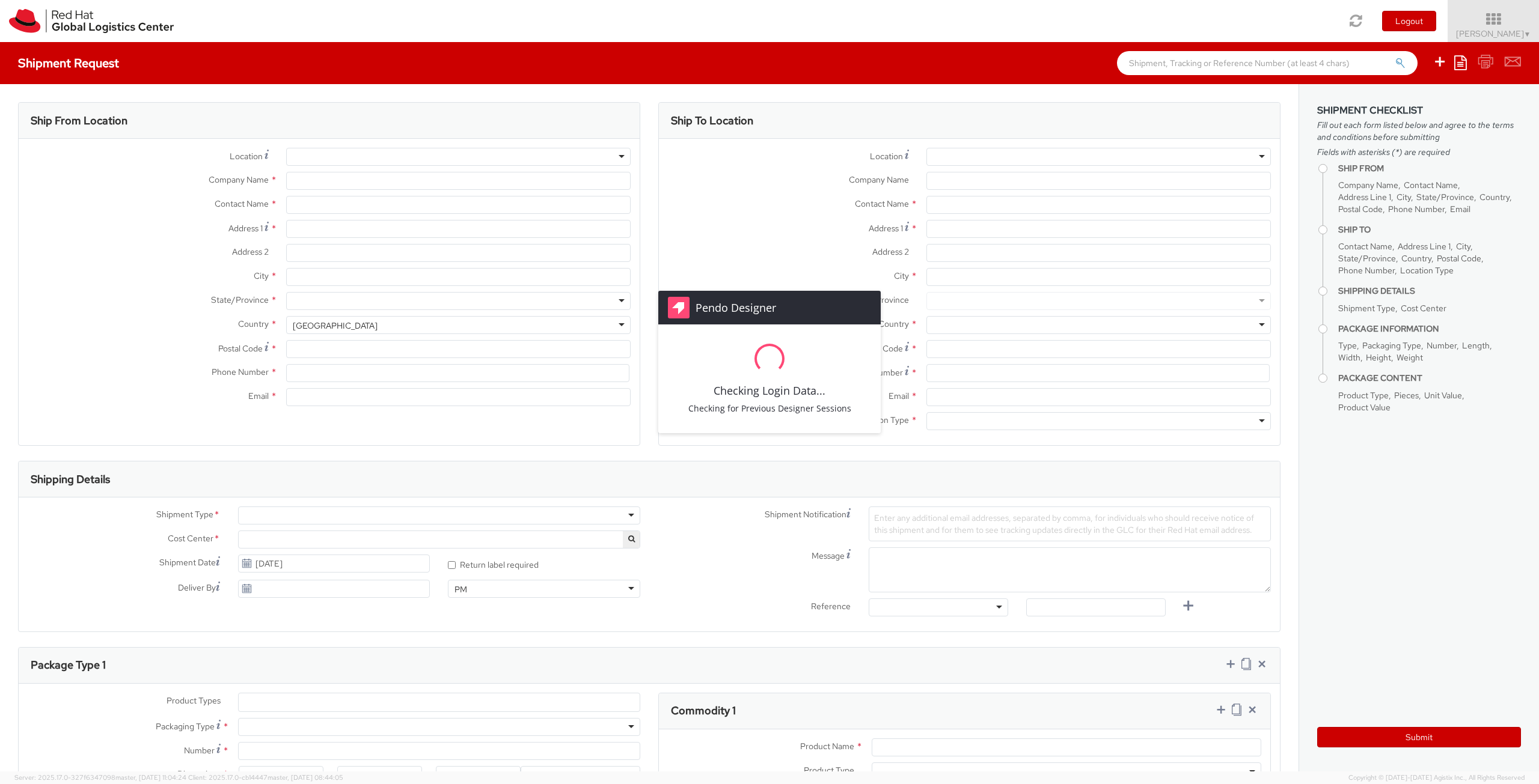
select select "871"
select select
type input "Red Hat"
type input "[PERSON_NAME]"
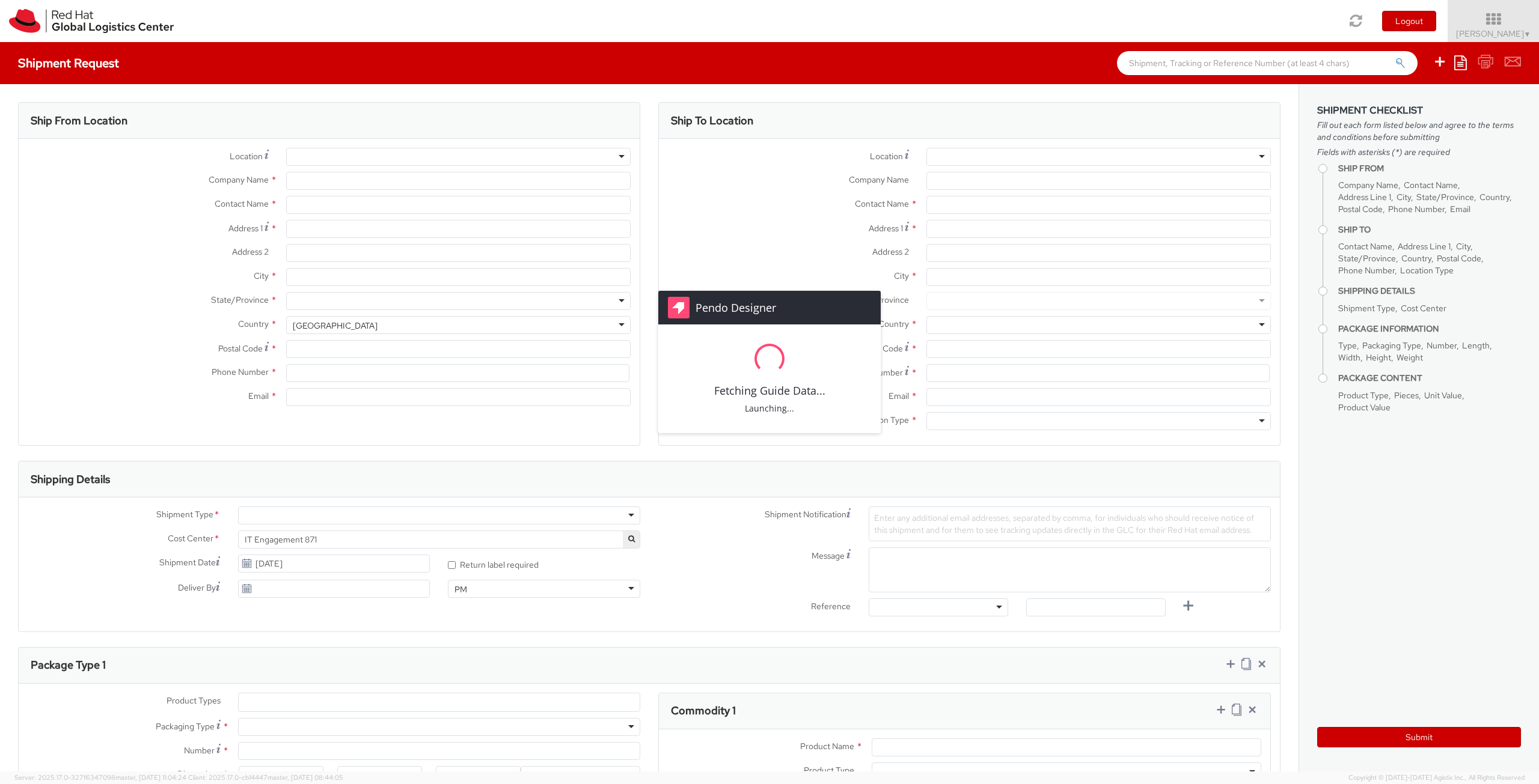
type input "[EMAIL_ADDRESS][DOMAIN_NAME]"
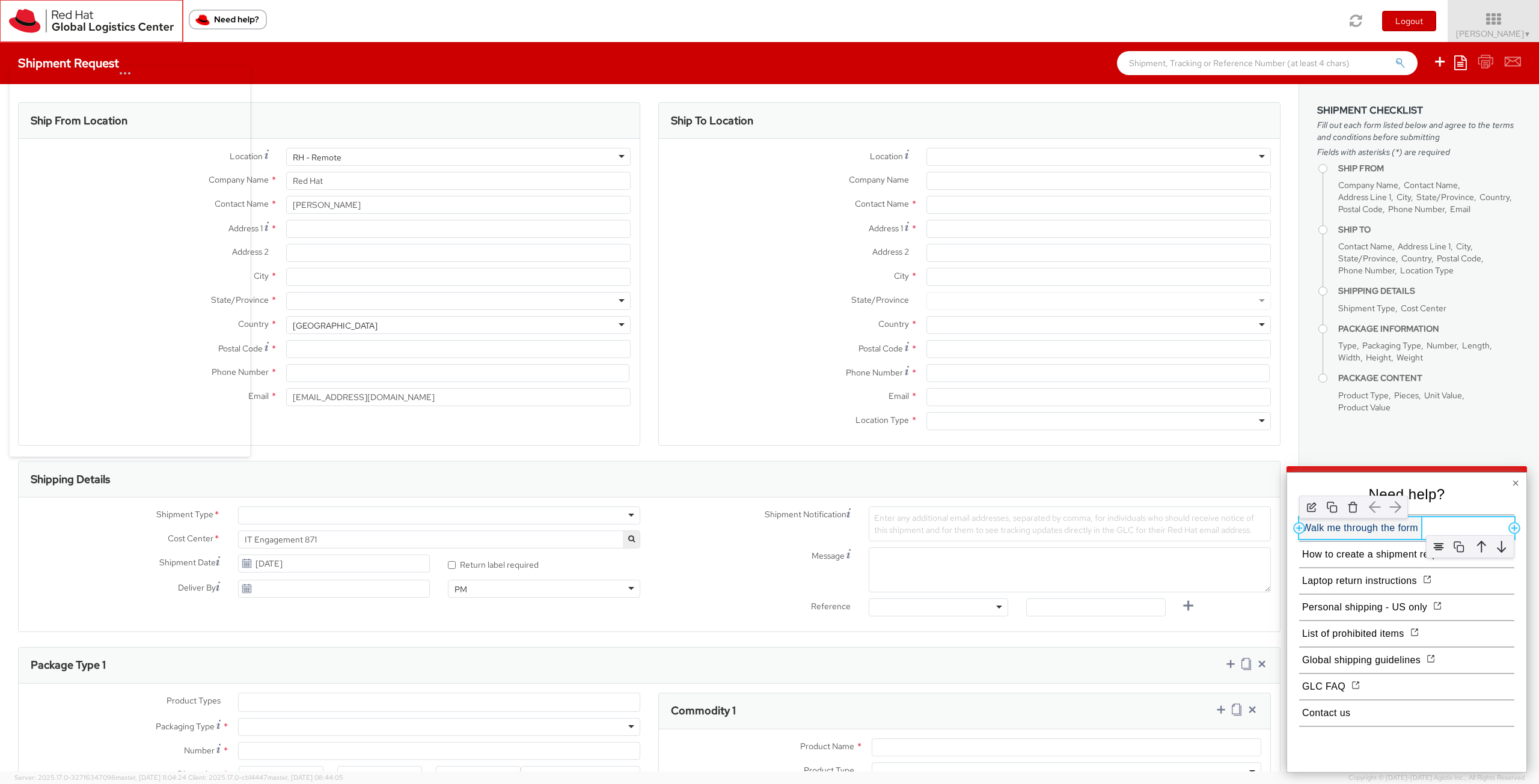
click at [1390, 527] on button "Walk me through the form" at bounding box center [1360, 528] width 122 height 22
